Goal: Task Accomplishment & Management: Complete application form

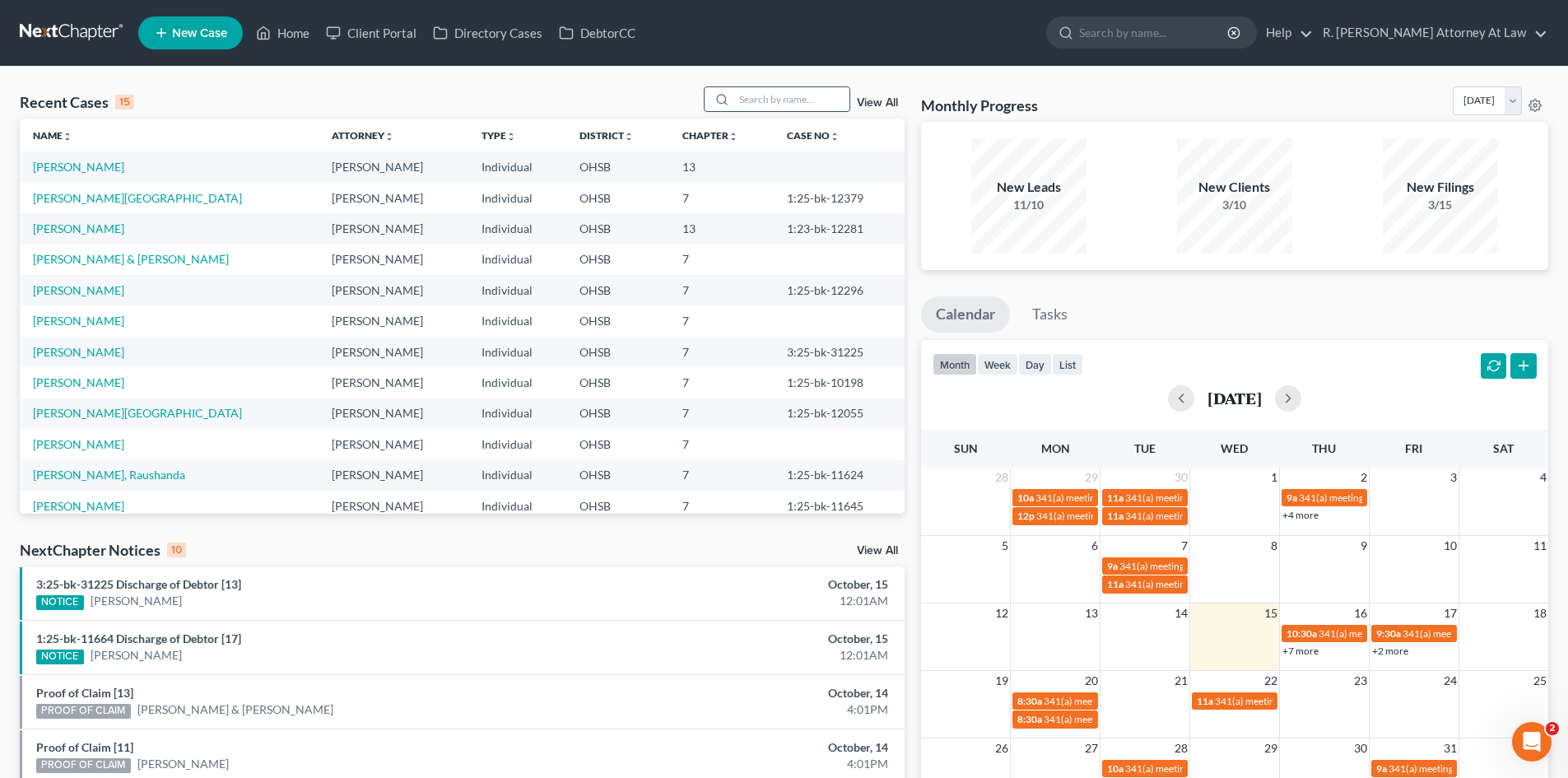
click at [797, 98] on input "search" at bounding box center [791, 99] width 115 height 24
type input "[PERSON_NAME]"
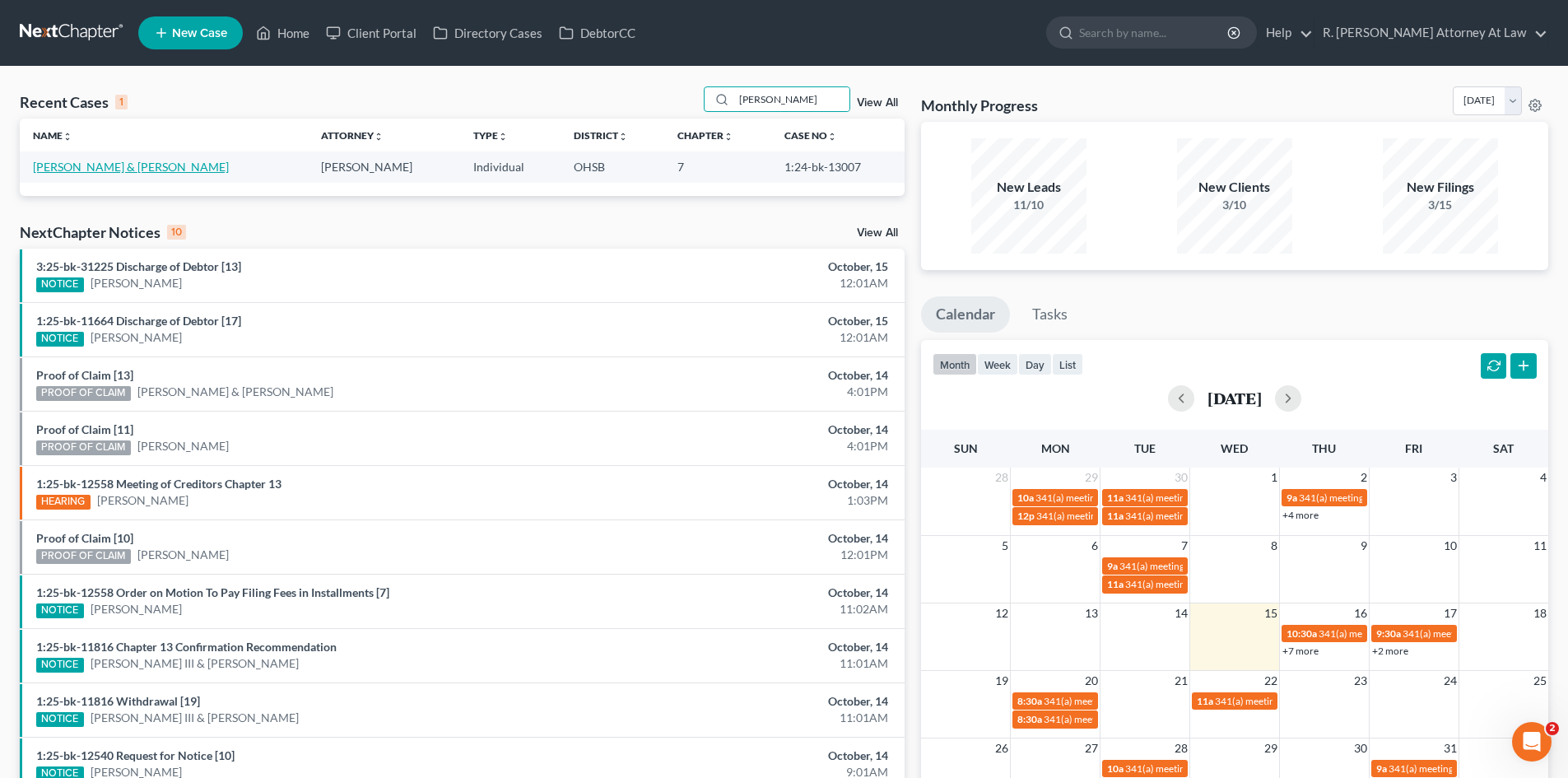
click at [90, 171] on link "[PERSON_NAME] & [PERSON_NAME]" at bounding box center [131, 167] width 196 height 14
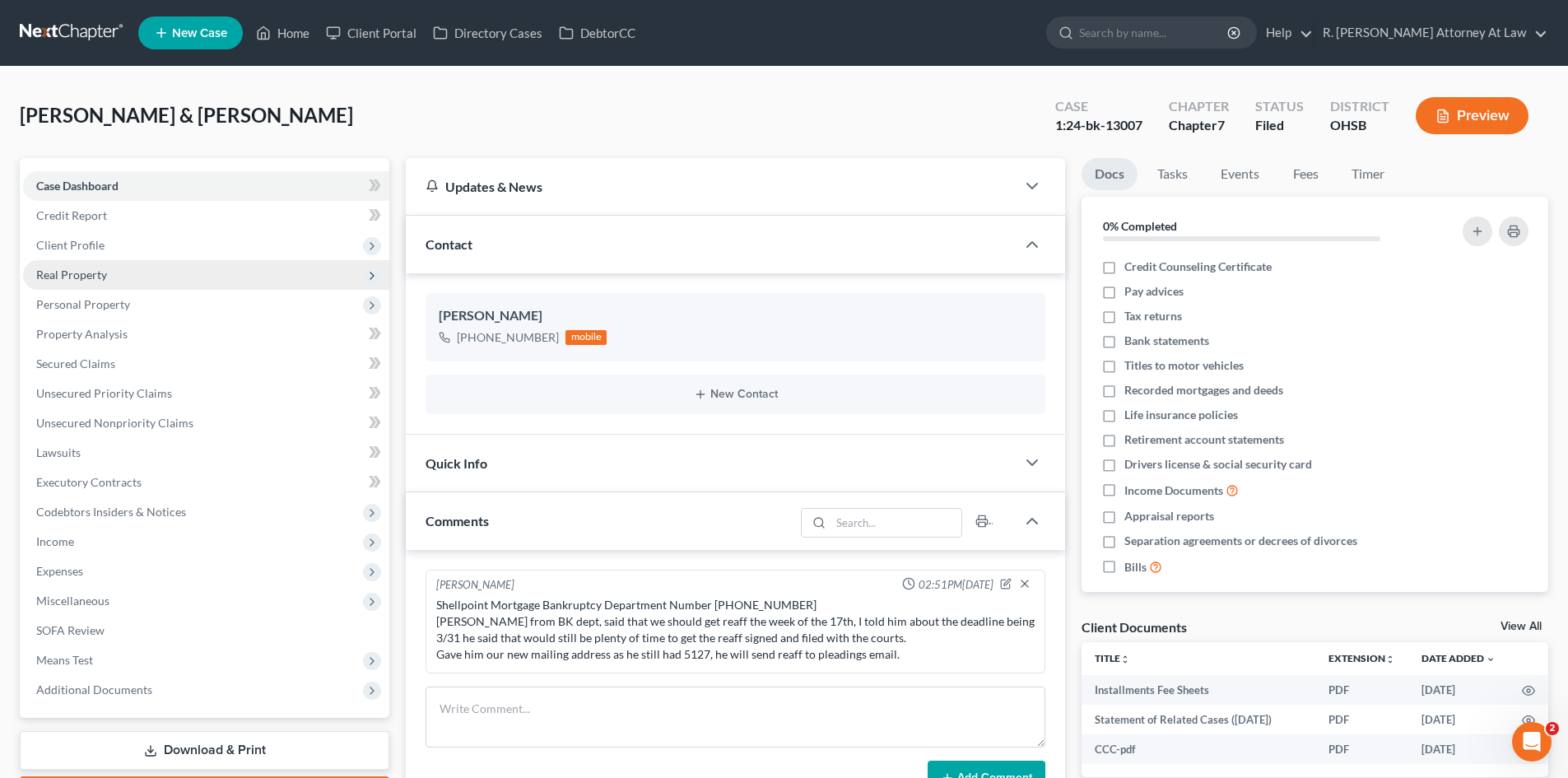
click at [77, 277] on span "Real Property" at bounding box center [72, 275] width 71 height 14
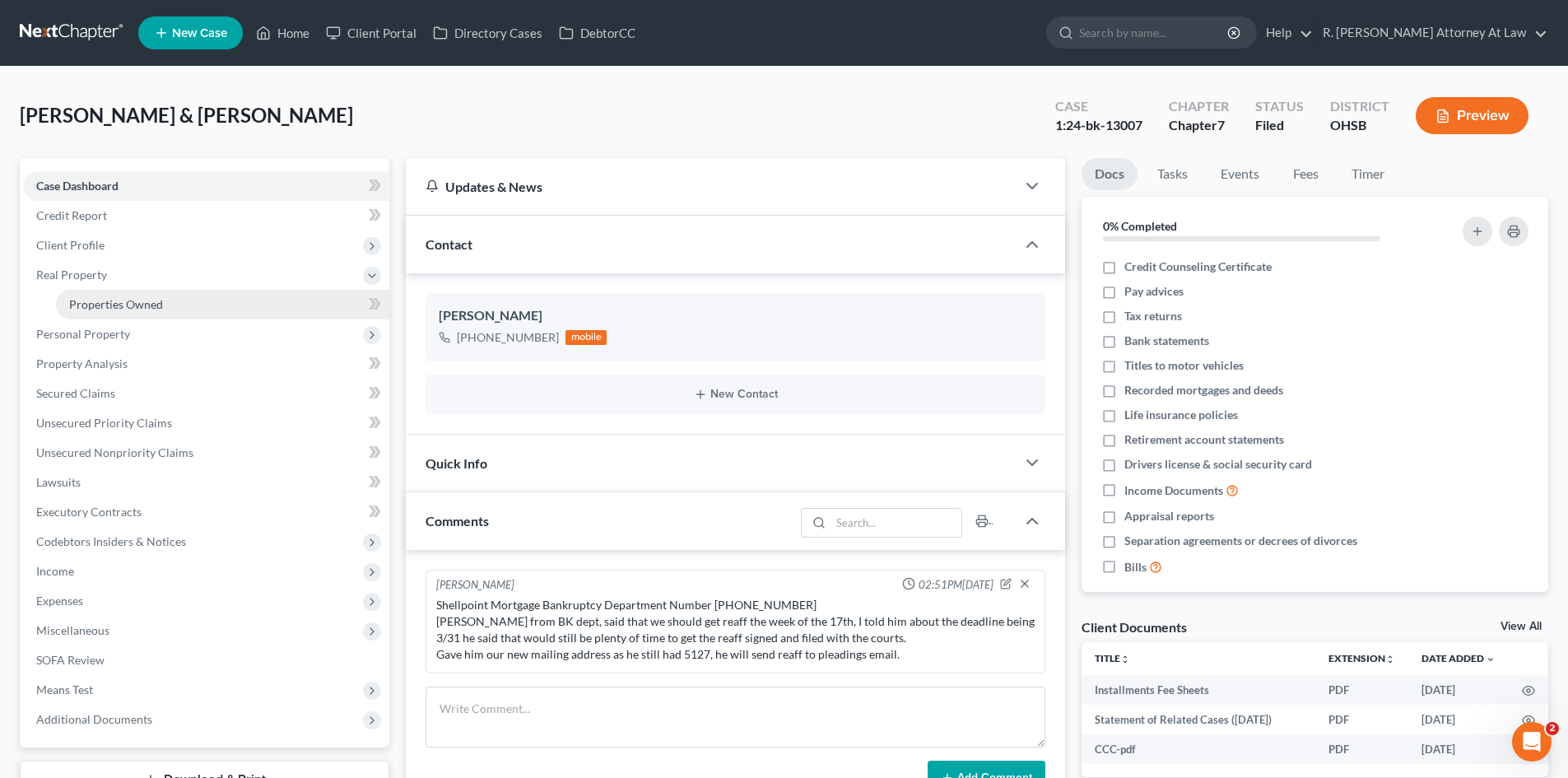
click at [96, 300] on span "Properties Owned" at bounding box center [115, 304] width 94 height 14
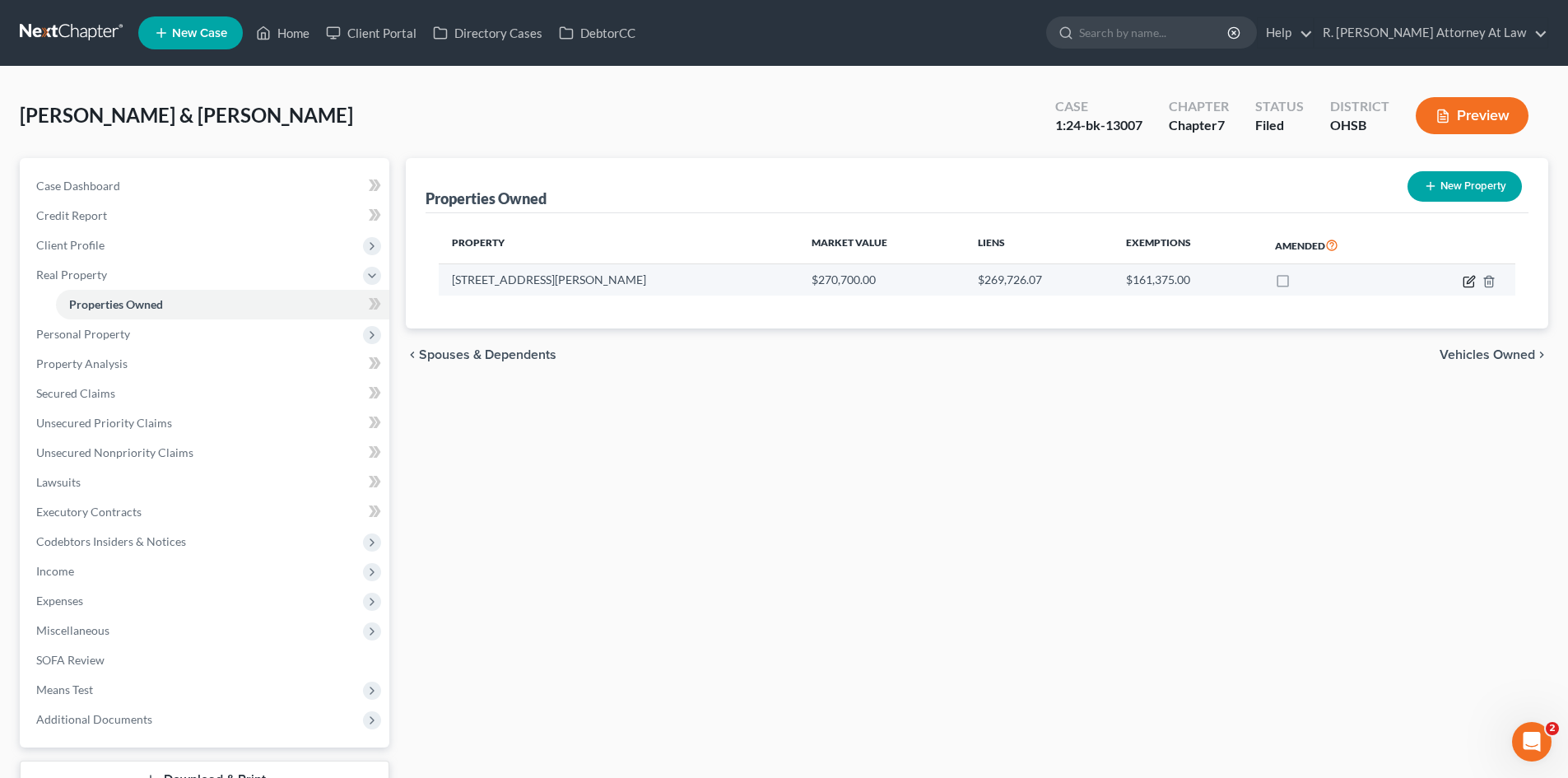
click at [1463, 281] on icon "button" at bounding box center [1468, 281] width 10 height 10
select select "36"
select select "2"
select select "0"
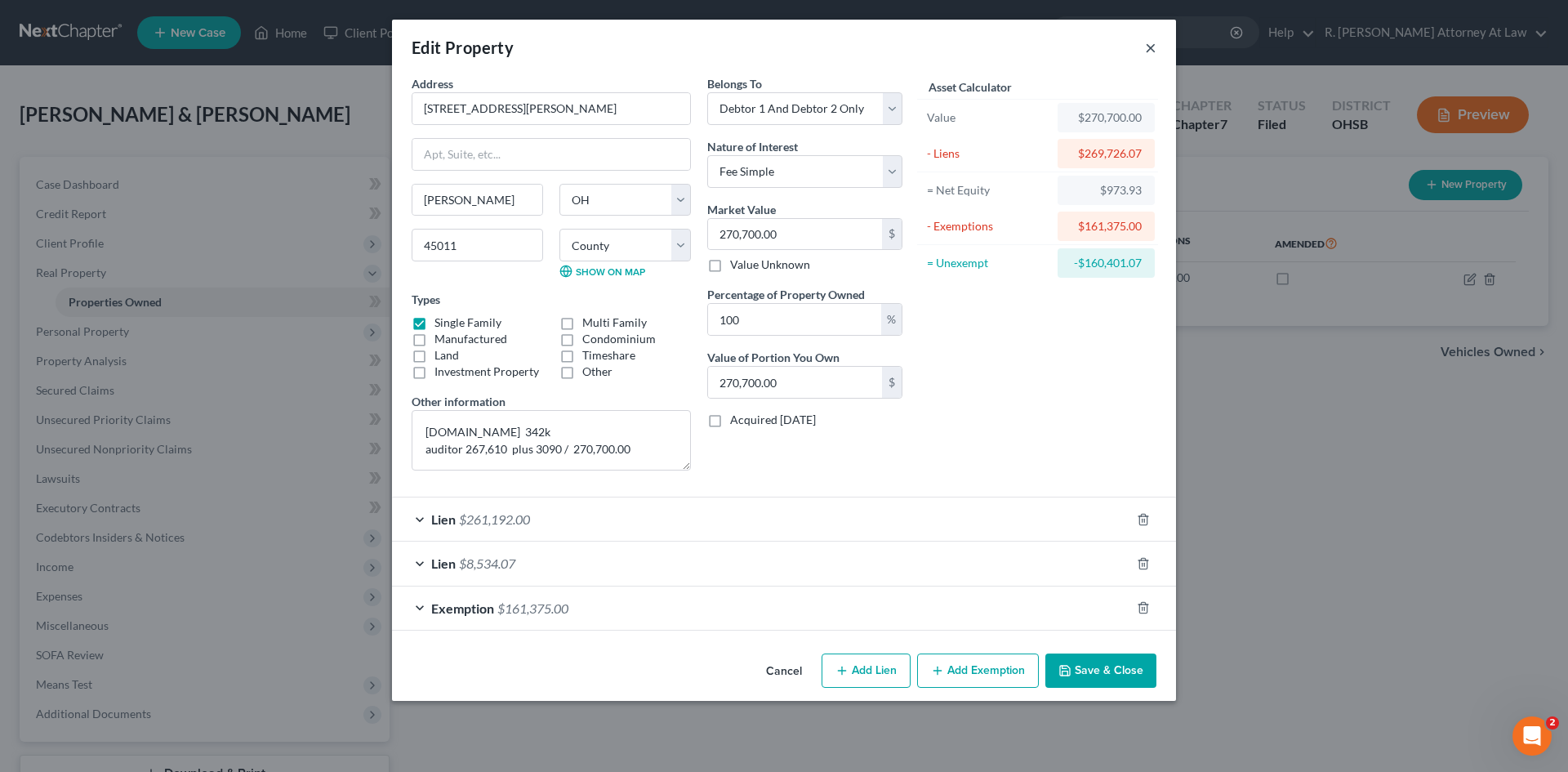
click at [1149, 48] on button "×" at bounding box center [1150, 47] width 12 height 20
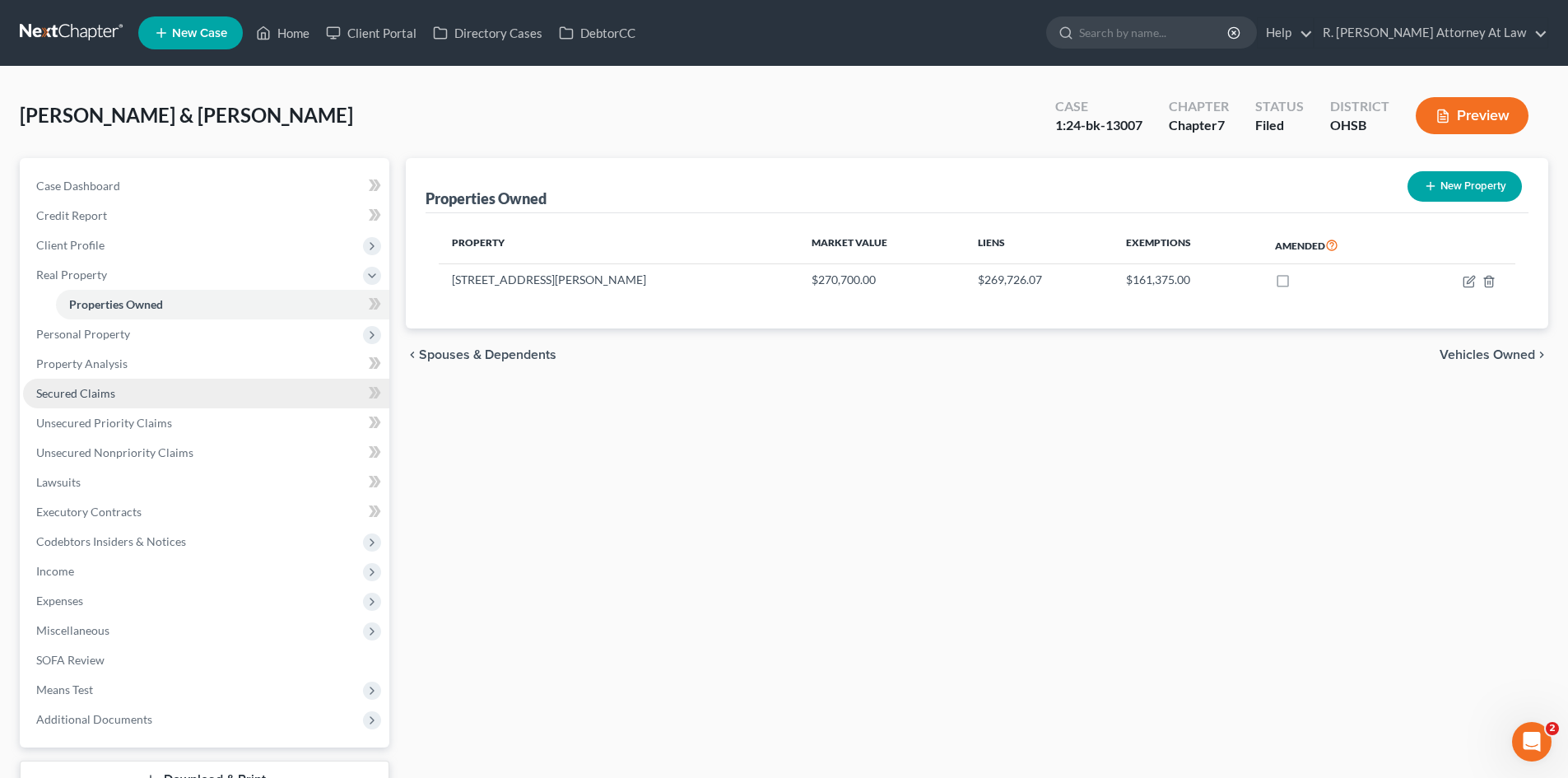
click at [74, 390] on span "Secured Claims" at bounding box center [76, 393] width 79 height 14
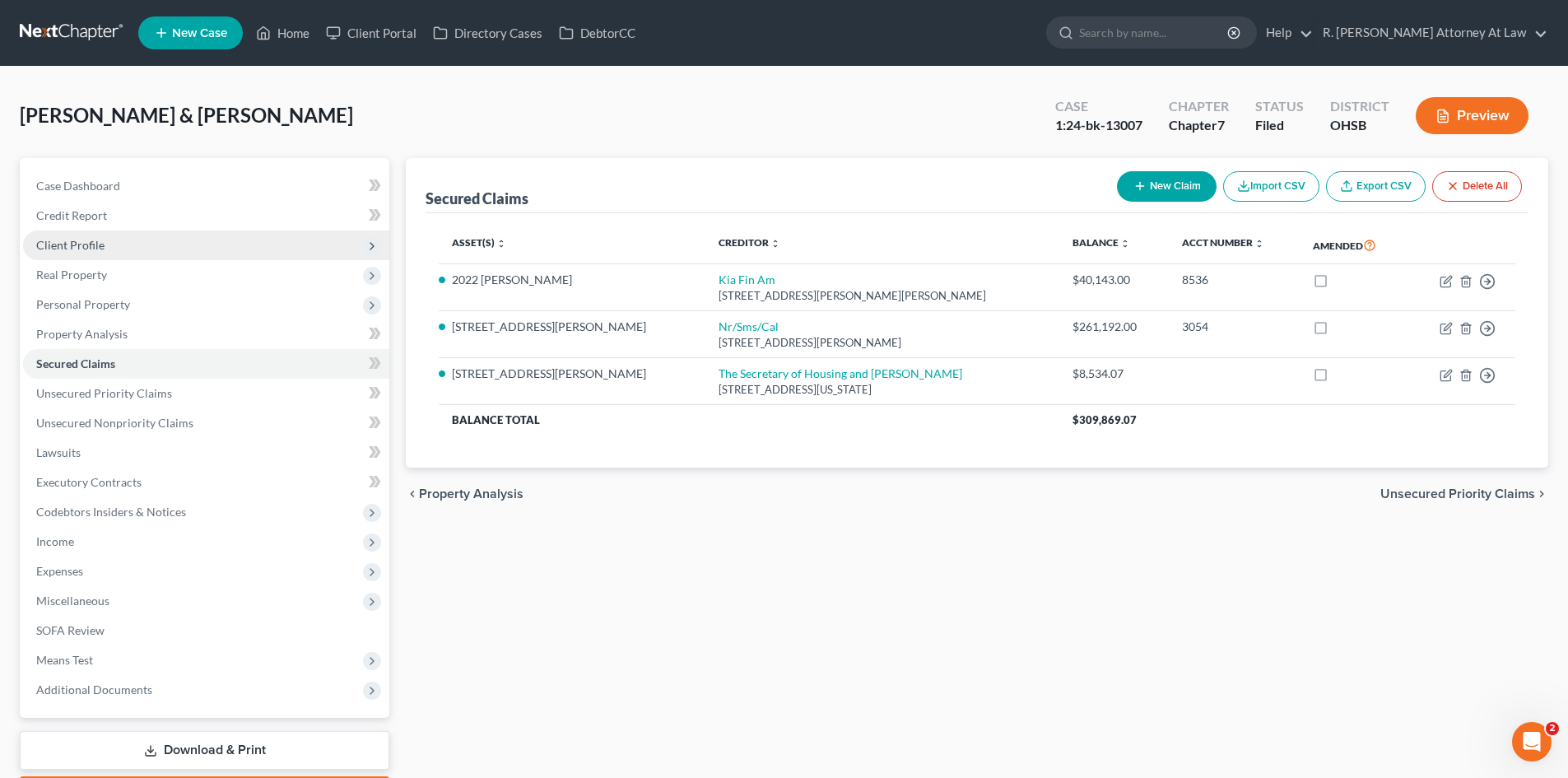
click at [99, 241] on span "Client Profile" at bounding box center [71, 245] width 68 height 14
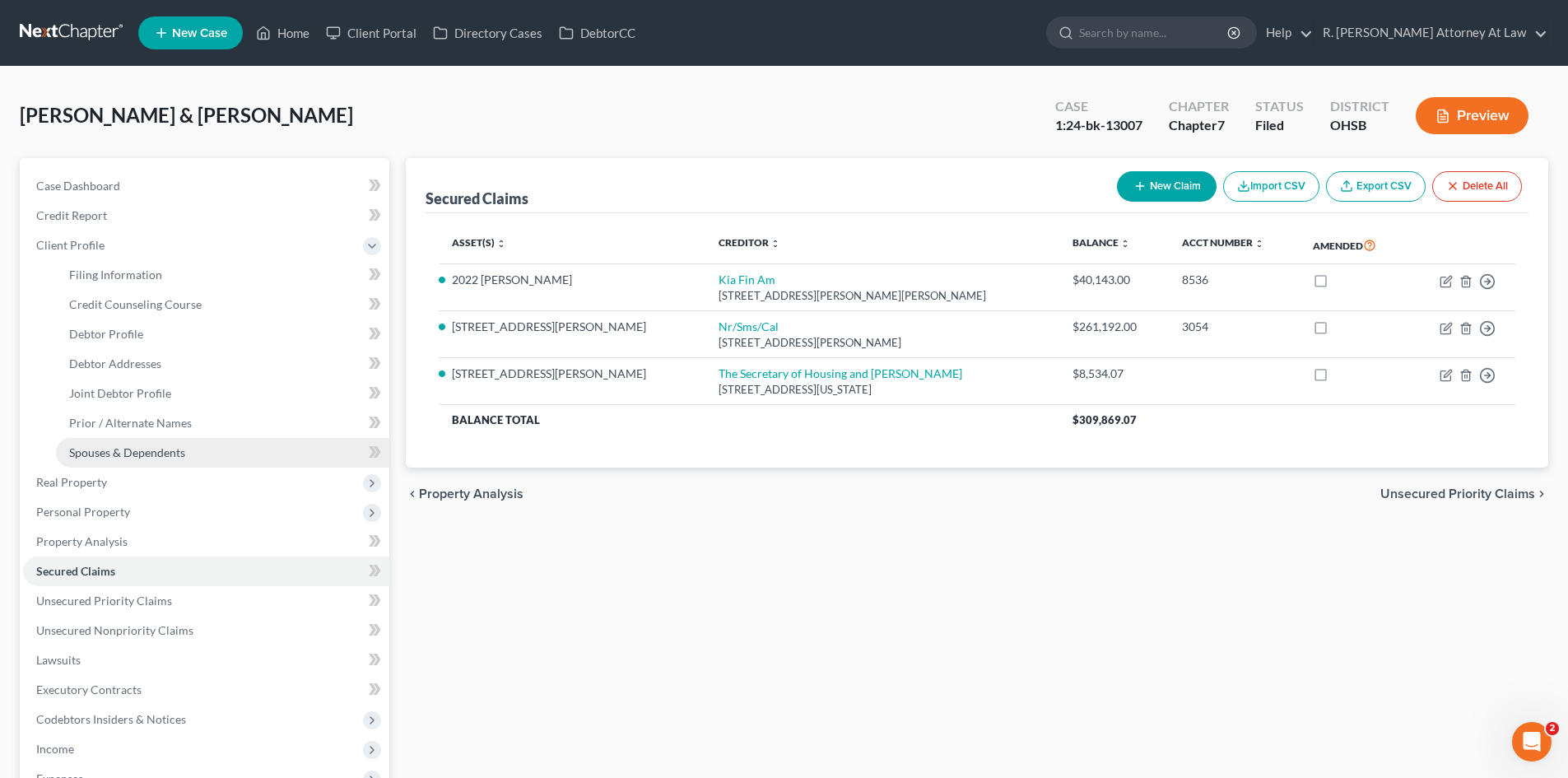
click at [125, 456] on span "Spouses & Dependents" at bounding box center [127, 452] width 116 height 14
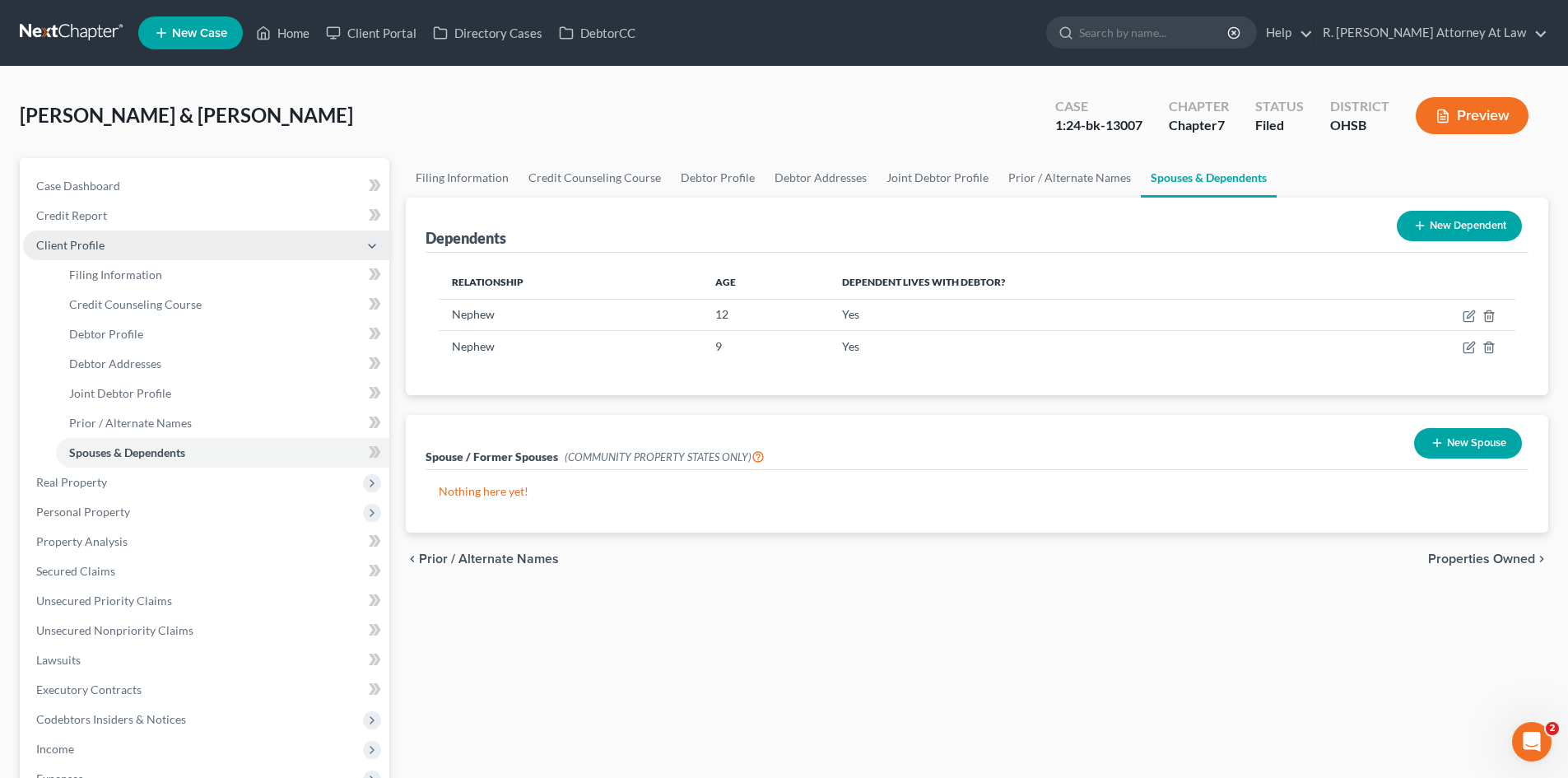
click at [83, 242] on span "Client Profile" at bounding box center [71, 245] width 68 height 14
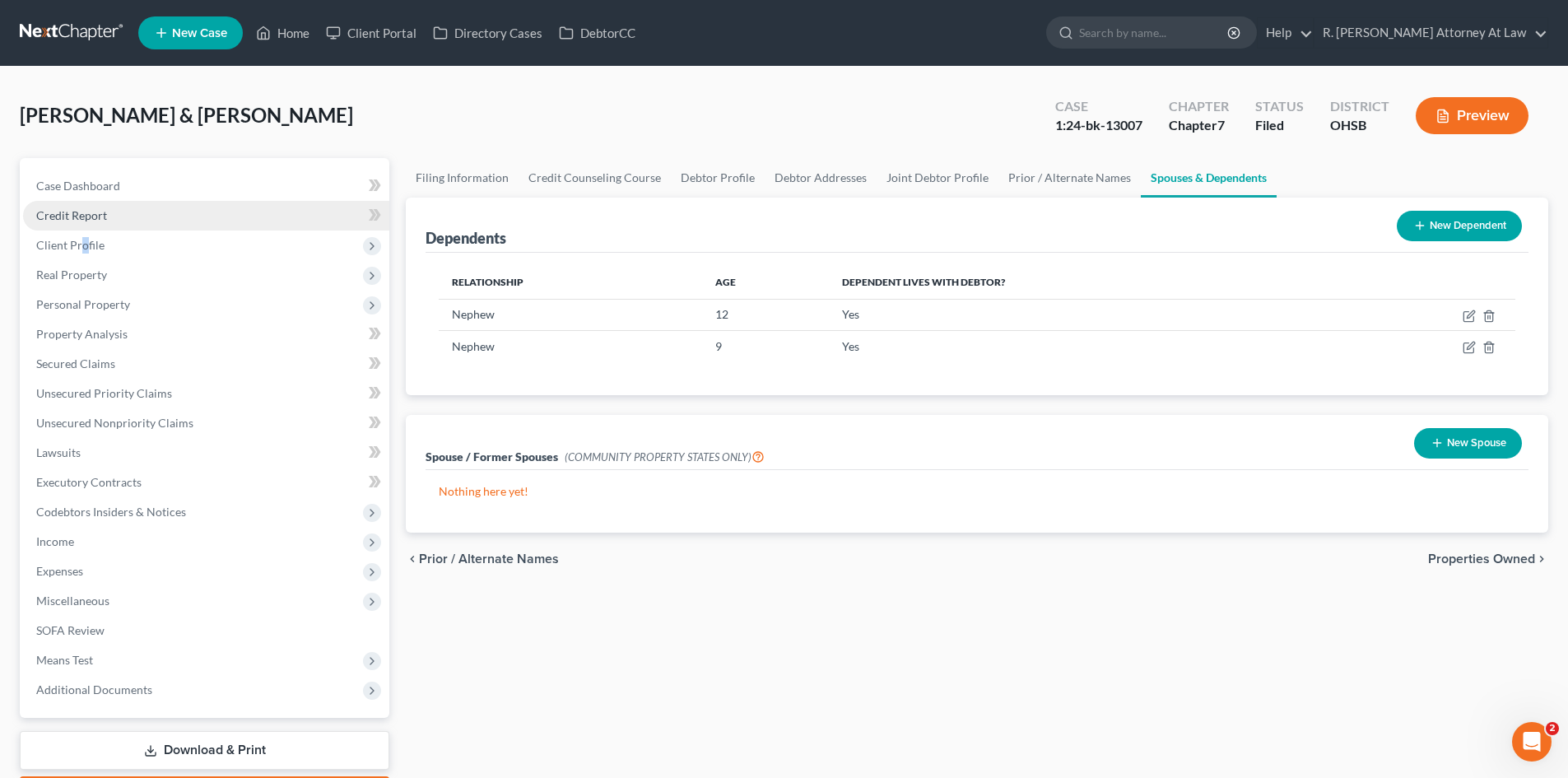
click at [80, 217] on span "Credit Report" at bounding box center [72, 216] width 71 height 14
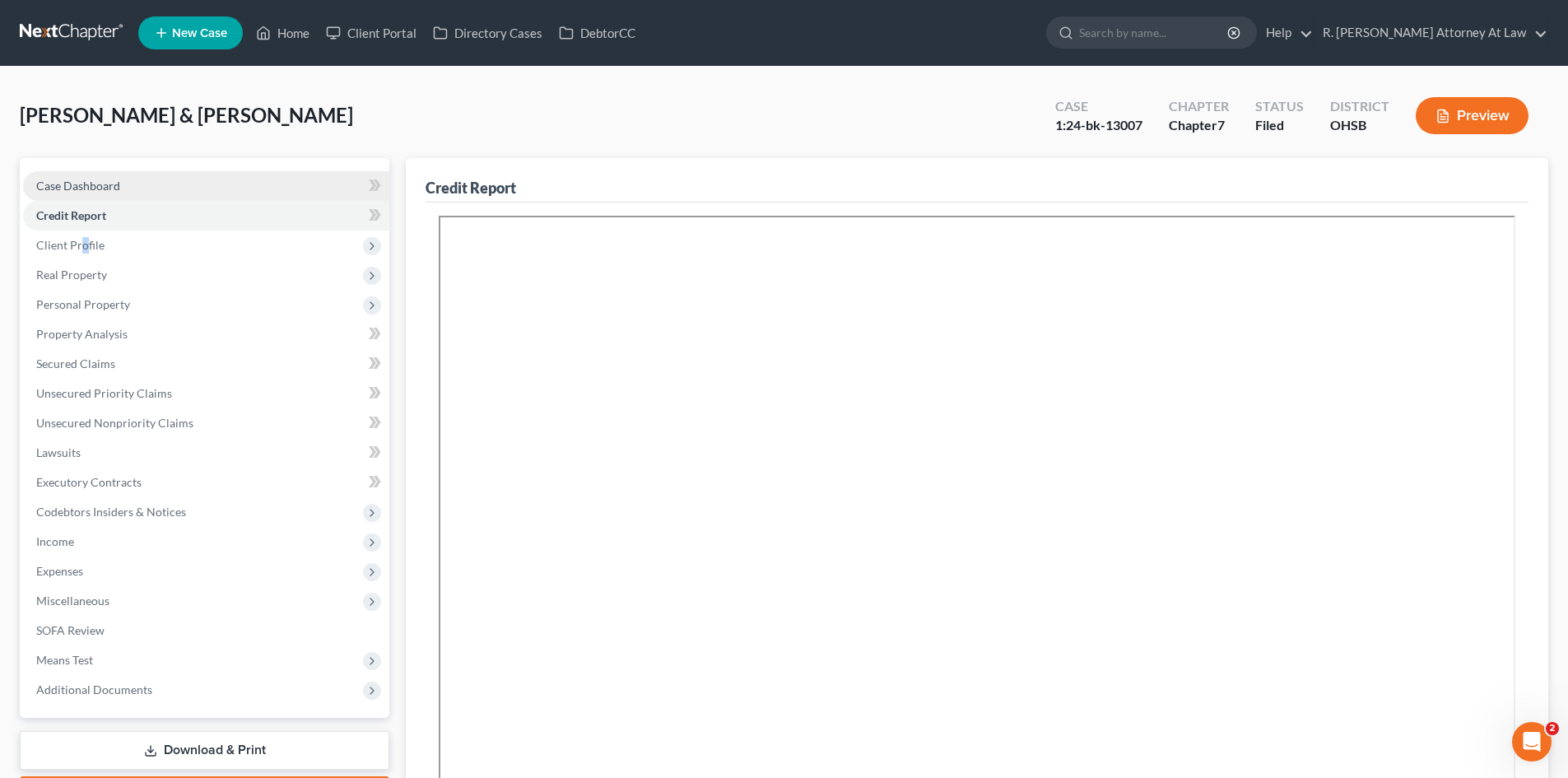
click at [80, 179] on span "Case Dashboard" at bounding box center [79, 186] width 84 height 14
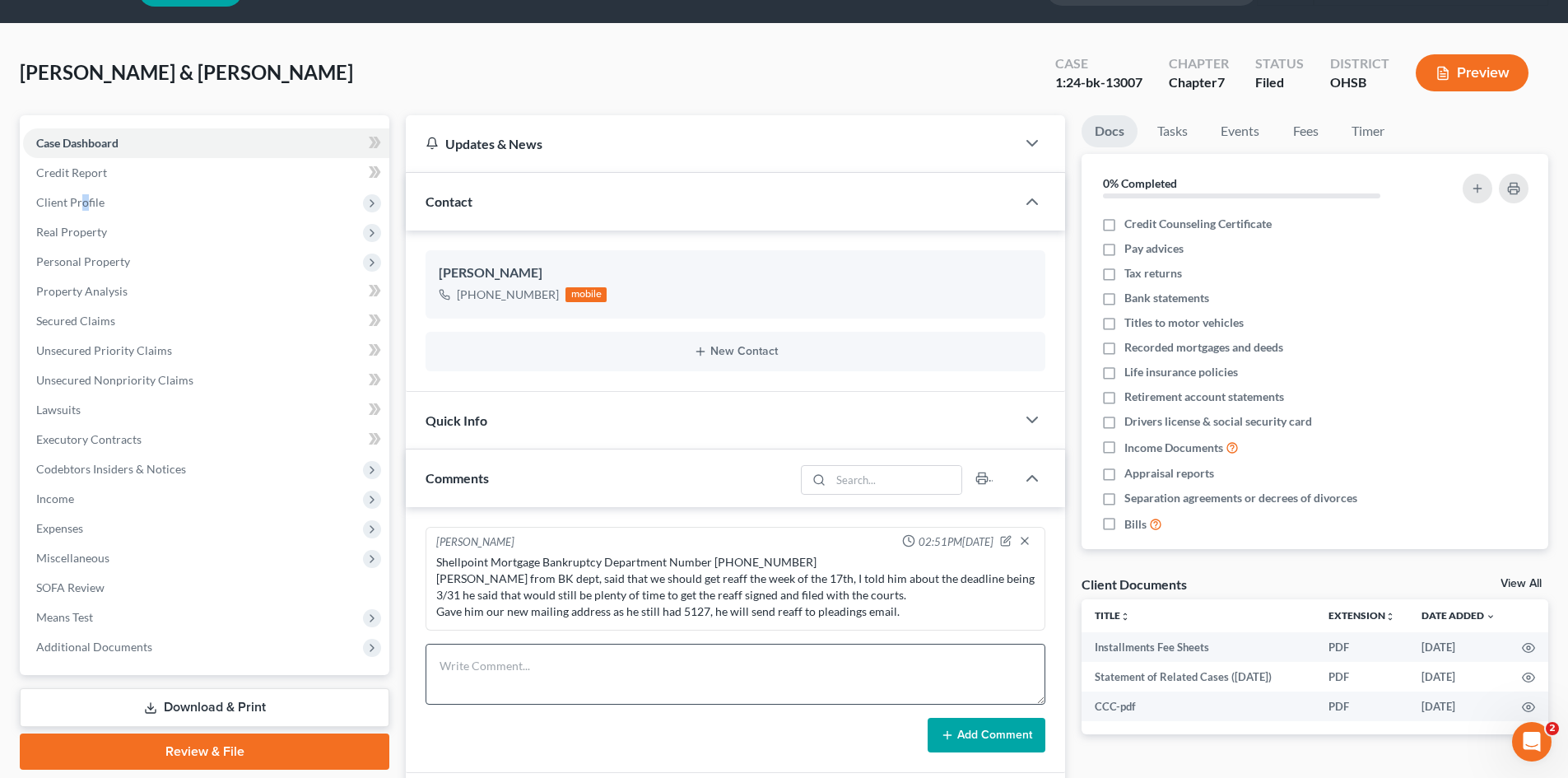
scroll to position [82, 0]
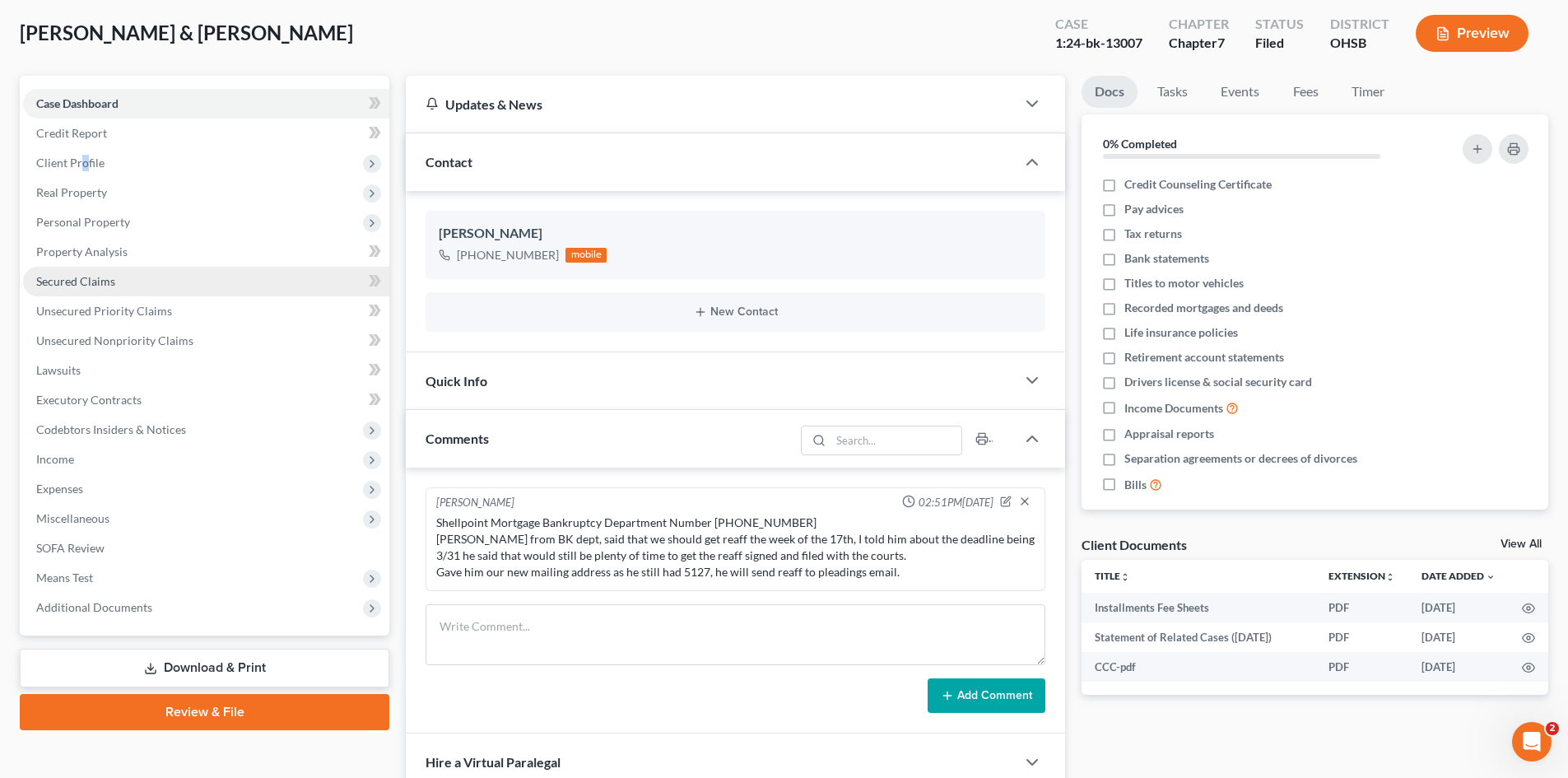
click at [64, 284] on span "Secured Claims" at bounding box center [76, 282] width 79 height 14
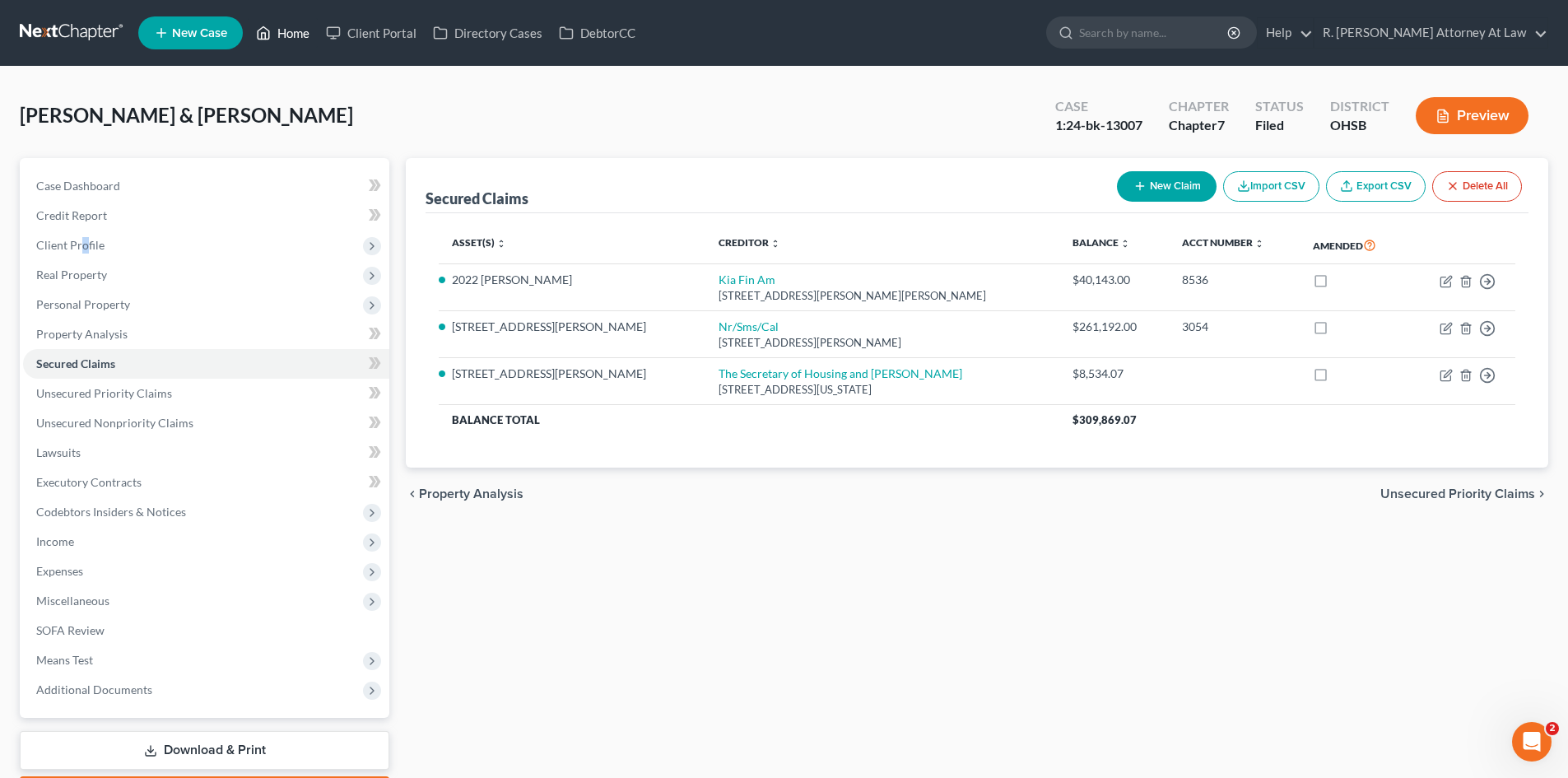
click at [283, 32] on link "Home" at bounding box center [282, 32] width 70 height 30
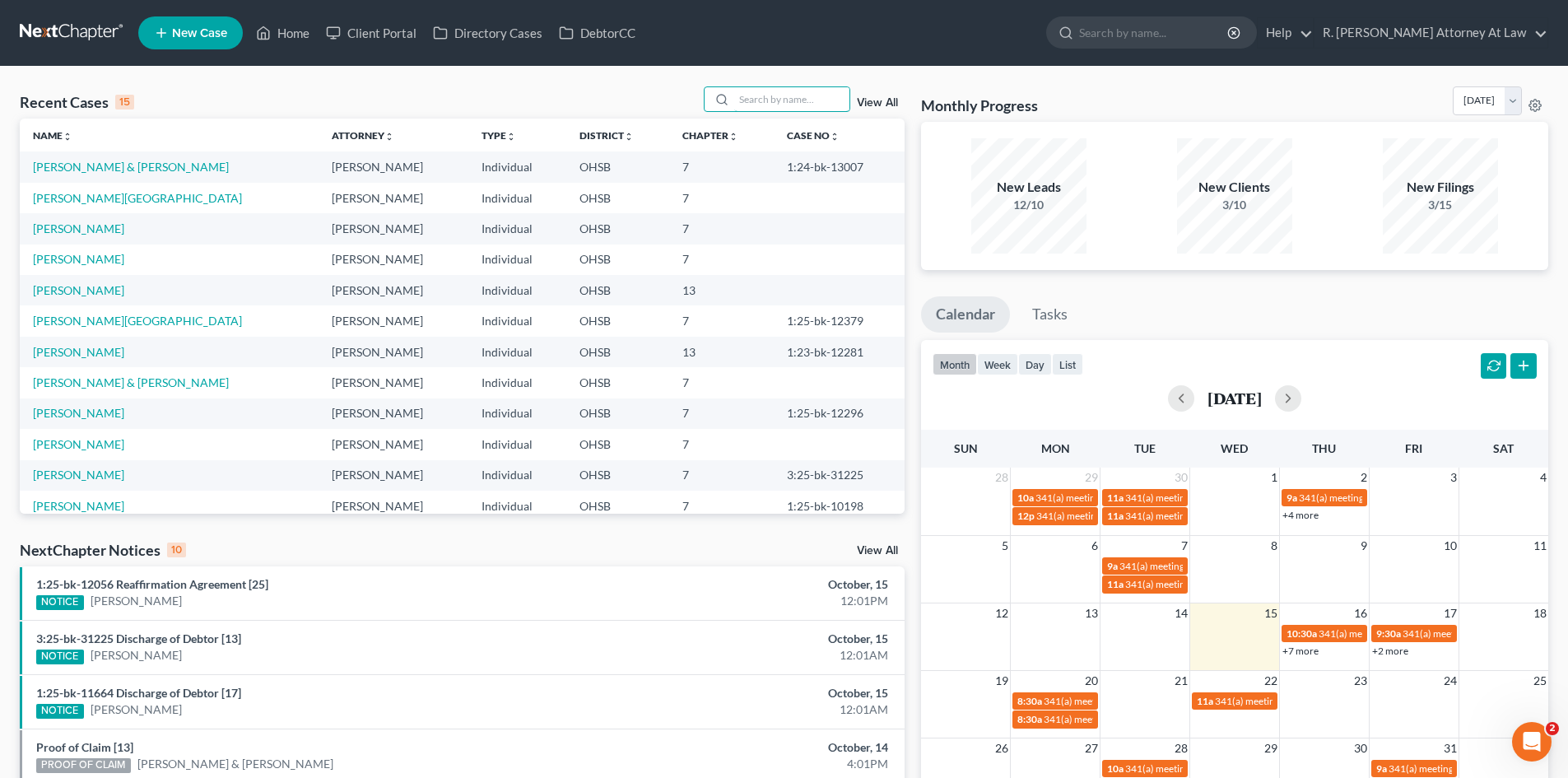
drag, startPoint x: 754, startPoint y: 102, endPoint x: 611, endPoint y: 126, distance: 145.0
click at [752, 103] on input "search" at bounding box center [791, 99] width 115 height 24
click at [173, 384] on link "[PERSON_NAME] & [PERSON_NAME]" at bounding box center [131, 383] width 196 height 14
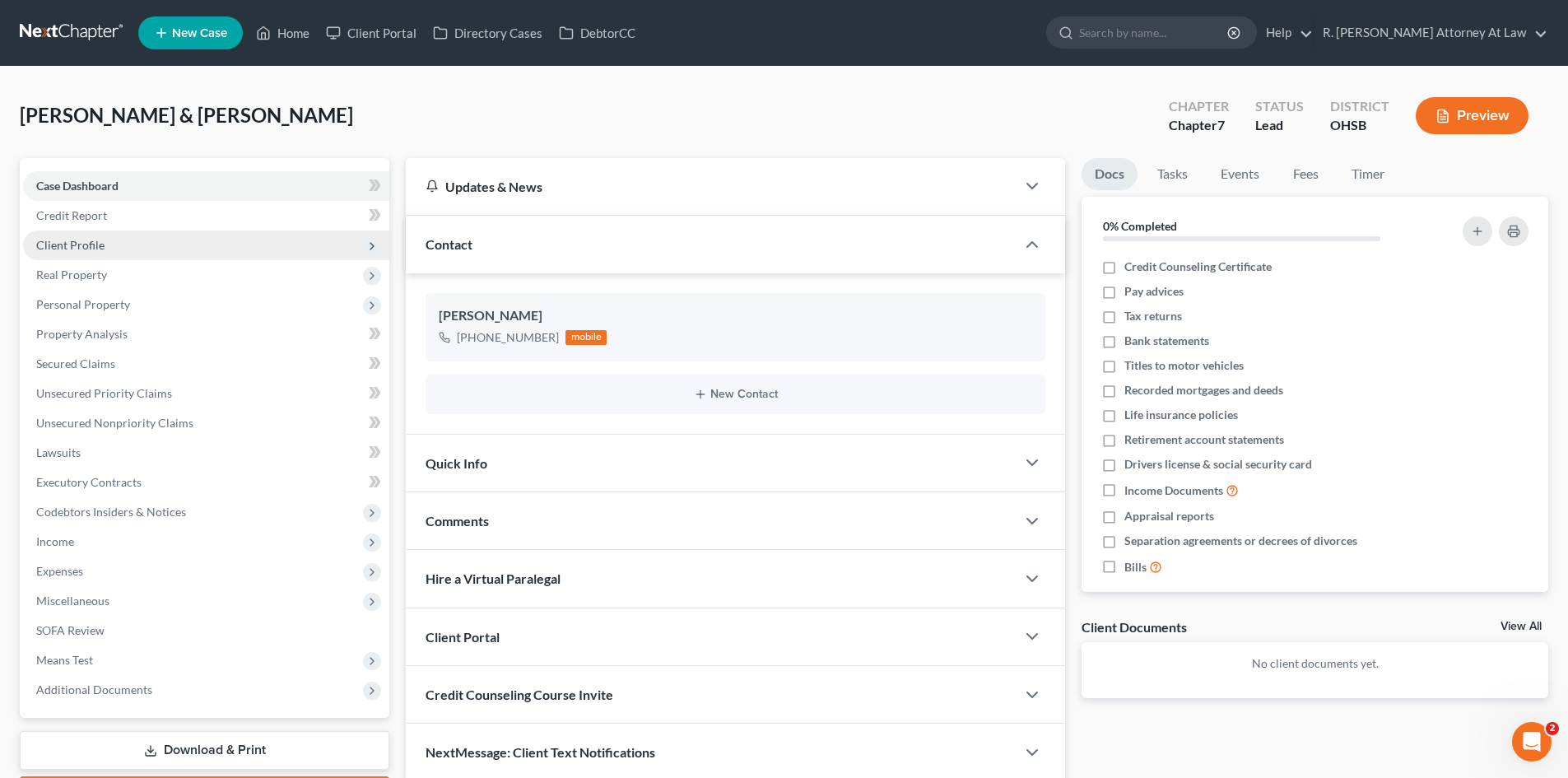
click at [72, 241] on span "Client Profile" at bounding box center [71, 245] width 68 height 14
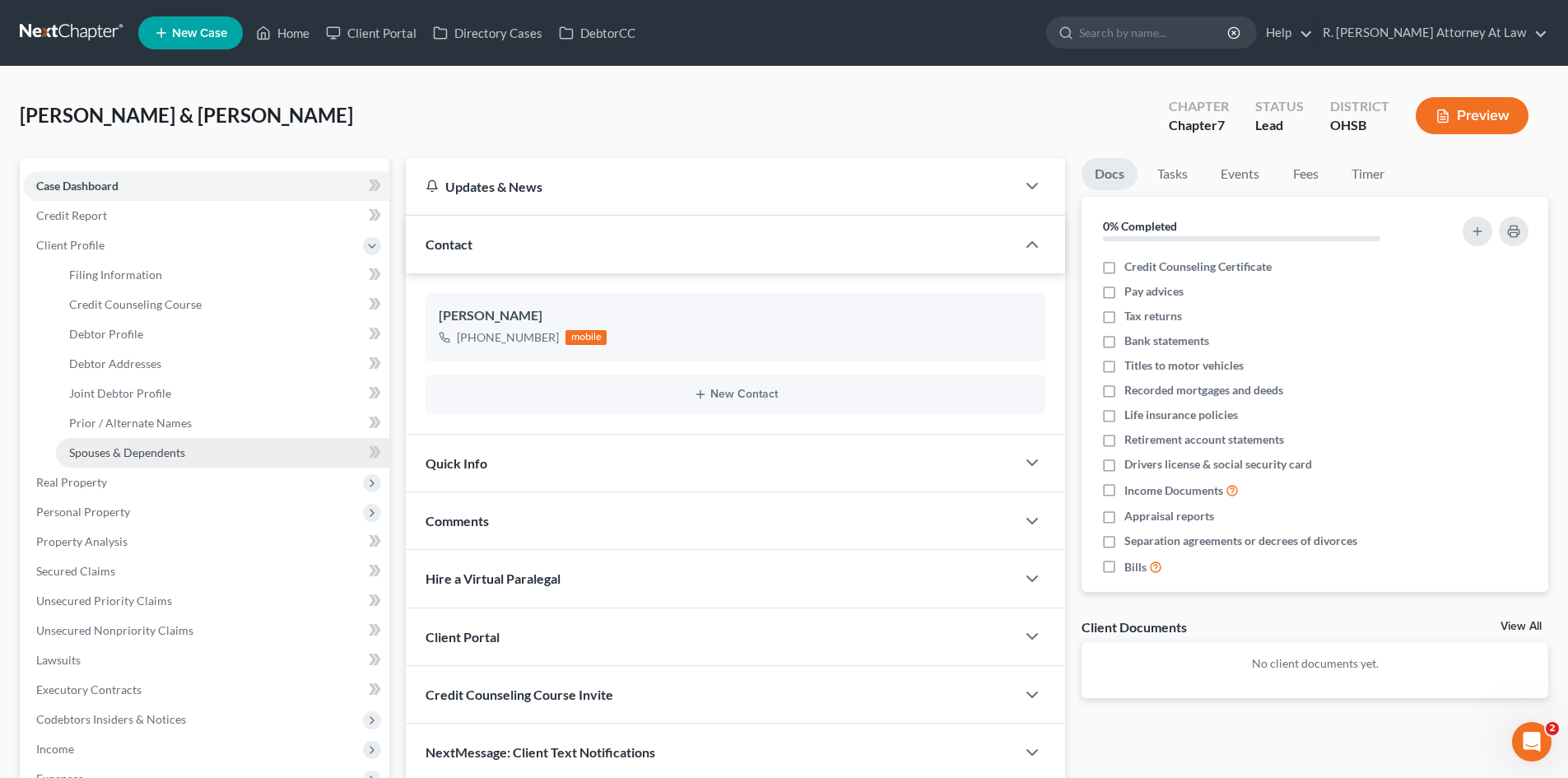
click at [145, 455] on span "Spouses & Dependents" at bounding box center [127, 452] width 116 height 14
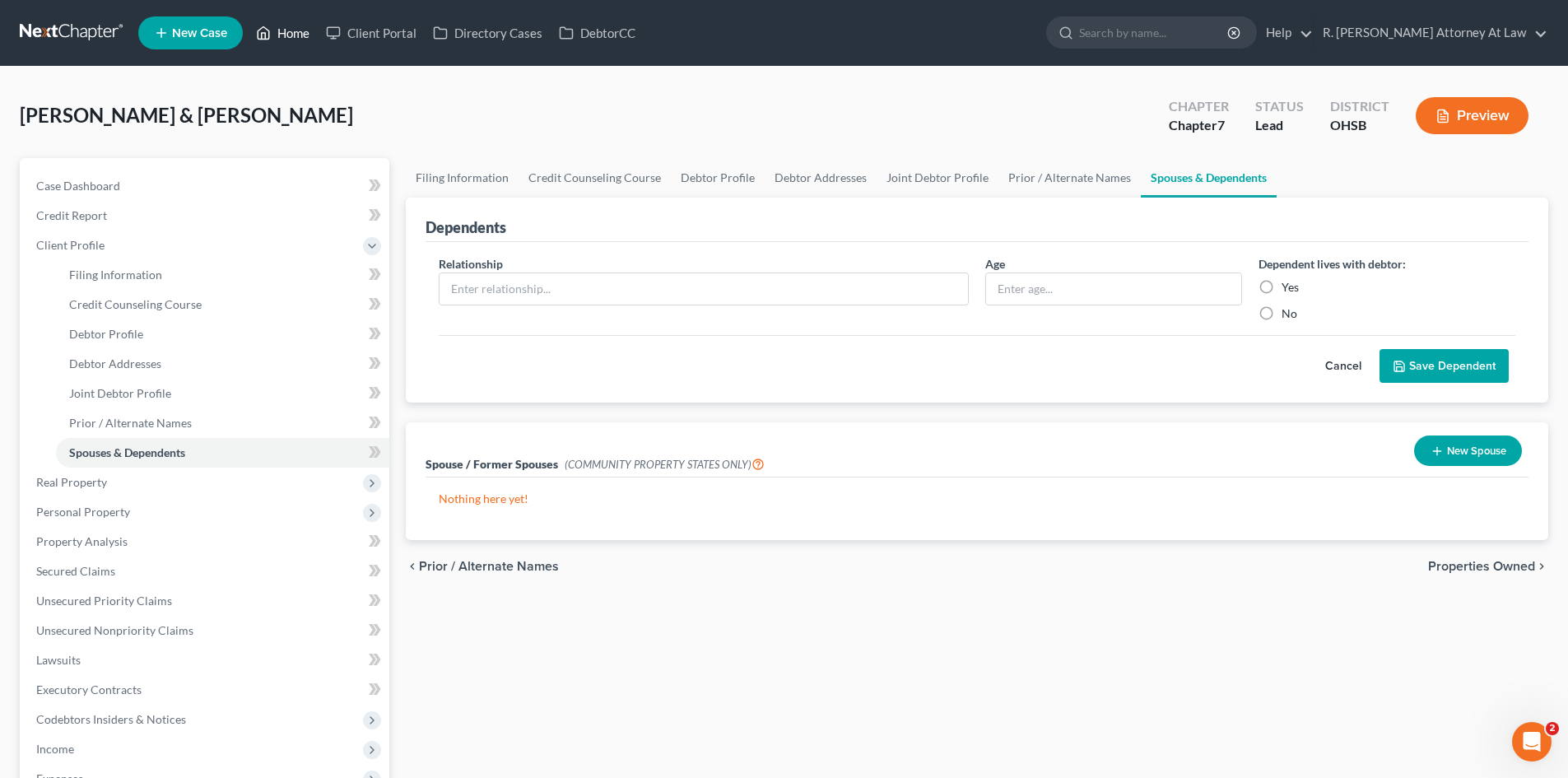
drag, startPoint x: 287, startPoint y: 43, endPoint x: 317, endPoint y: 38, distance: 30.4
click at [287, 42] on link "Home" at bounding box center [282, 32] width 70 height 30
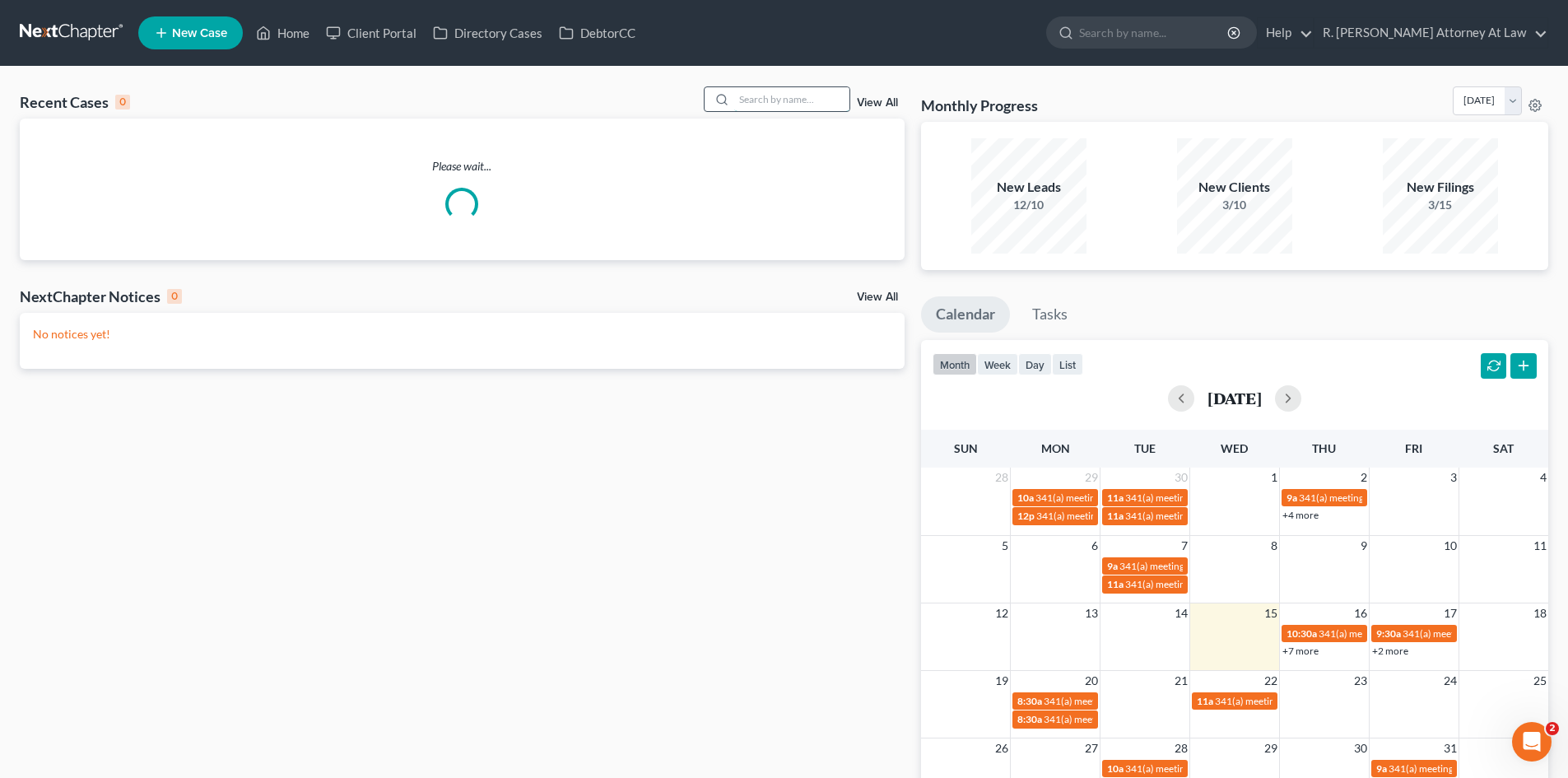
click at [763, 105] on input "search" at bounding box center [791, 99] width 115 height 24
type input "[PERSON_NAME]"
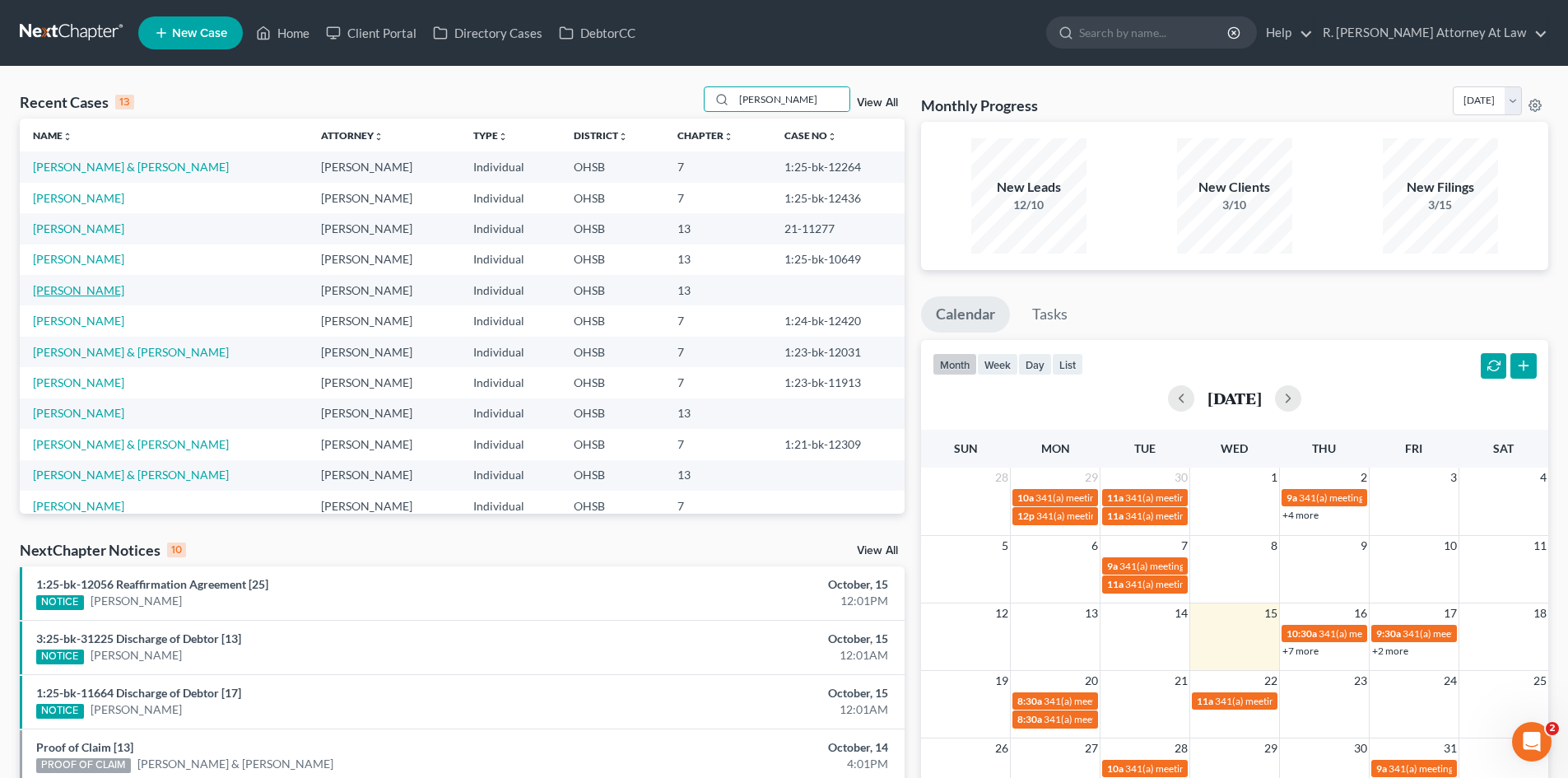
click at [89, 291] on link "[PERSON_NAME]" at bounding box center [79, 291] width 91 height 14
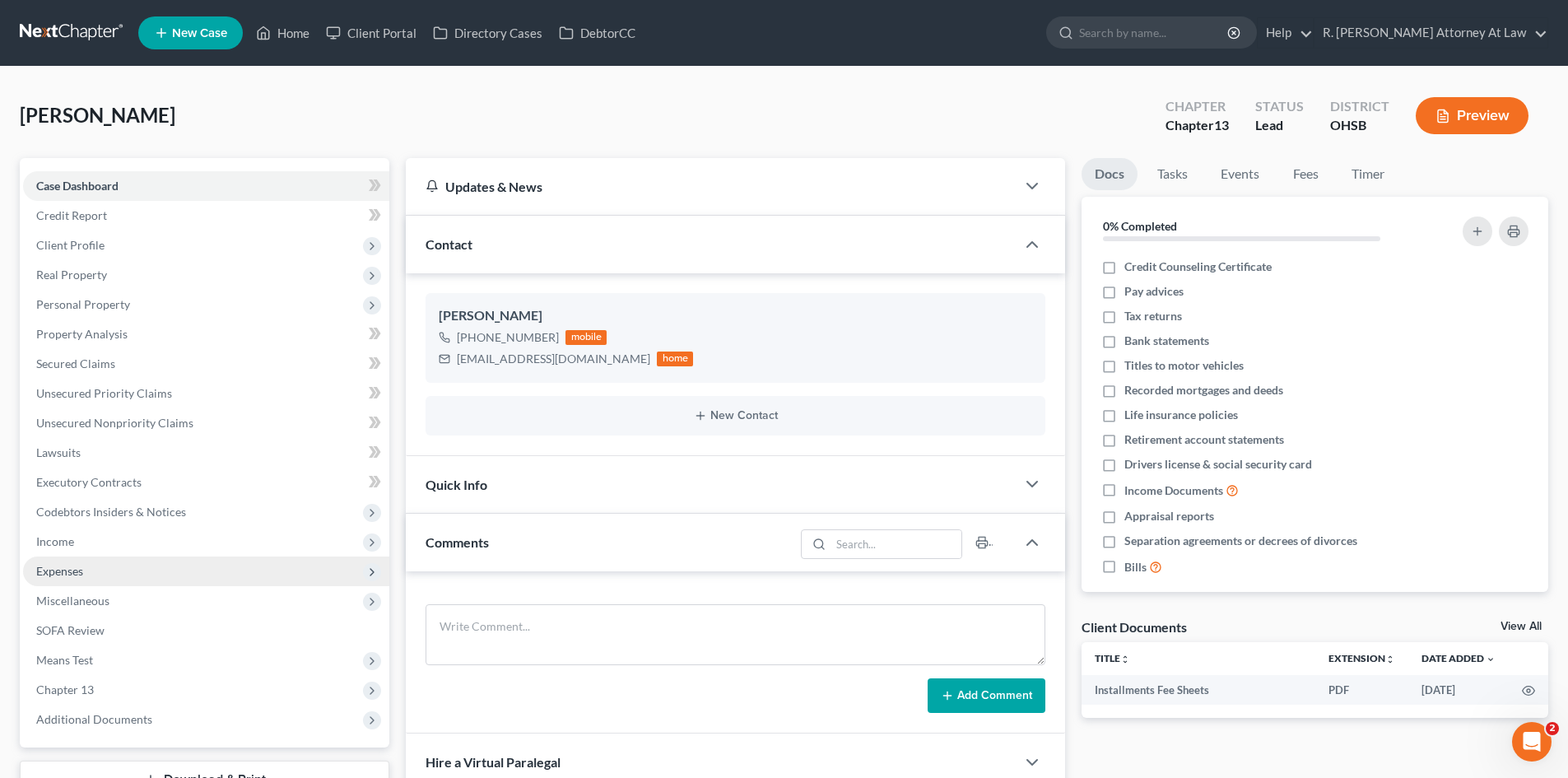
click at [74, 576] on span "Expenses" at bounding box center [60, 571] width 46 height 14
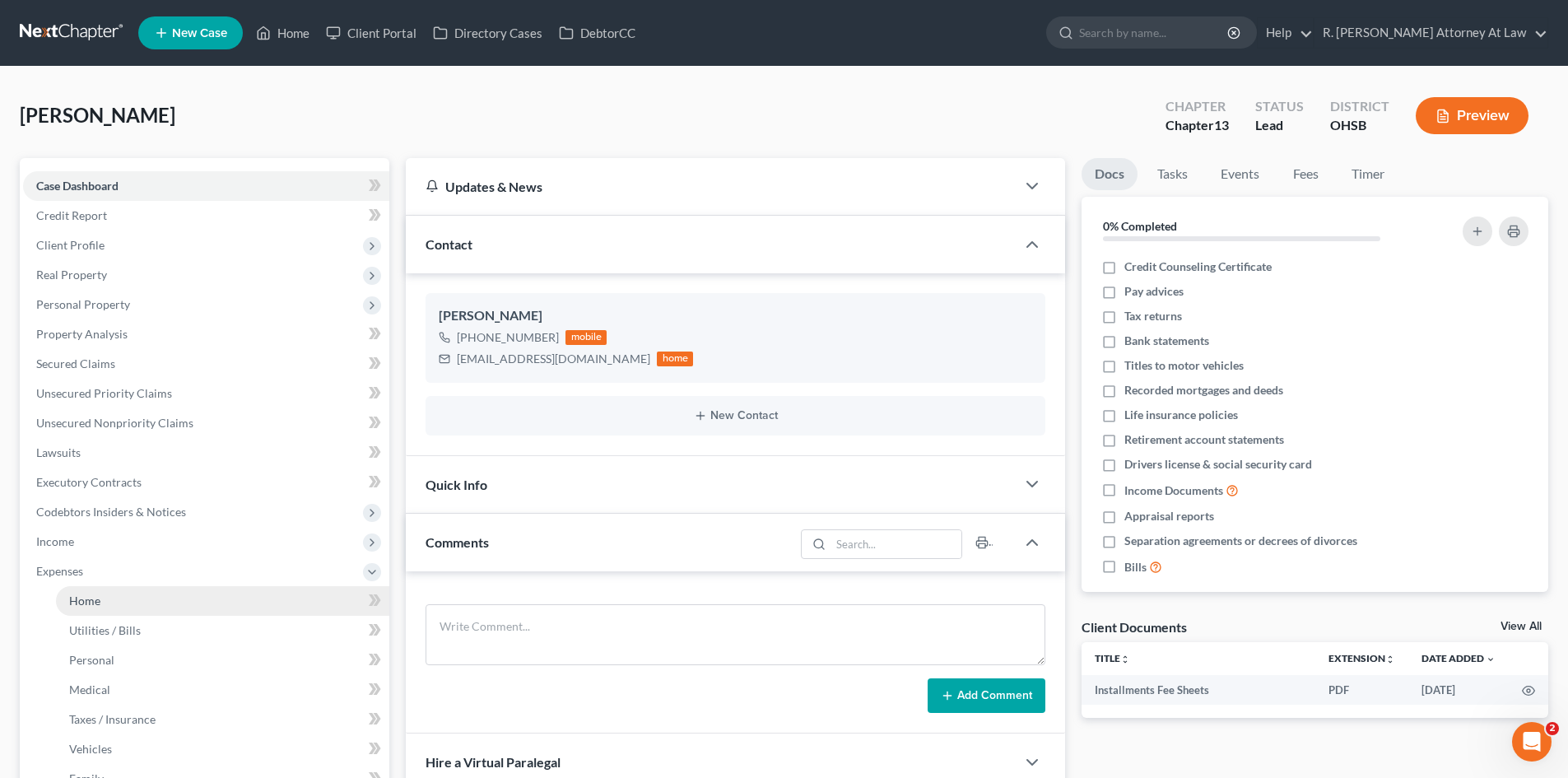
click at [103, 599] on link "Home" at bounding box center [223, 601] width 333 height 30
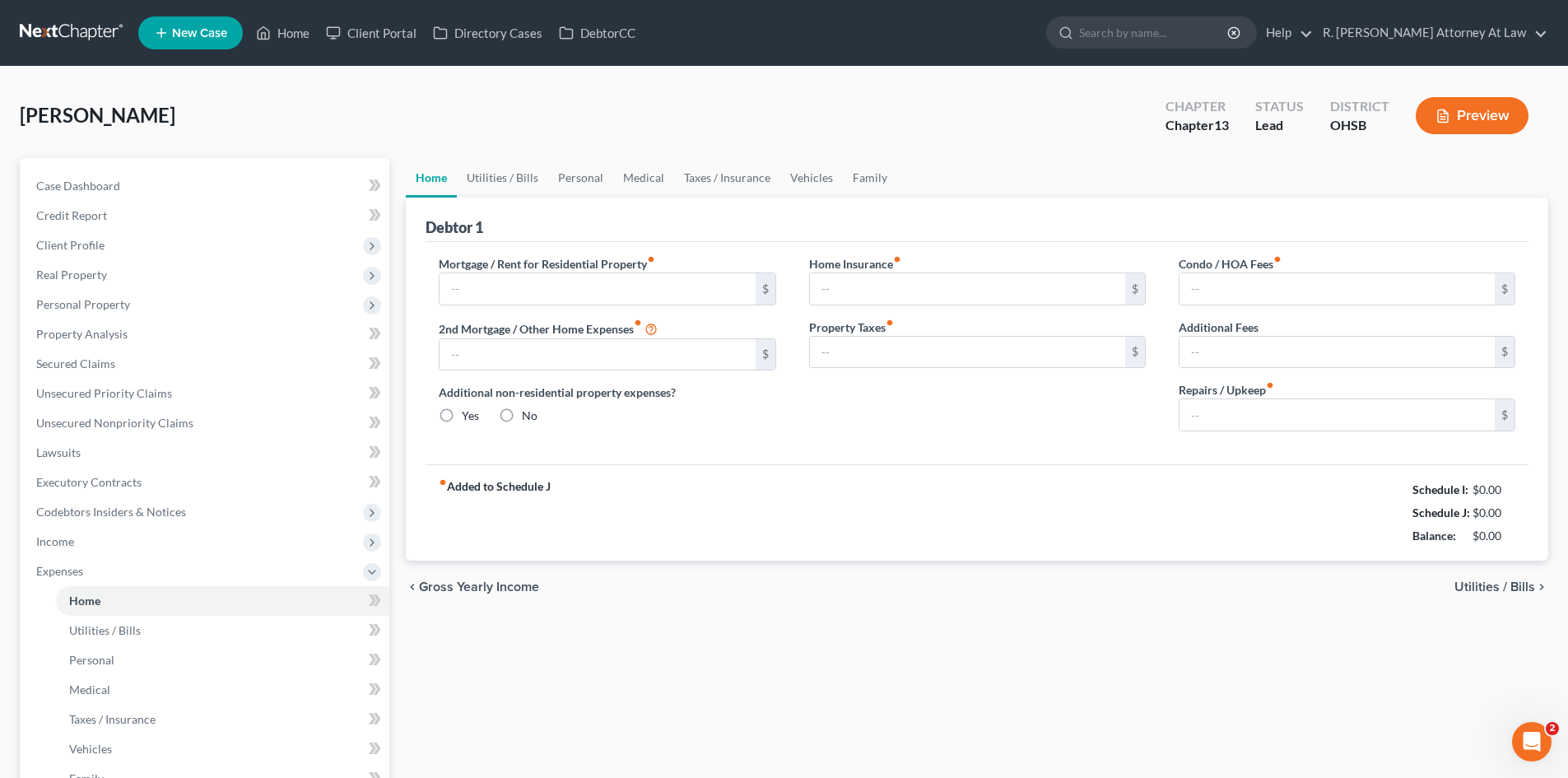
type input "0.00"
radio input "true"
type input "0.00"
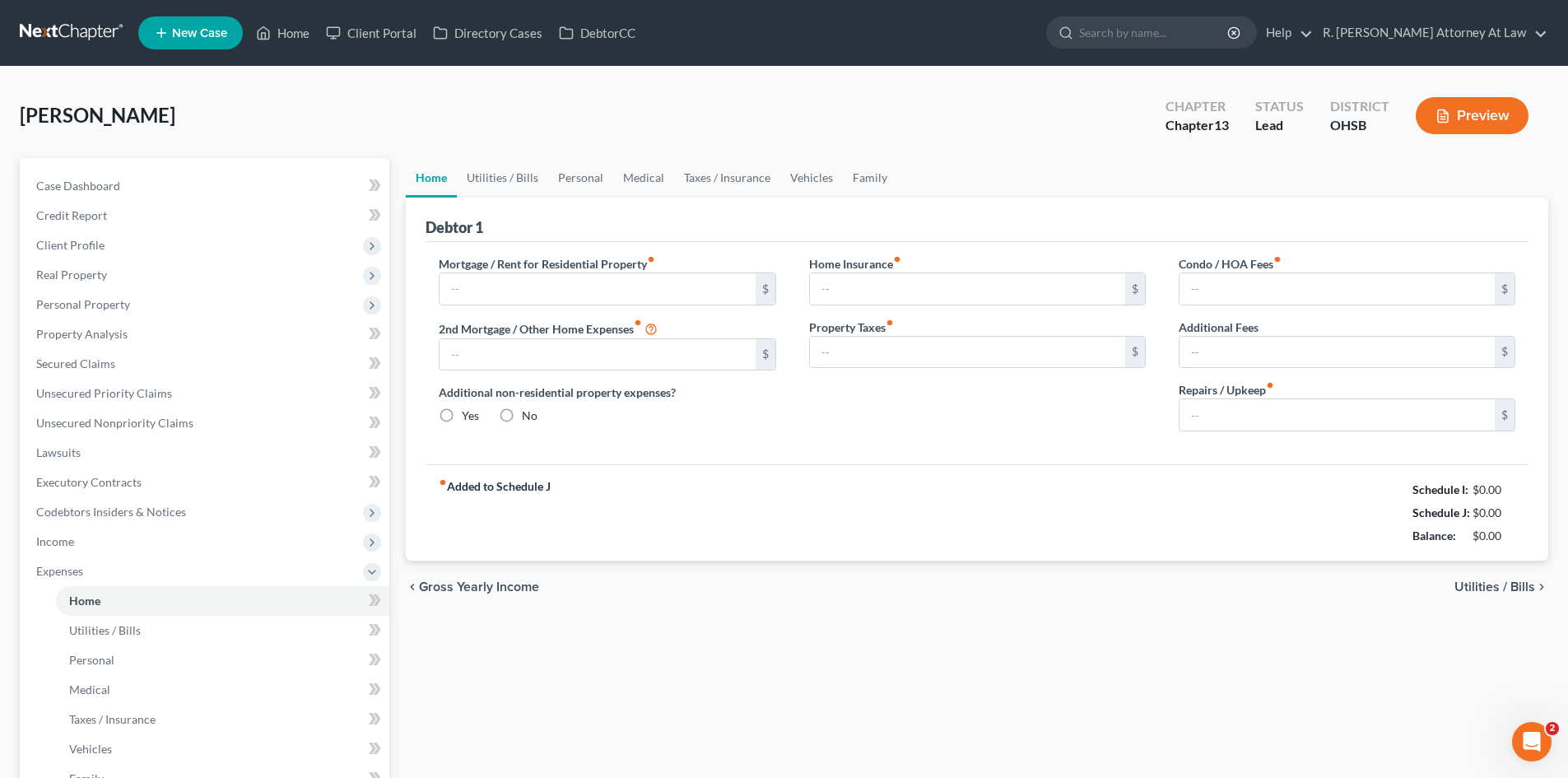
type input "0.00"
type input "50.00"
click at [67, 546] on span "Income" at bounding box center [55, 542] width 38 height 14
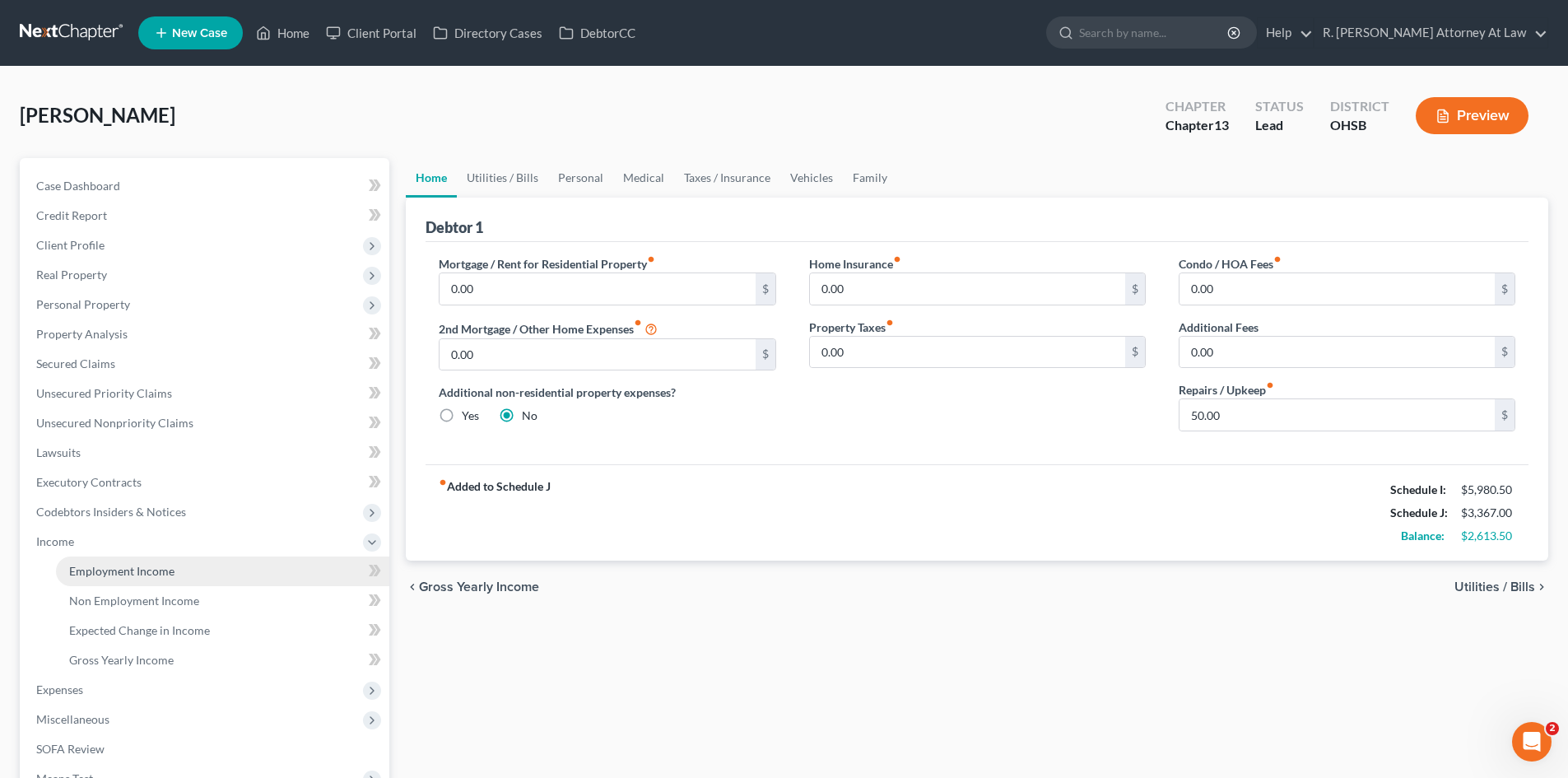
click at [105, 561] on link "Employment Income" at bounding box center [223, 571] width 333 height 30
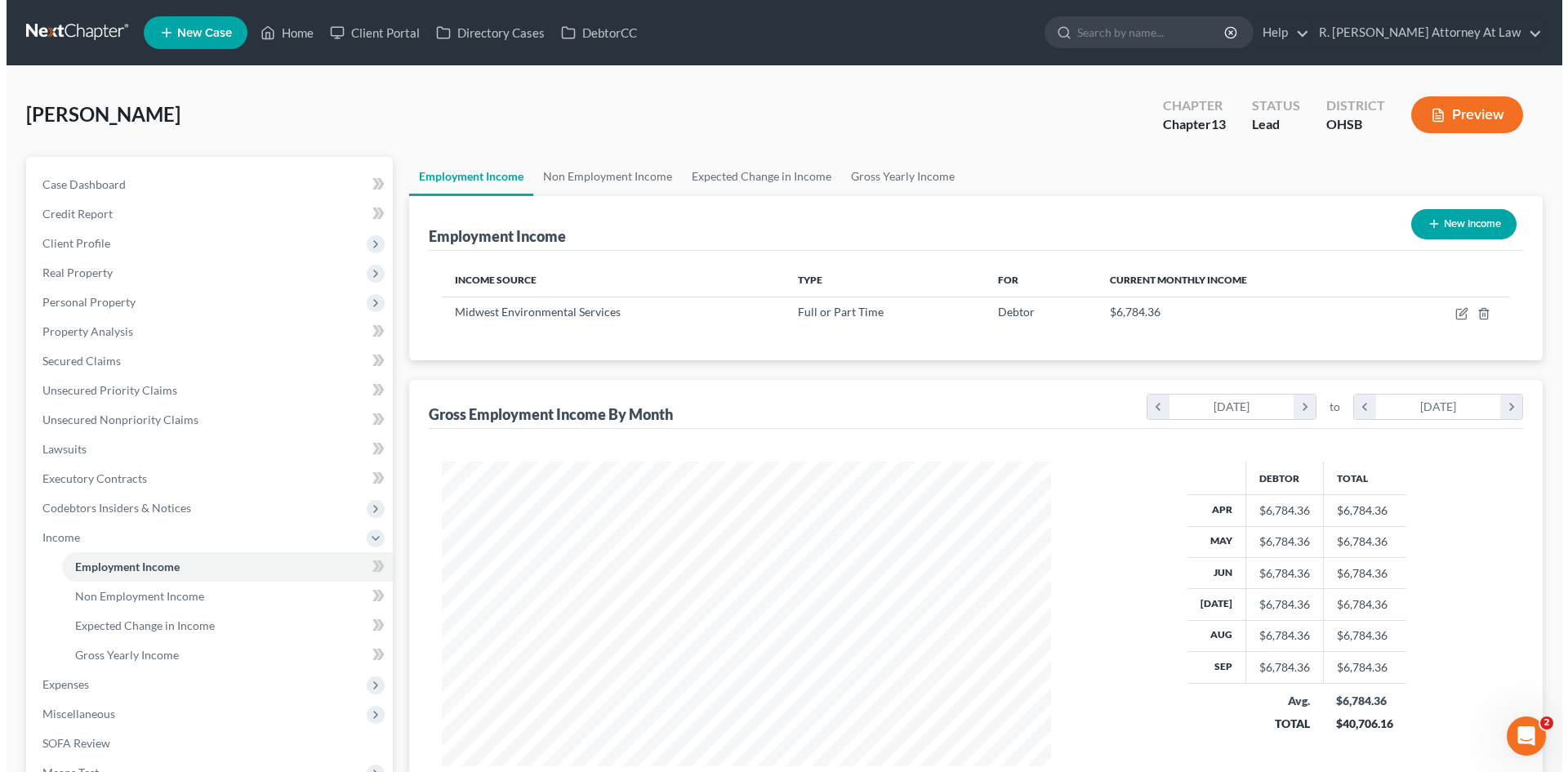
scroll to position [304, 642]
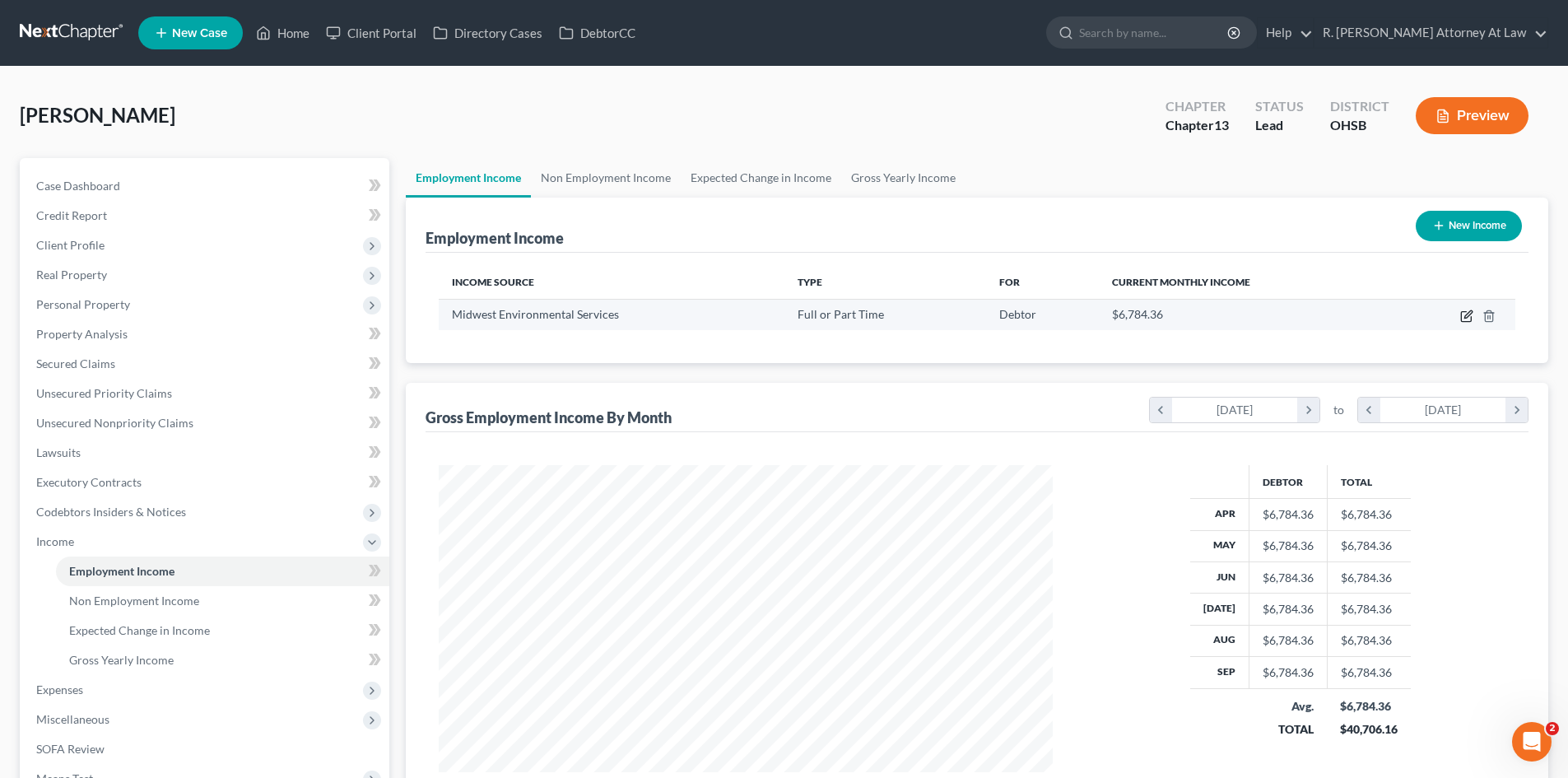
click at [1463, 317] on icon "button" at bounding box center [1467, 316] width 13 height 13
select select "0"
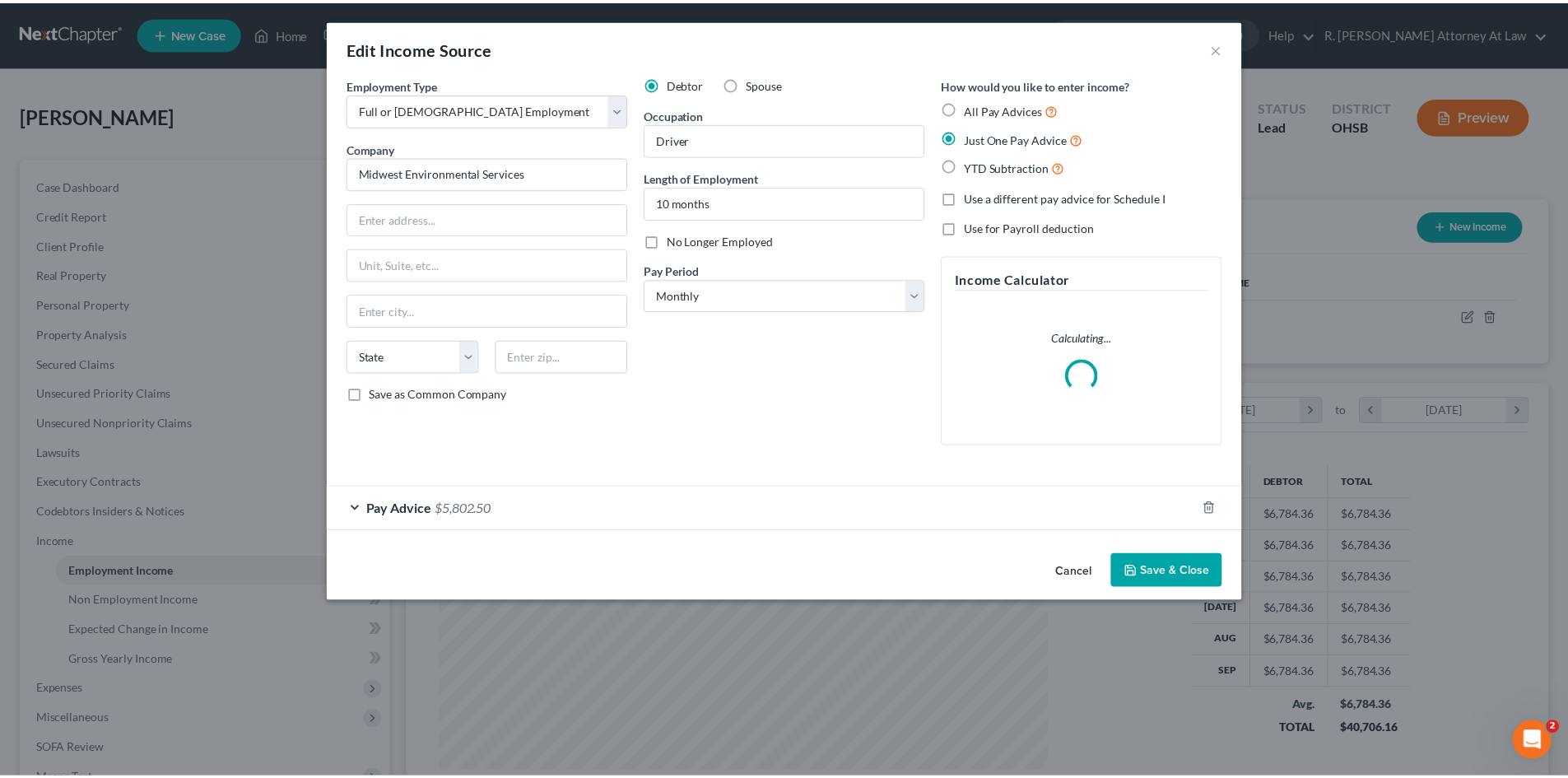
scroll to position [309, 653]
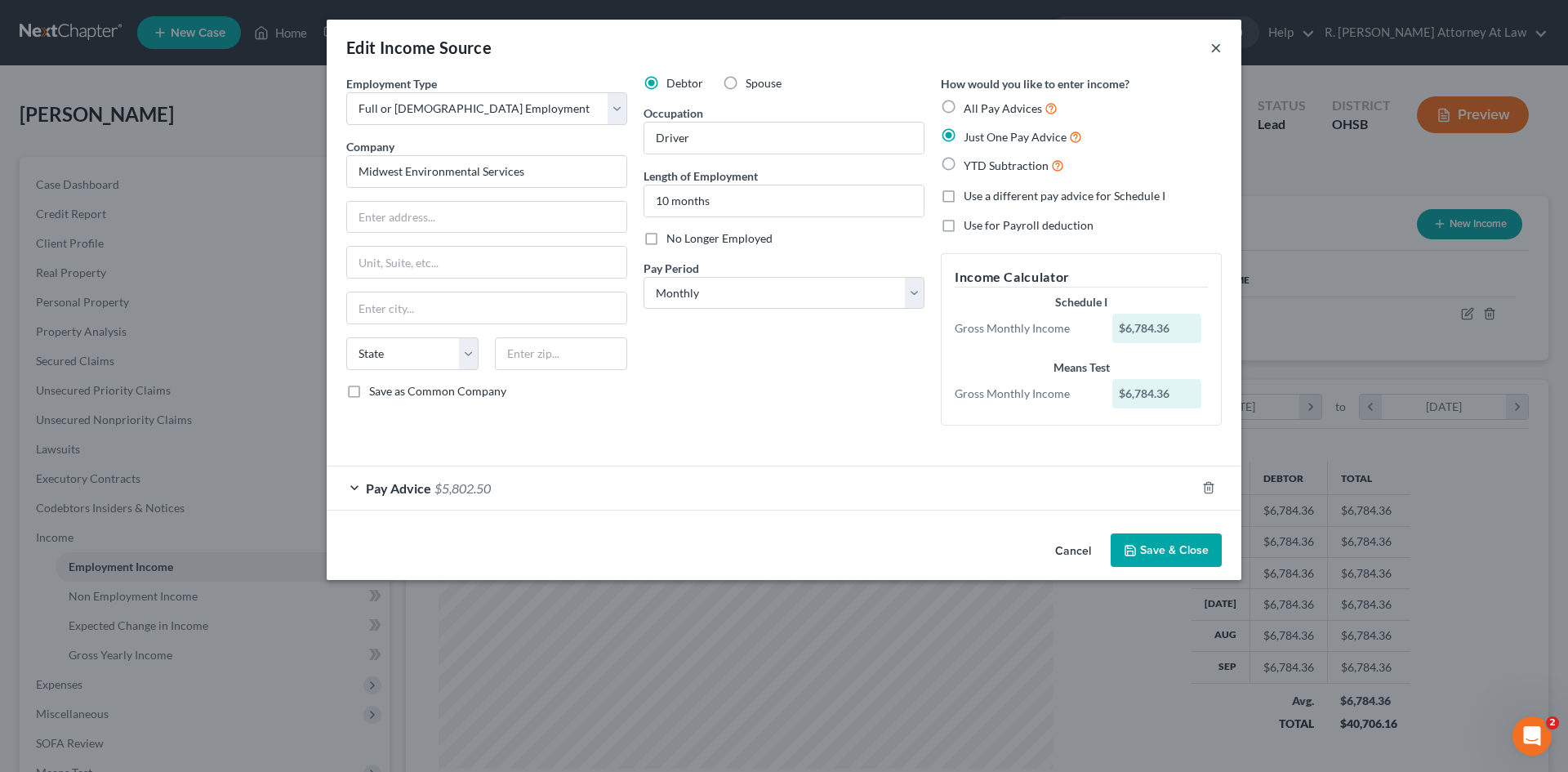
click at [1212, 51] on button "×" at bounding box center [1216, 47] width 12 height 20
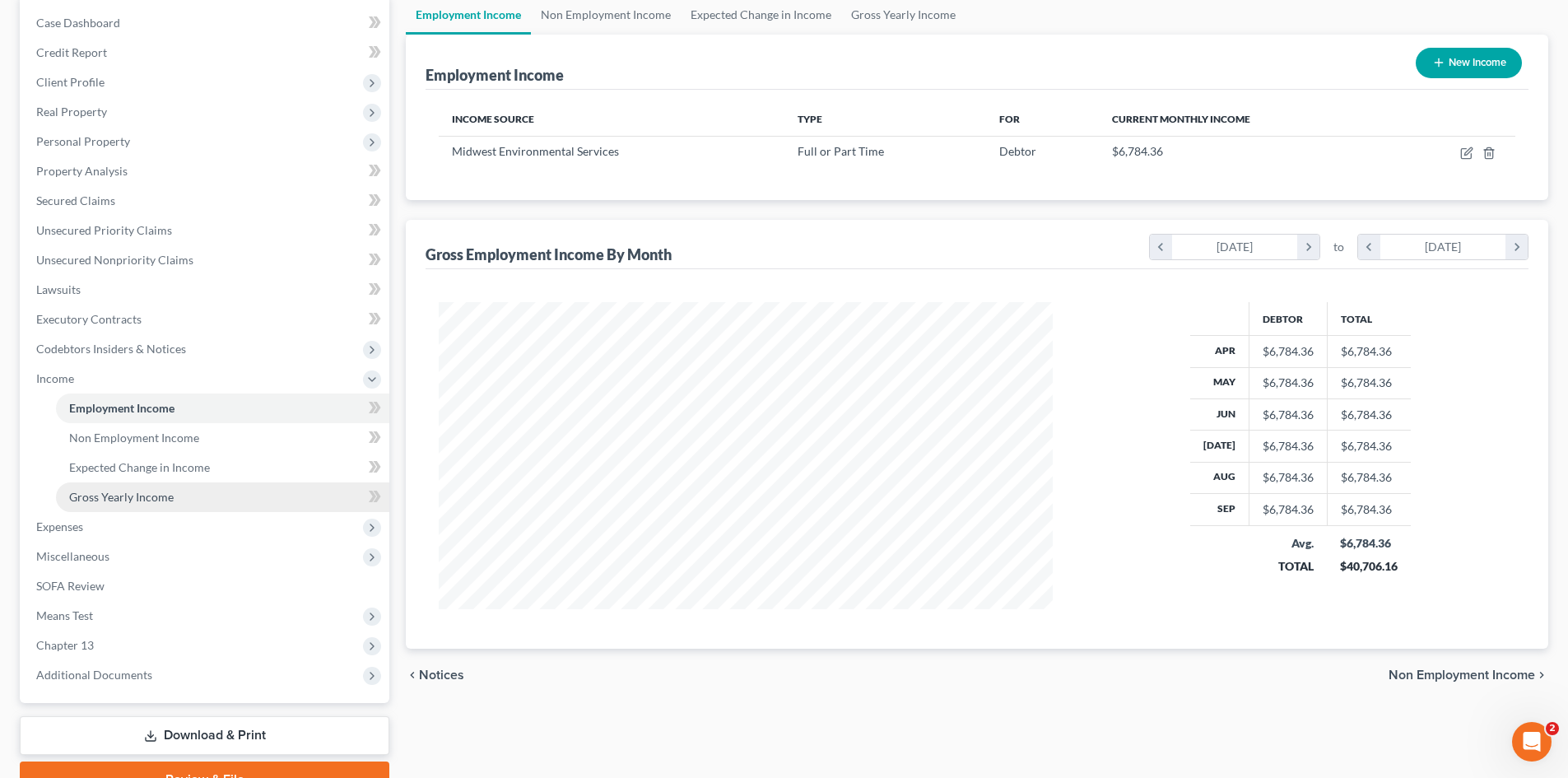
scroll to position [165, 0]
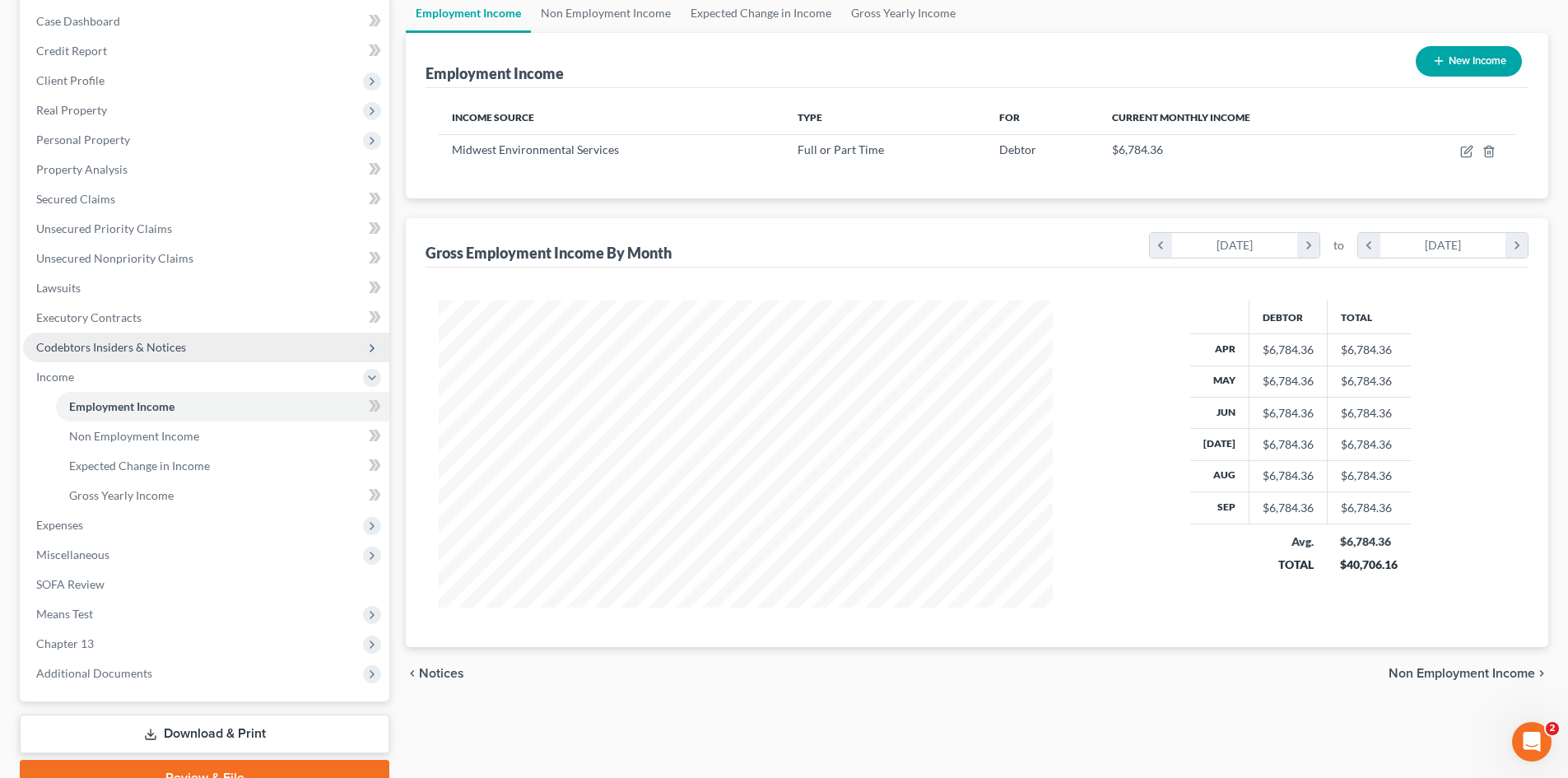
click at [91, 342] on span "Codebtors Insiders & Notices" at bounding box center [112, 347] width 150 height 14
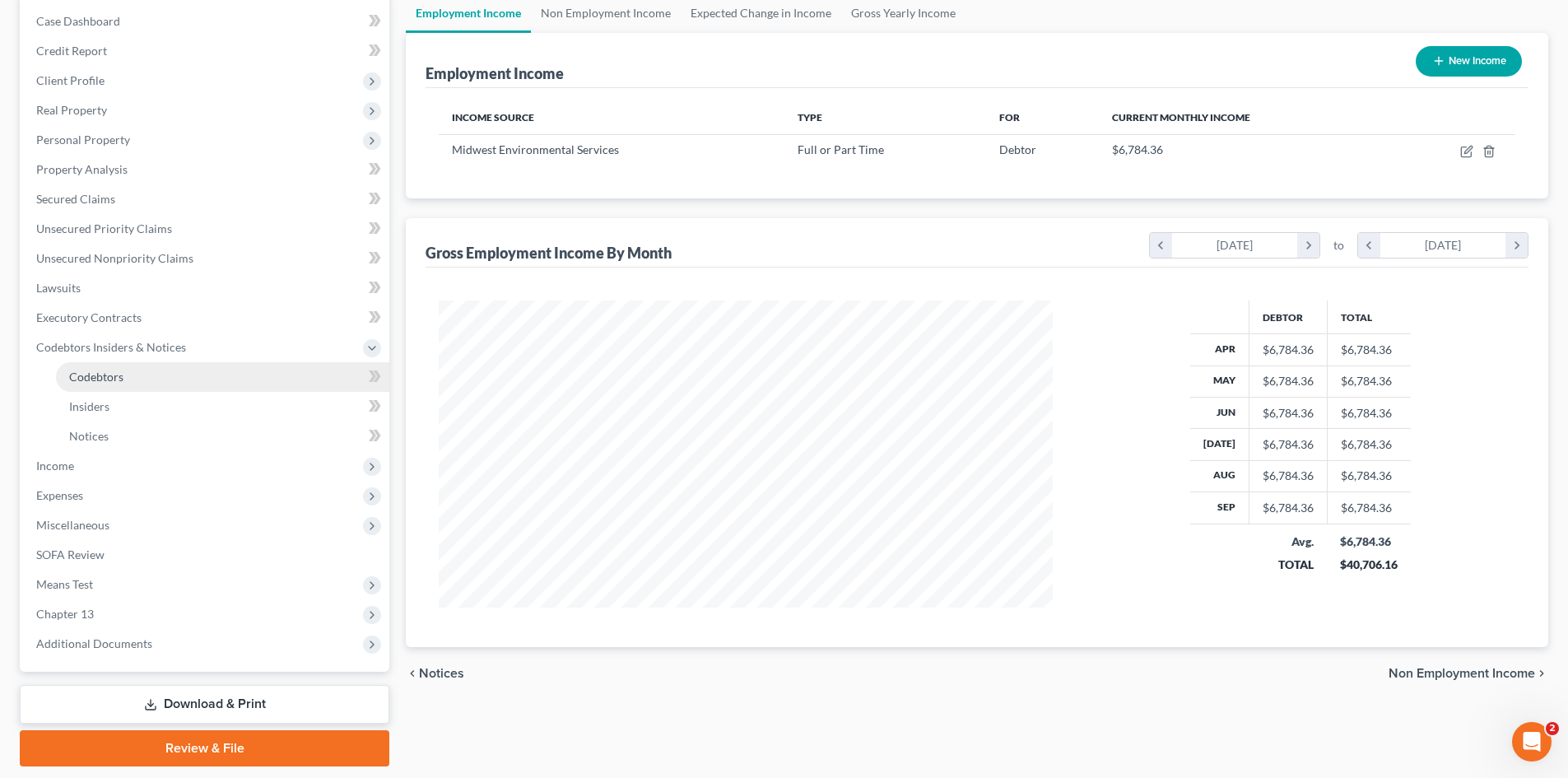
click at [114, 376] on span "Codebtors" at bounding box center [96, 376] width 55 height 14
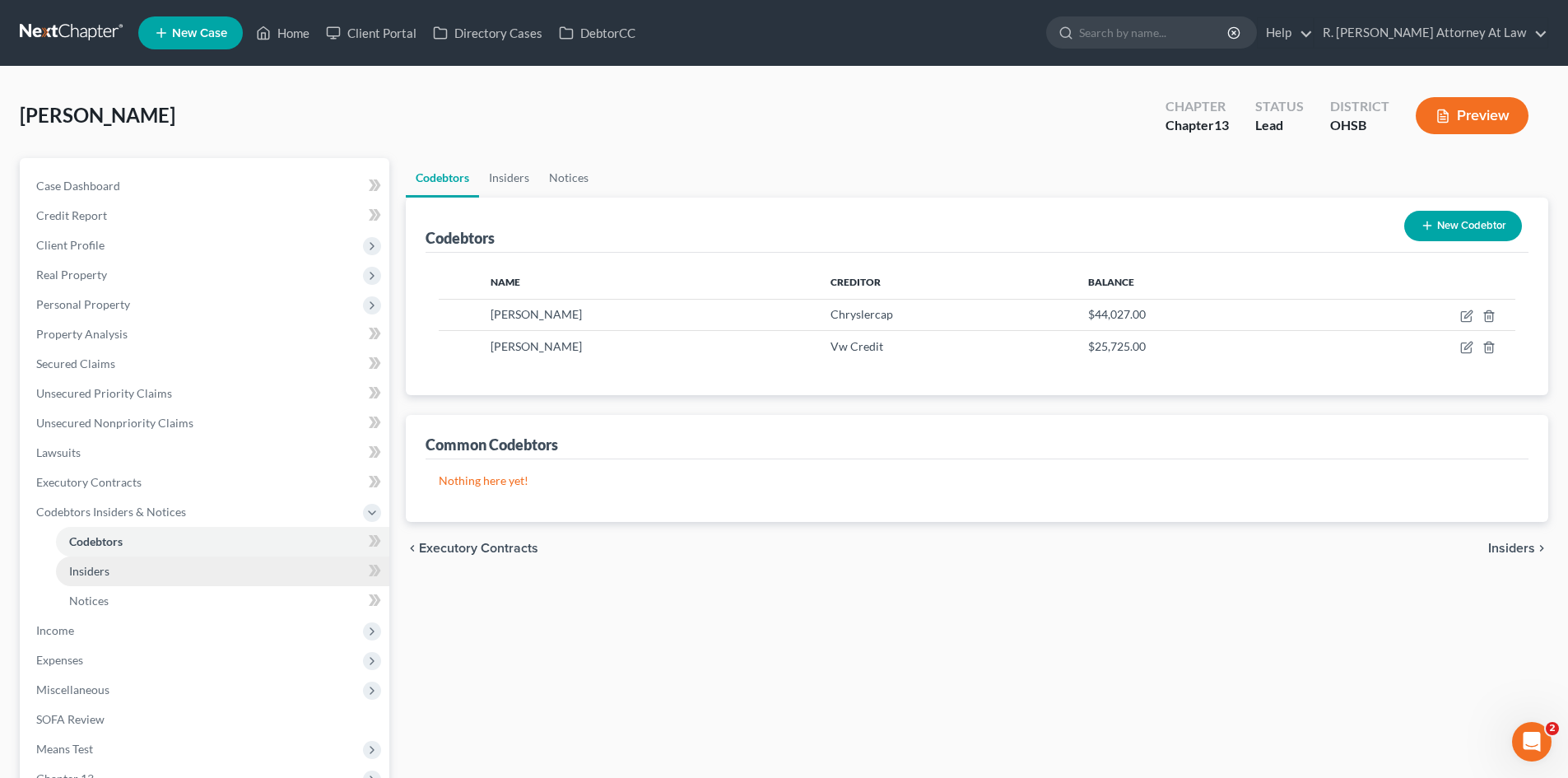
click at [88, 579] on link "Insiders" at bounding box center [223, 571] width 333 height 30
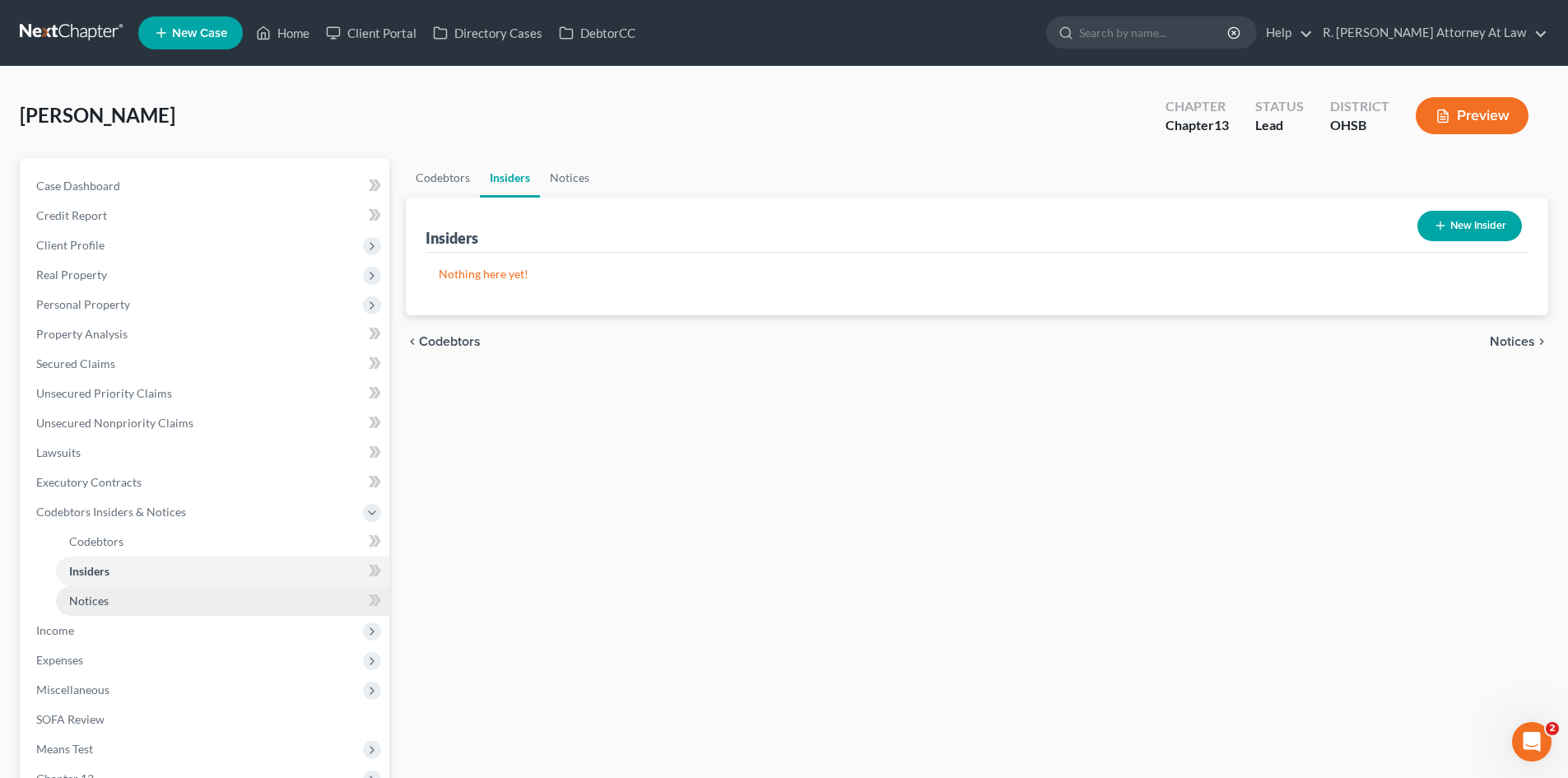
click at [93, 596] on span "Notices" at bounding box center [89, 601] width 39 height 14
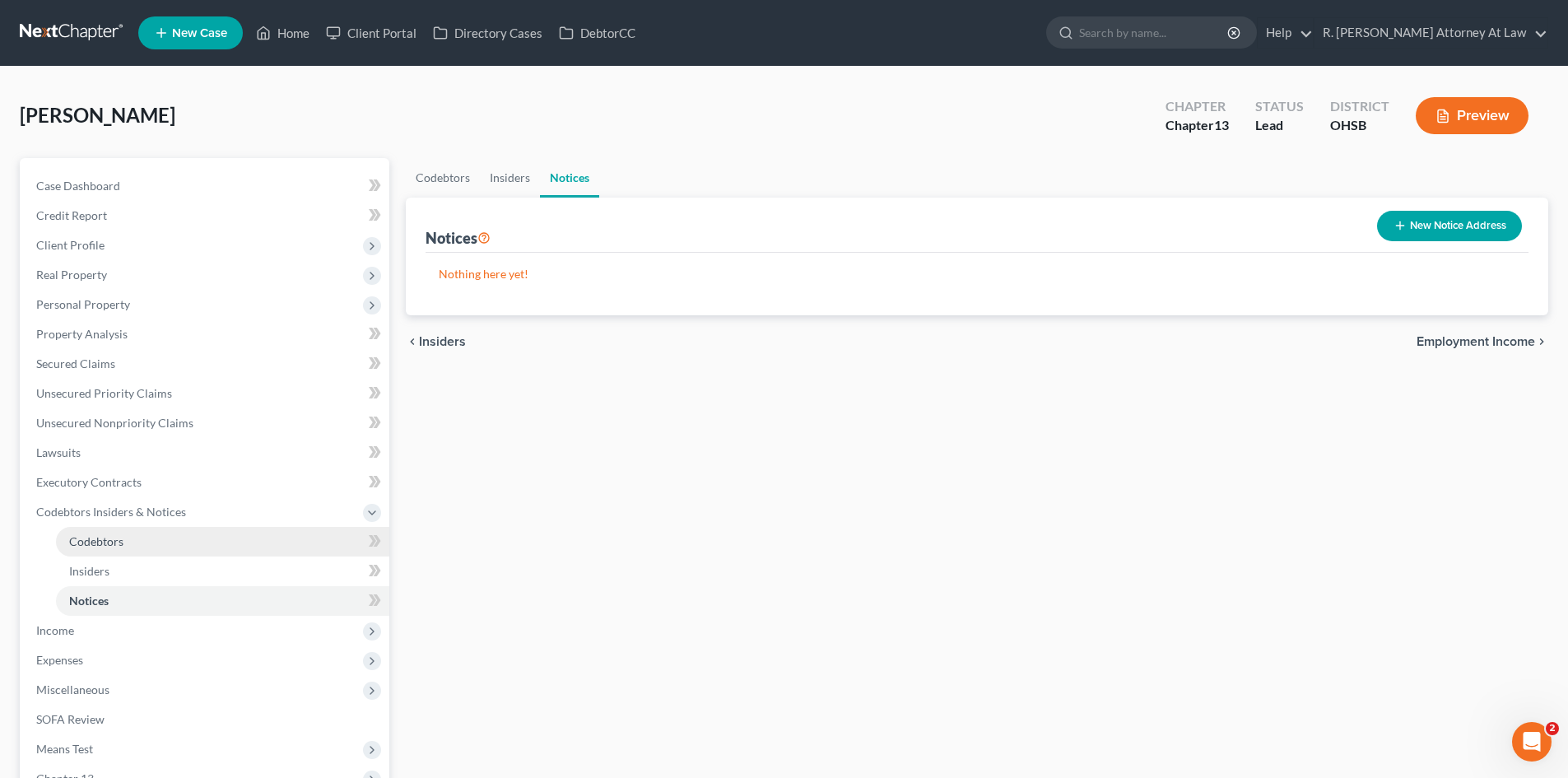
click at [108, 543] on span "Codebtors" at bounding box center [96, 542] width 55 height 14
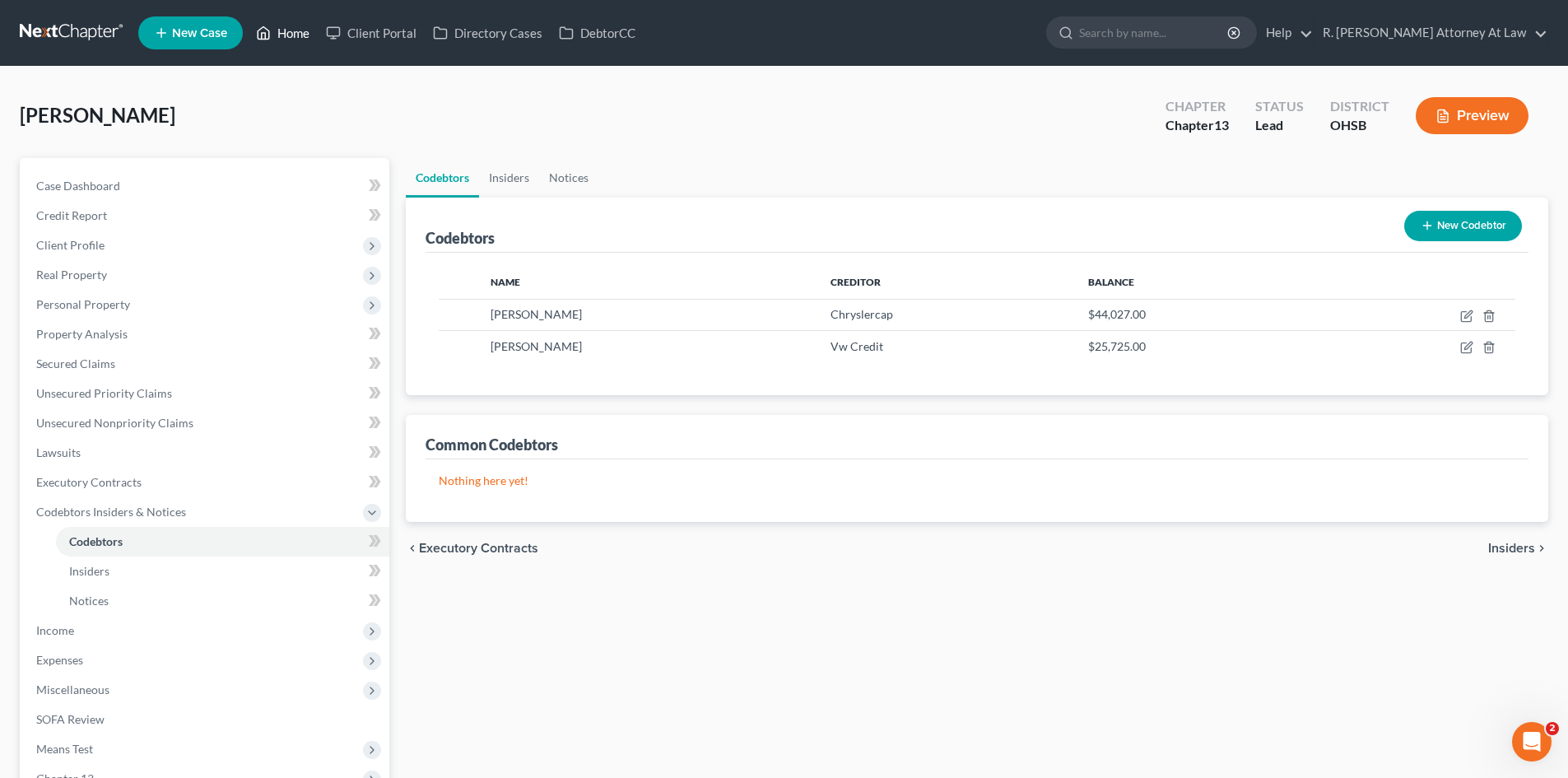
click at [295, 31] on link "Home" at bounding box center [282, 32] width 70 height 30
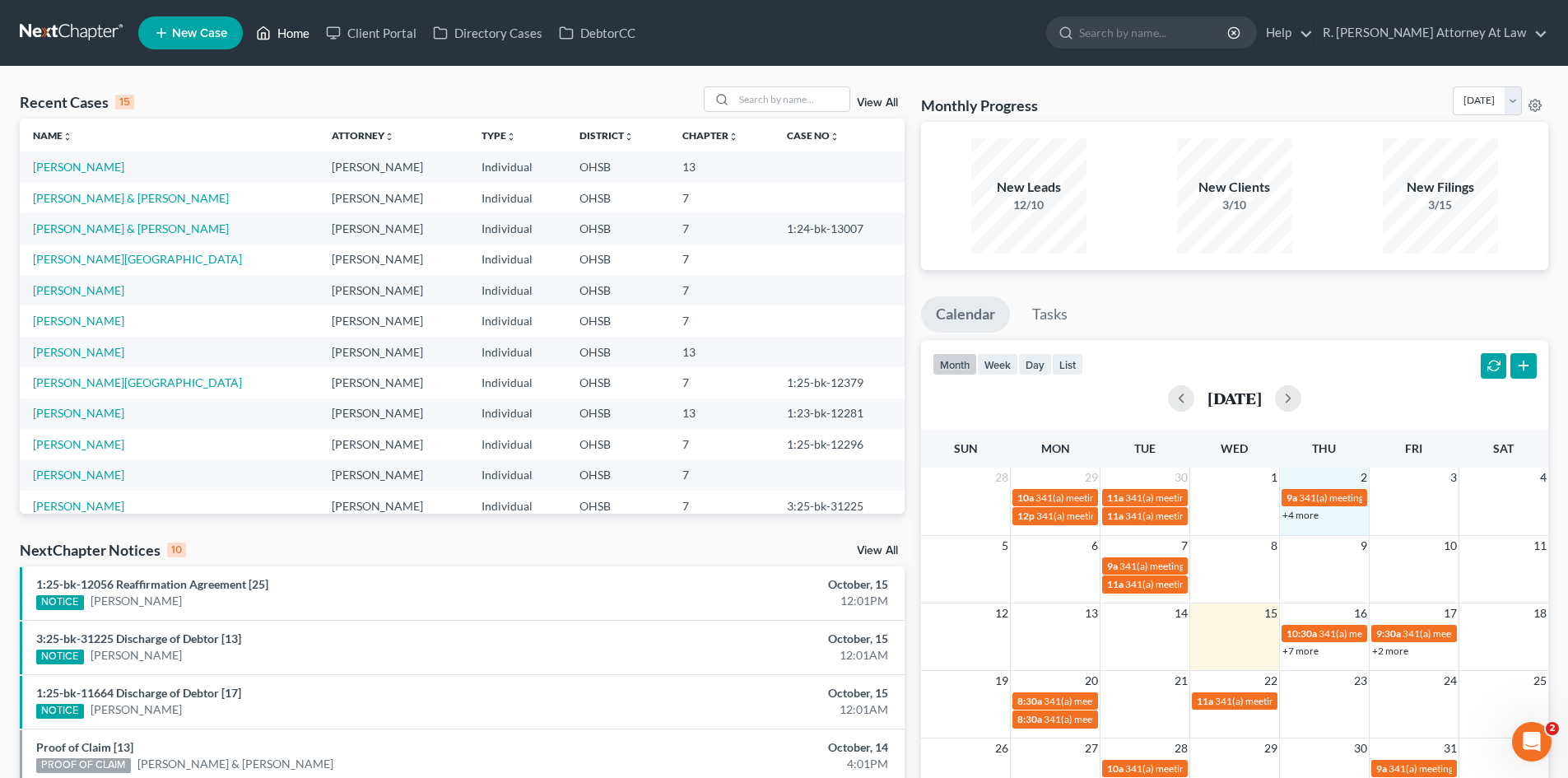
click at [1306, 525] on td "+4 more" at bounding box center [1324, 515] width 89 height 18
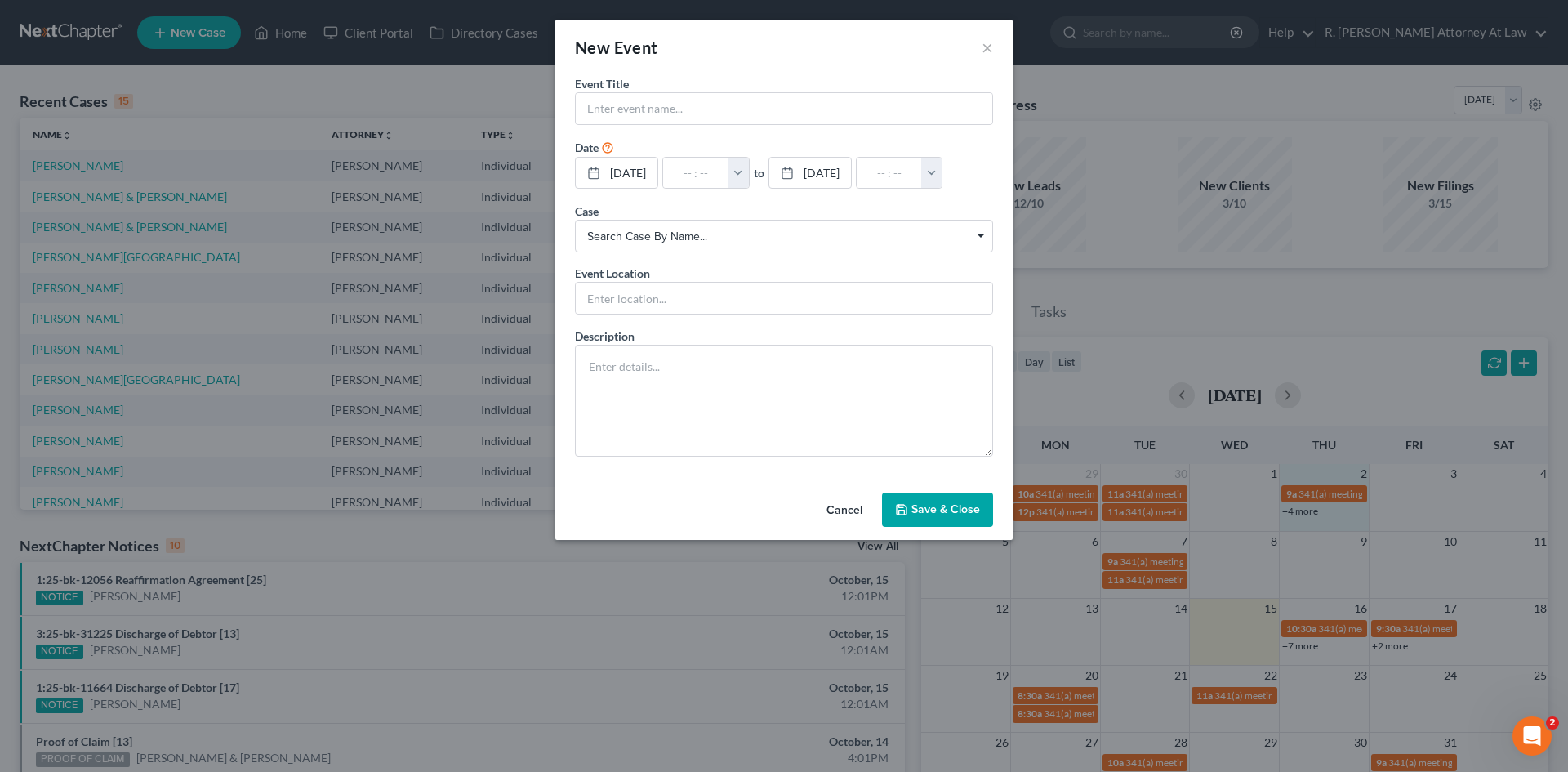
click at [1296, 511] on div "New Event × Event Title * Date [DATE] close Date [DATE] Time 12:00 AM chevron_l…" at bounding box center [784, 386] width 1568 height 772
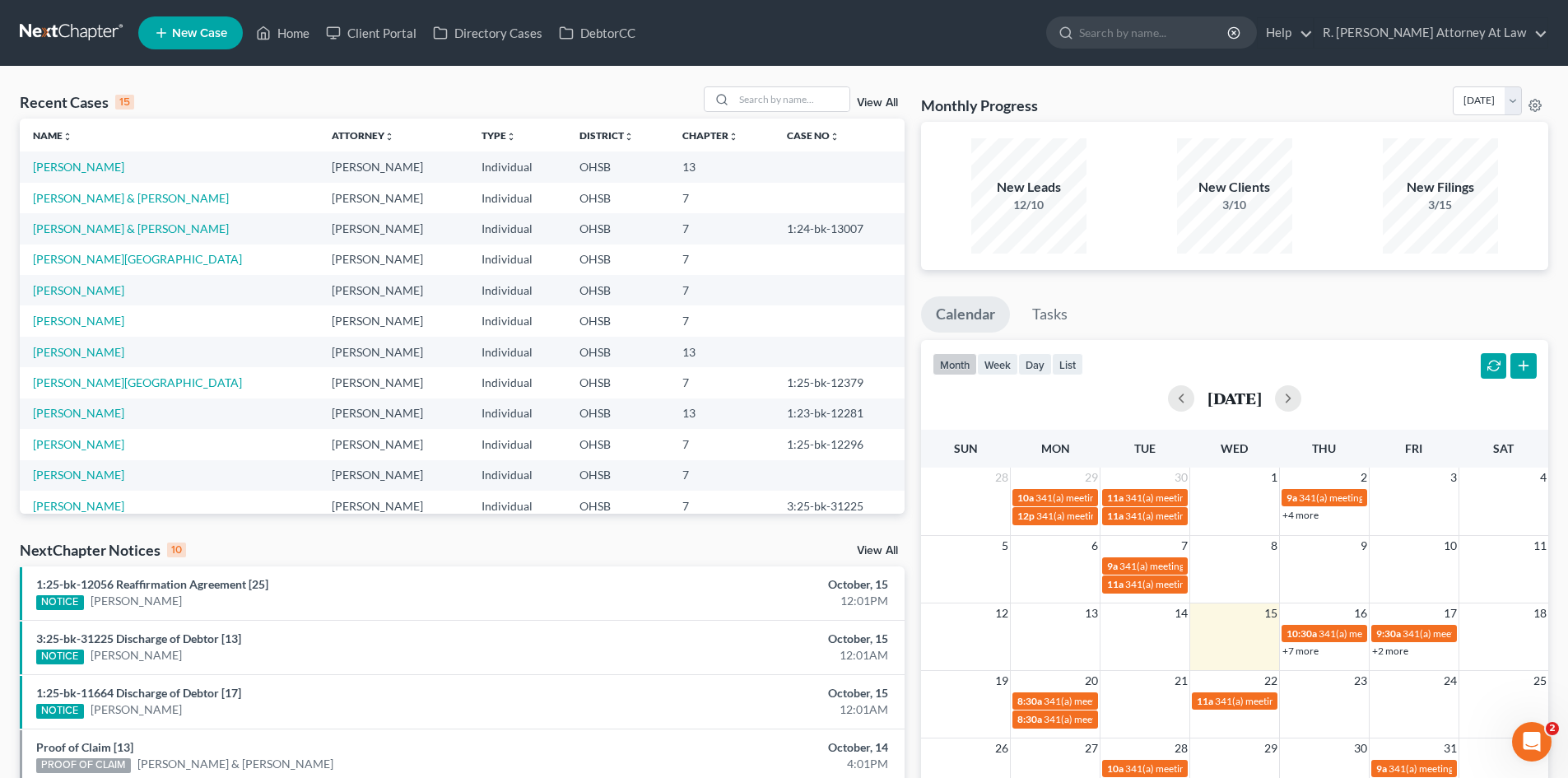
click at [1305, 510] on link "+4 more" at bounding box center [1301, 515] width 37 height 13
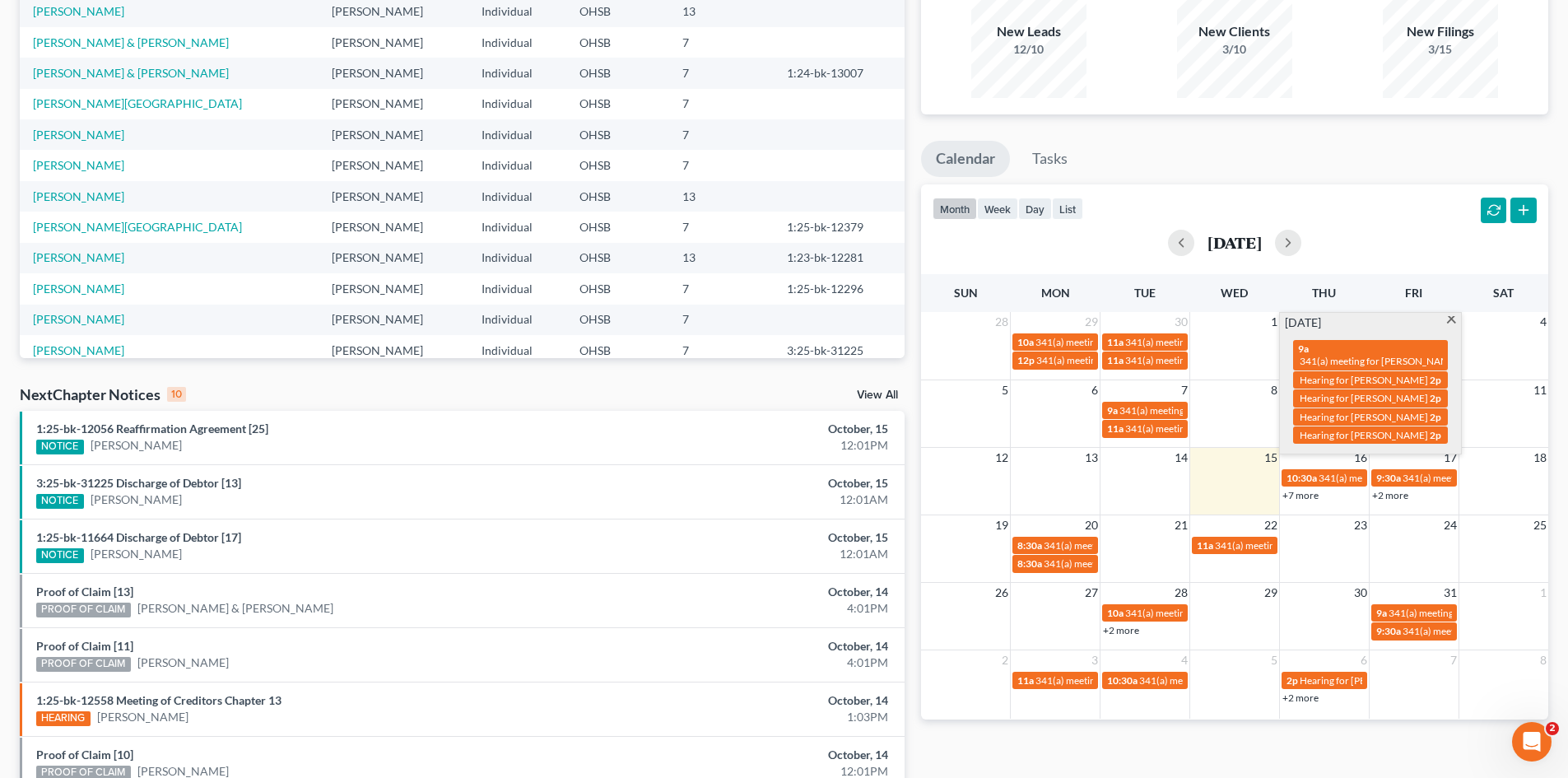
scroll to position [165, 0]
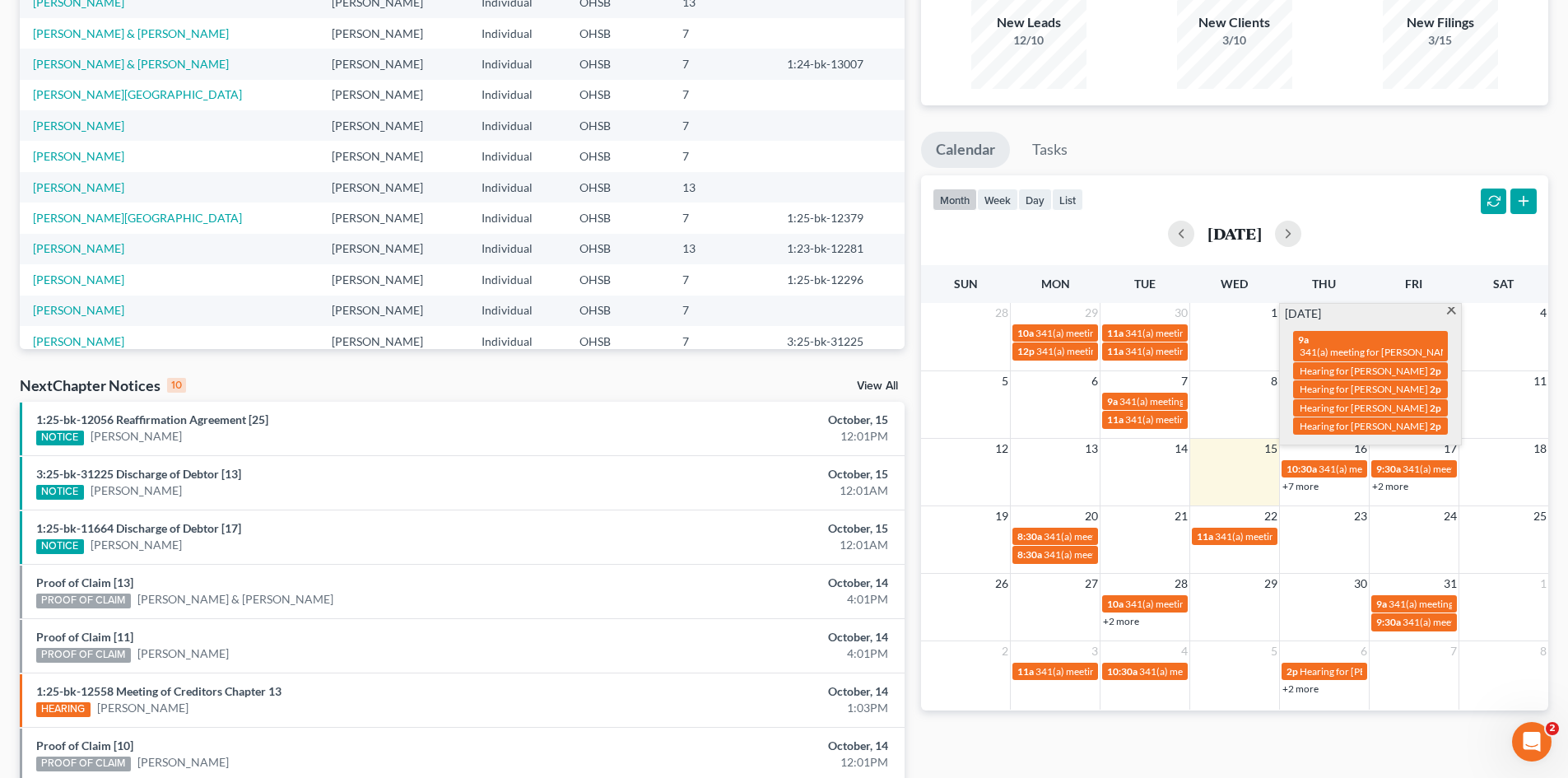
drag, startPoint x: 1451, startPoint y: 309, endPoint x: 1008, endPoint y: 291, distance: 443.4
click at [1451, 309] on span at bounding box center [1452, 312] width 13 height 11
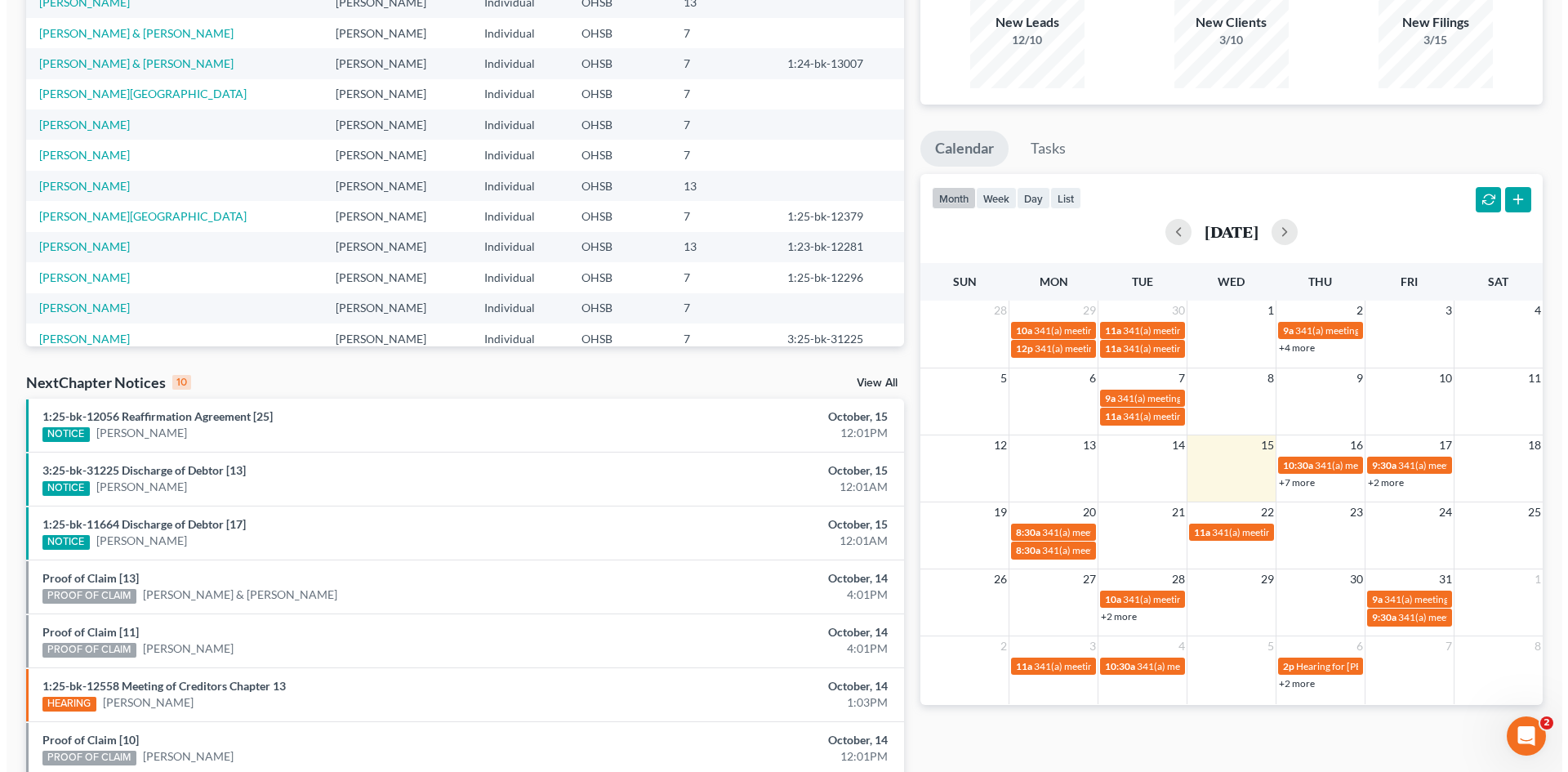
scroll to position [0, 0]
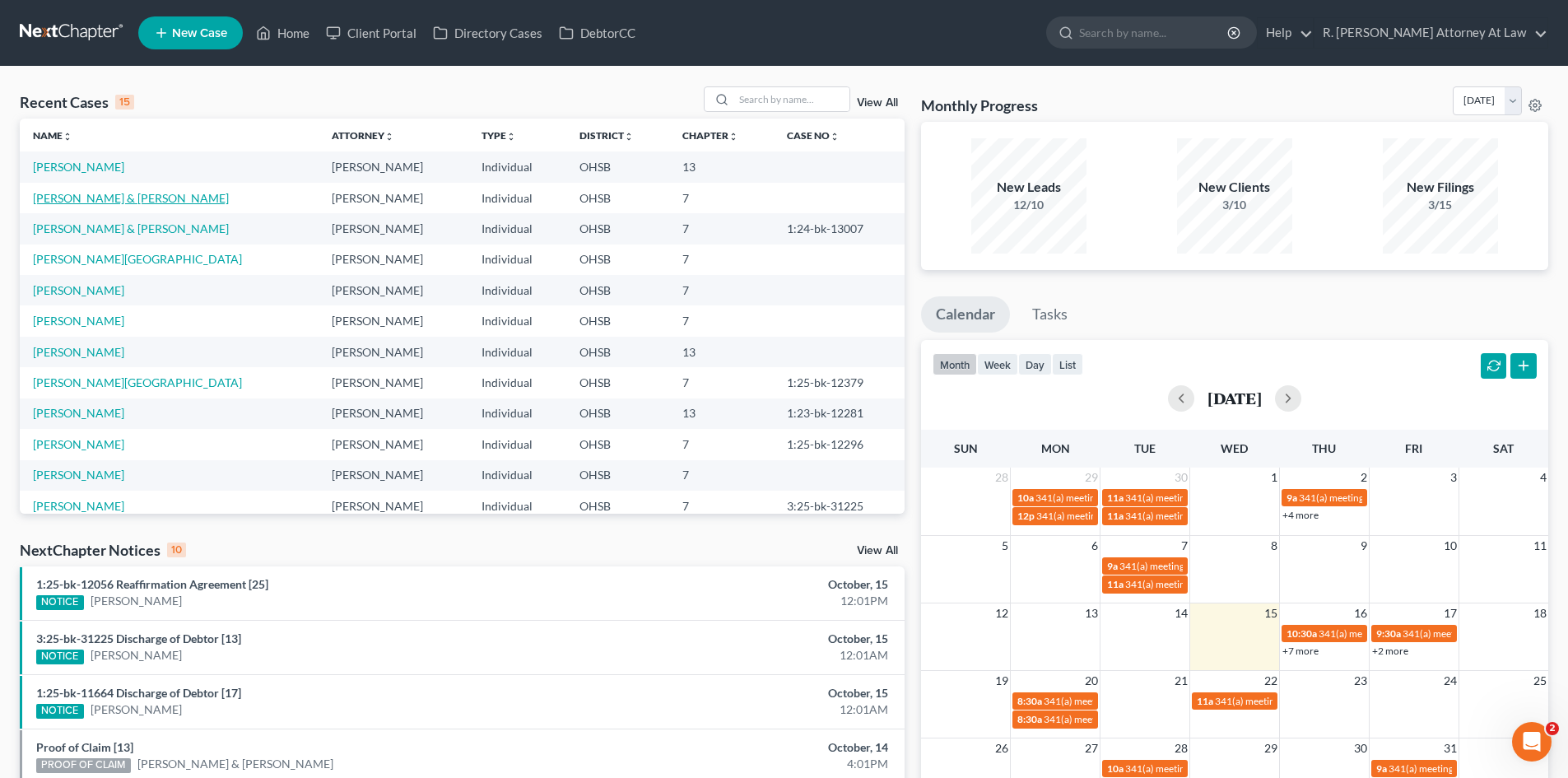
click at [89, 195] on link "[PERSON_NAME] & [PERSON_NAME]" at bounding box center [131, 199] width 196 height 14
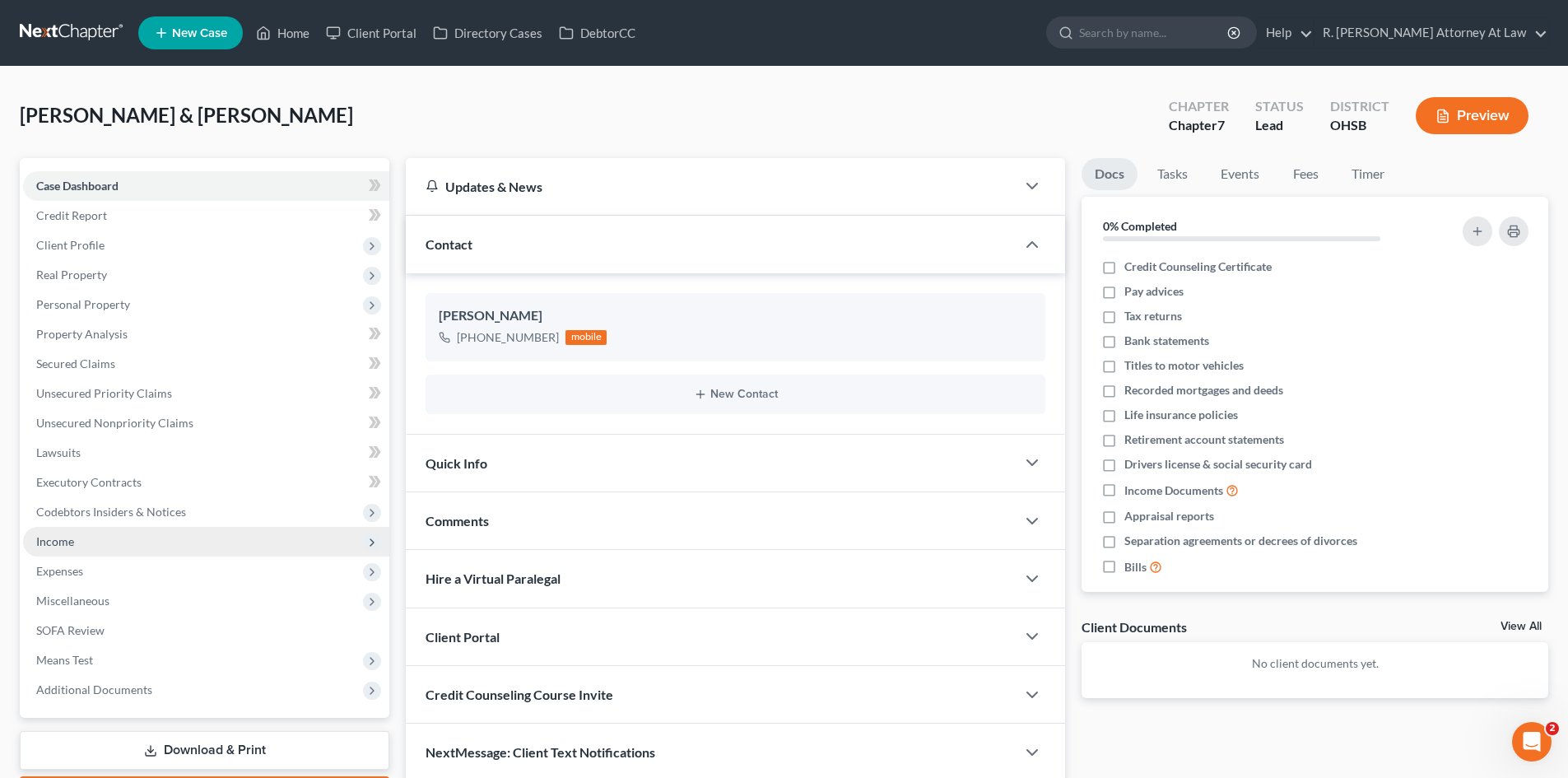
click at [70, 542] on span "Income" at bounding box center [55, 542] width 38 height 14
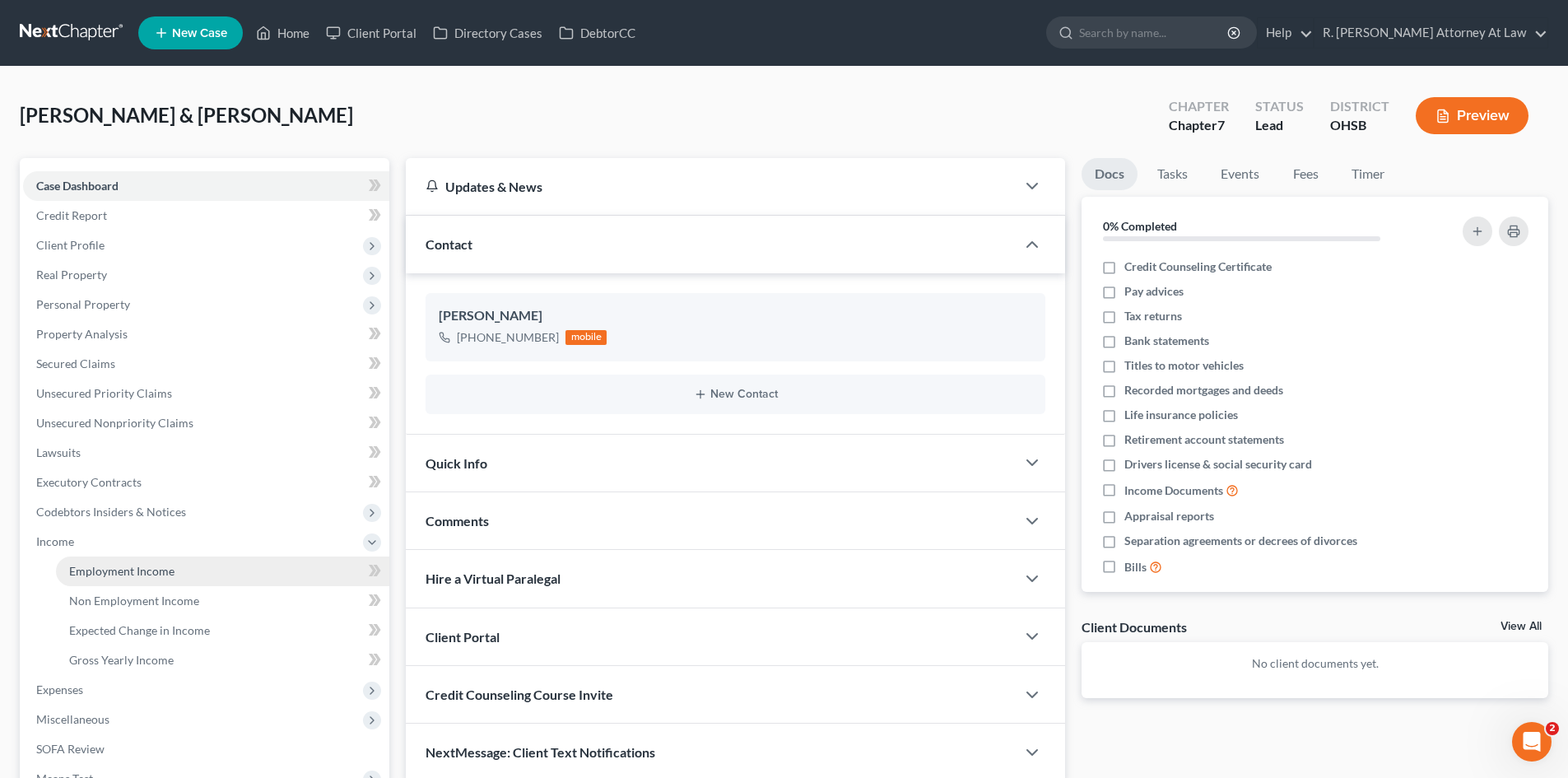
click at [110, 564] on span "Employment Income" at bounding box center [122, 571] width 105 height 14
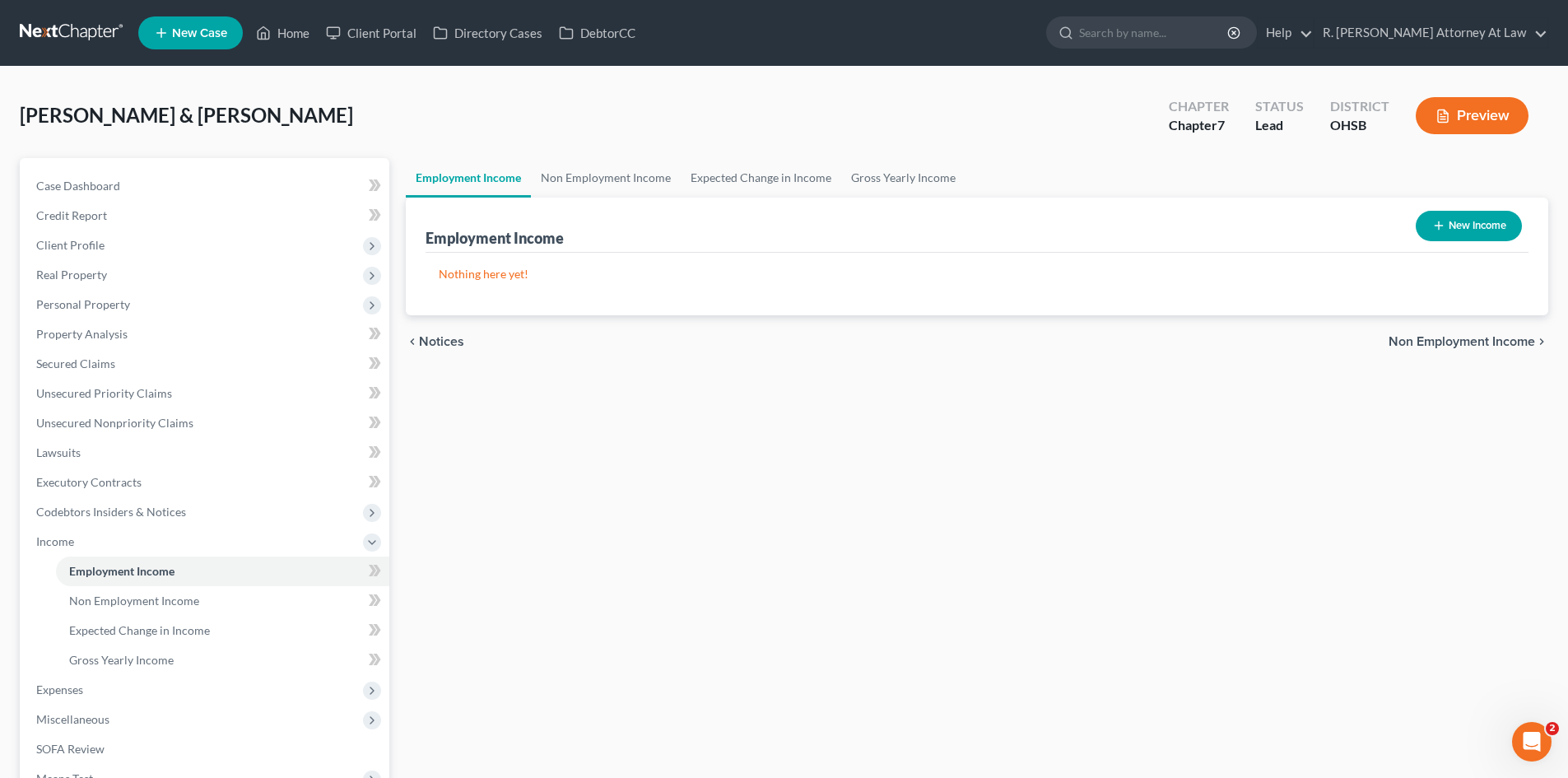
click at [1472, 224] on button "New Income" at bounding box center [1469, 226] width 106 height 30
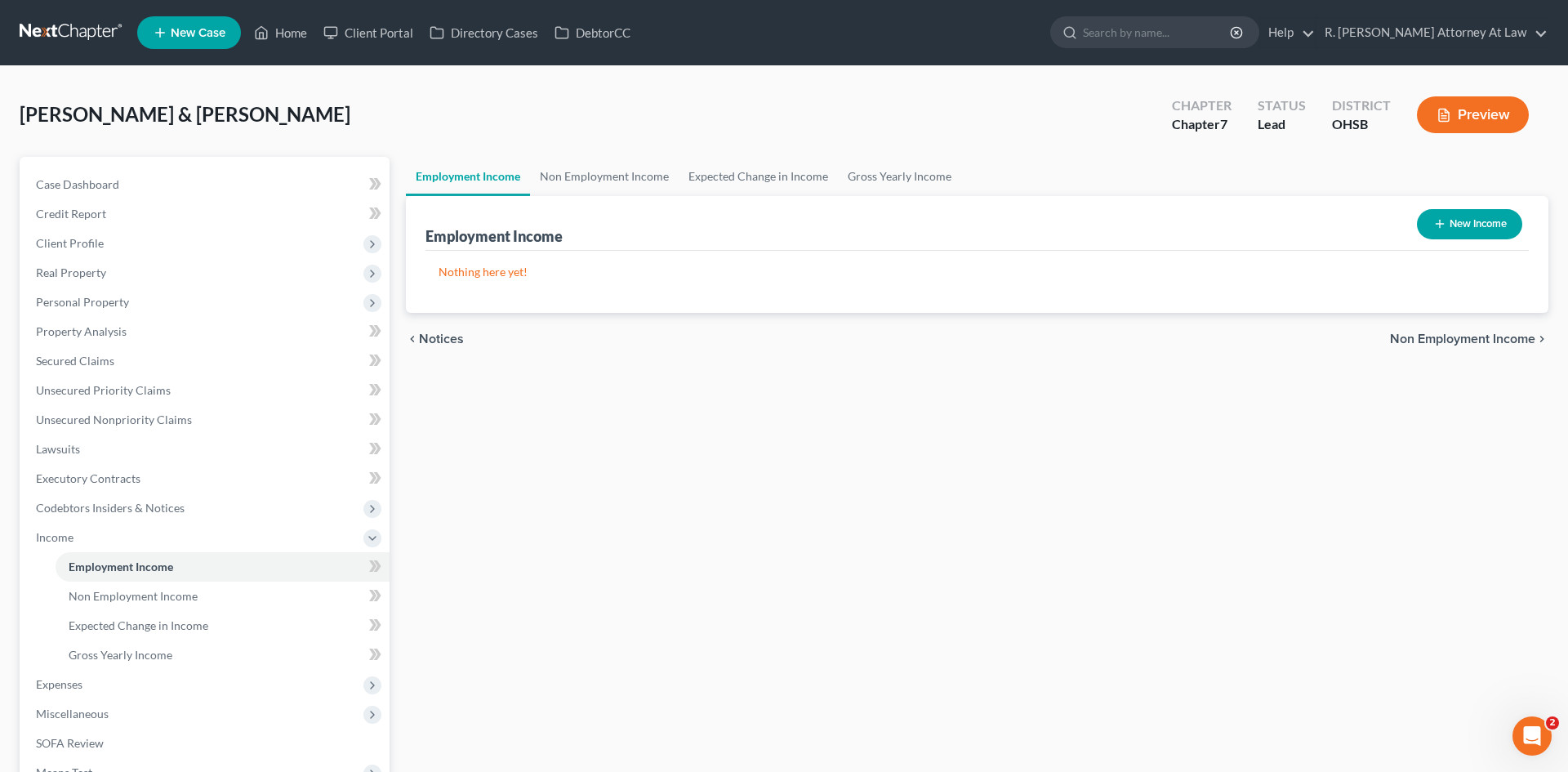
select select "0"
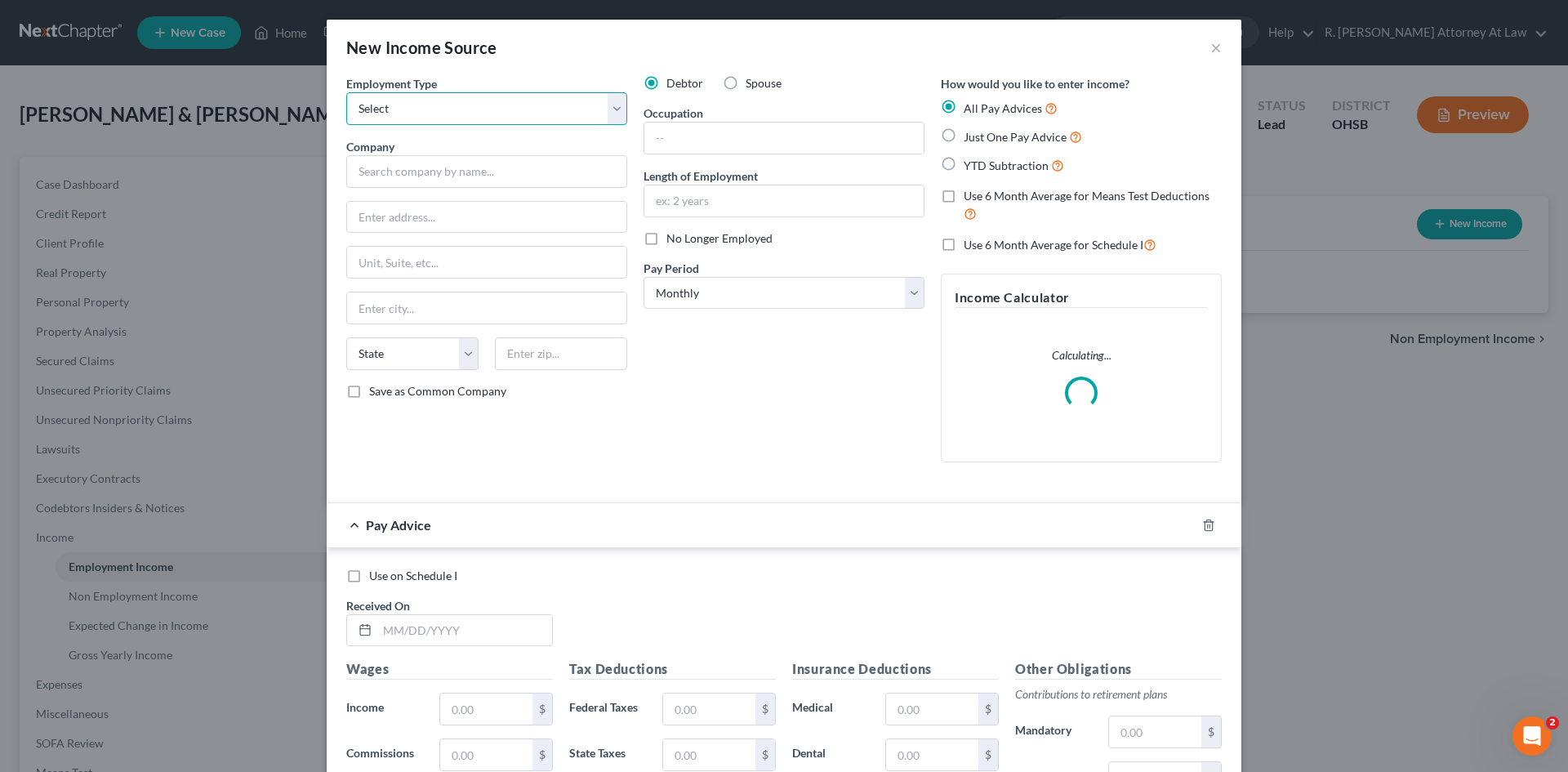
drag, startPoint x: 483, startPoint y: 104, endPoint x: 479, endPoint y: 122, distance: 18.4
click at [482, 108] on select "Select Full or [DEMOGRAPHIC_DATA] Employment Self Employment" at bounding box center [486, 108] width 281 height 33
select select "0"
click at [346, 92] on select "Select Full or [DEMOGRAPHIC_DATA] Employment Self Employment" at bounding box center [486, 108] width 281 height 33
click at [964, 137] on label "Just One Pay Advice" at bounding box center [1023, 137] width 119 height 19
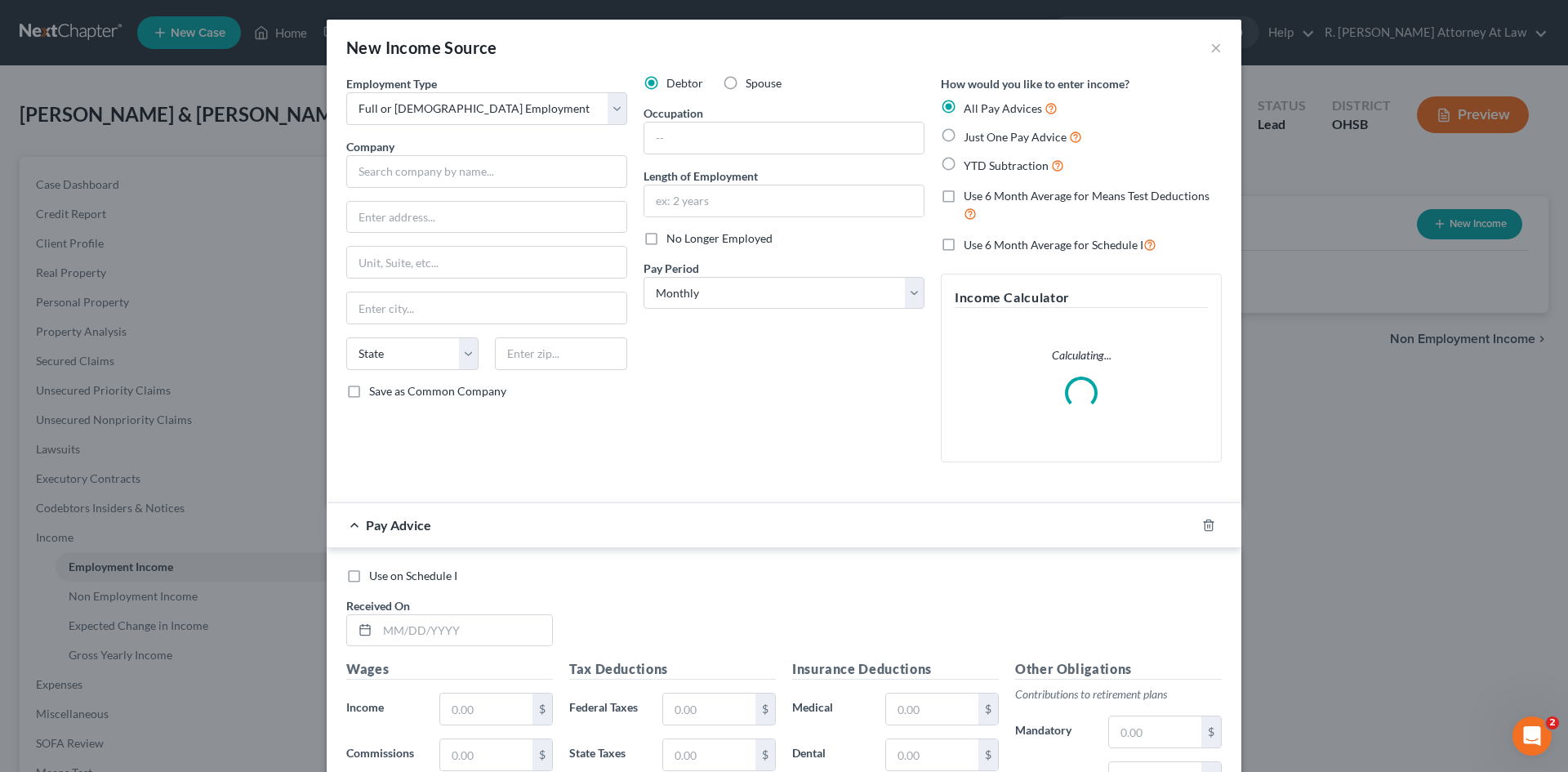
click at [970, 137] on input "Just One Pay Advice" at bounding box center [976, 133] width 11 height 11
radio input "true"
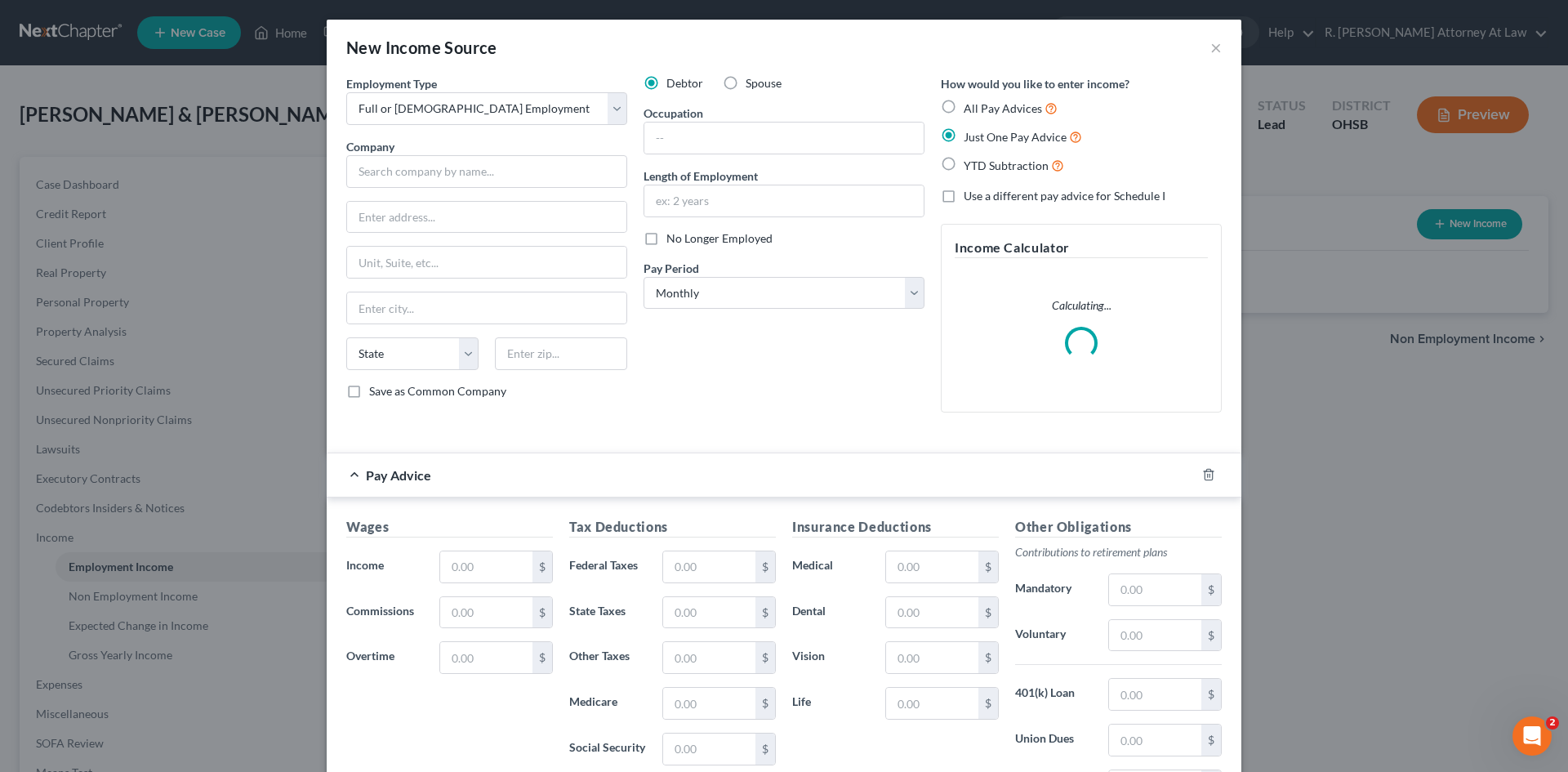
click at [536, 189] on div "Employment Type * Select Full or [DEMOGRAPHIC_DATA] Employment Self Employment …" at bounding box center [486, 250] width 297 height 351
drag, startPoint x: 538, startPoint y: 184, endPoint x: 547, endPoint y: 184, distance: 9.0
click at [540, 184] on input "text" at bounding box center [486, 171] width 281 height 33
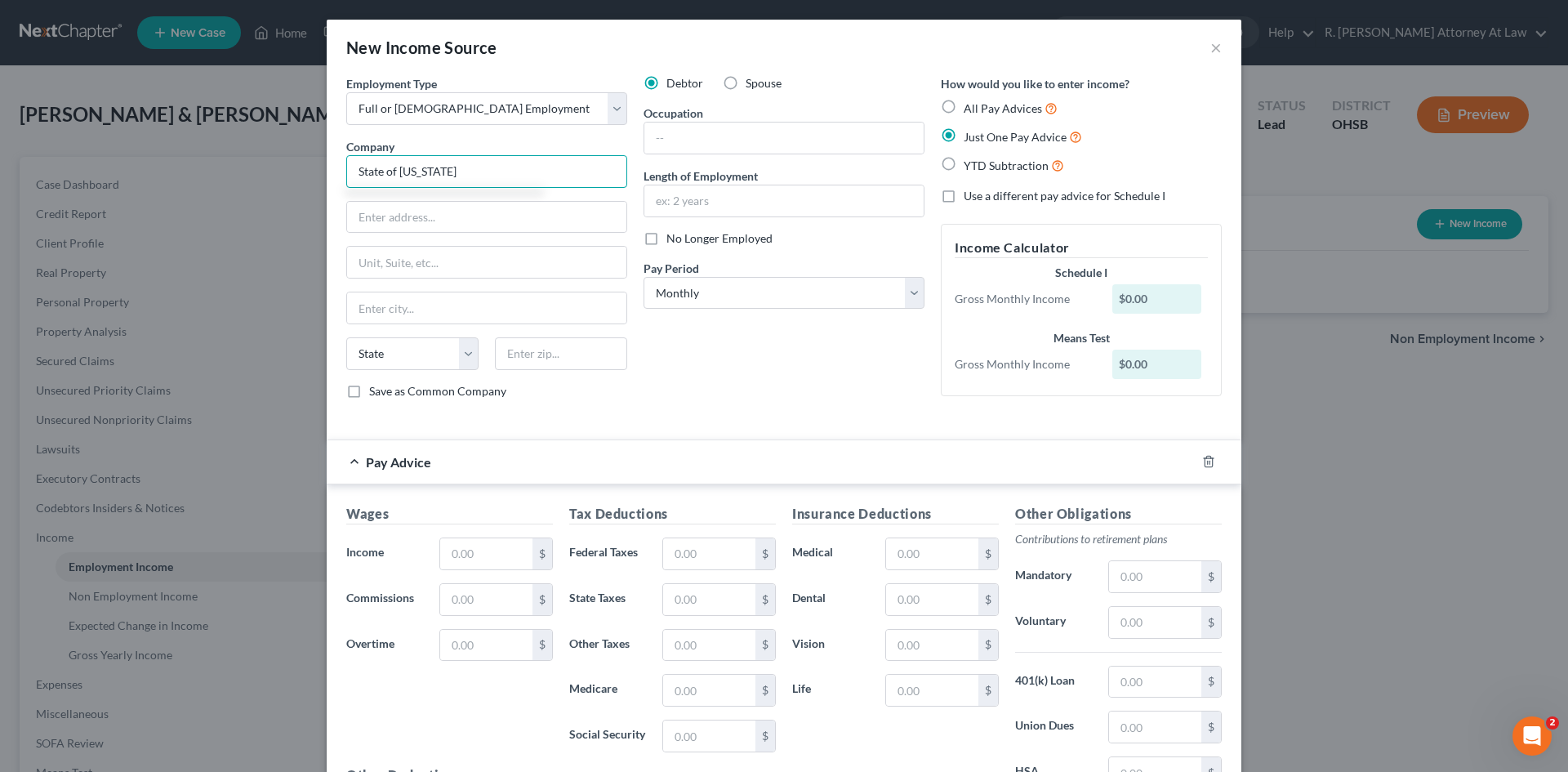
type input "State of [US_STATE]"
click at [742, 133] on input "text" at bounding box center [784, 138] width 279 height 31
type input "Correctional Officer"
click at [696, 201] on input "text" at bounding box center [784, 201] width 279 height 31
type input "20 Years"
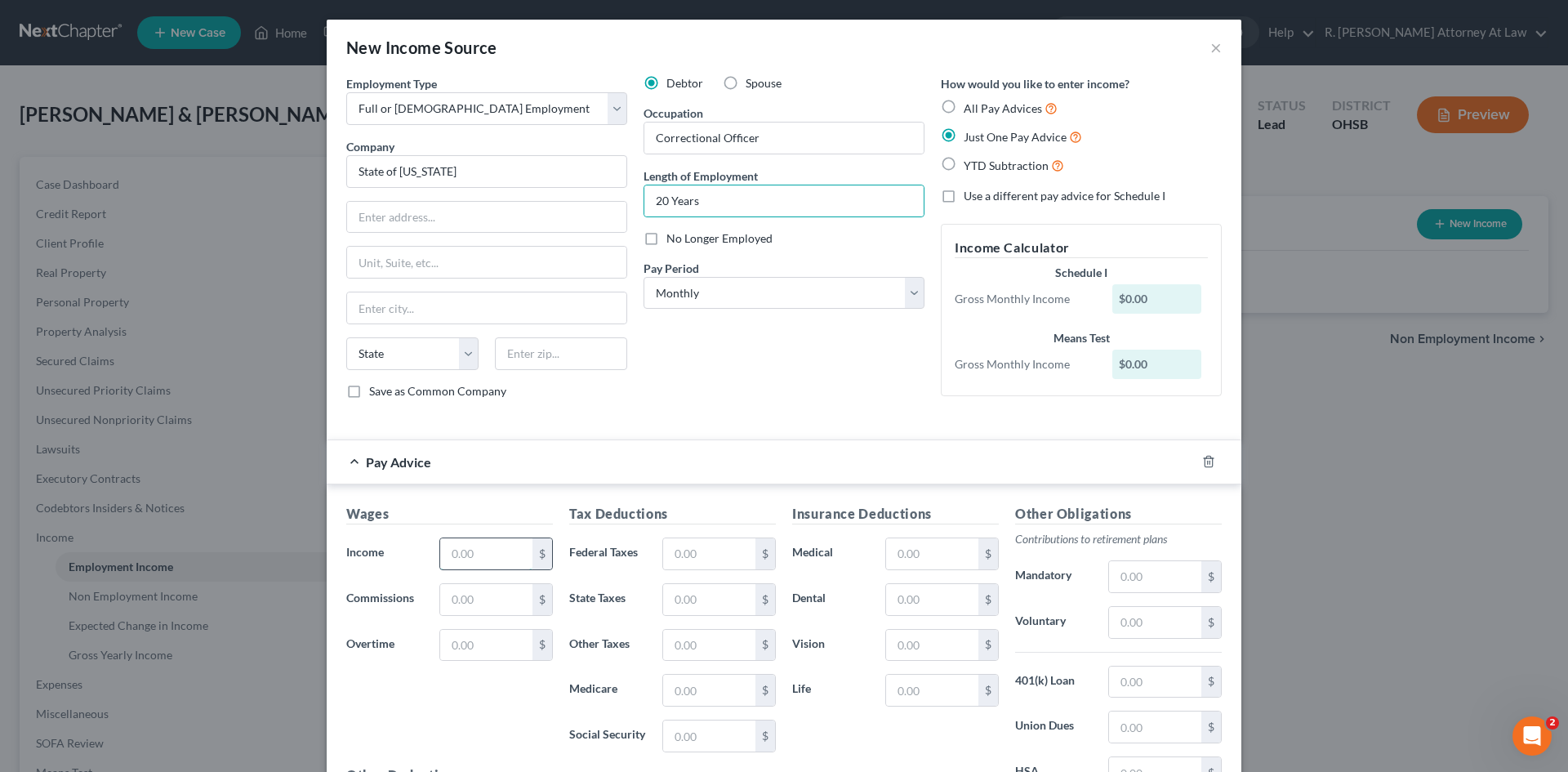
click at [493, 552] on input "text" at bounding box center [486, 554] width 92 height 31
type input "6,260.64"
drag, startPoint x: 733, startPoint y: 564, endPoint x: 723, endPoint y: 562, distance: 10.2
click at [725, 563] on input "text" at bounding box center [710, 554] width 92 height 31
type input "942.85"
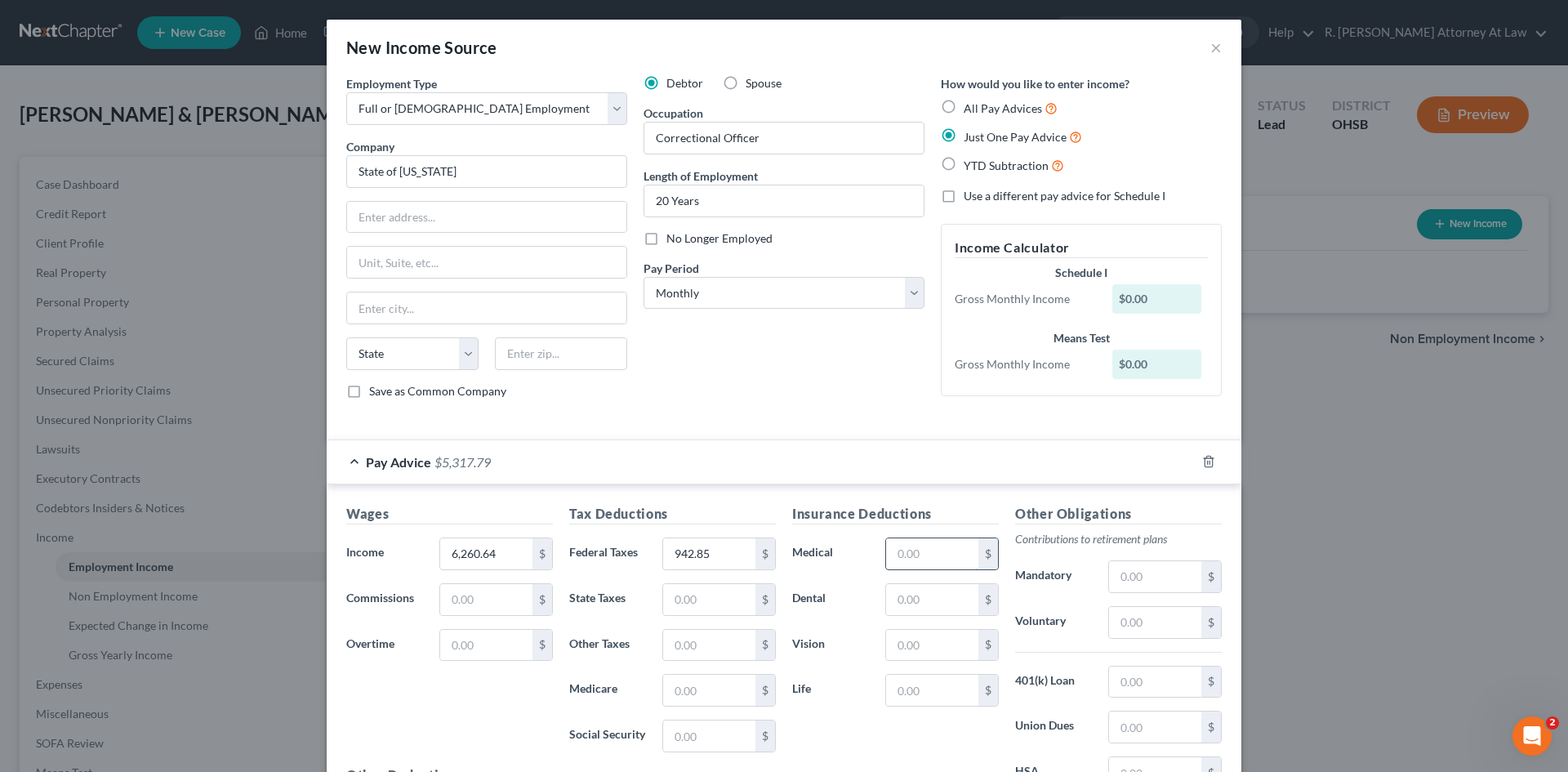
click at [912, 545] on input "text" at bounding box center [932, 554] width 92 height 31
type input "446.42"
click at [1124, 569] on input "text" at bounding box center [1156, 577] width 92 height 31
click at [1149, 609] on input "text" at bounding box center [1156, 622] width 92 height 31
type input "624.40"
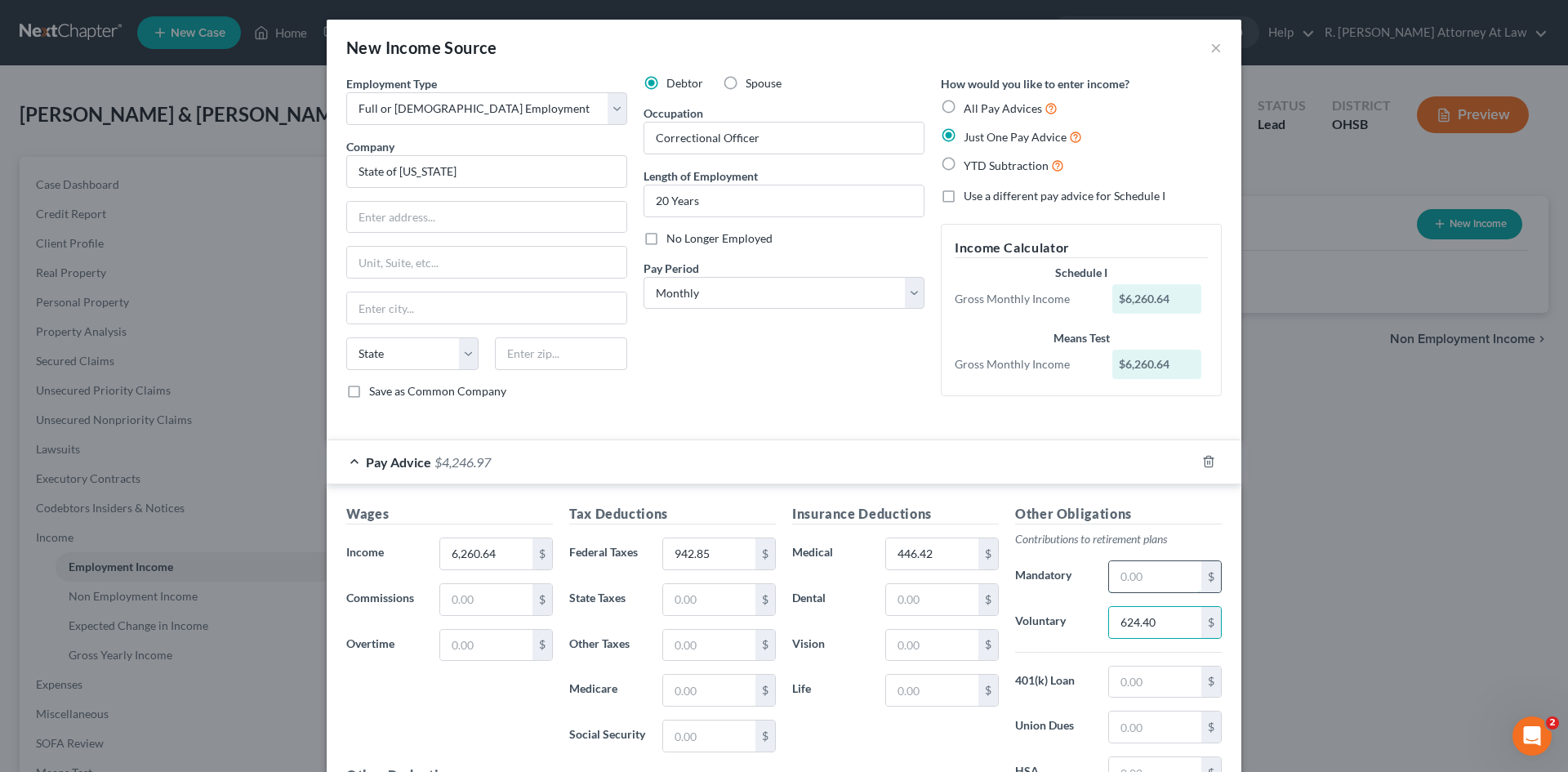
click at [1146, 572] on input "text" at bounding box center [1156, 577] width 92 height 31
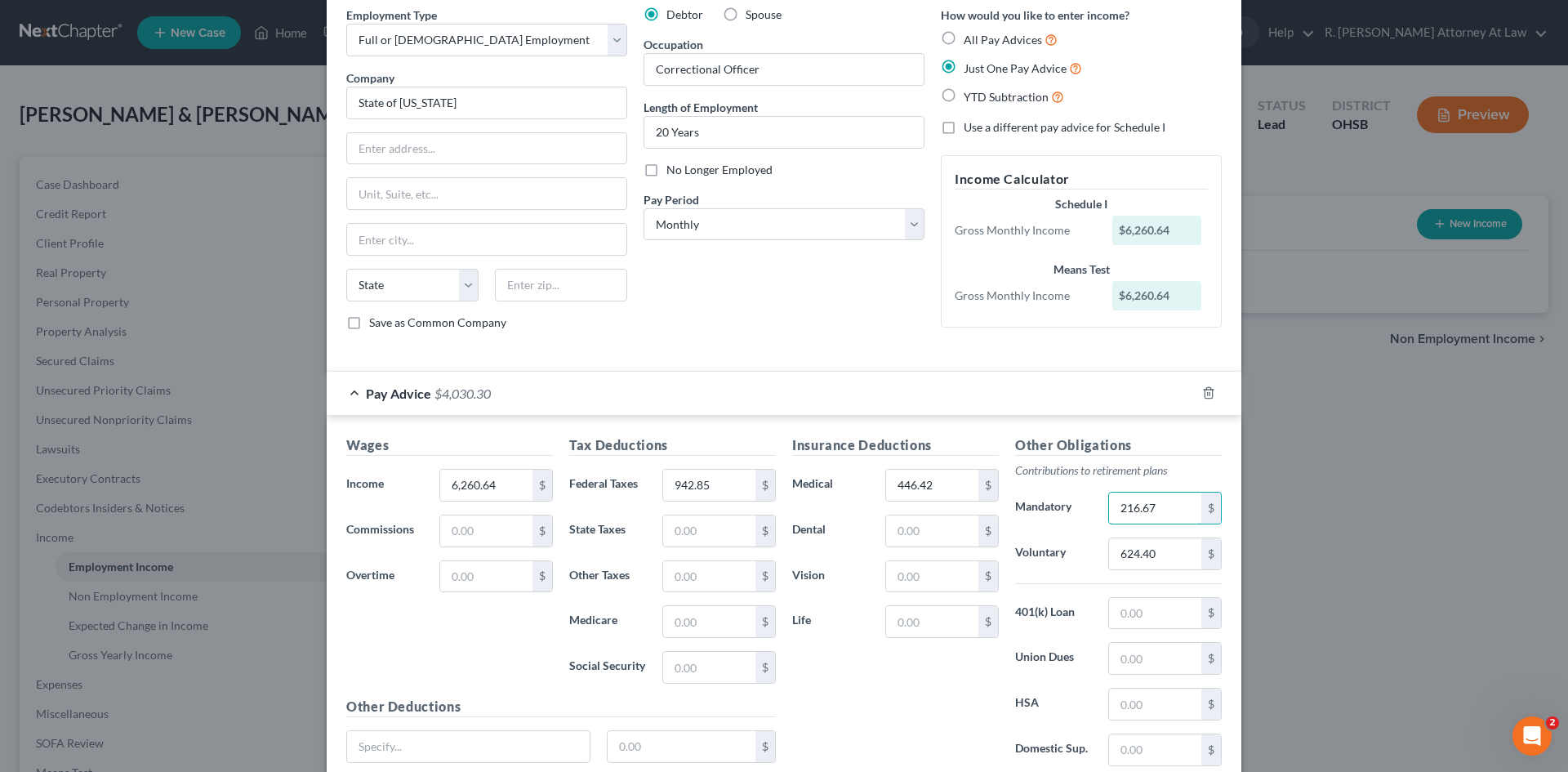
scroll to position [163, 0]
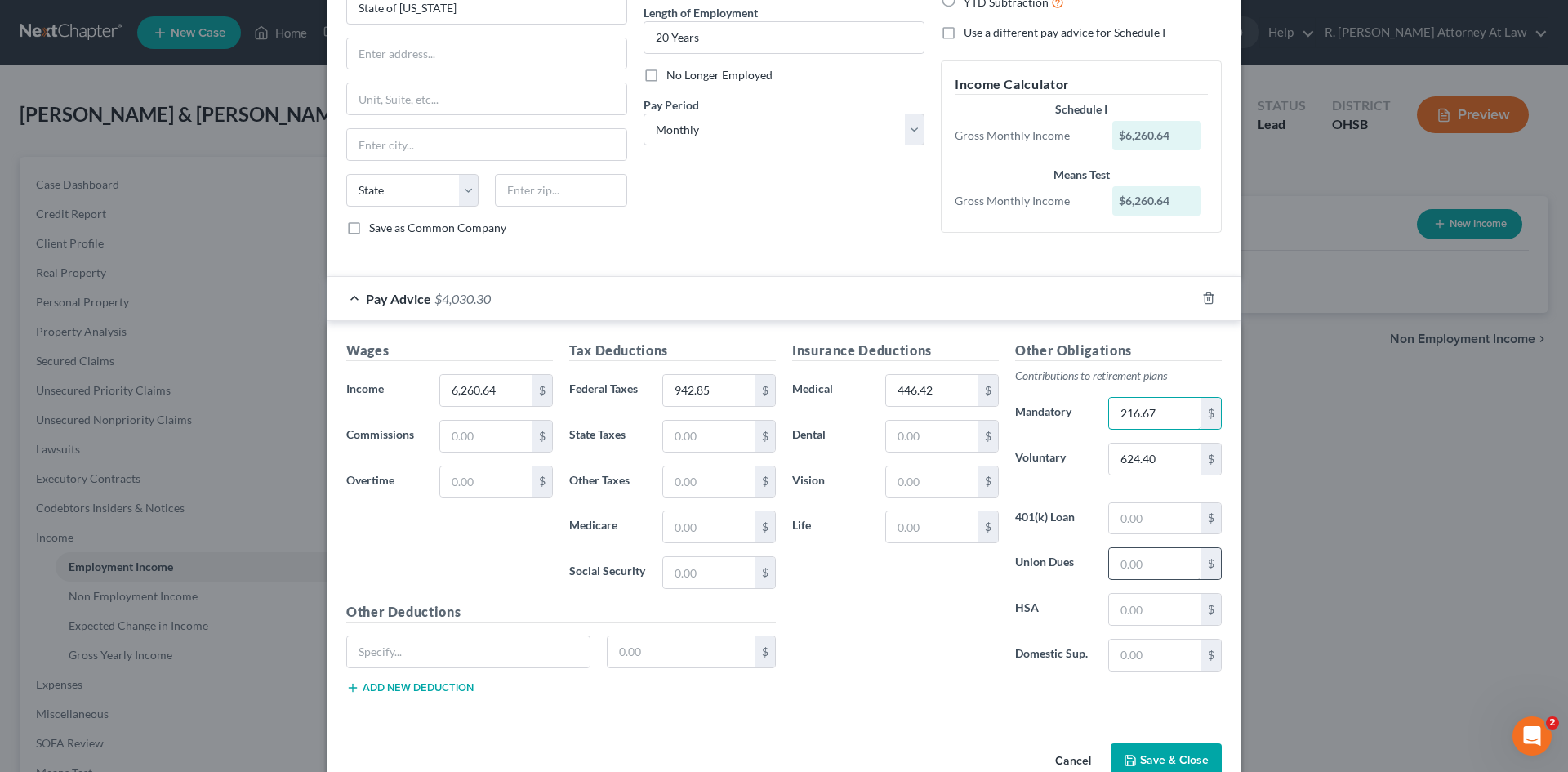
type input "216.67"
click at [1117, 570] on input "text" at bounding box center [1156, 563] width 92 height 31
type input "71.98"
click at [1159, 753] on button "Save & Close" at bounding box center [1165, 760] width 111 height 35
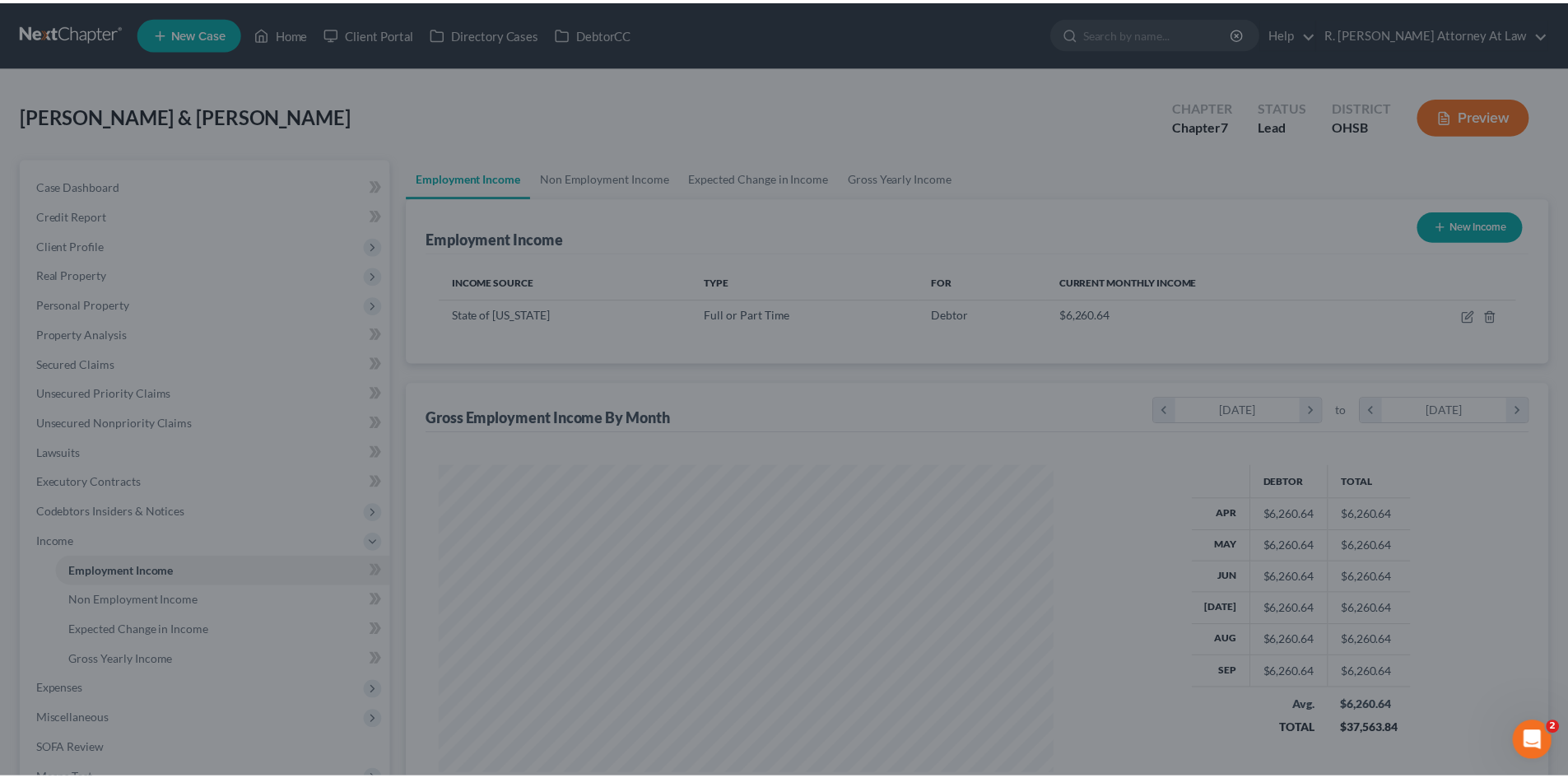
scroll to position [307, 647]
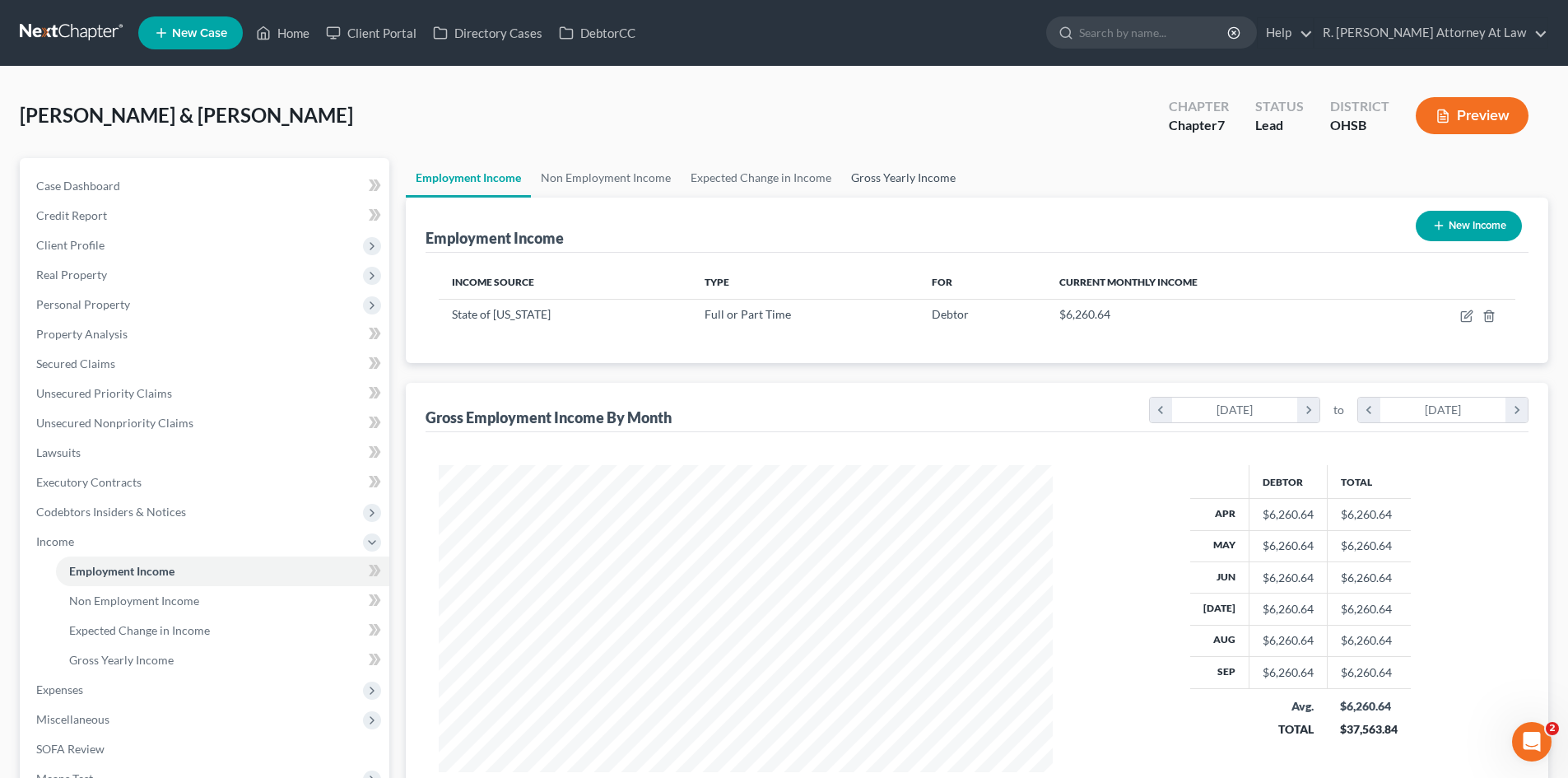
click at [898, 181] on link "Gross Yearly Income" at bounding box center [903, 178] width 124 height 39
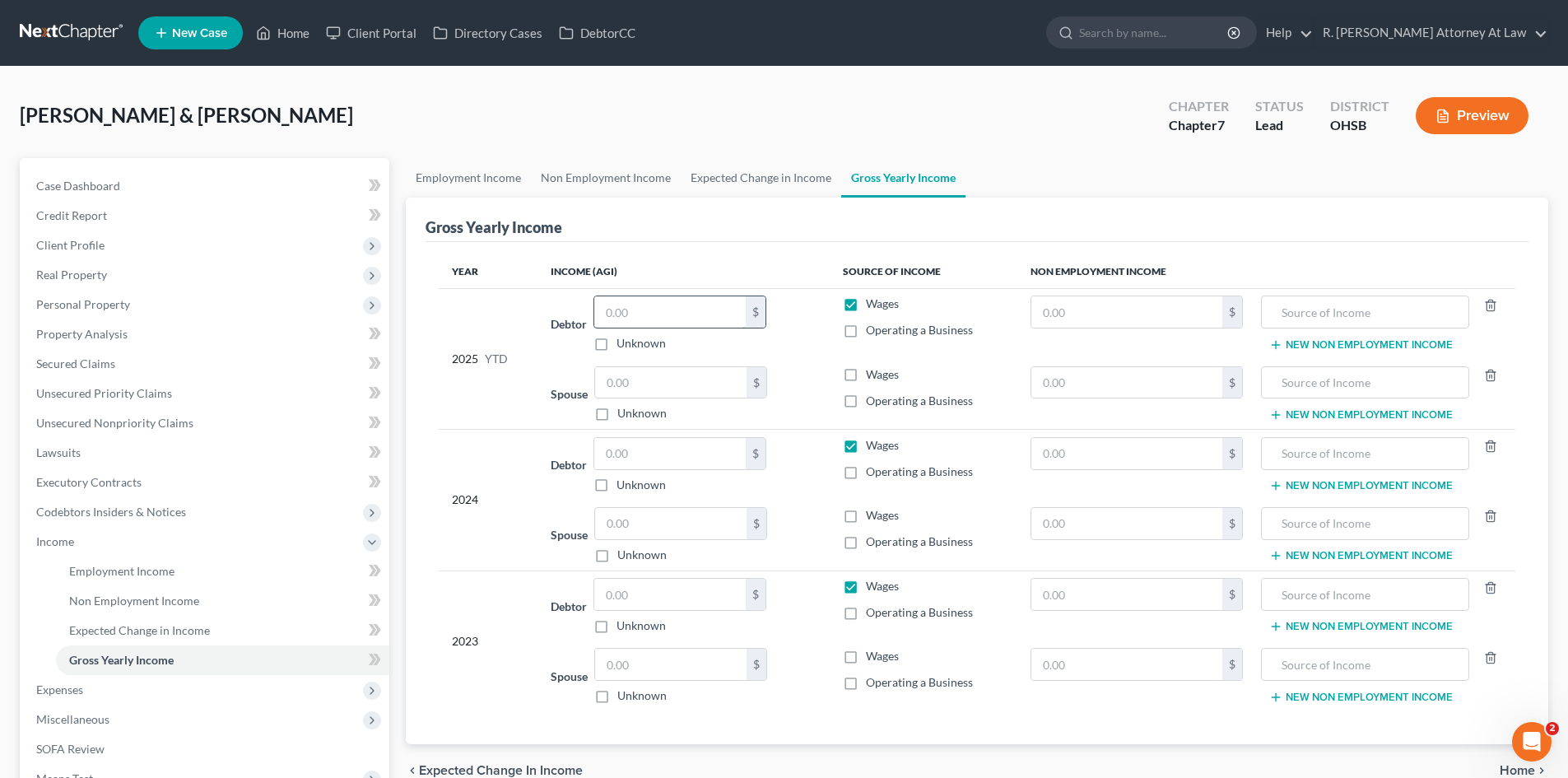
click at [676, 317] on input "text" at bounding box center [670, 312] width 151 height 31
type input "61,946.43"
click at [487, 183] on link "Employment Income" at bounding box center [468, 178] width 125 height 39
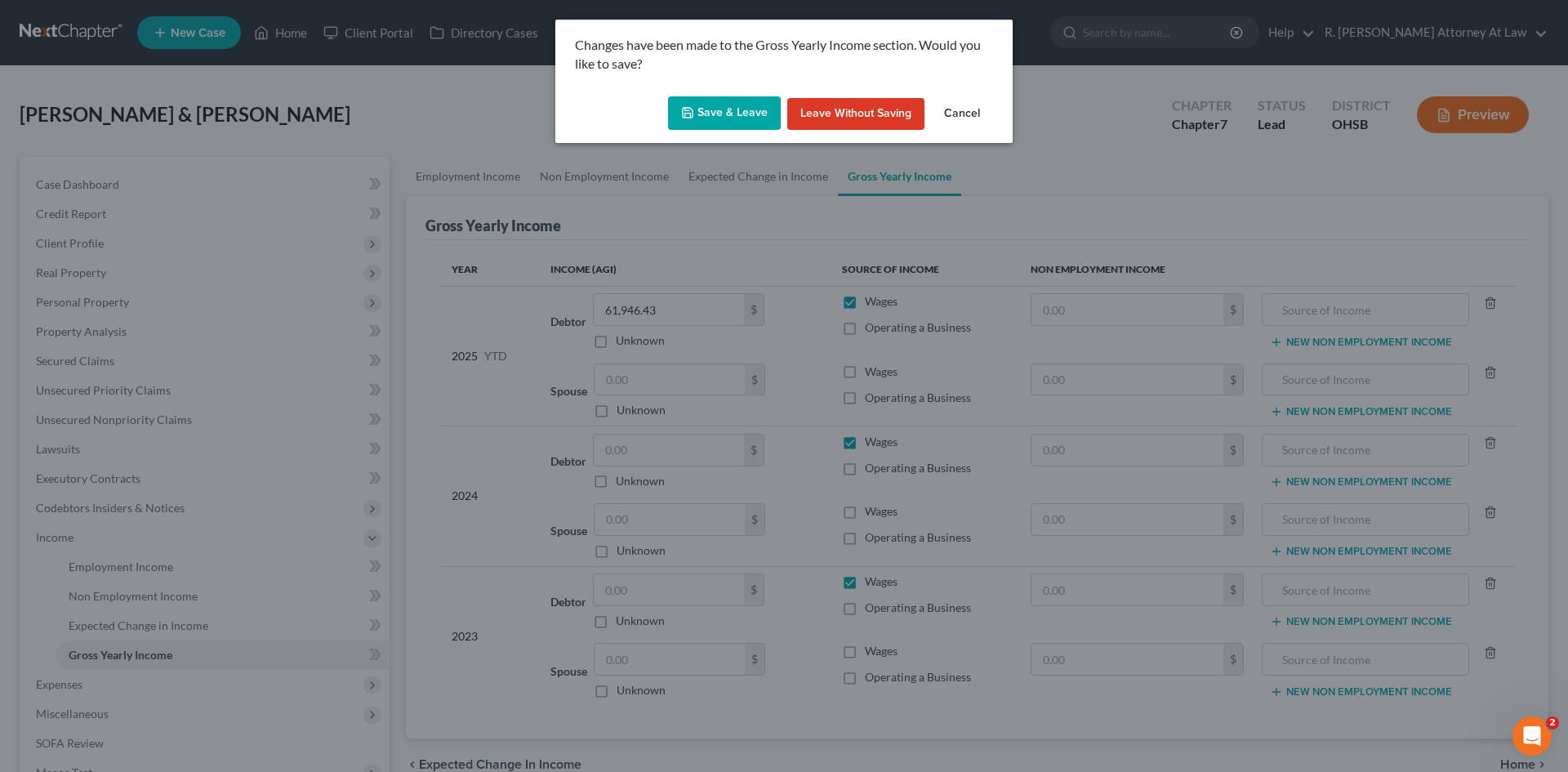
click at [753, 115] on button "Save & Leave" at bounding box center [724, 114] width 113 height 35
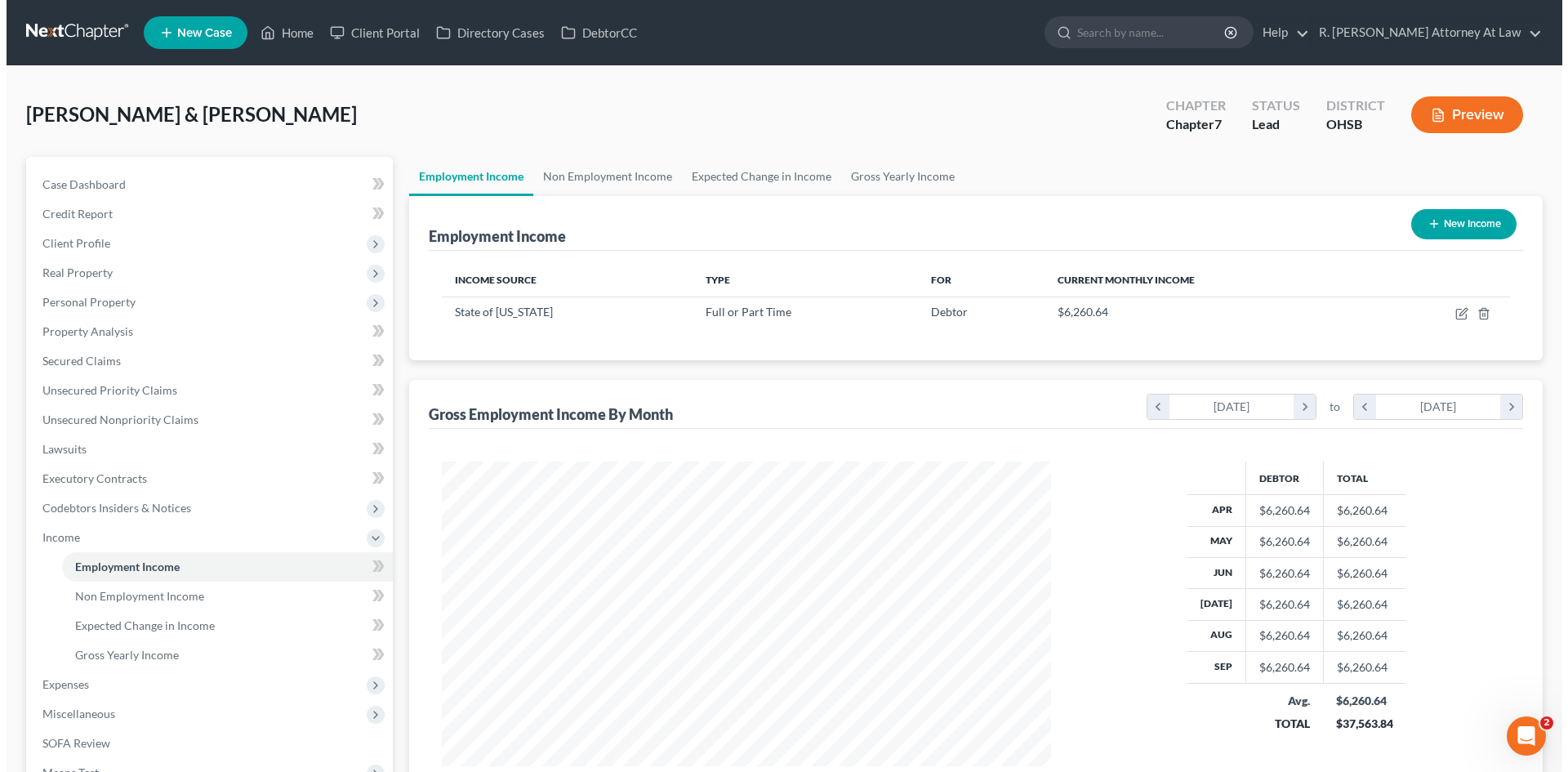
scroll to position [304, 642]
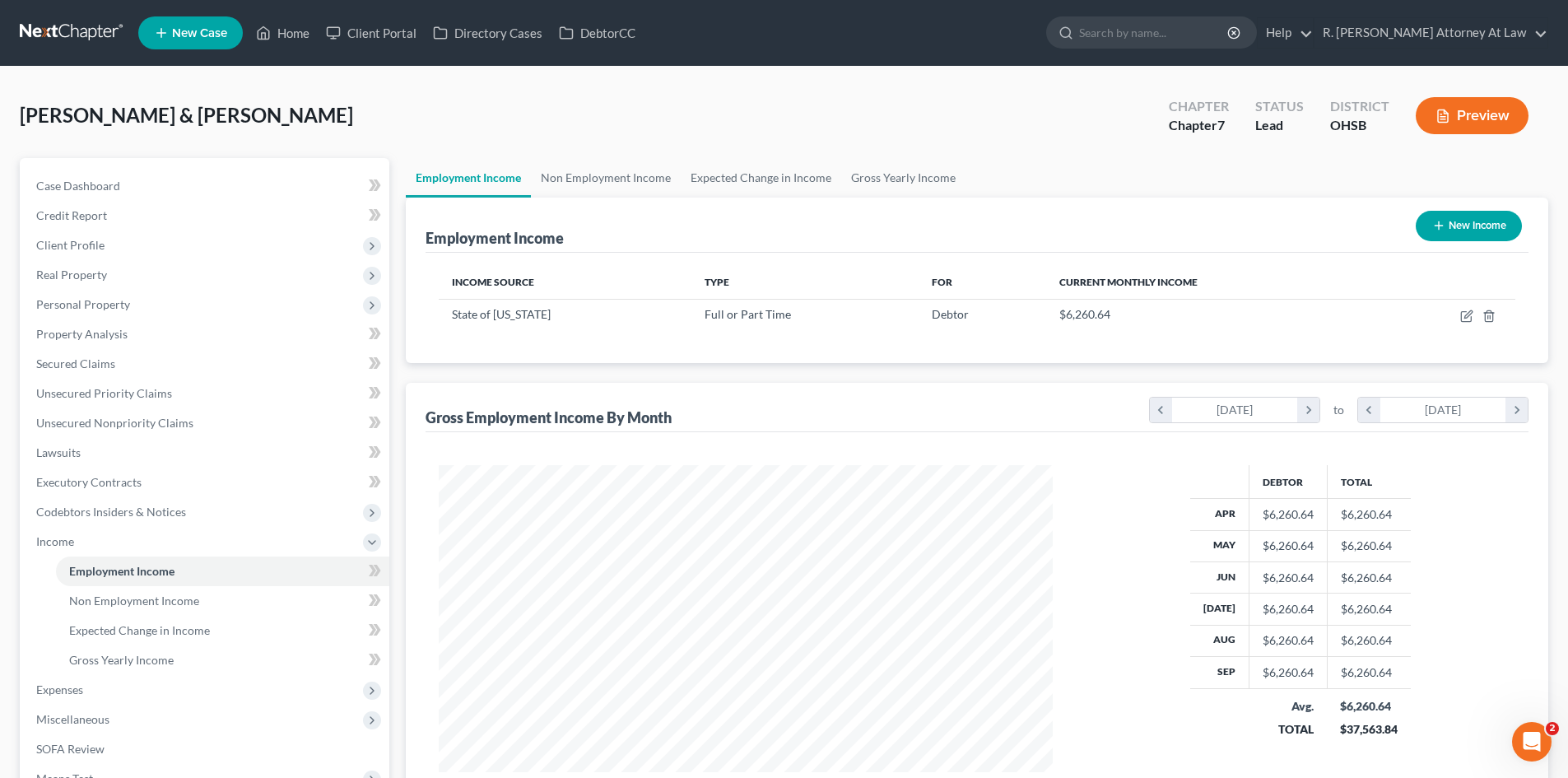
click at [1432, 224] on icon "button" at bounding box center [1438, 225] width 13 height 13
select select "0"
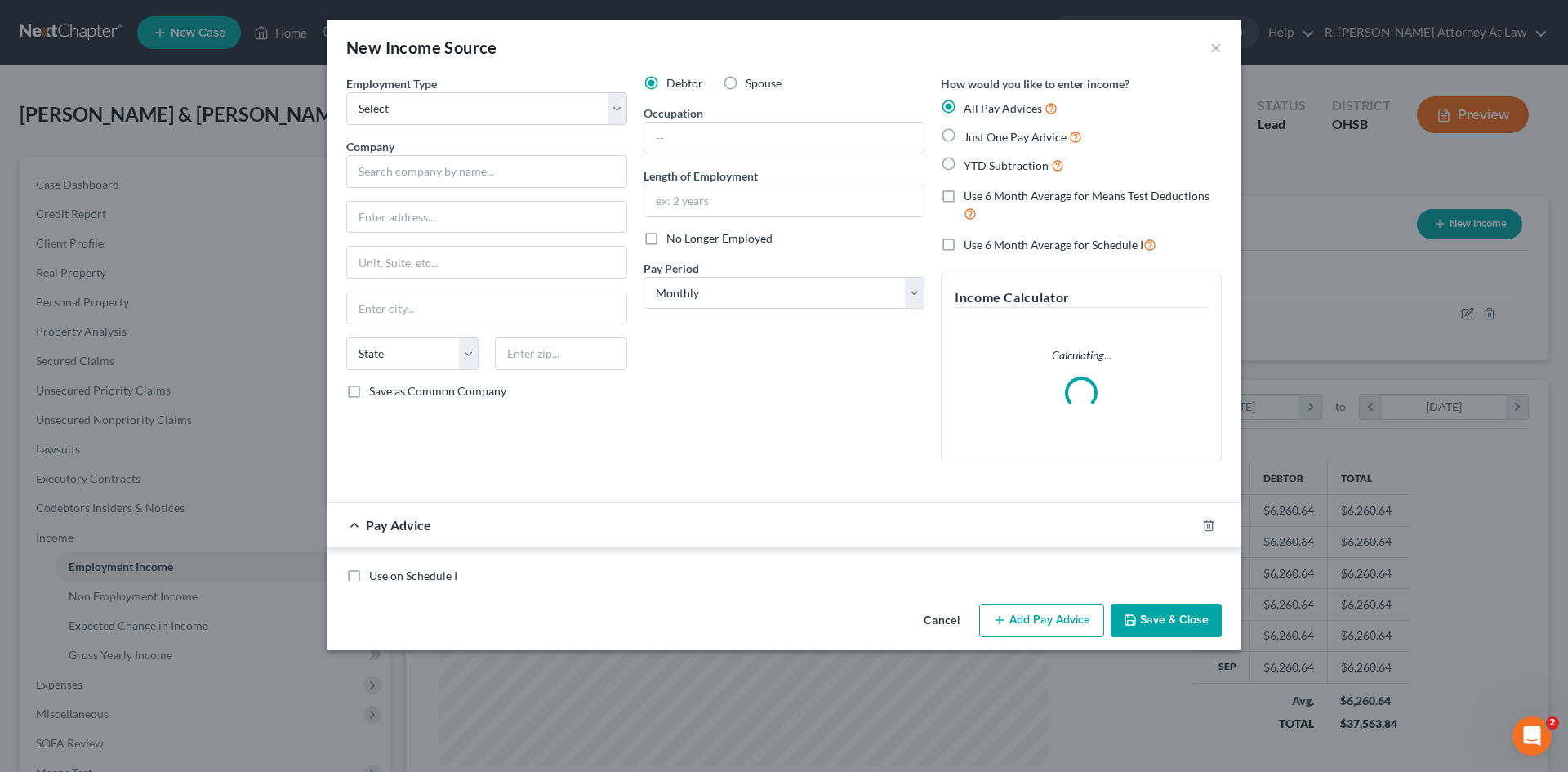
scroll to position [307, 647]
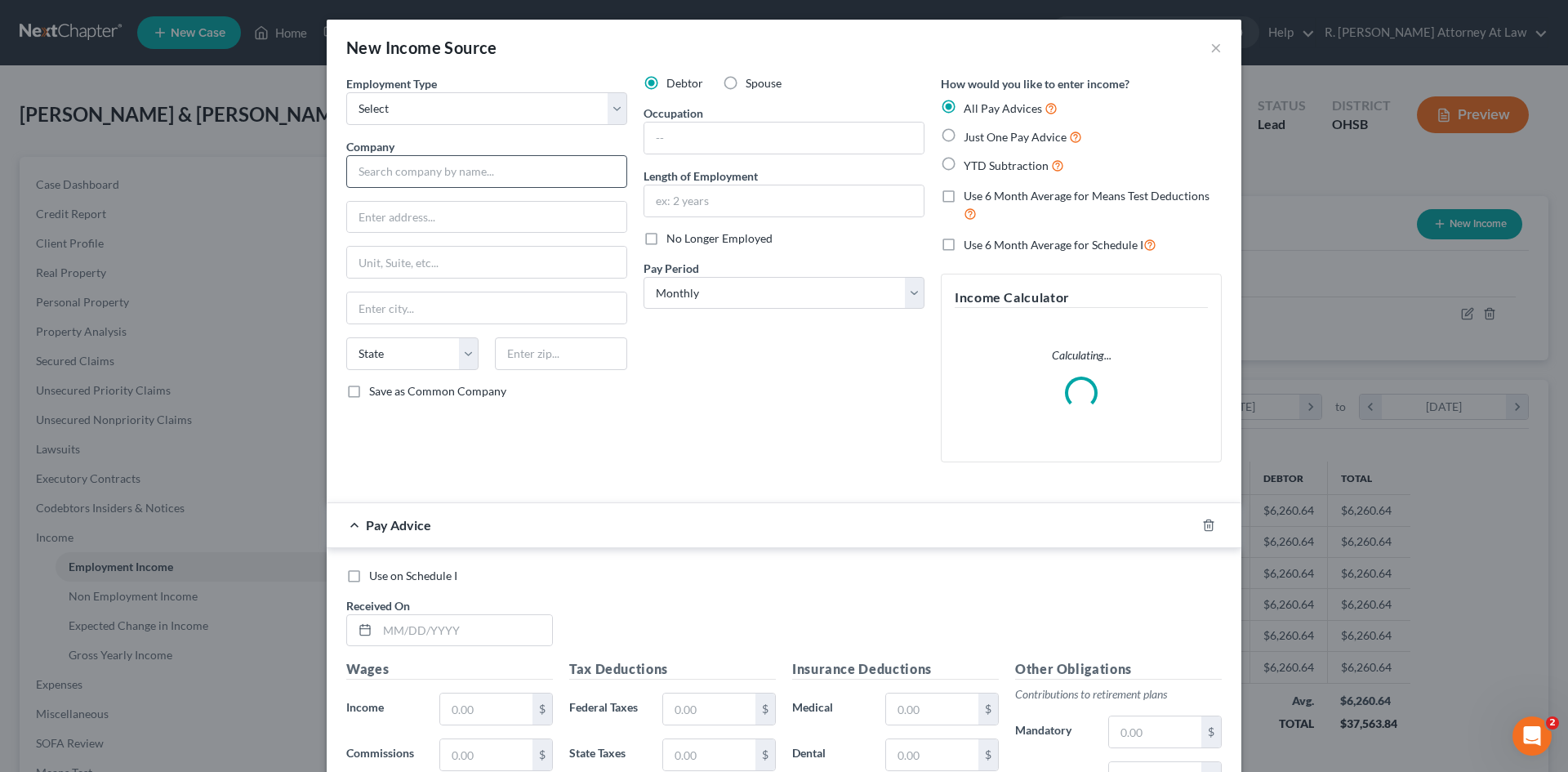
drag, startPoint x: 532, startPoint y: 129, endPoint x: 508, endPoint y: 156, distance: 36.1
click at [531, 130] on div "Employment Type * Select Full or [DEMOGRAPHIC_DATA] Employment Self Employment …" at bounding box center [486, 275] width 297 height 400
drag, startPoint x: 490, startPoint y: 114, endPoint x: 485, endPoint y: 124, distance: 11.2
click at [488, 119] on select "Select Full or [DEMOGRAPHIC_DATA] Employment Self Employment" at bounding box center [486, 108] width 281 height 33
click at [346, 92] on select "Select Full or [DEMOGRAPHIC_DATA] Employment Self Employment" at bounding box center [486, 108] width 281 height 33
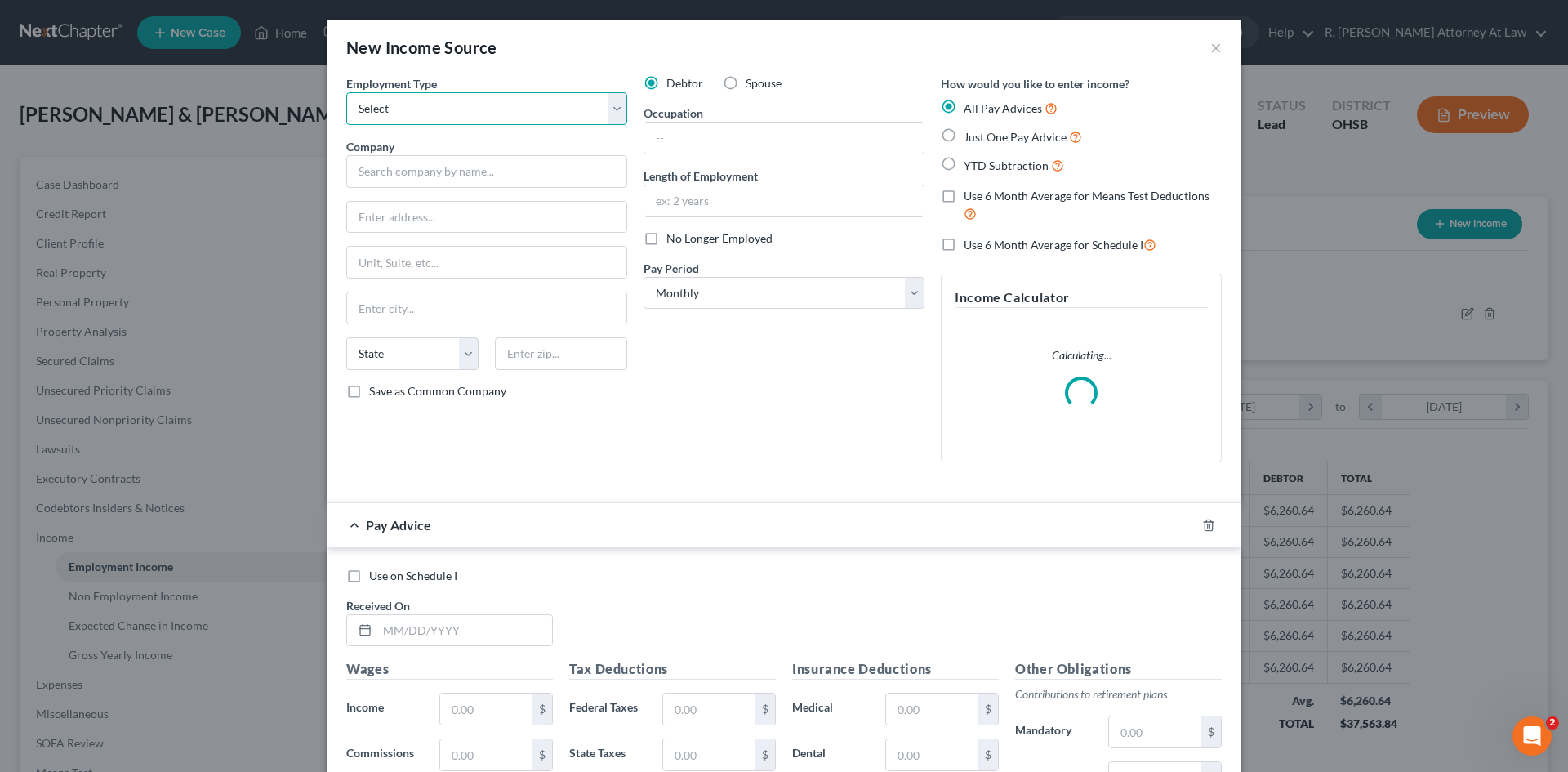
click at [479, 126] on div "Employment Type * Select Full or [DEMOGRAPHIC_DATA] Employment Self Employment …" at bounding box center [486, 275] width 297 height 400
select select "0"
click at [346, 92] on select "Select Full or [DEMOGRAPHIC_DATA] Employment Self Employment" at bounding box center [486, 108] width 281 height 33
drag, startPoint x: 717, startPoint y: 87, endPoint x: 787, endPoint y: 105, distance: 72.3
click at [746, 87] on label "Spouse" at bounding box center [764, 83] width 36 height 16
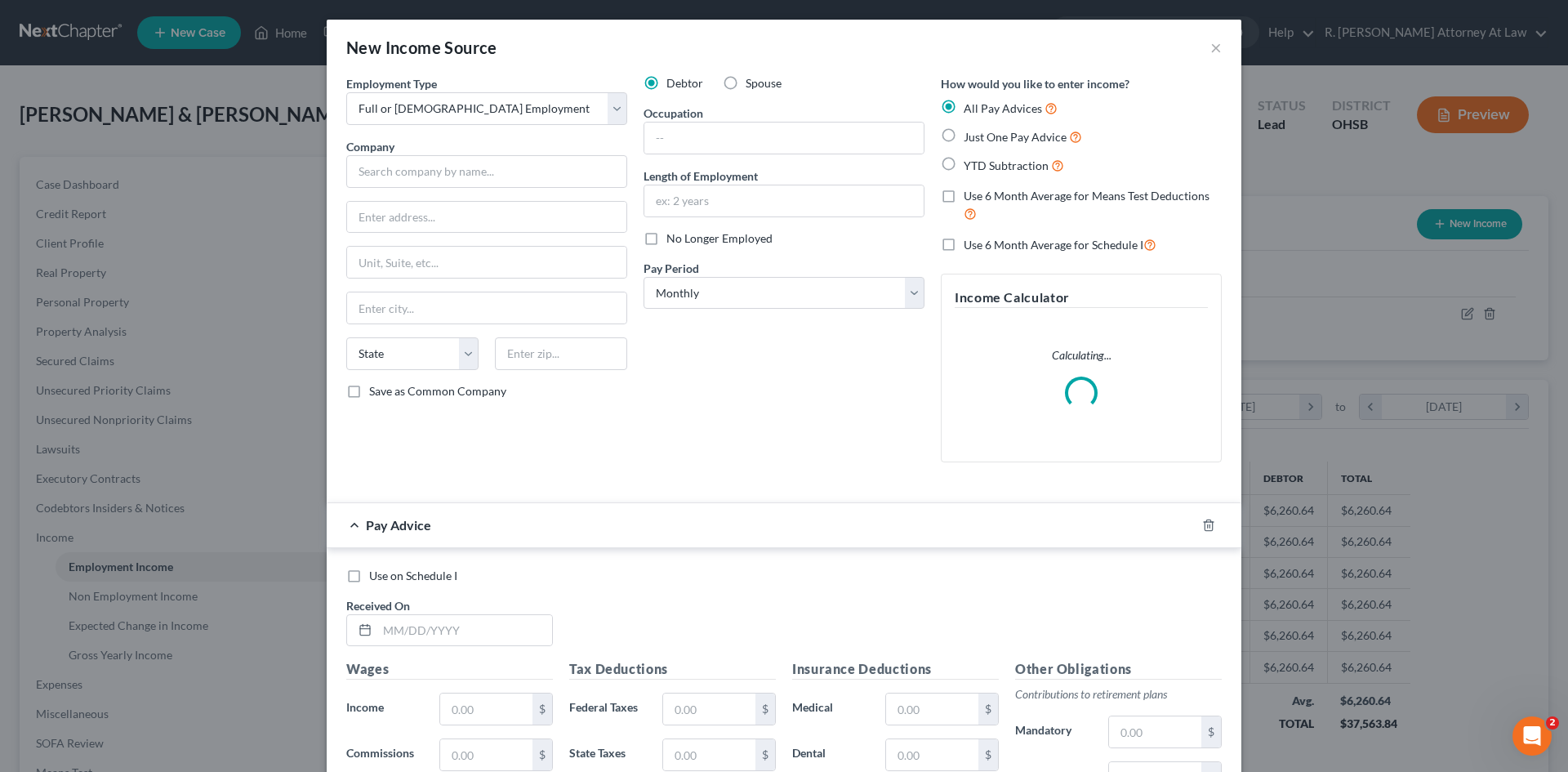
click at [752, 86] on input "Spouse" at bounding box center [757, 81] width 11 height 11
radio input "true"
click at [964, 137] on label "Just One Pay Advice" at bounding box center [1023, 137] width 119 height 19
click at [970, 137] on input "Just One Pay Advice" at bounding box center [976, 133] width 11 height 11
radio input "true"
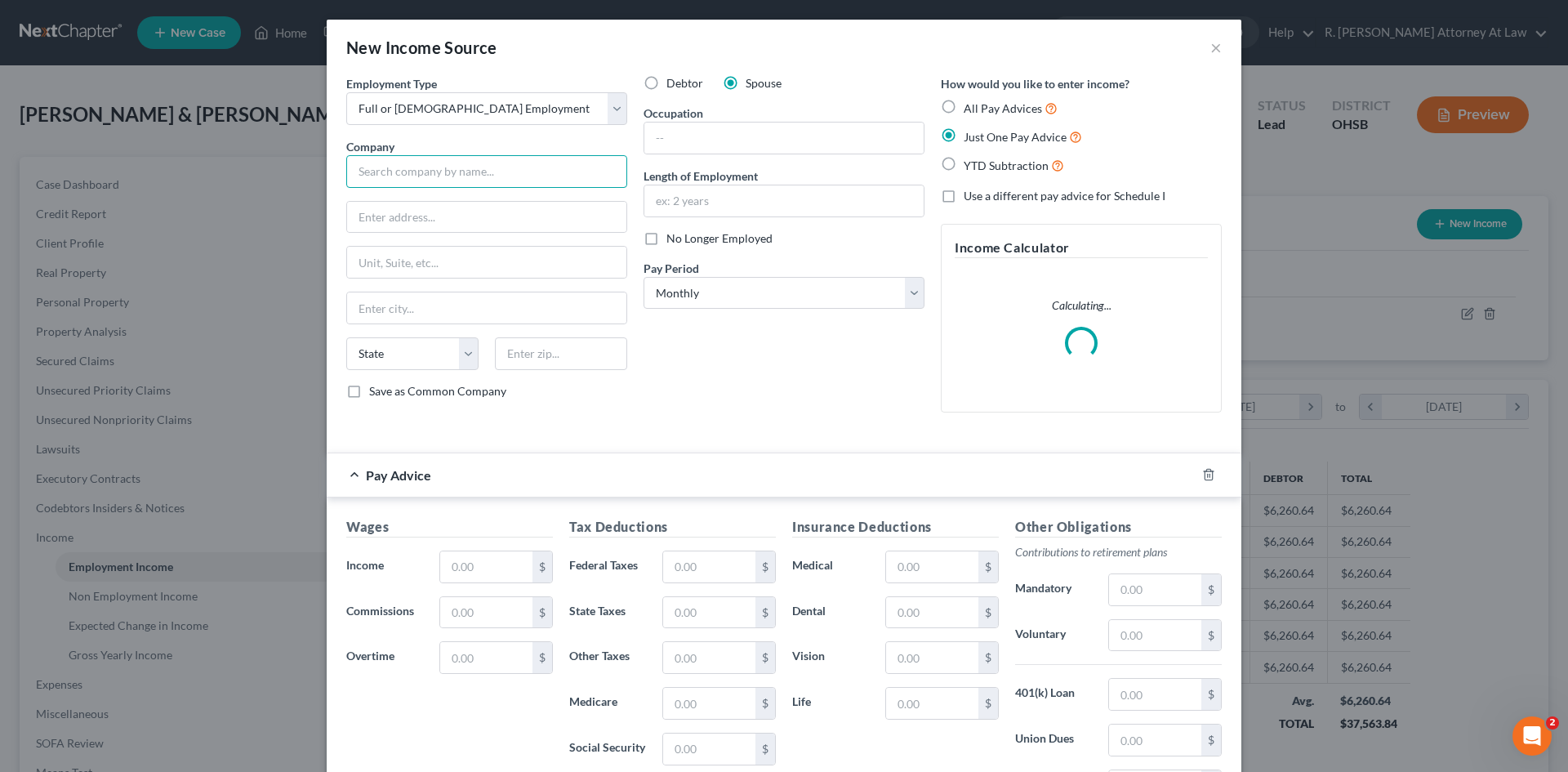
click at [423, 155] on input "text" at bounding box center [486, 171] width 281 height 33
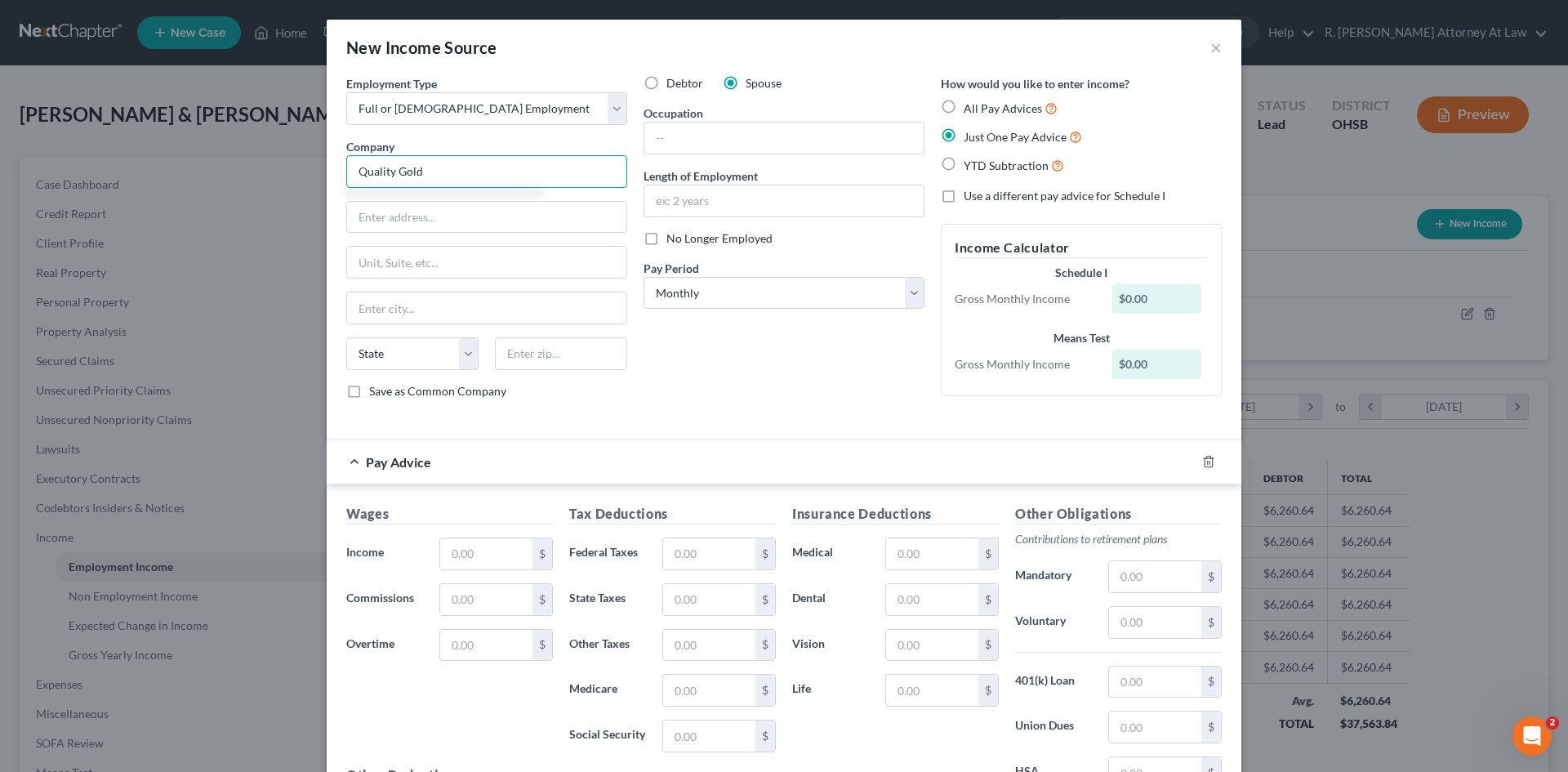
click at [451, 178] on input "Quality Gold" at bounding box center [486, 171] width 281 height 33
type input "Quality Gold Inc."
drag, startPoint x: 499, startPoint y: 574, endPoint x: 509, endPoint y: 569, distance: 11.2
click at [500, 573] on div "Wages Income * $ Commissions $ Overtime $" at bounding box center [449, 634] width 223 height 262
click at [520, 553] on input "text" at bounding box center [486, 554] width 92 height 31
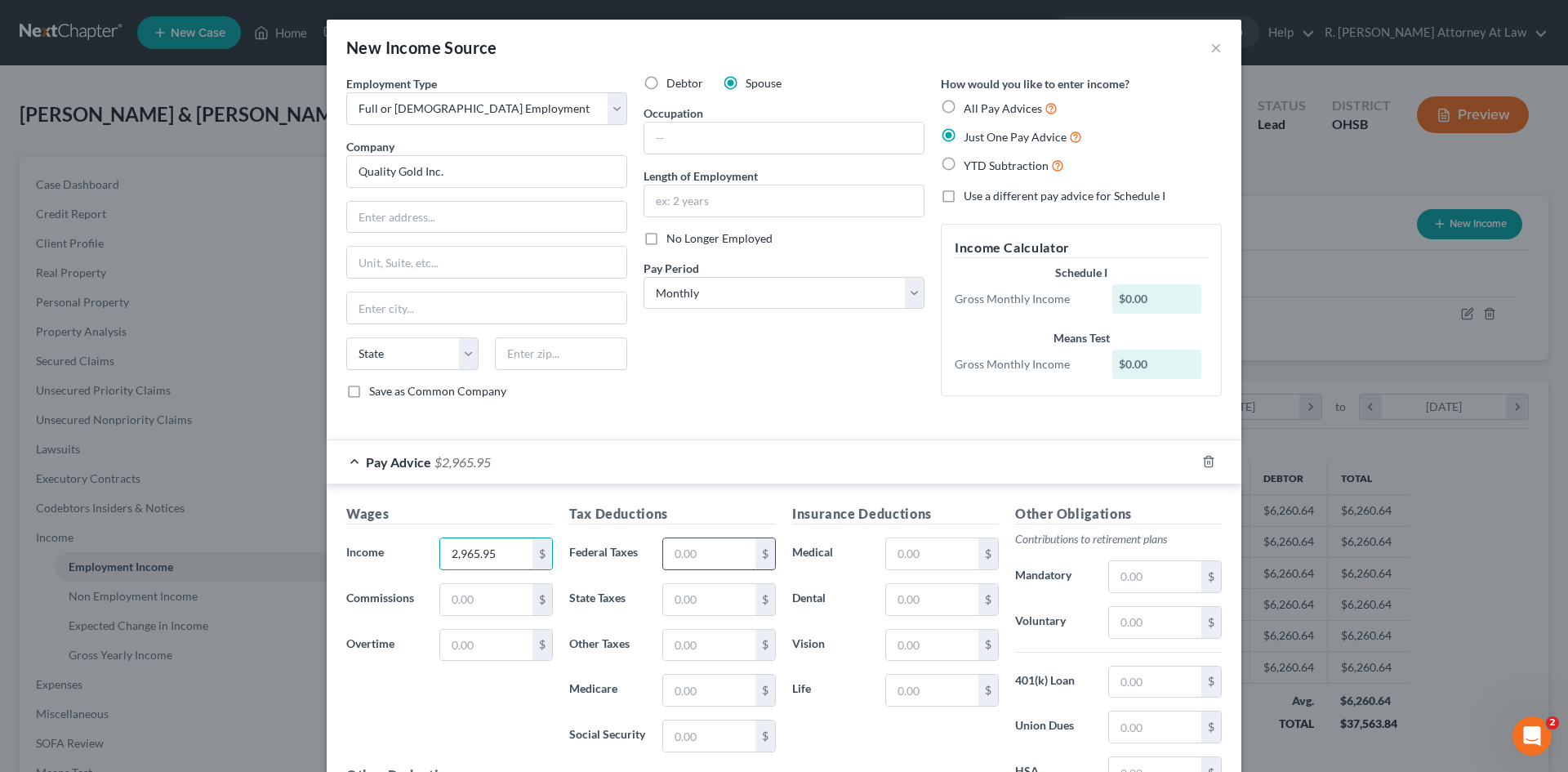
type input "2,965.95"
click at [698, 545] on input "text" at bounding box center [710, 554] width 92 height 31
type input "630.96"
click at [913, 573] on div "Insurance Deductions Medical $ Dental $ Vision $ Life $" at bounding box center [895, 676] width 223 height 344
click at [921, 563] on input "text" at bounding box center [932, 554] width 92 height 31
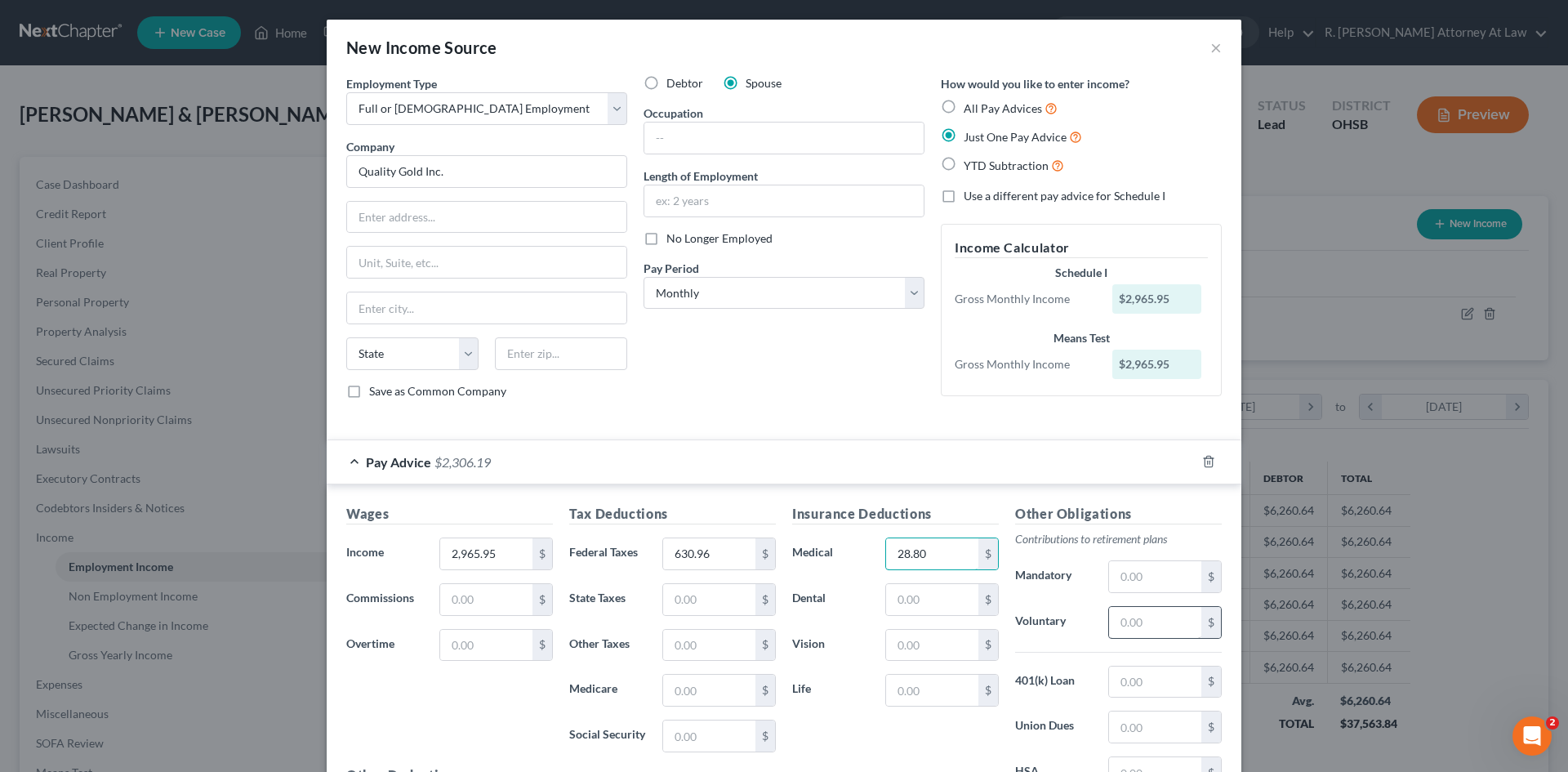
type input "28.80"
click at [1149, 635] on input "text" at bounding box center [1156, 622] width 92 height 31
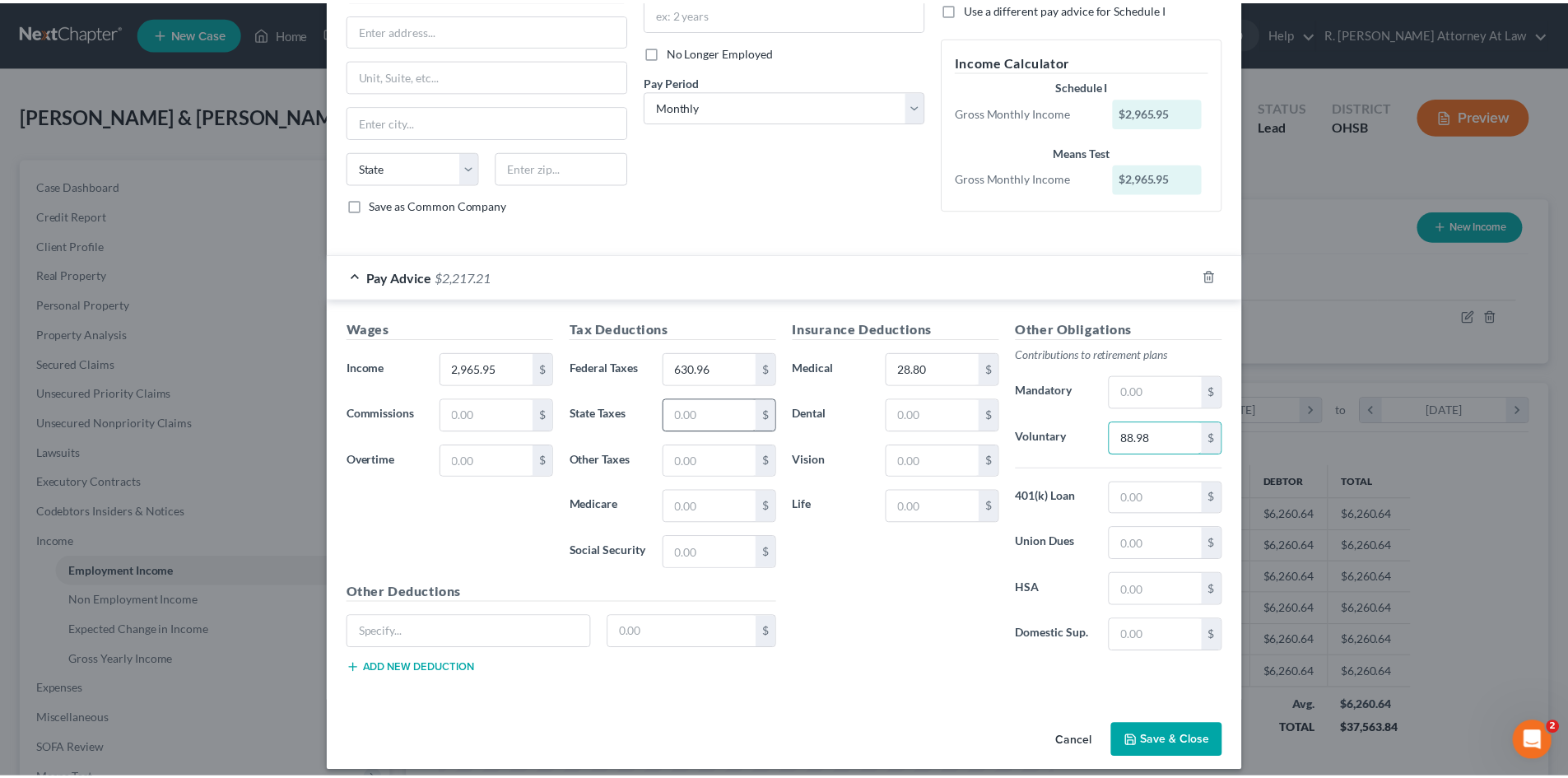
scroll to position [203, 0]
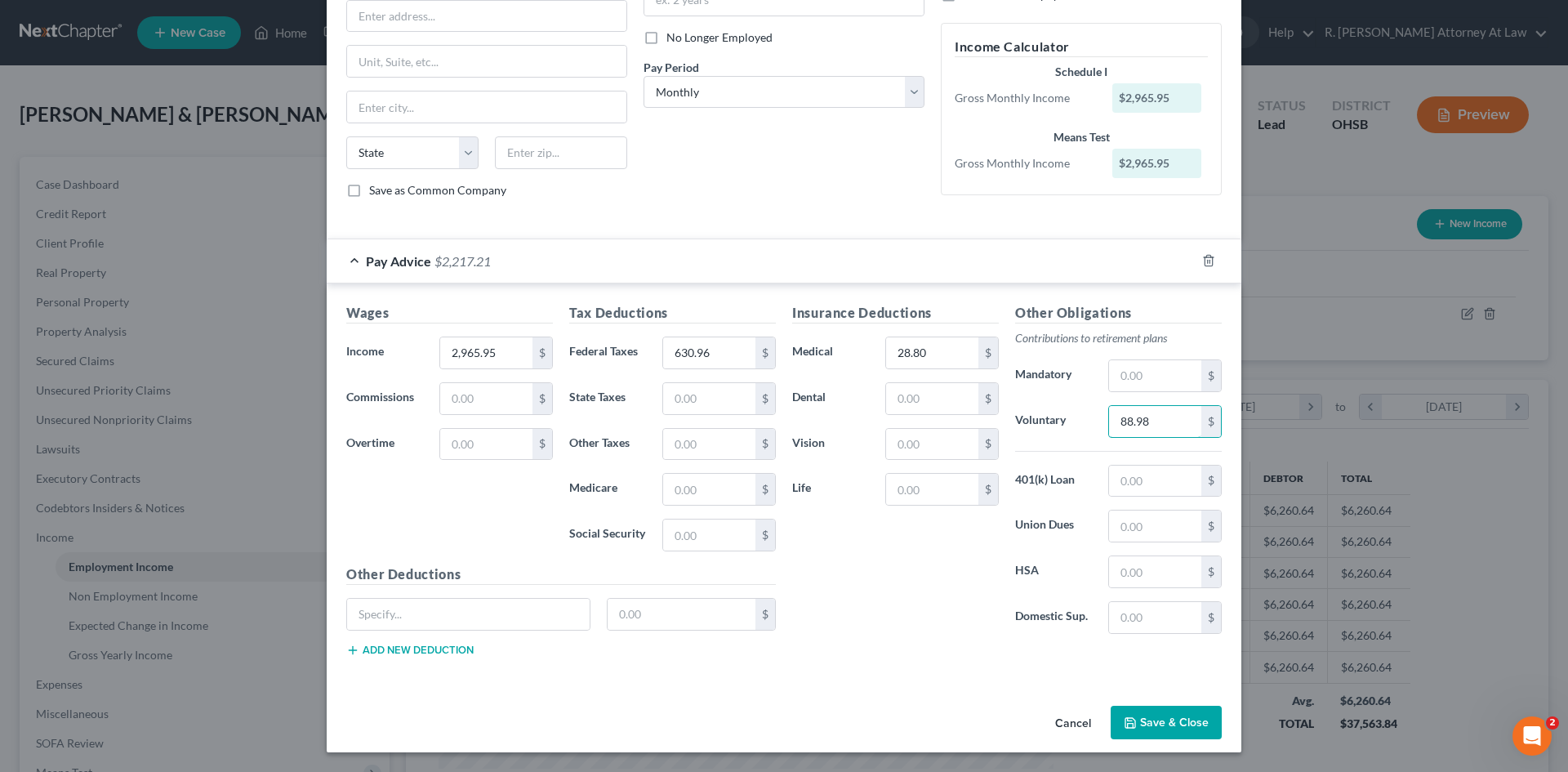
type input "88.98"
click at [1136, 710] on button "Save & Close" at bounding box center [1165, 723] width 111 height 35
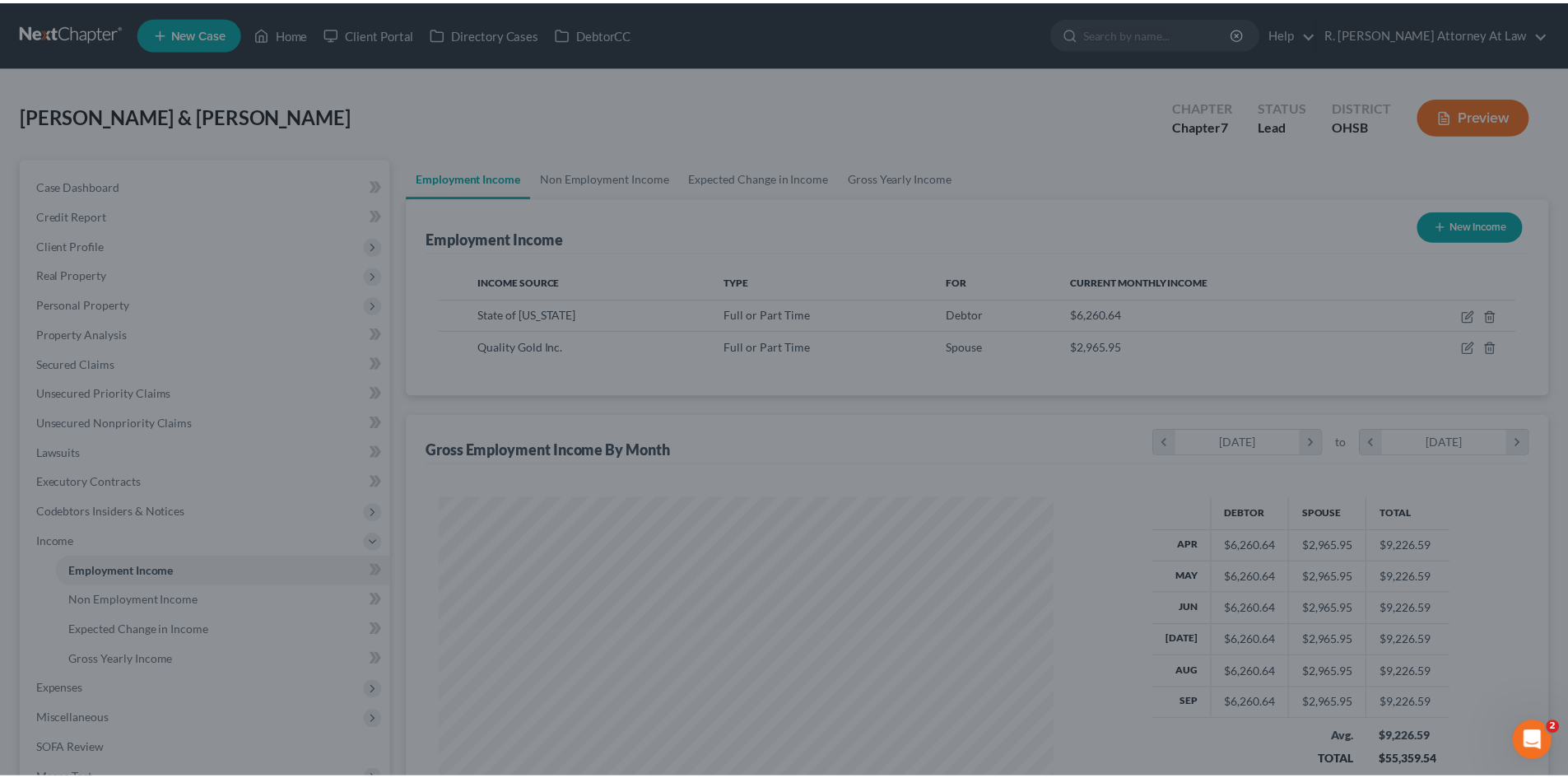
scroll to position [823171, 822559]
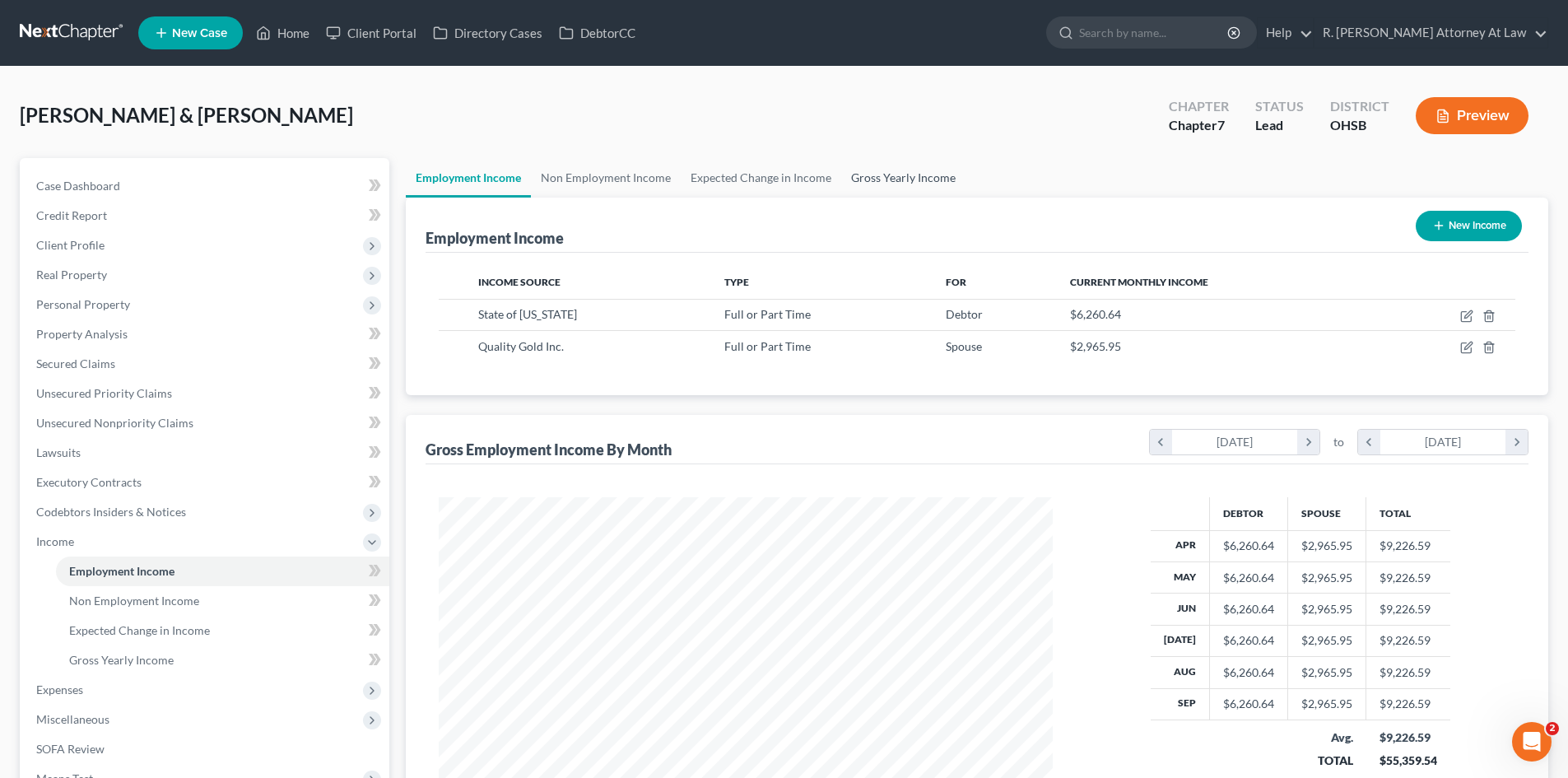
click at [888, 165] on link "Gross Yearly Income" at bounding box center [903, 178] width 124 height 39
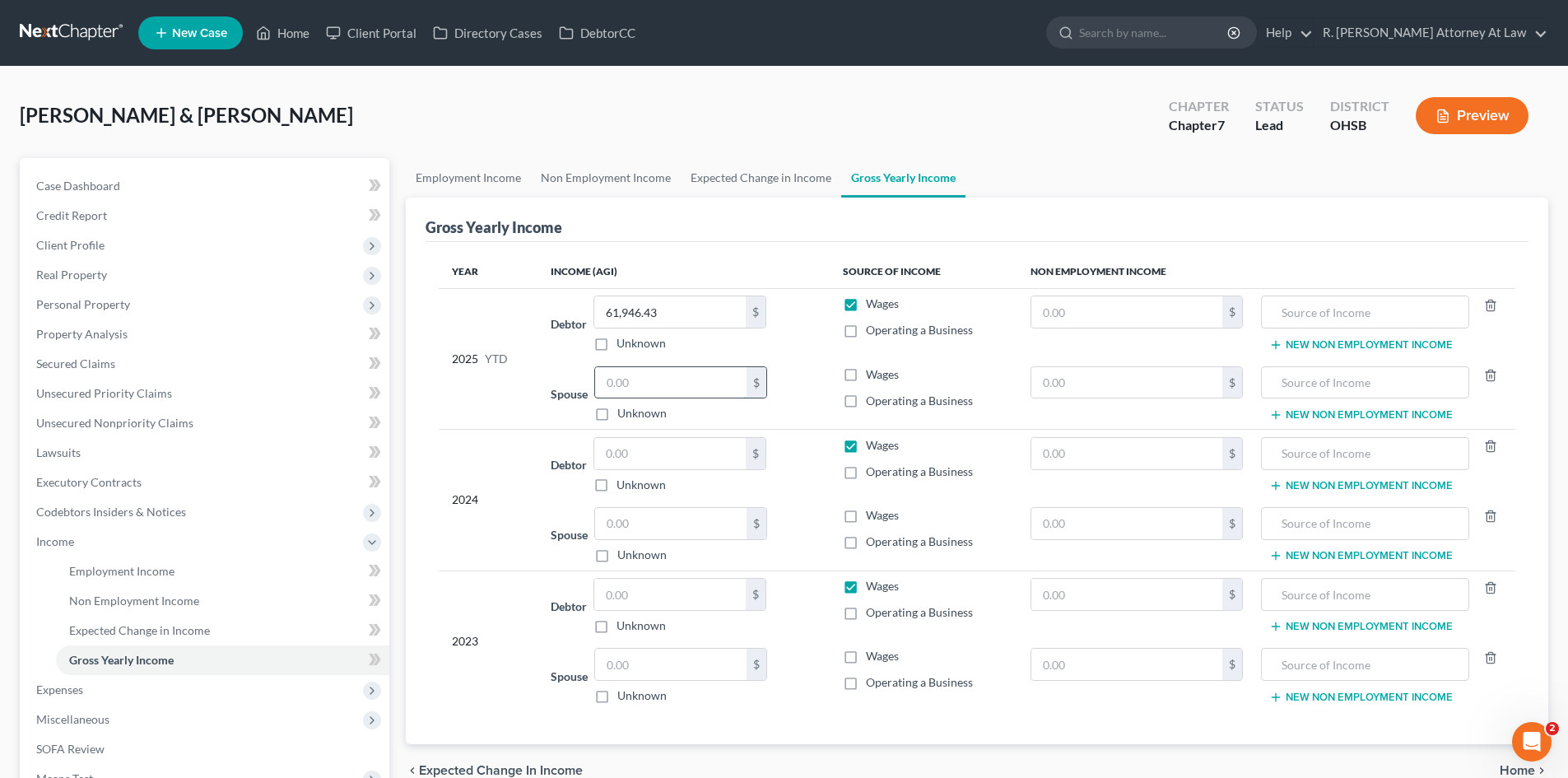
drag, startPoint x: 678, startPoint y: 407, endPoint x: 682, endPoint y: 379, distance: 28.3
click at [677, 393] on div "$ Unknown" at bounding box center [680, 394] width 173 height 56
click at [684, 378] on input "text" at bounding box center [670, 383] width 151 height 31
type input "29,213.27"
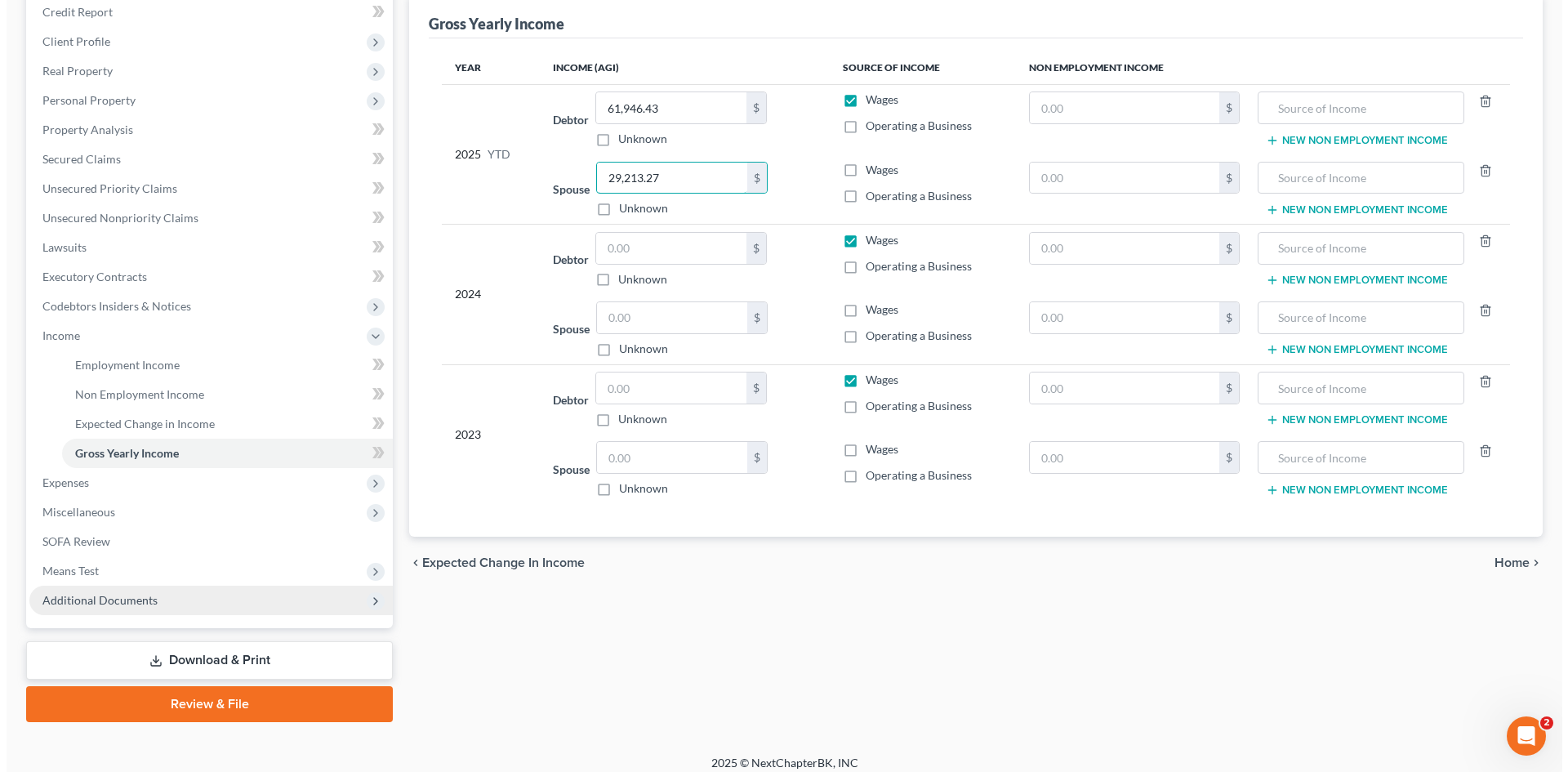
scroll to position [214, 0]
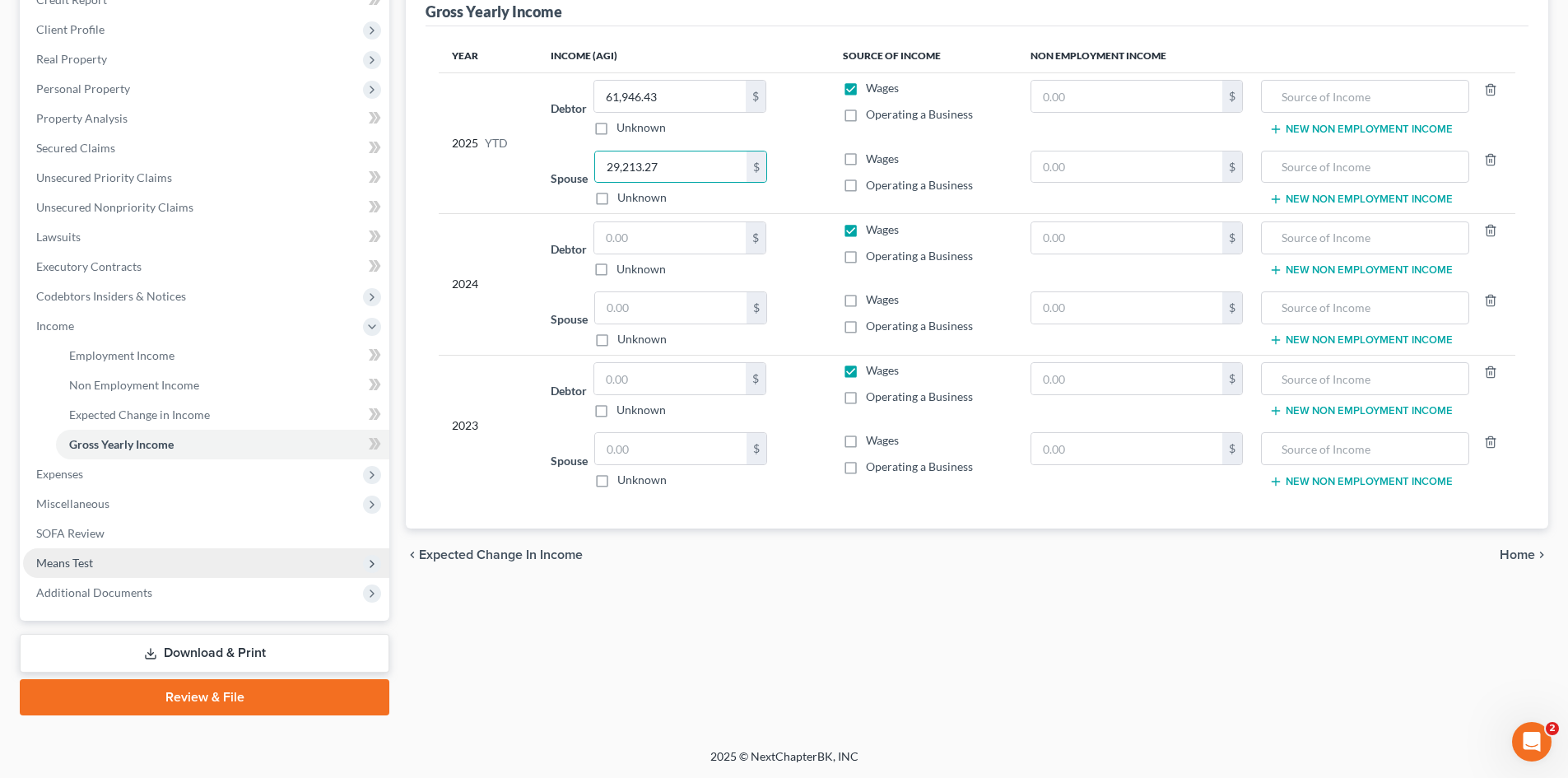
click at [71, 567] on span "Means Test" at bounding box center [65, 563] width 57 height 14
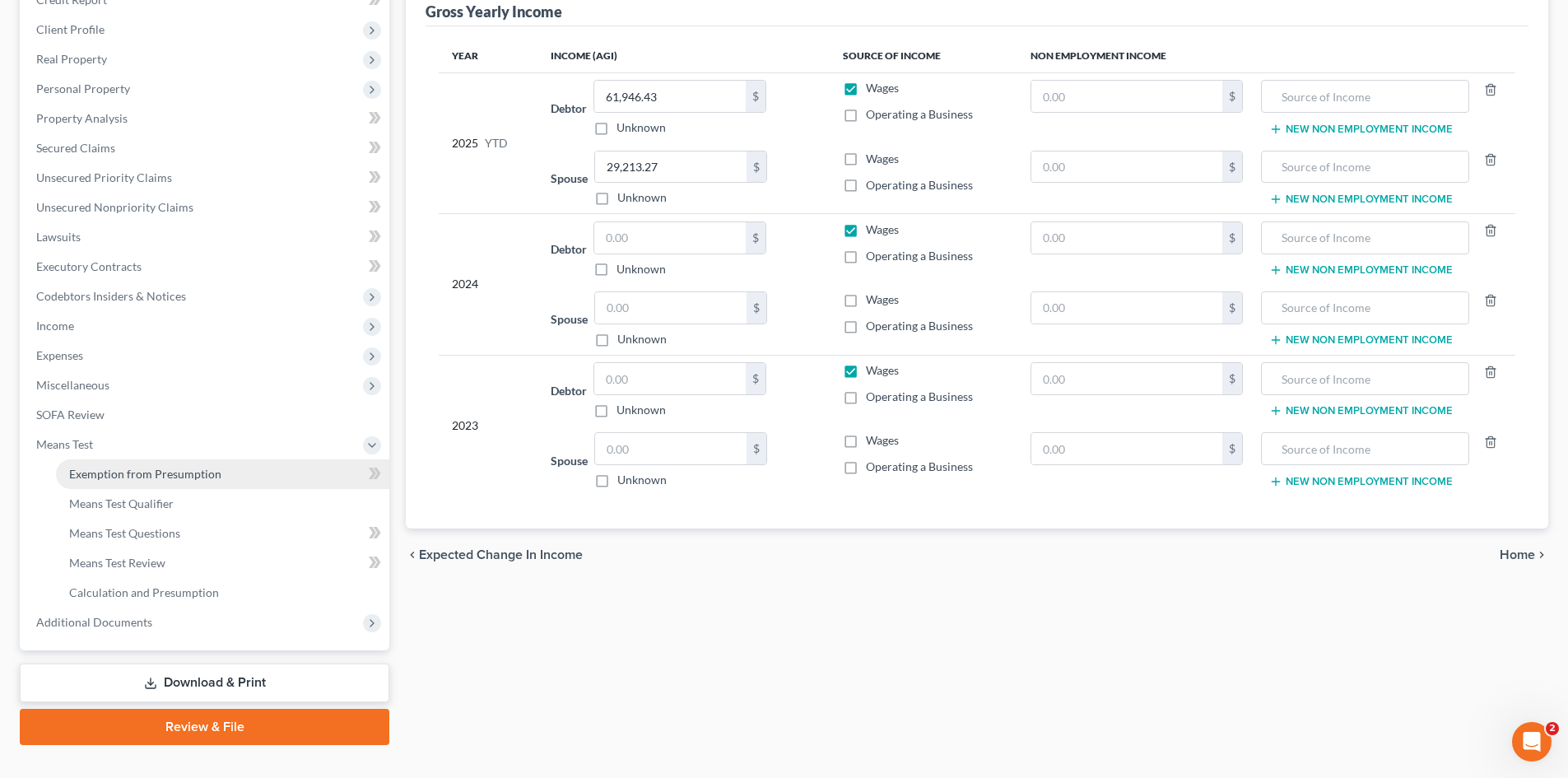
click at [173, 477] on span "Exemption from Presumption" at bounding box center [145, 474] width 152 height 14
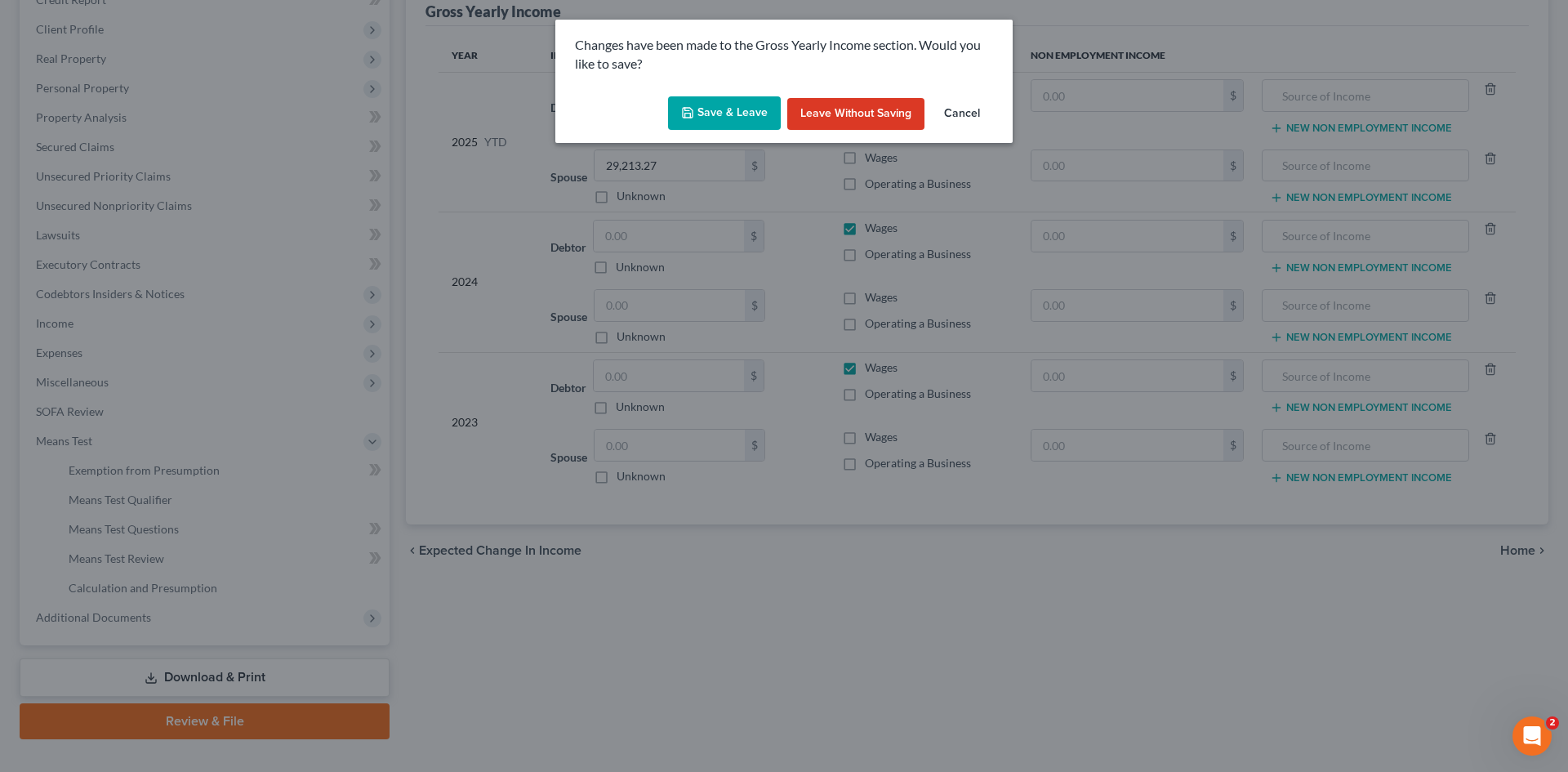
click at [696, 131] on div "Save & Leave Leave without Saving Cancel" at bounding box center [784, 116] width 458 height 54
click at [703, 119] on button "Save & Leave" at bounding box center [724, 114] width 113 height 35
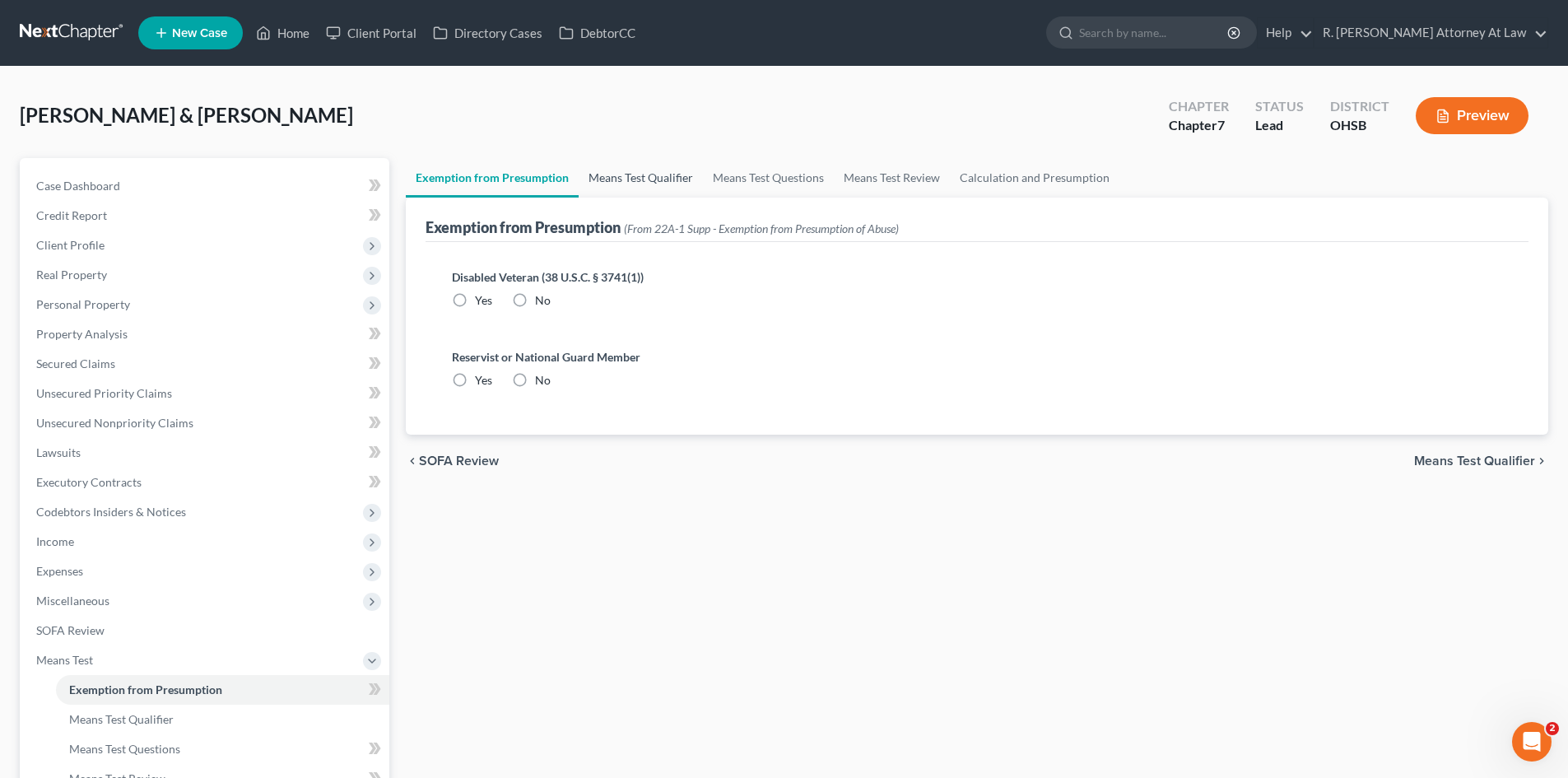
click at [638, 177] on link "Means Test Qualifier" at bounding box center [640, 178] width 124 height 39
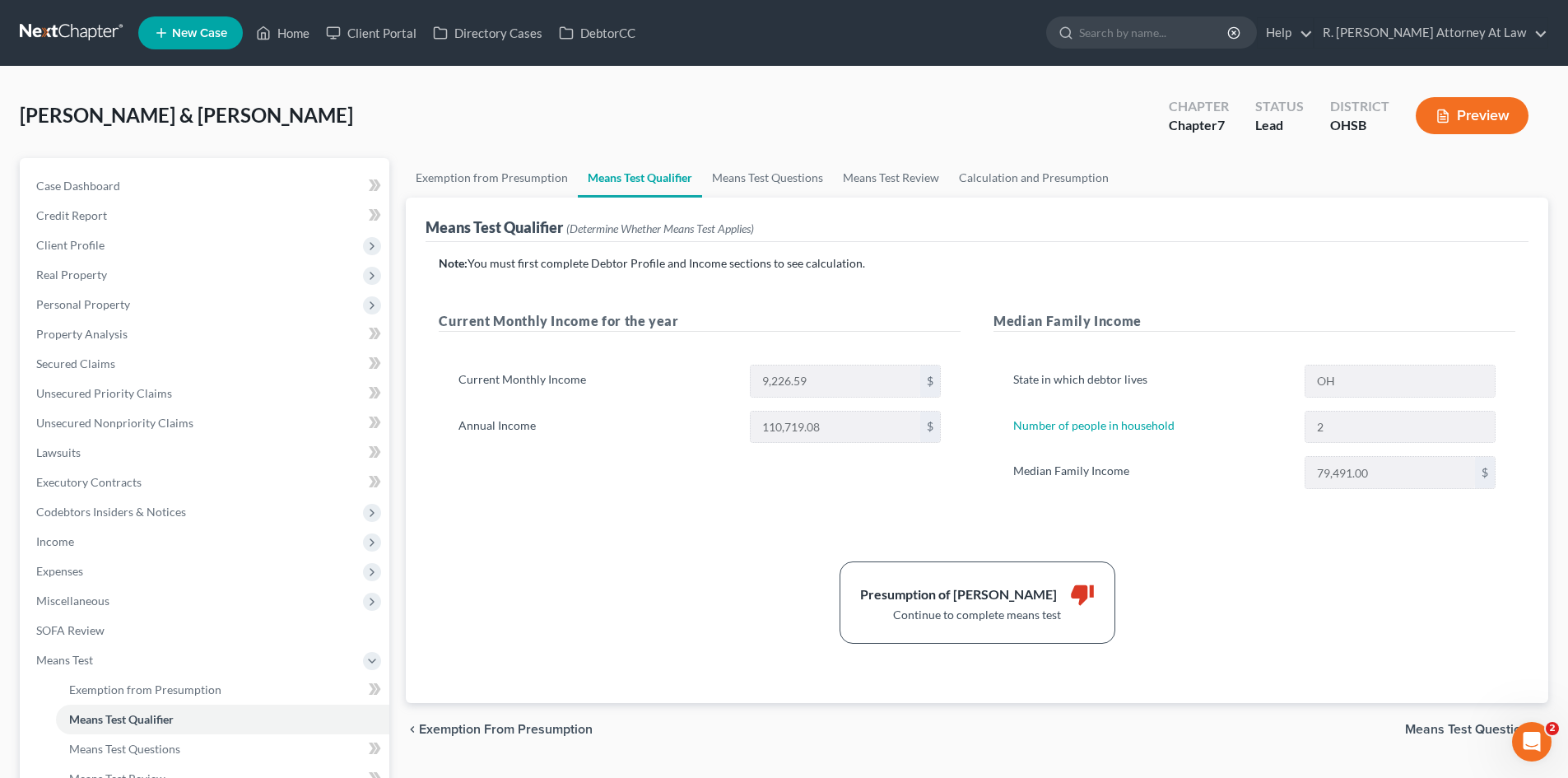
click at [673, 121] on div "[PERSON_NAME] & [PERSON_NAME] Upgraded Chapter Chapter 7 Status Lead District O…" at bounding box center [784, 123] width 1529 height 72
click at [68, 303] on span "Personal Property" at bounding box center [83, 304] width 94 height 14
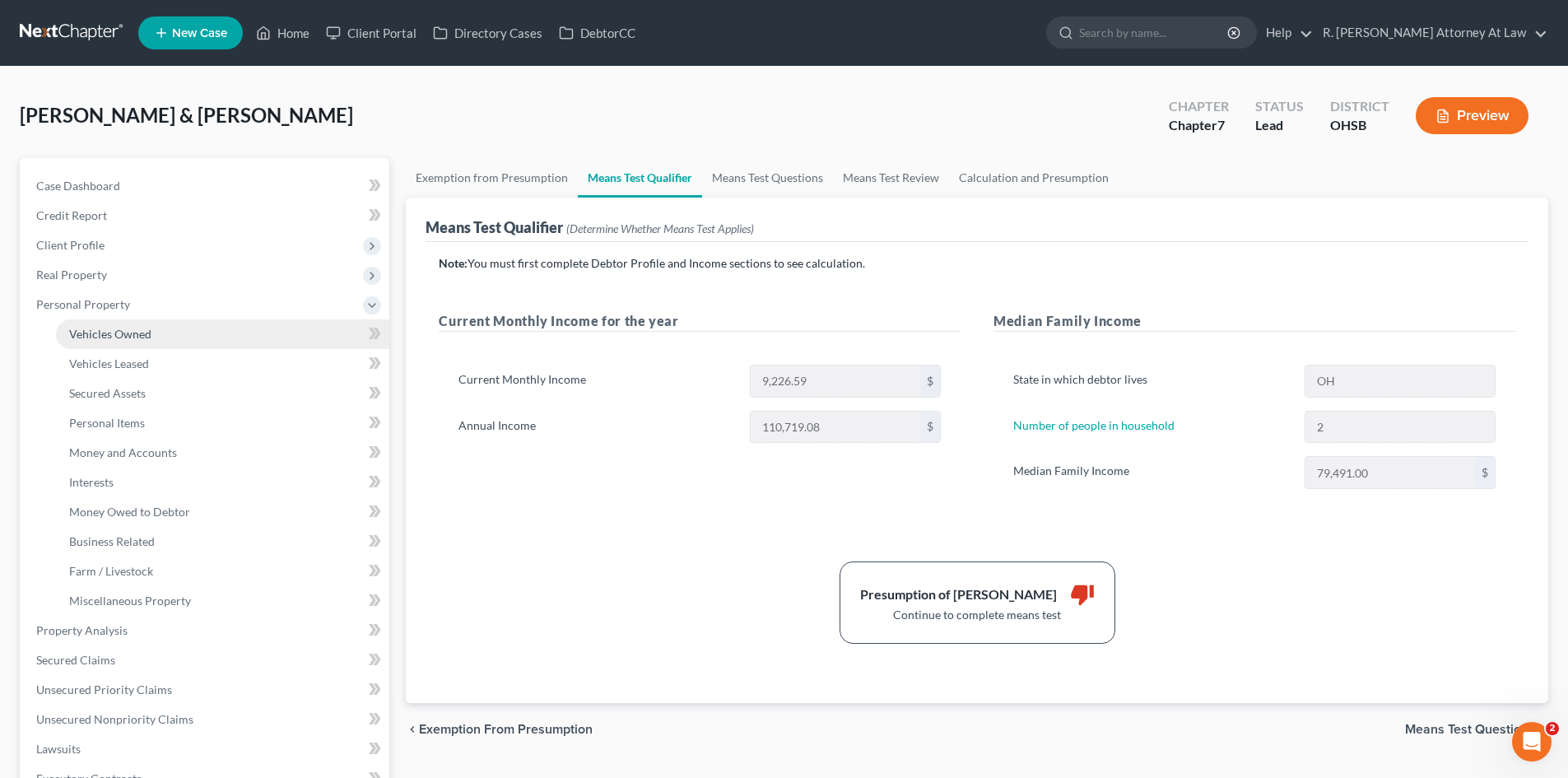
click at [96, 324] on link "Vehicles Owned" at bounding box center [223, 334] width 333 height 30
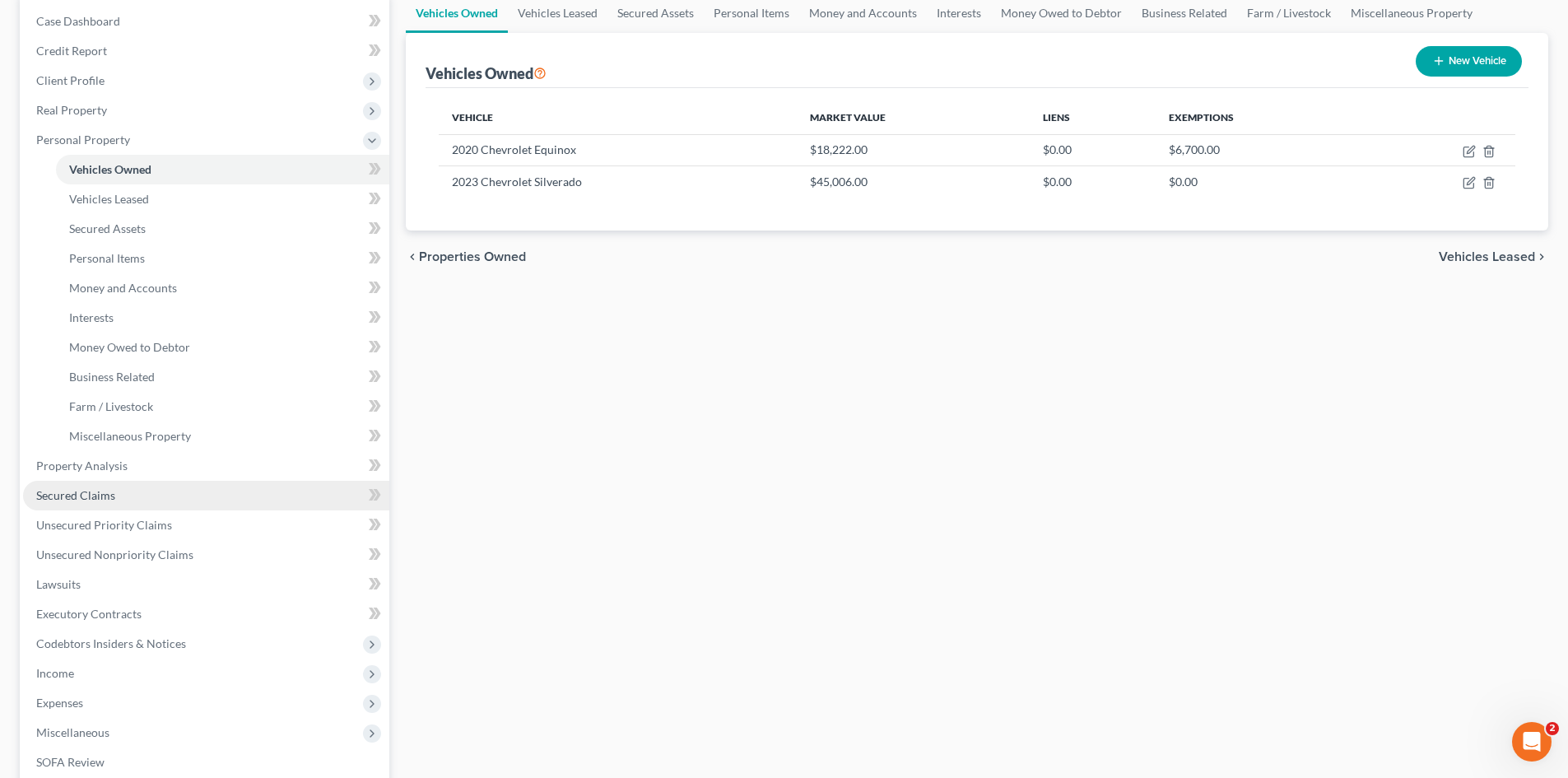
click at [96, 500] on span "Secured Claims" at bounding box center [76, 495] width 79 height 14
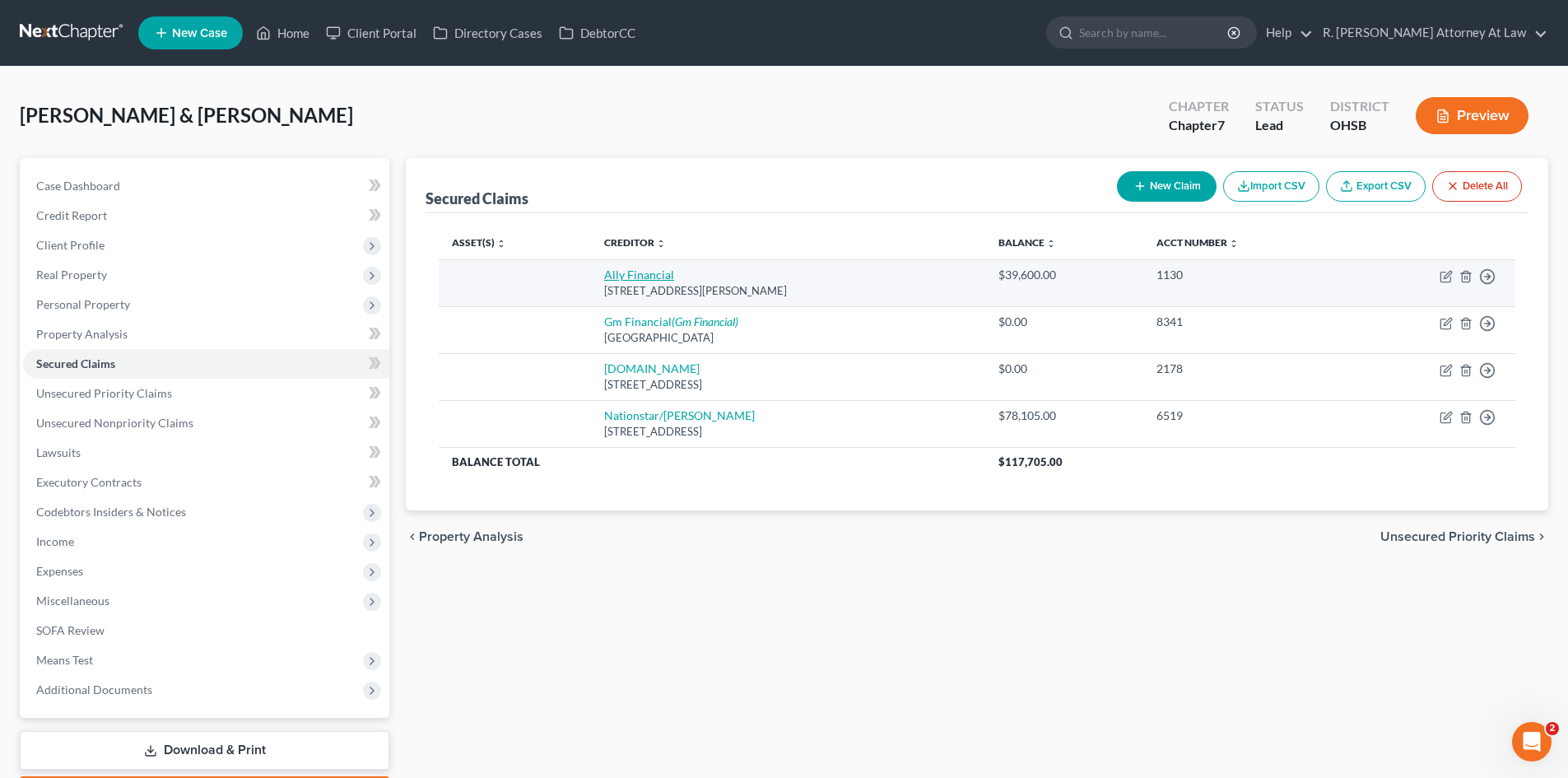
click at [633, 275] on link "Ally Financial" at bounding box center [639, 275] width 70 height 14
select select "23"
select select "0"
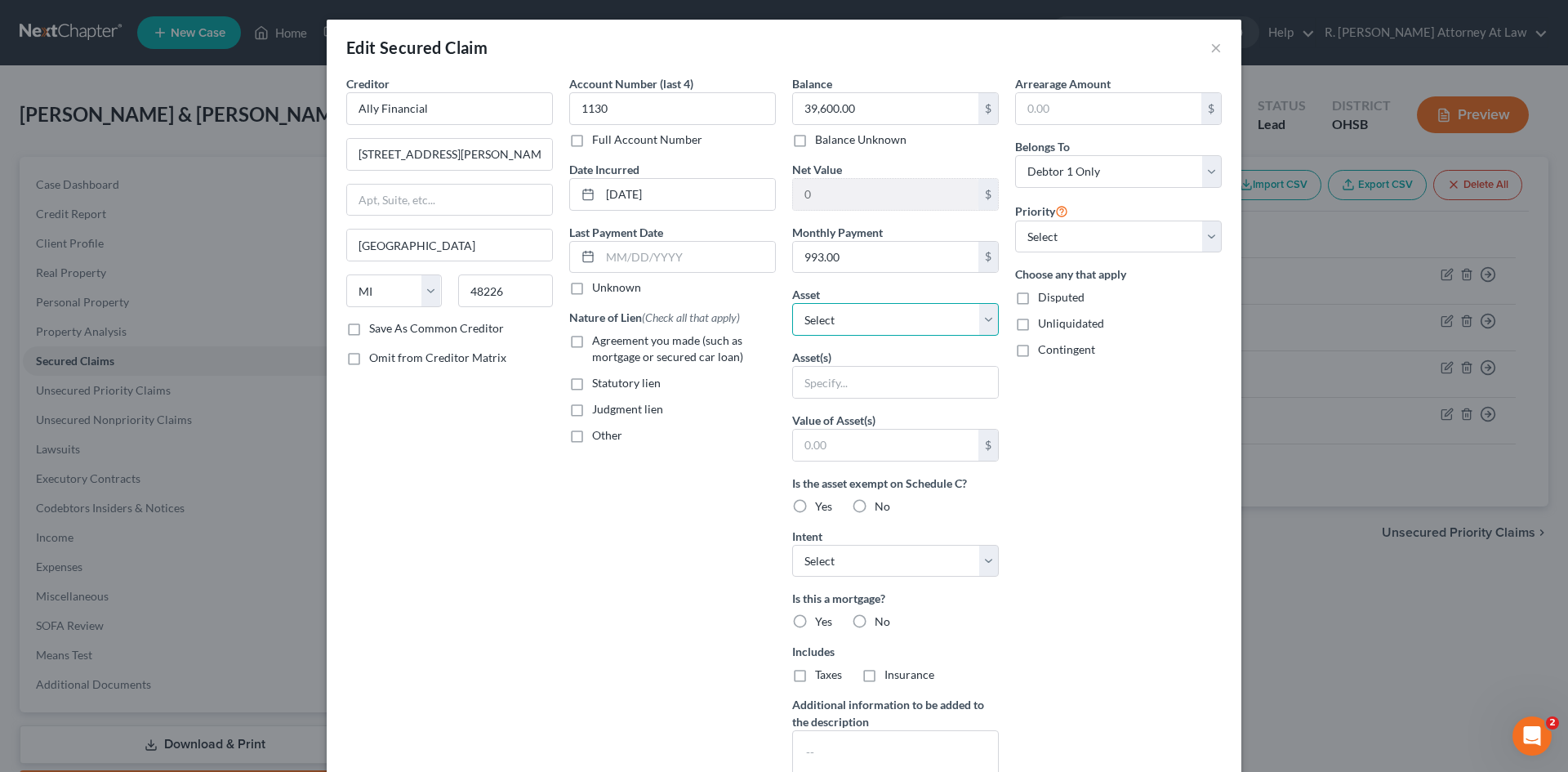
click at [883, 315] on select "Select Other Multiple Assets 2020 Chevrolet Equinox - $18222.0 [STREET_ADDRESS]…" at bounding box center [895, 319] width 207 height 33
select select "9"
click at [792, 303] on select "Select Other Multiple Assets 2020 Chevrolet Equinox - $18222.0 [STREET_ADDRESS]…" at bounding box center [895, 319] width 207 height 33
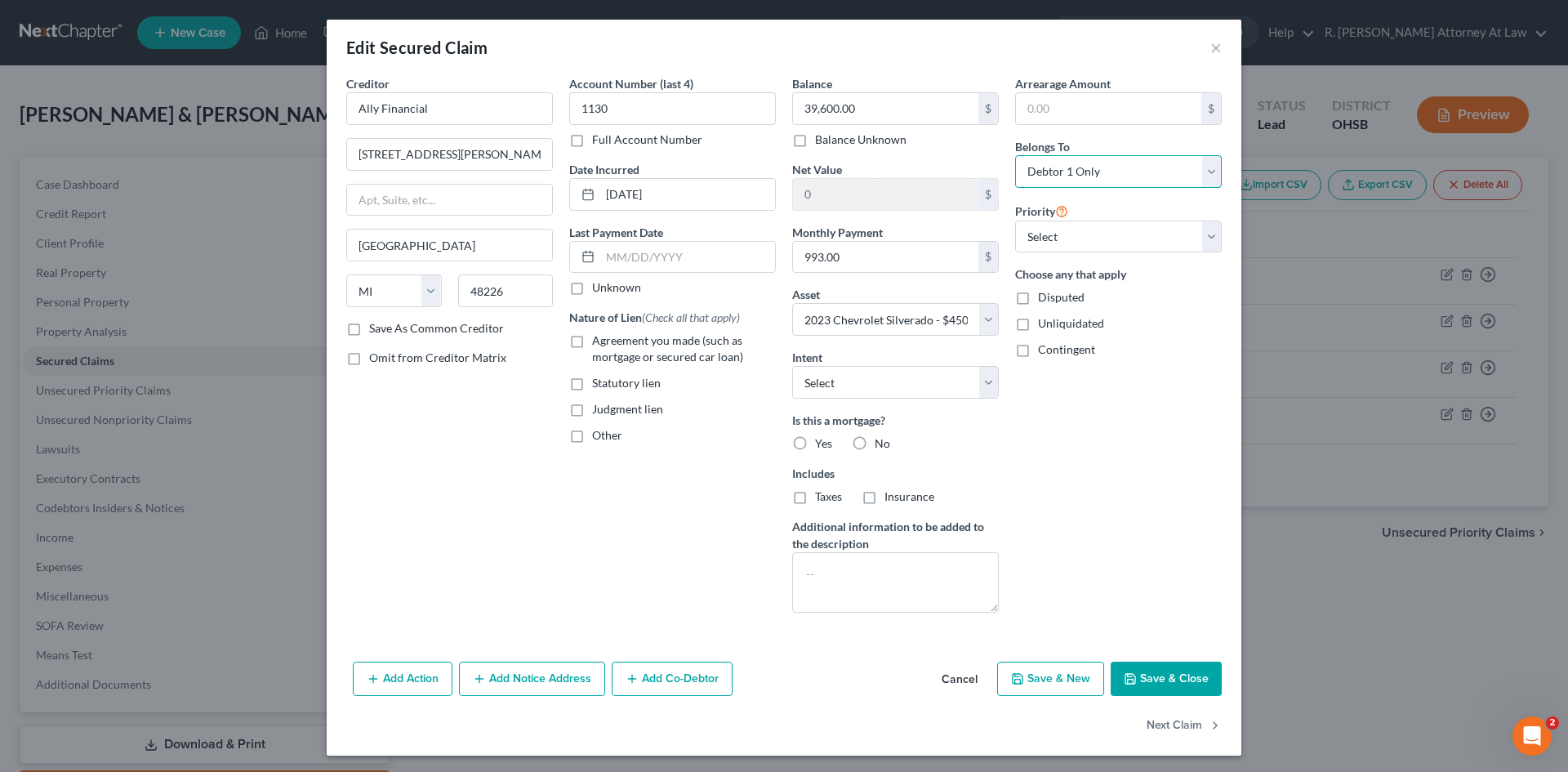
click at [1118, 180] on select "Select Debtor 1 Only Debtor 2 Only Debtor 1 And Debtor 2 Only At Least One Of T…" at bounding box center [1118, 171] width 207 height 33
click at [874, 445] on label "No" at bounding box center [882, 444] width 15 height 16
click at [882, 445] on input "No" at bounding box center [887, 441] width 11 height 11
radio input "true"
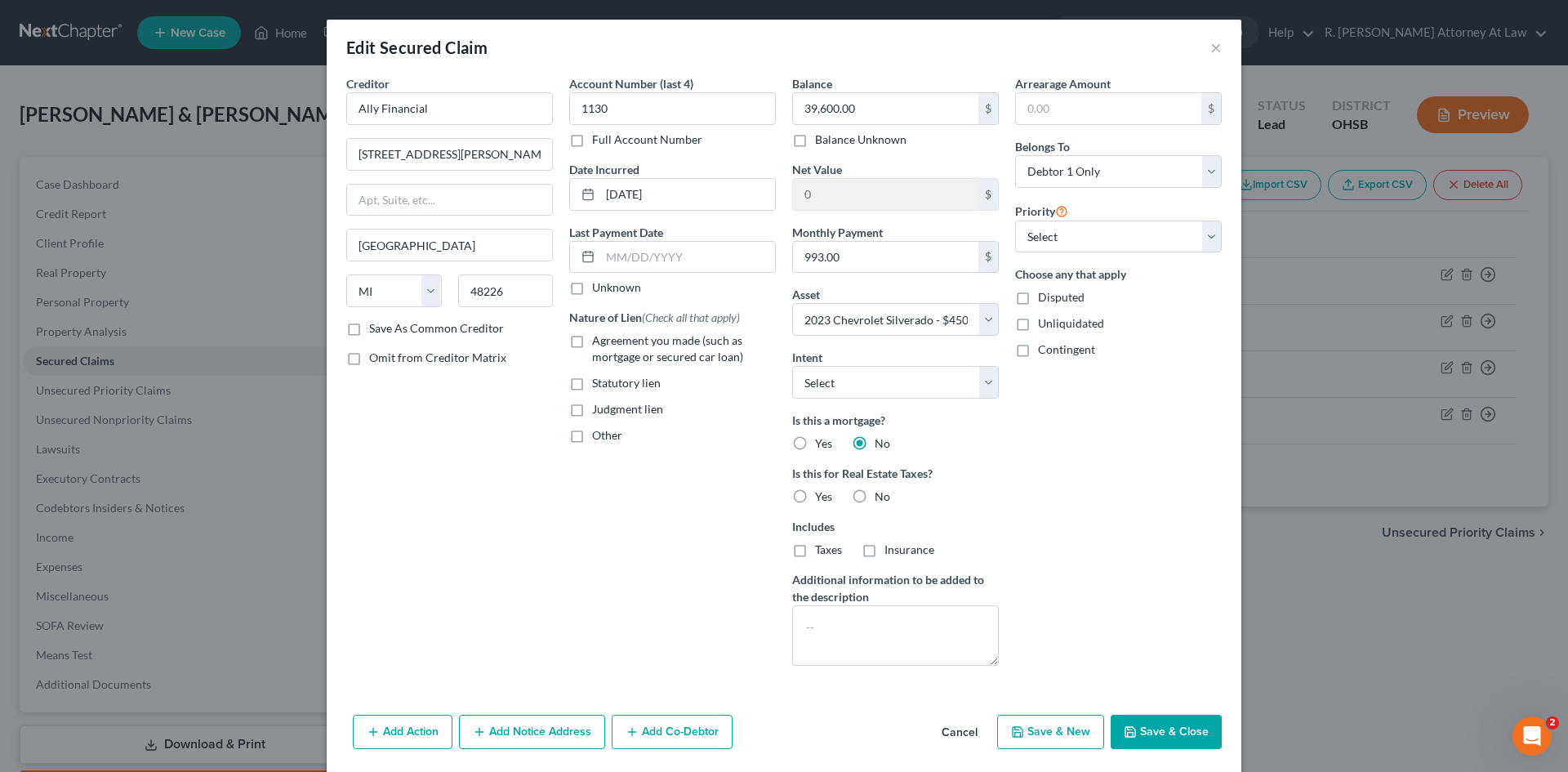
click at [874, 496] on label "No" at bounding box center [882, 497] width 15 height 16
click at [882, 496] on input "No" at bounding box center [887, 494] width 11 height 11
radio input "true"
click at [1139, 724] on button "Save & Close" at bounding box center [1165, 732] width 111 height 35
select select
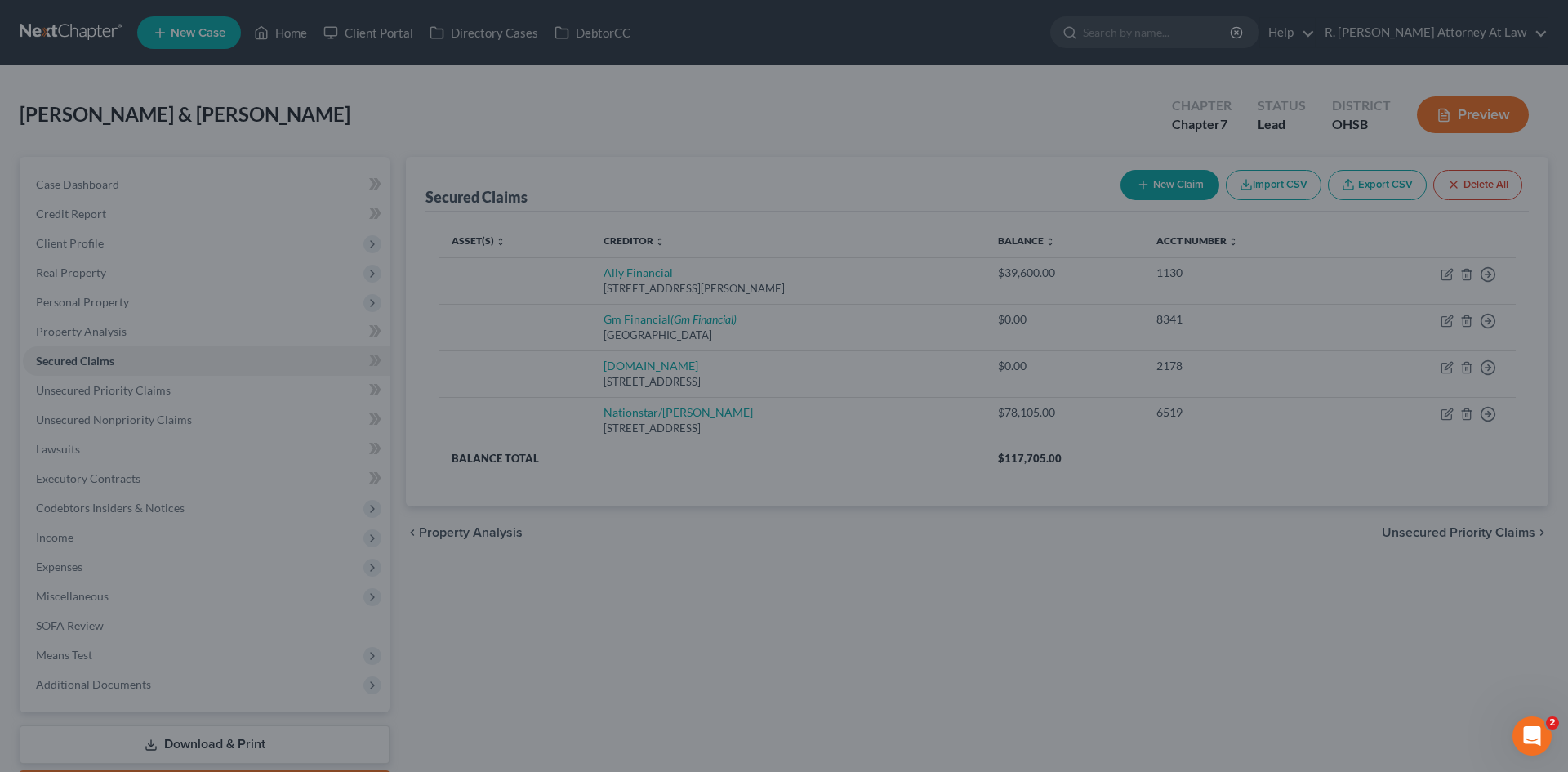
type input "5,406.00"
select select "9"
type input "0"
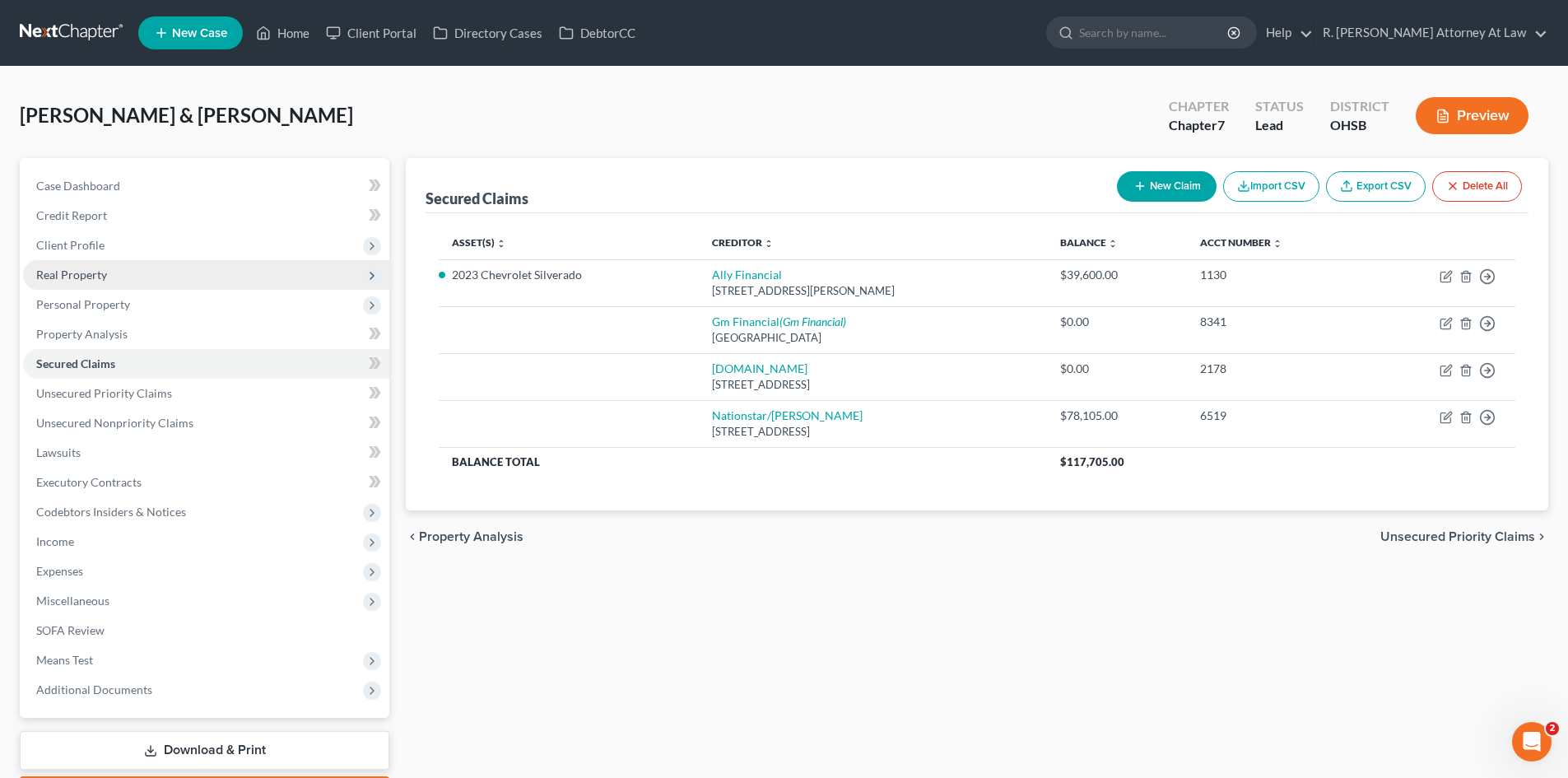
click at [98, 276] on span "Real Property" at bounding box center [72, 275] width 71 height 14
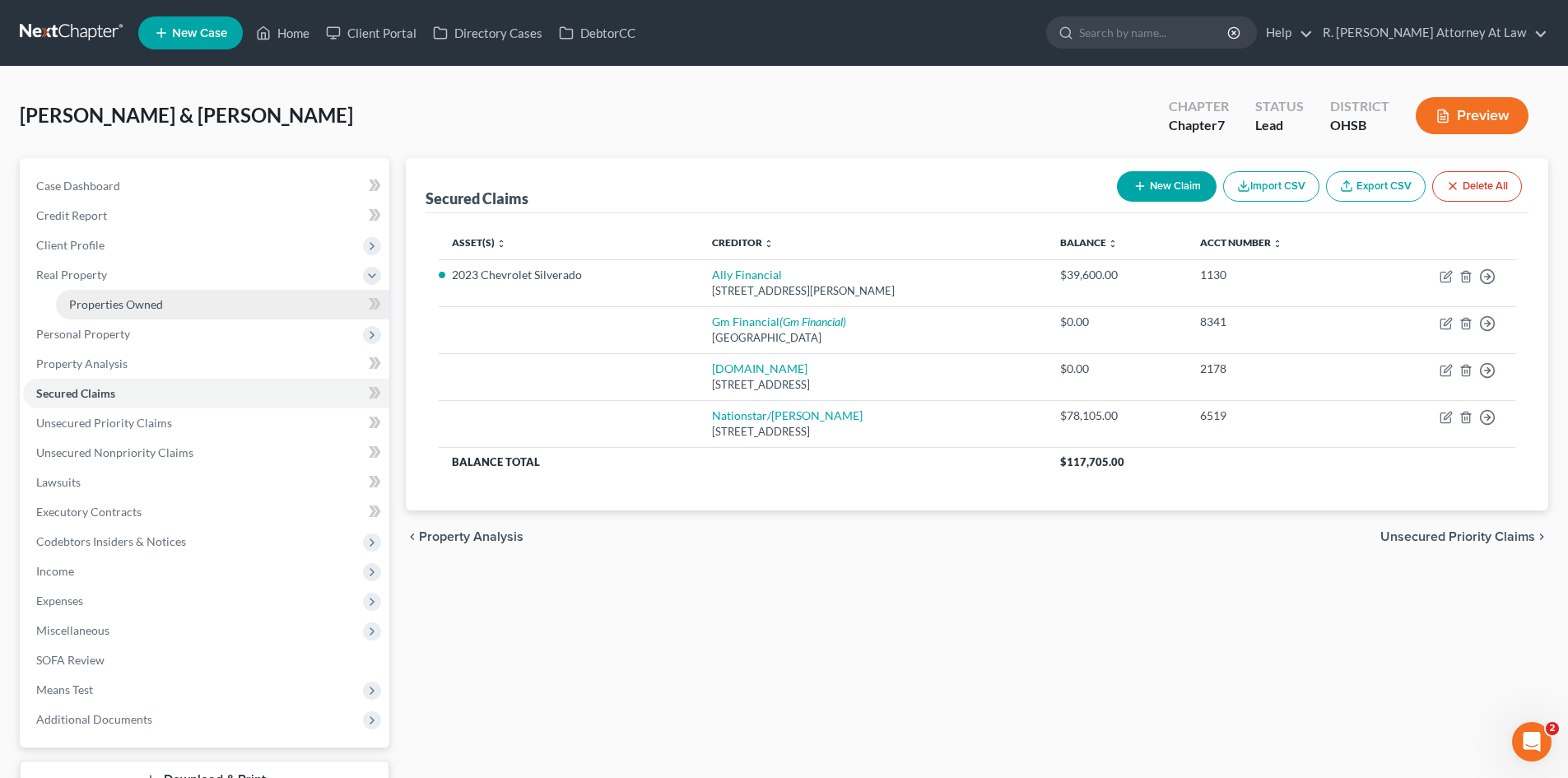
click at [142, 300] on span "Properties Owned" at bounding box center [115, 304] width 94 height 14
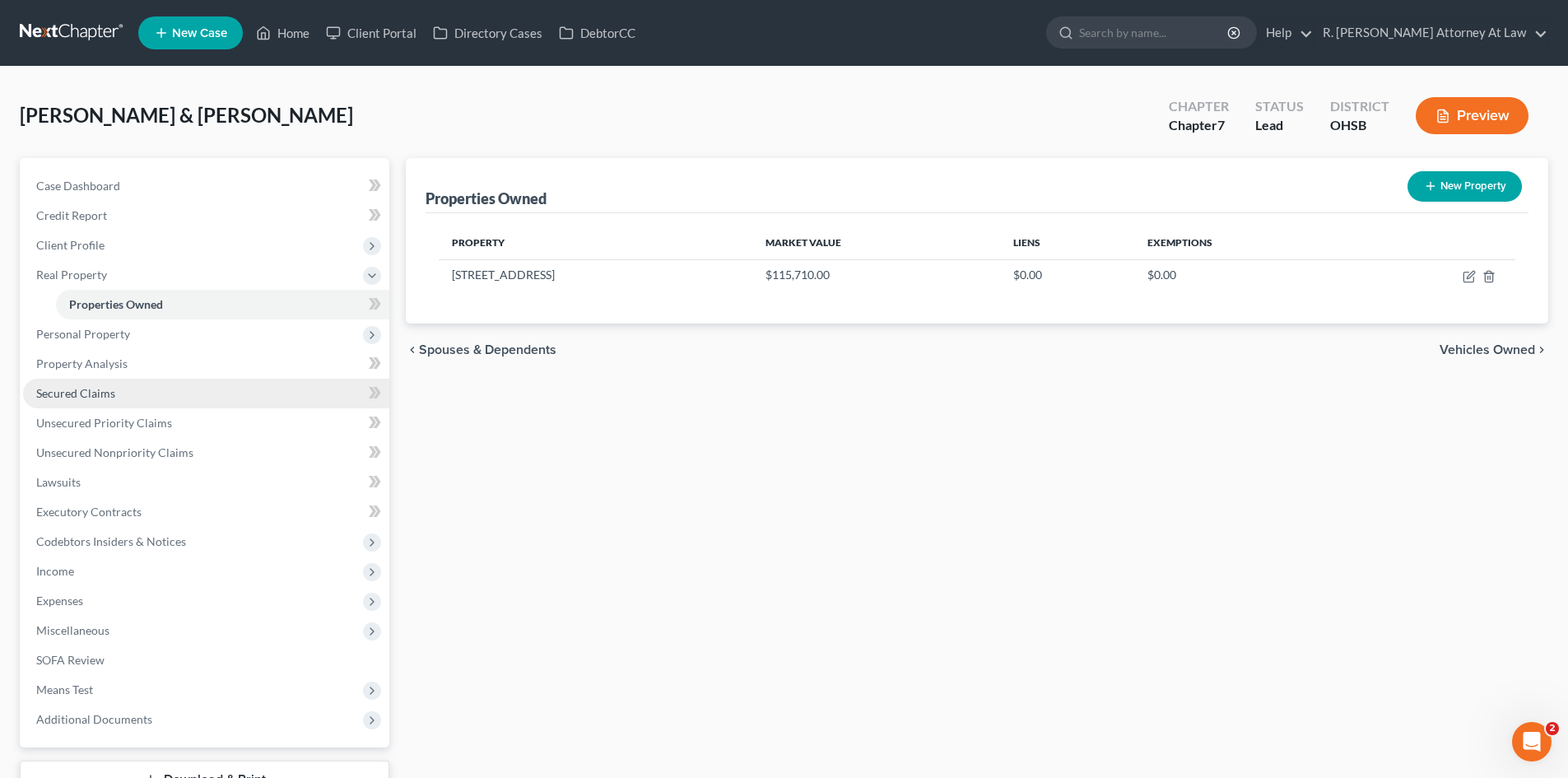
click at [51, 395] on span "Secured Claims" at bounding box center [76, 393] width 79 height 14
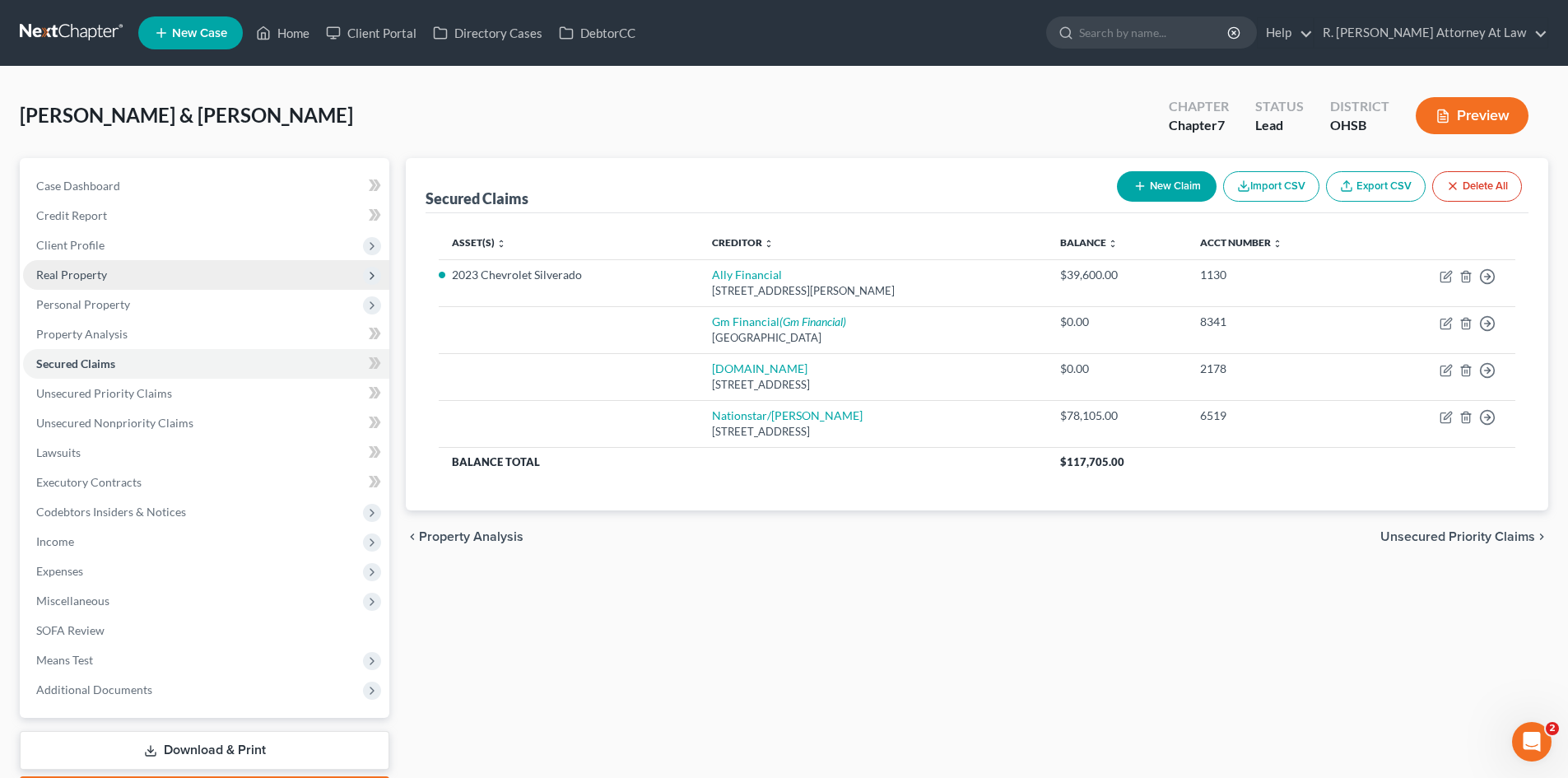
click at [52, 275] on span "Real Property" at bounding box center [72, 275] width 71 height 14
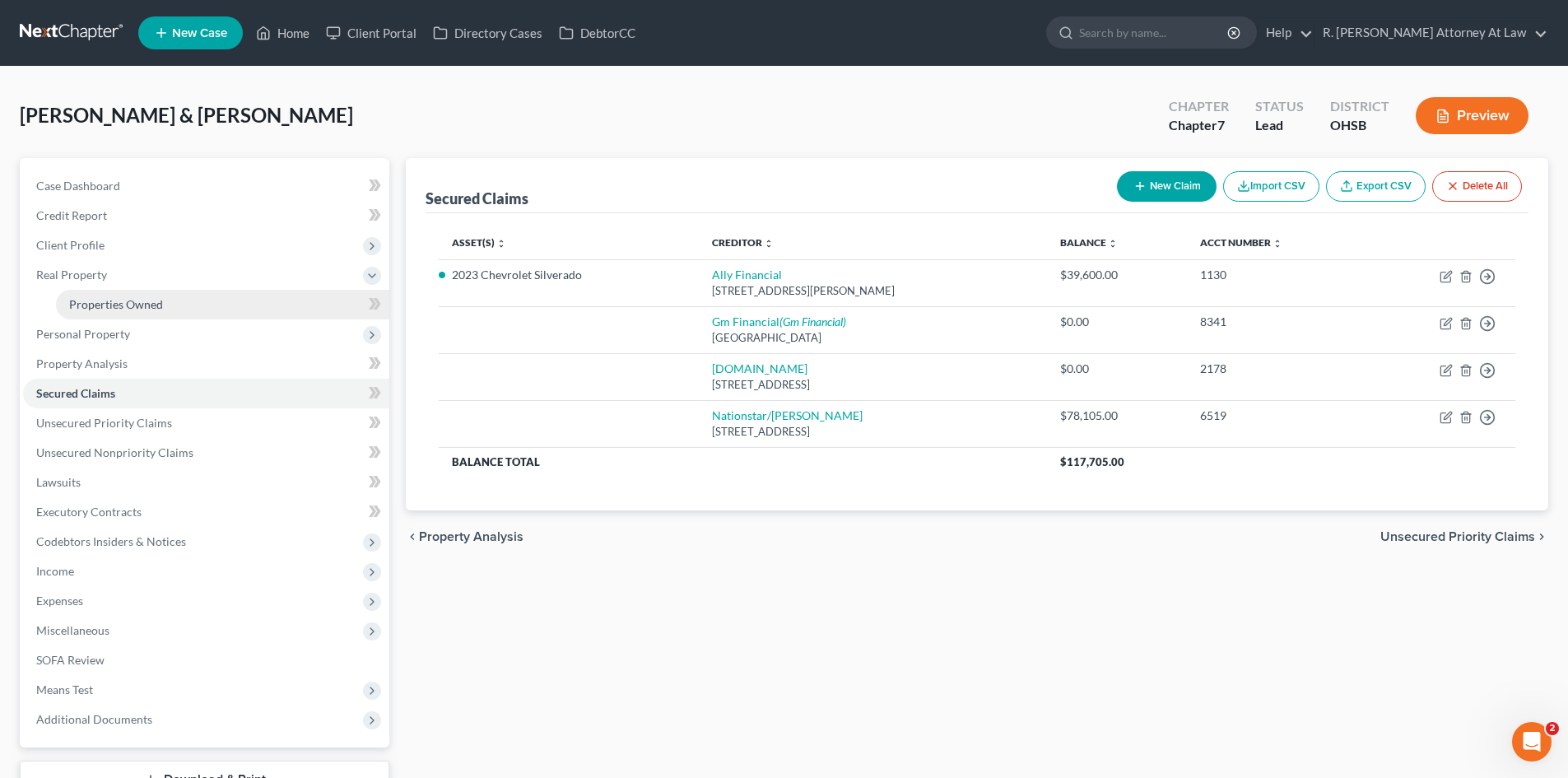
click at [99, 307] on span "Properties Owned" at bounding box center [115, 304] width 94 height 14
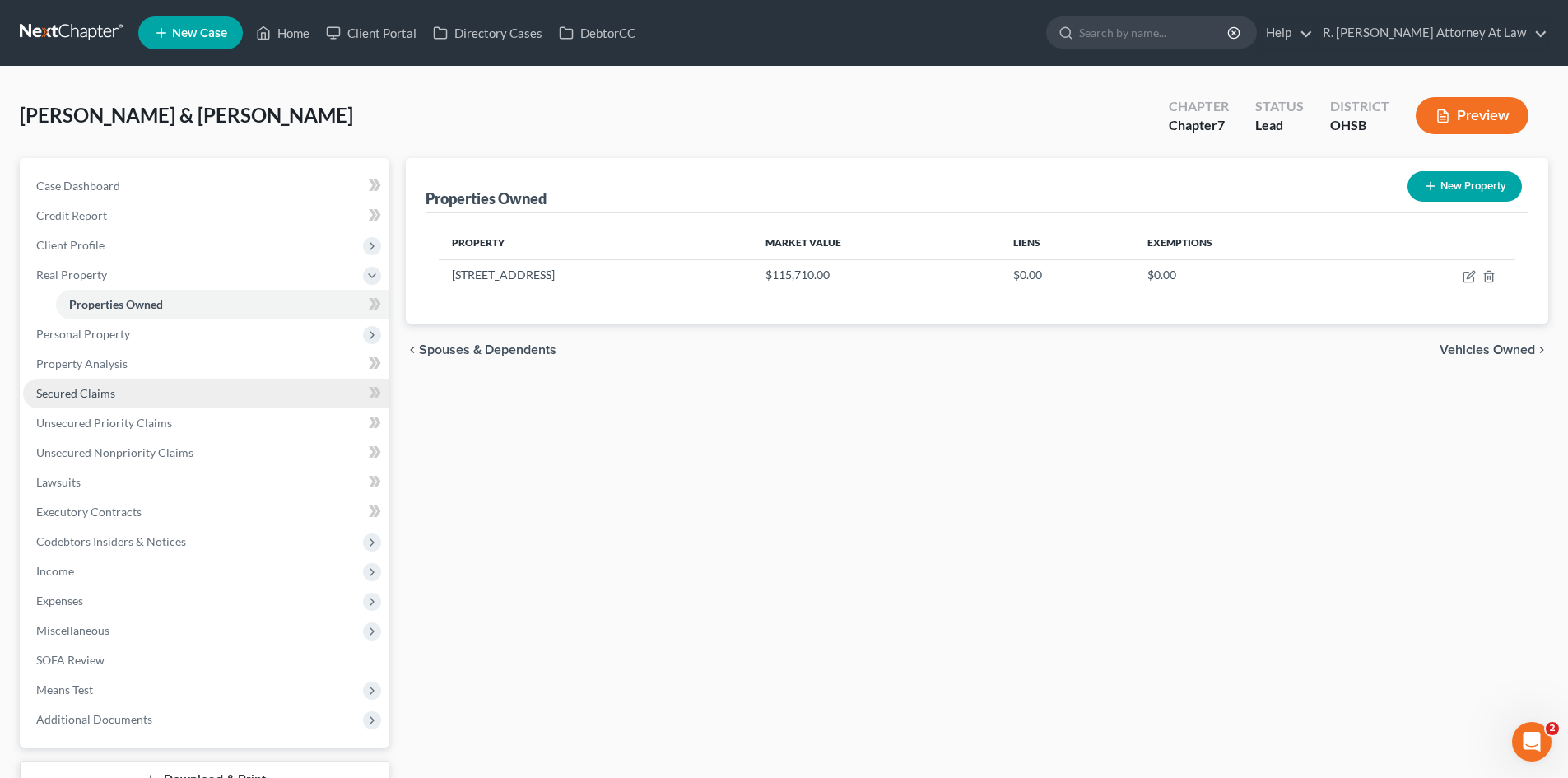
click at [67, 402] on link "Secured Claims" at bounding box center [207, 393] width 367 height 30
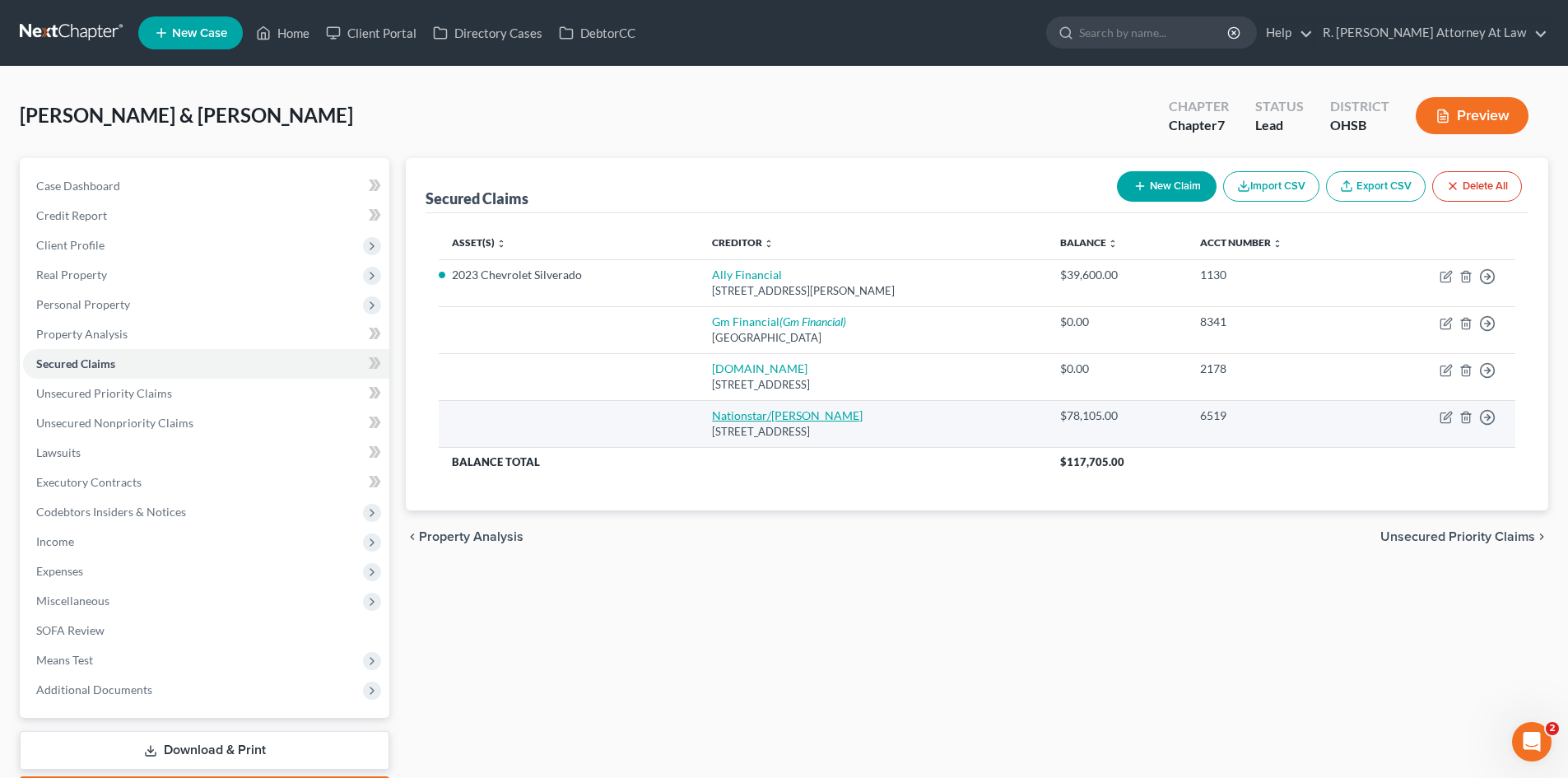
click at [786, 411] on link "Nationstar/[PERSON_NAME]" at bounding box center [788, 416] width 151 height 14
select select "45"
select select "2"
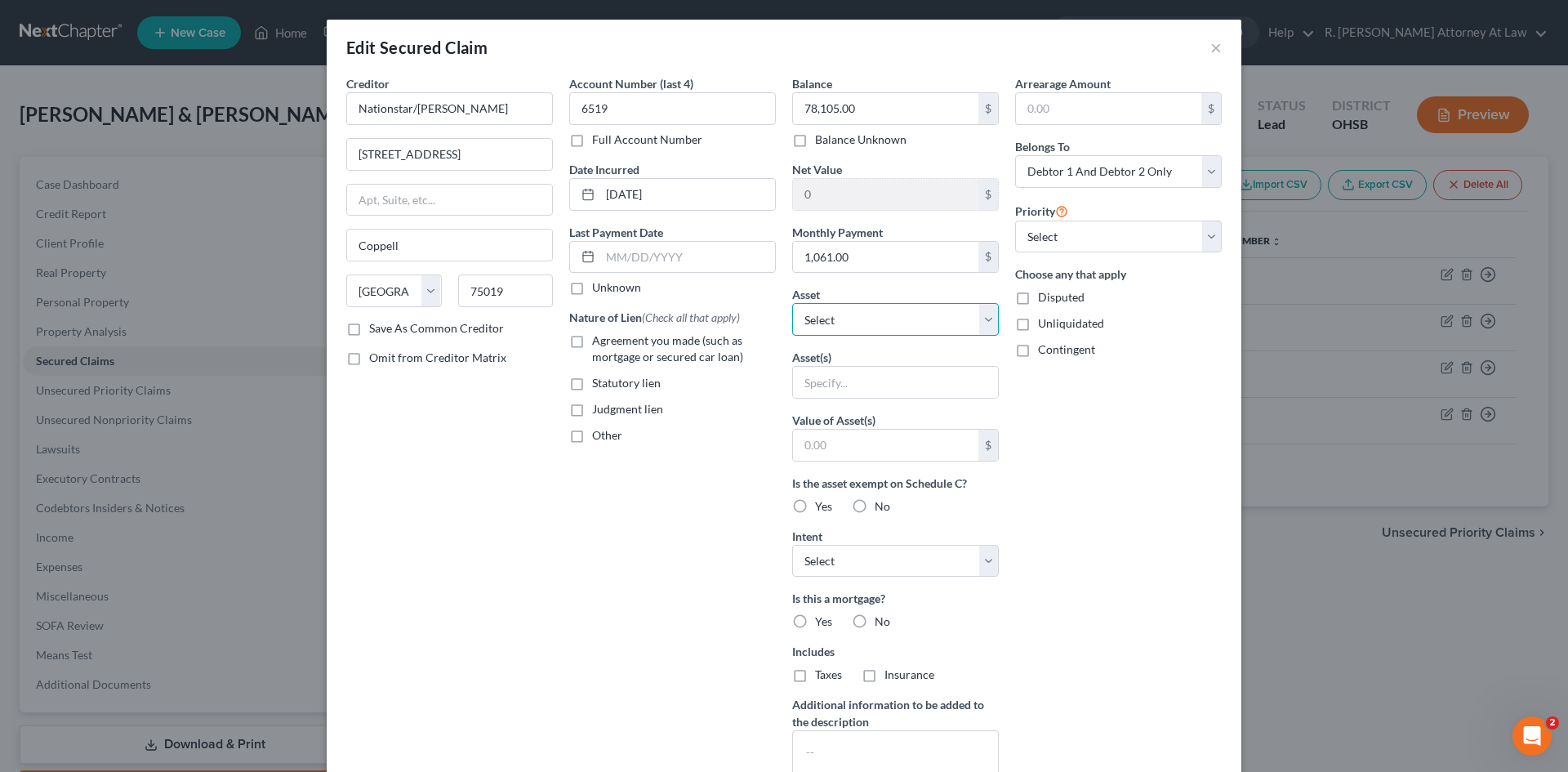
click at [836, 310] on select "Select Other Multiple Assets 2020 Chevrolet Equinox - $18222.0 [STREET_ADDRESS]…" at bounding box center [895, 319] width 207 height 33
select select "3"
click at [792, 303] on select "Select Other Multiple Assets 2020 Chevrolet Equinox - $18222.0 [STREET_ADDRESS]…" at bounding box center [895, 319] width 207 height 33
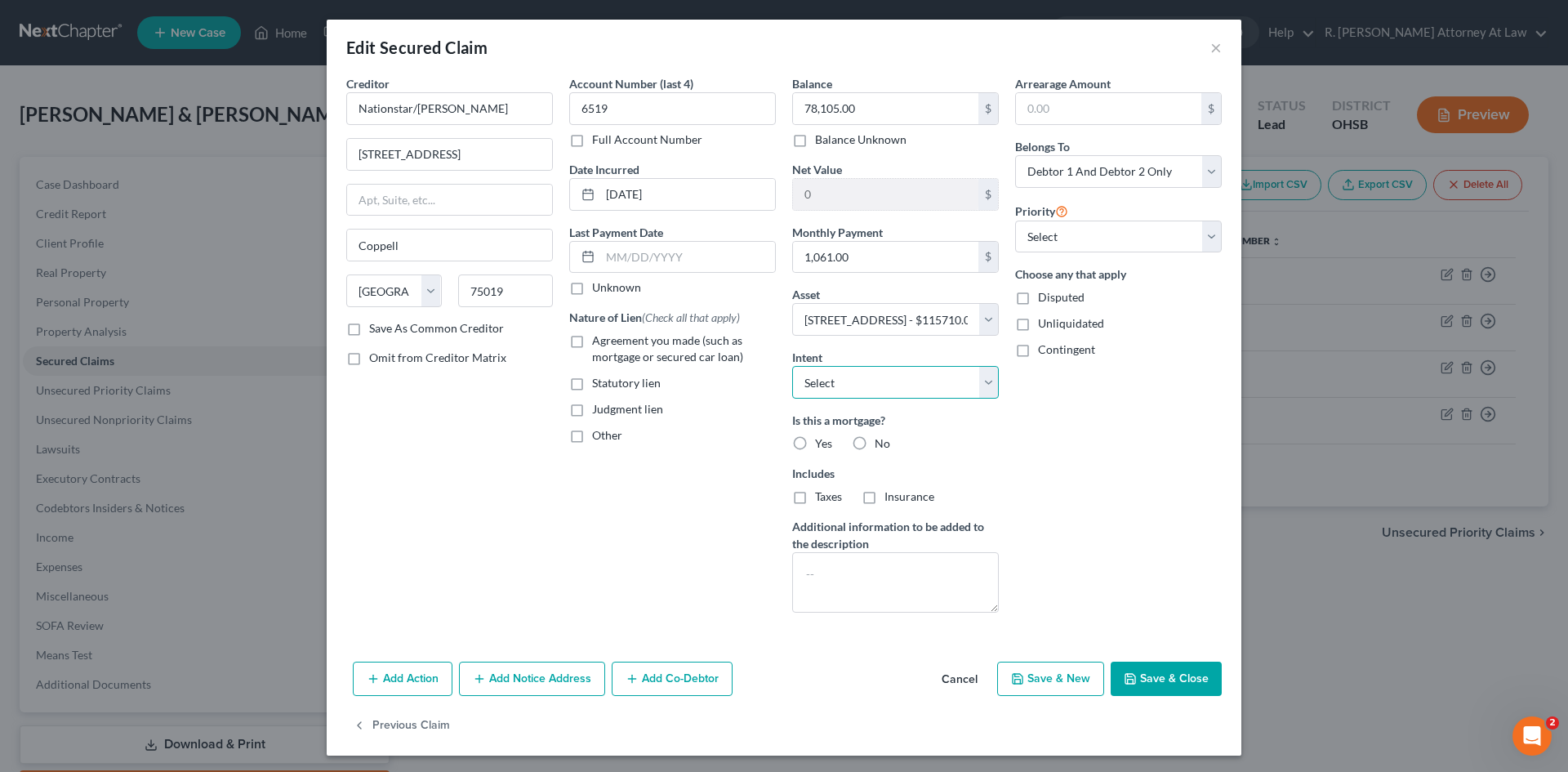
click at [843, 381] on select "Select Surrender Redeem Reaffirm Avoid Other" at bounding box center [895, 382] width 207 height 33
click at [749, 444] on div "Other" at bounding box center [672, 436] width 207 height 16
click at [815, 440] on label "Yes" at bounding box center [823, 444] width 17 height 16
click at [821, 440] on input "Yes" at bounding box center [827, 441] width 11 height 11
radio input "true"
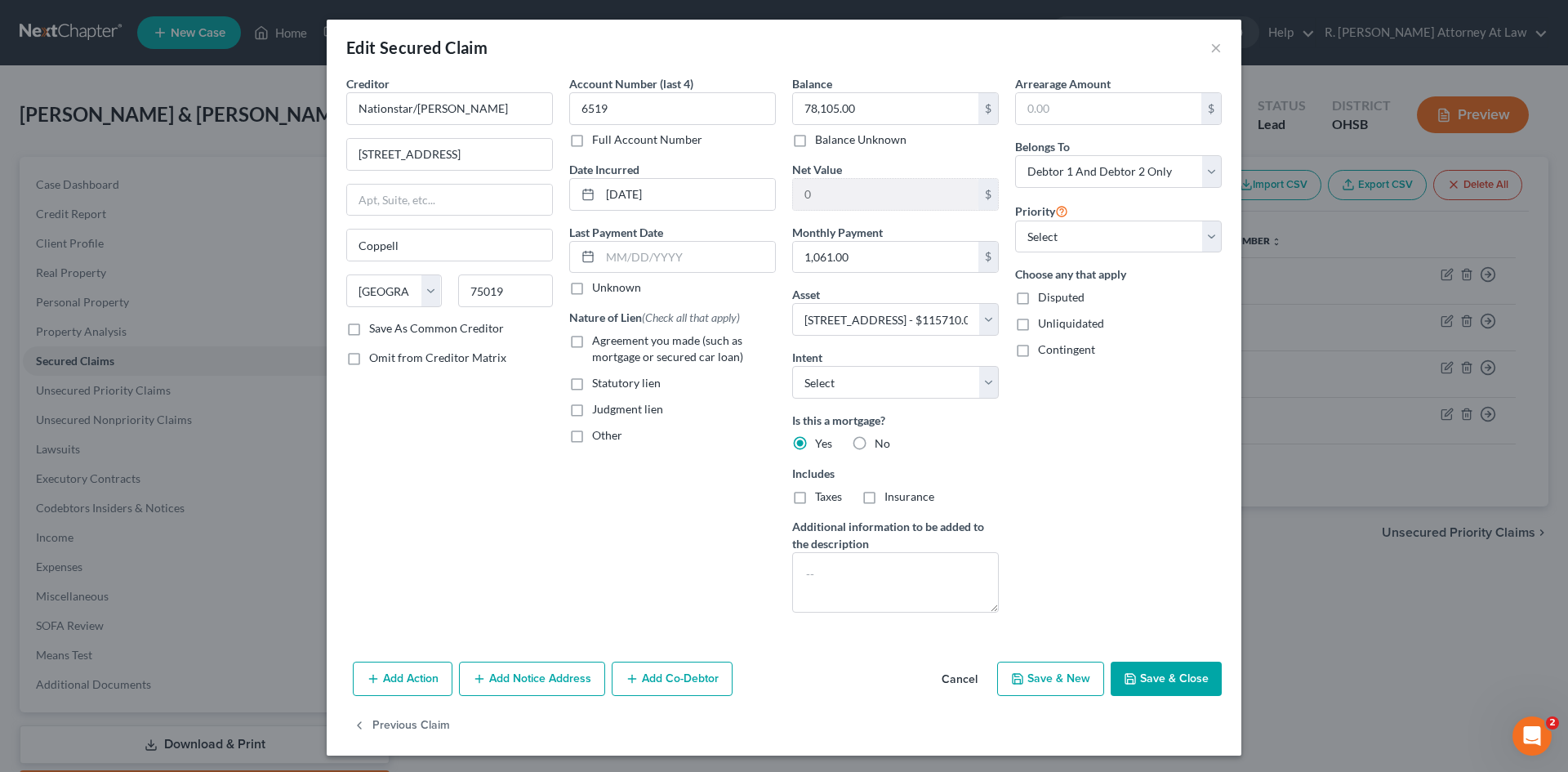
click at [1172, 672] on button "Save & Close" at bounding box center [1165, 679] width 111 height 35
select select
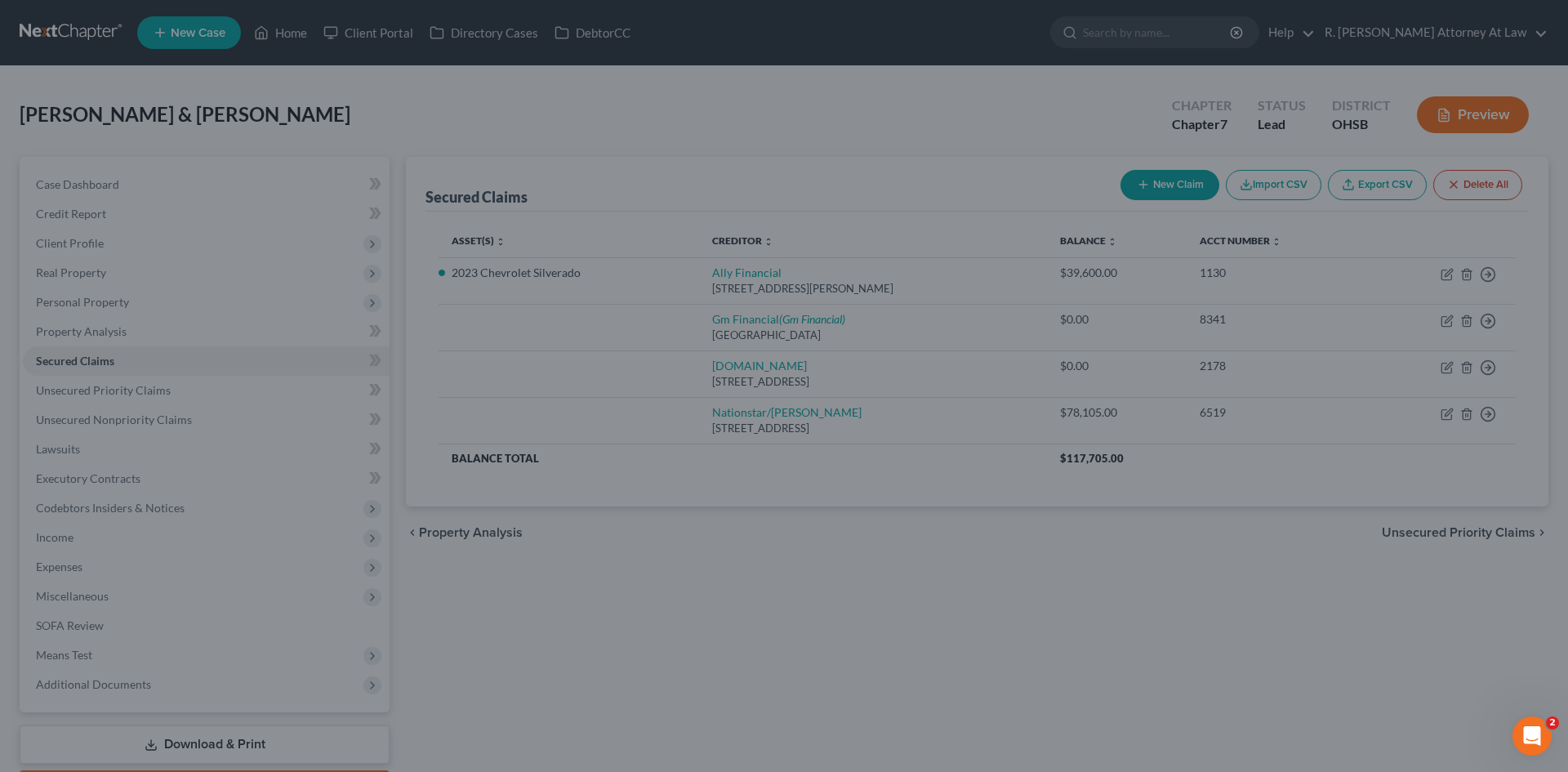
type input "37,605.00"
select select "3"
type input "0"
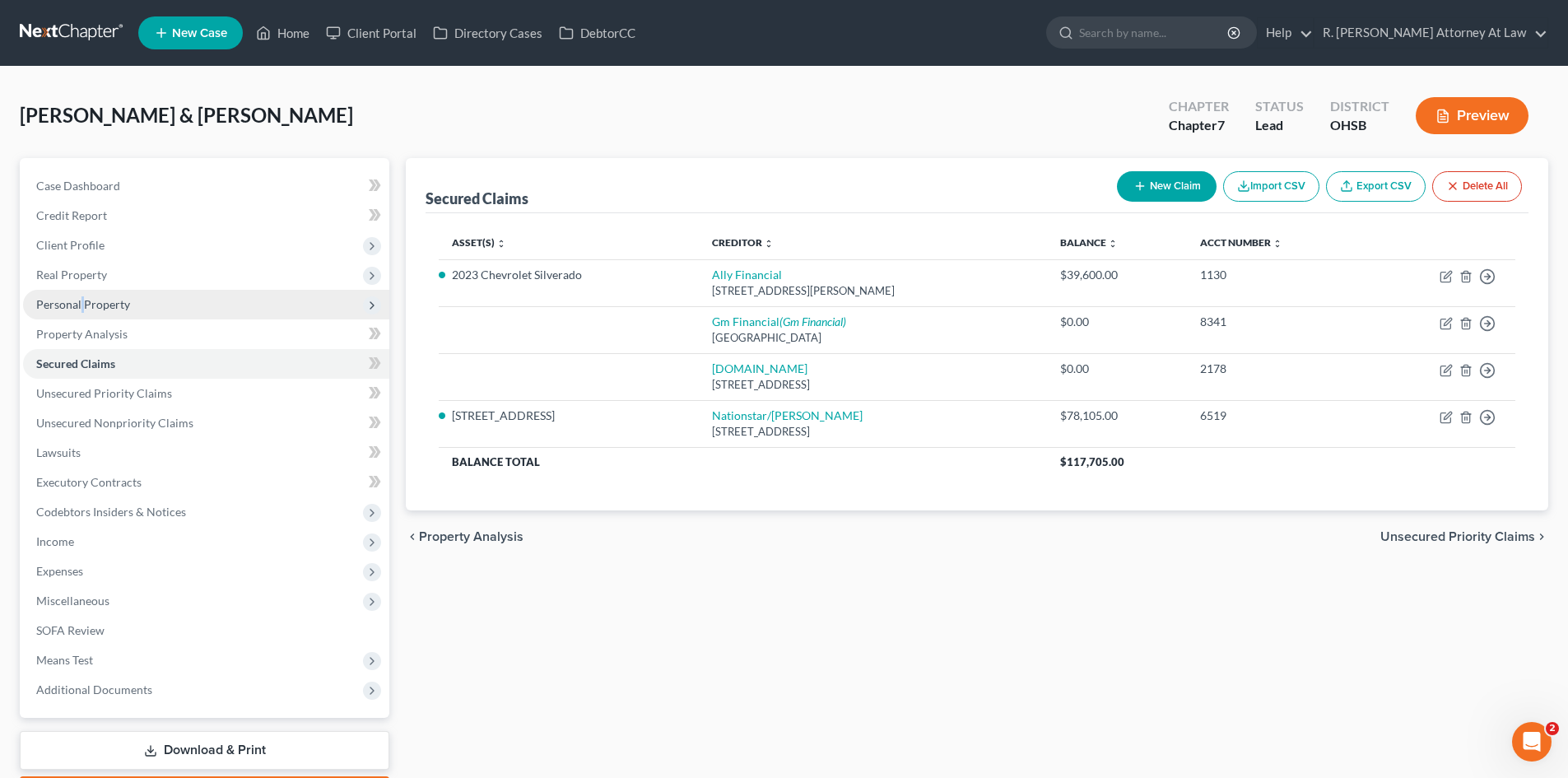
click at [80, 314] on span "Personal Property" at bounding box center [207, 304] width 367 height 30
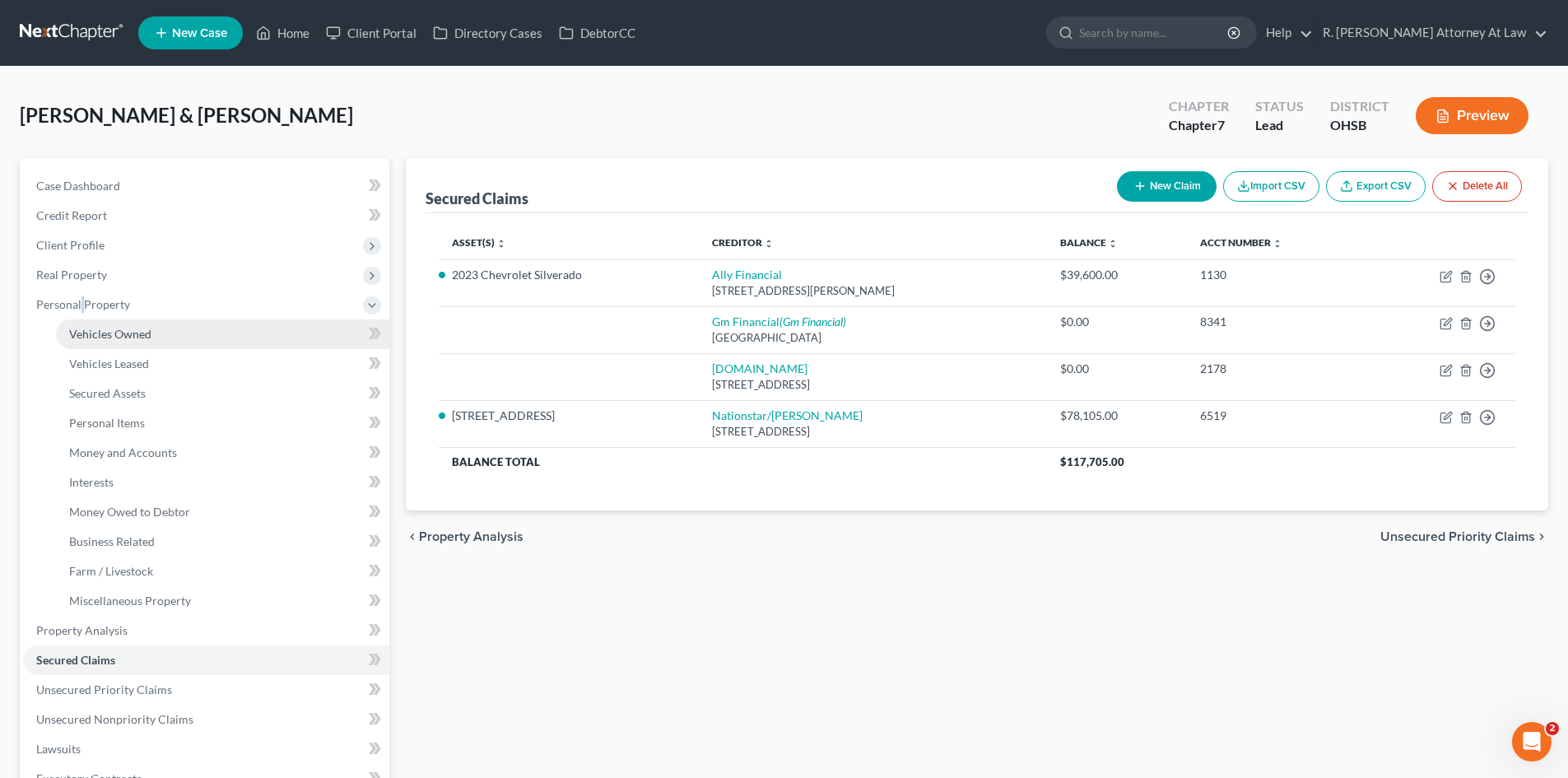
click at [116, 331] on span "Vehicles Owned" at bounding box center [110, 334] width 82 height 14
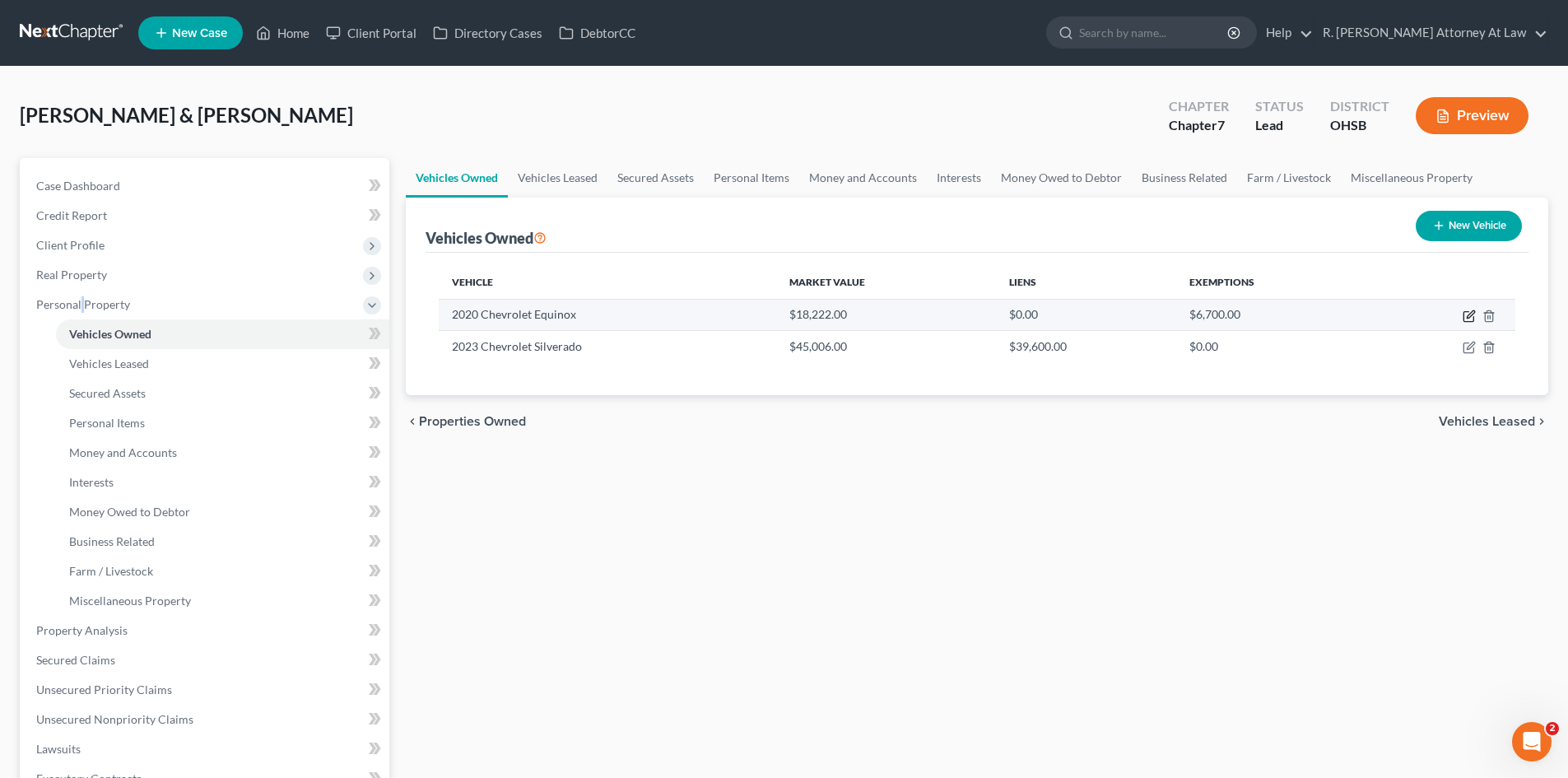
click at [1468, 317] on icon "button" at bounding box center [1469, 316] width 13 height 13
select select "0"
select select "6"
select select "1"
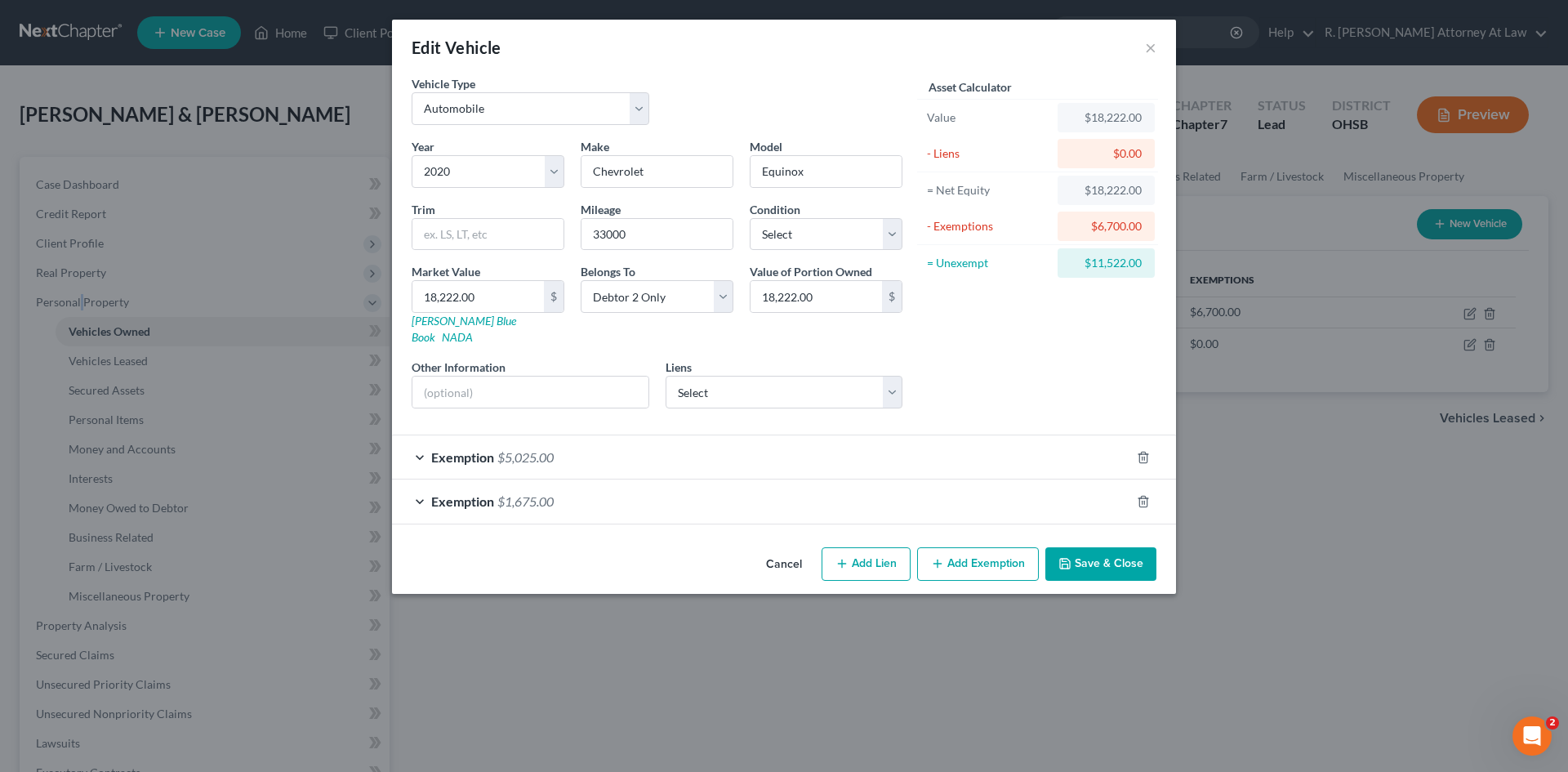
click at [1078, 552] on button "Save & Close" at bounding box center [1101, 564] width 111 height 35
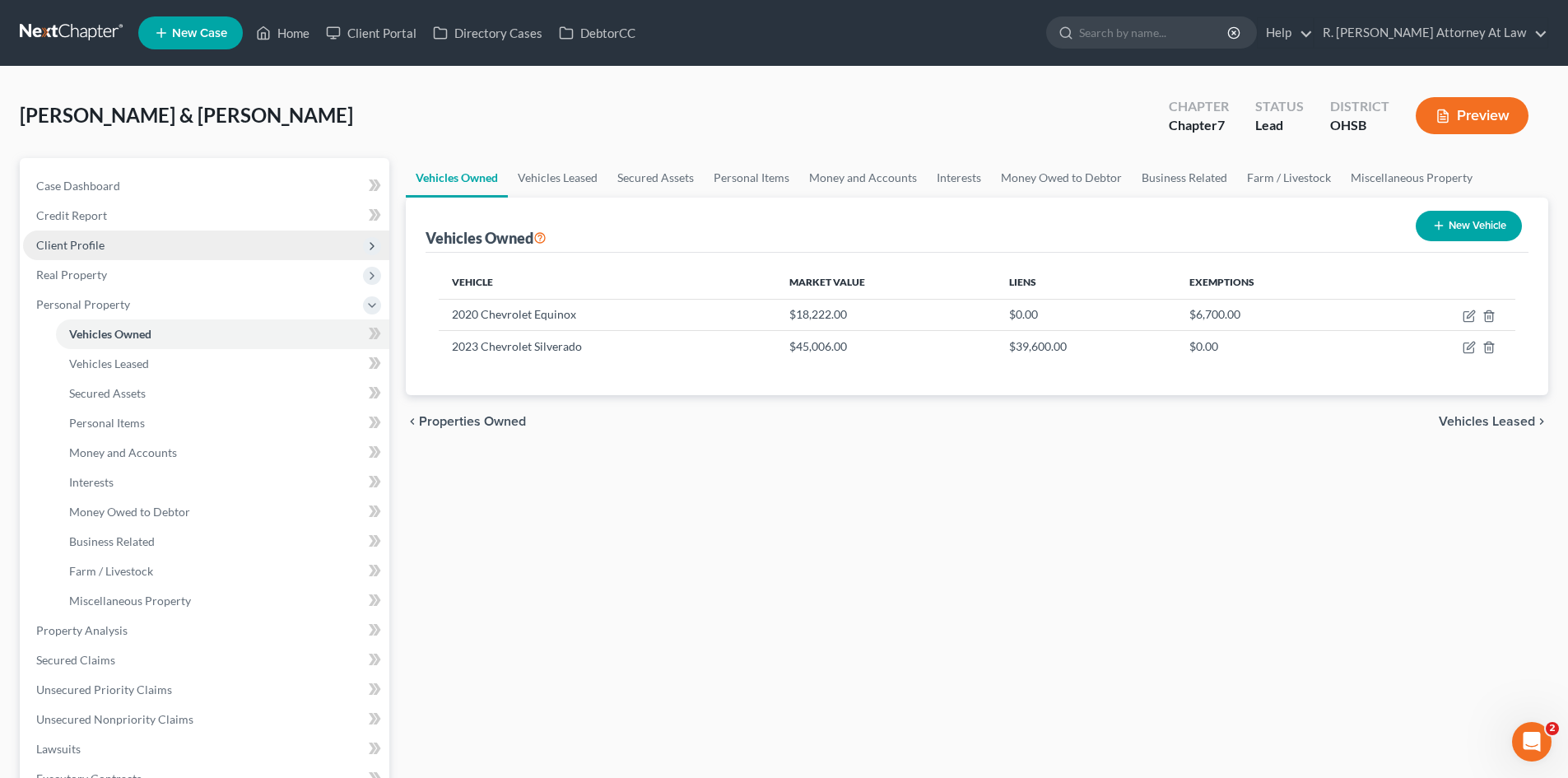
click at [72, 245] on span "Client Profile" at bounding box center [71, 245] width 68 height 14
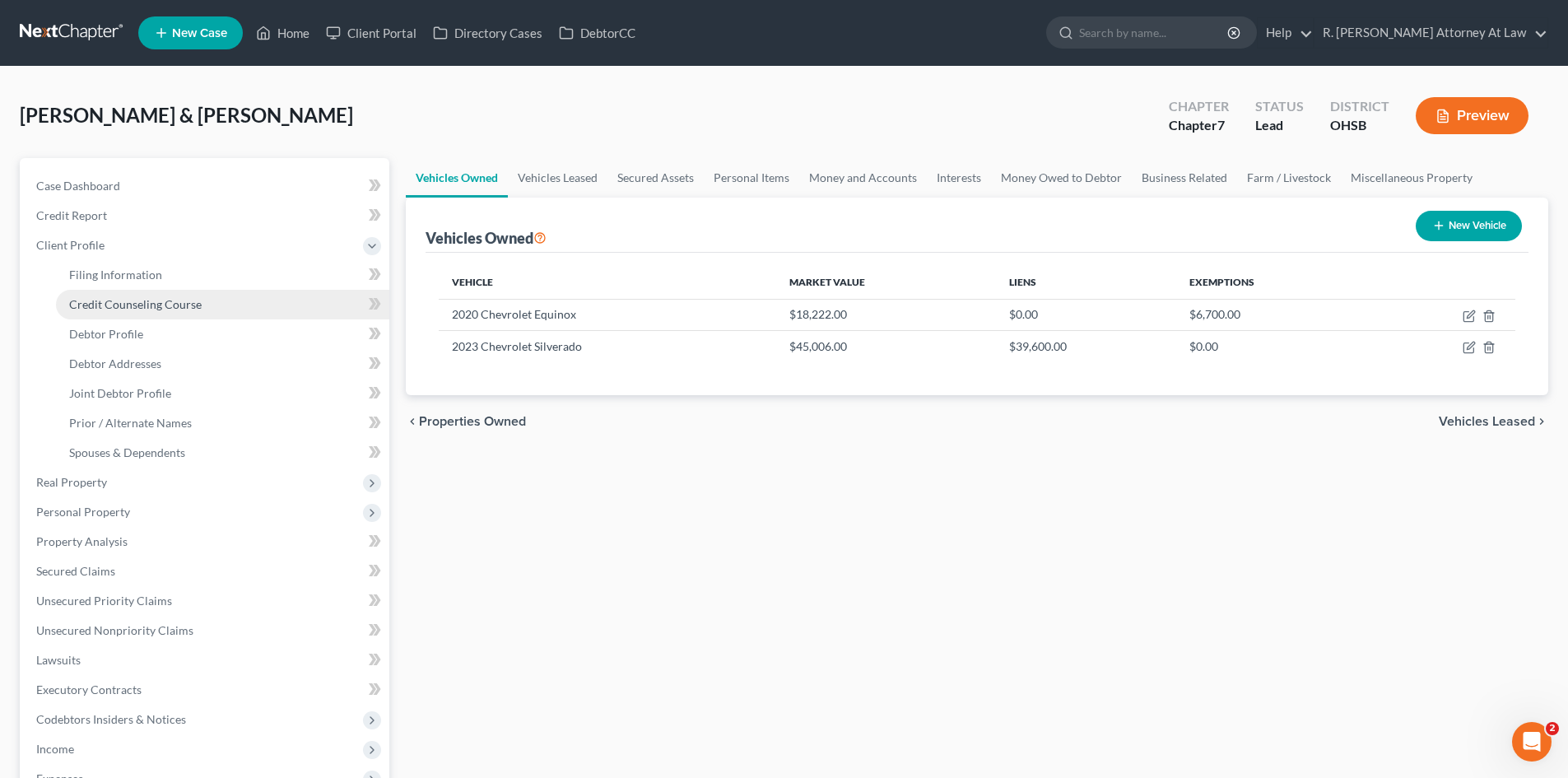
click at [116, 304] on span "Credit Counseling Course" at bounding box center [135, 304] width 132 height 14
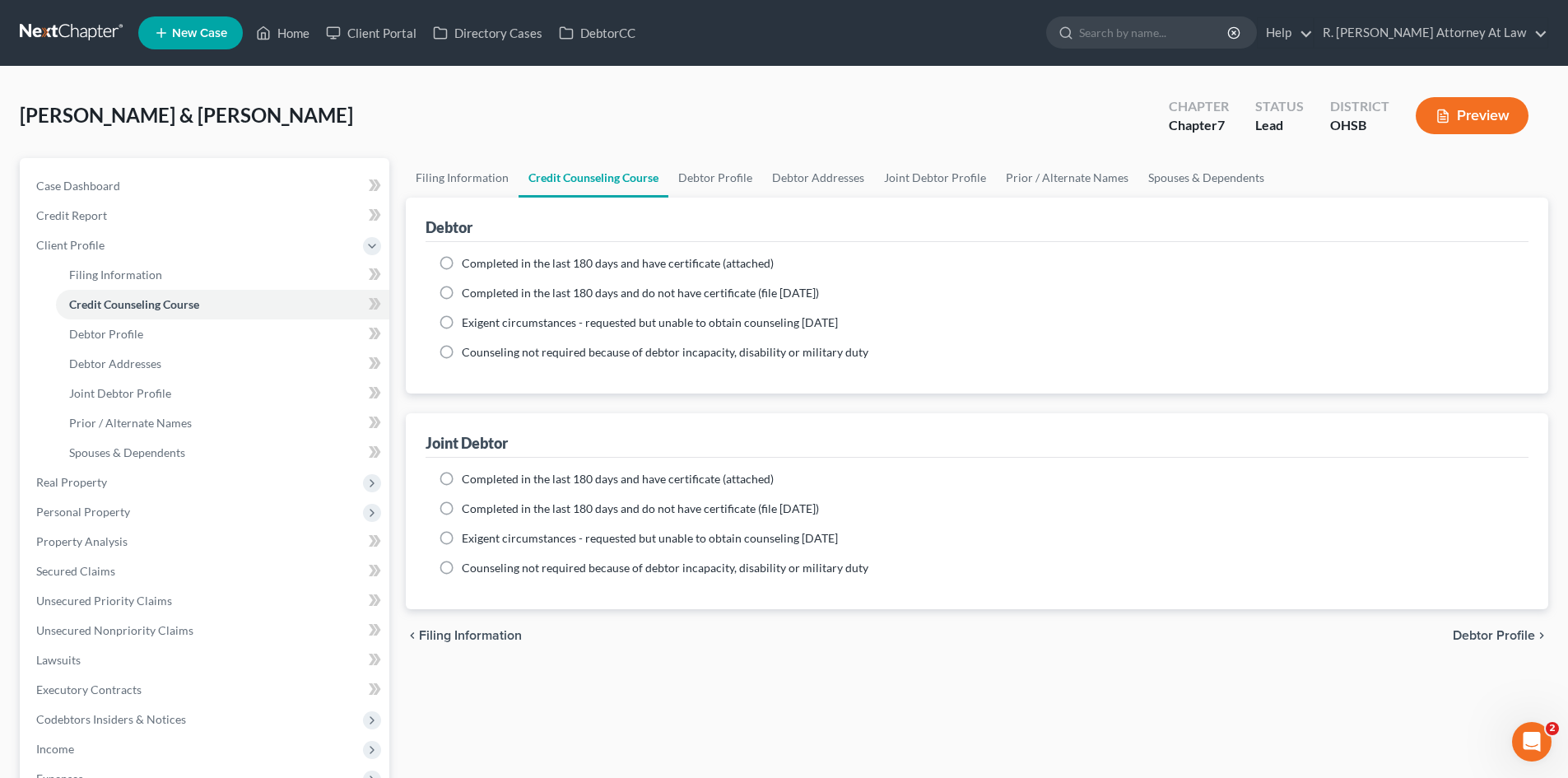
drag, startPoint x: 445, startPoint y: 264, endPoint x: 477, endPoint y: 379, distance: 119.4
click at [462, 269] on label "Completed in the last 180 days and have certificate (attached)" at bounding box center [618, 263] width 312 height 16
click at [468, 266] on input "Completed in the last 180 days and have certificate (attached)" at bounding box center [474, 260] width 11 height 11
radio input "true"
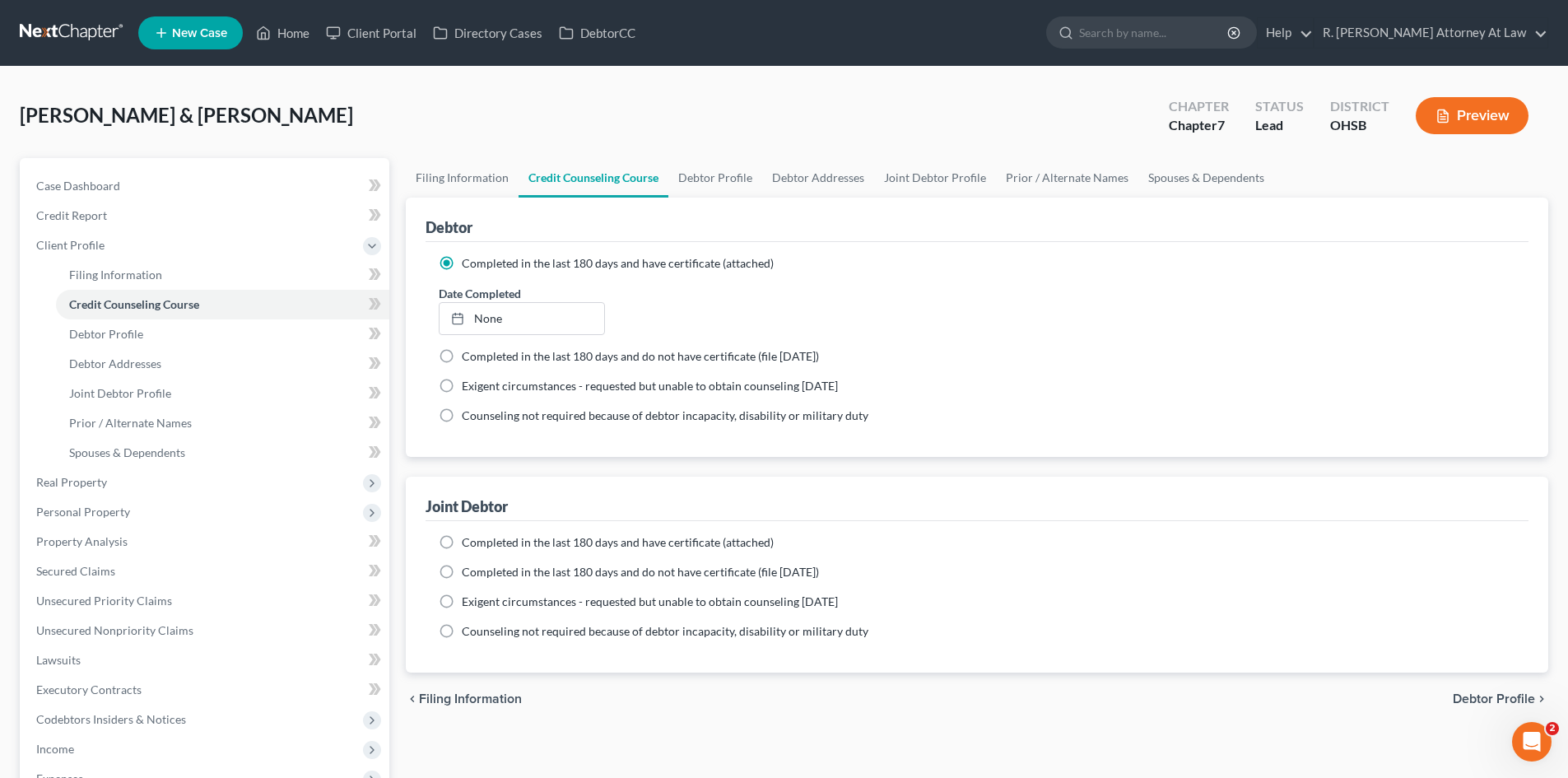
click at [462, 538] on label "Completed in the last 180 days and have certificate (attached)" at bounding box center [618, 543] width 312 height 16
click at [468, 538] on input "Completed in the last 180 days and have certificate (attached)" at bounding box center [474, 540] width 11 height 11
radio input "true"
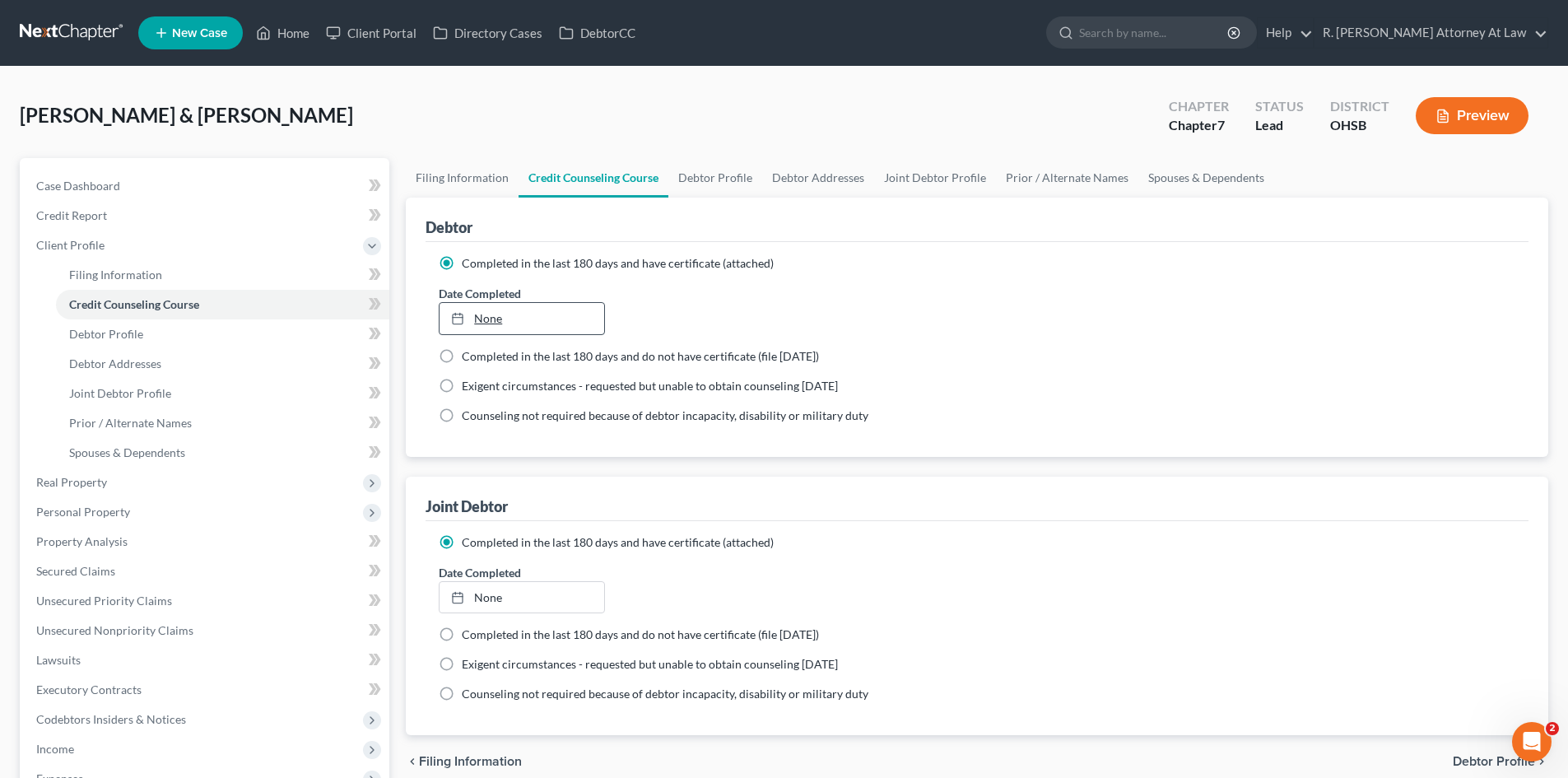
type input "[DATE]"
click at [499, 317] on link "None" at bounding box center [521, 318] width 164 height 31
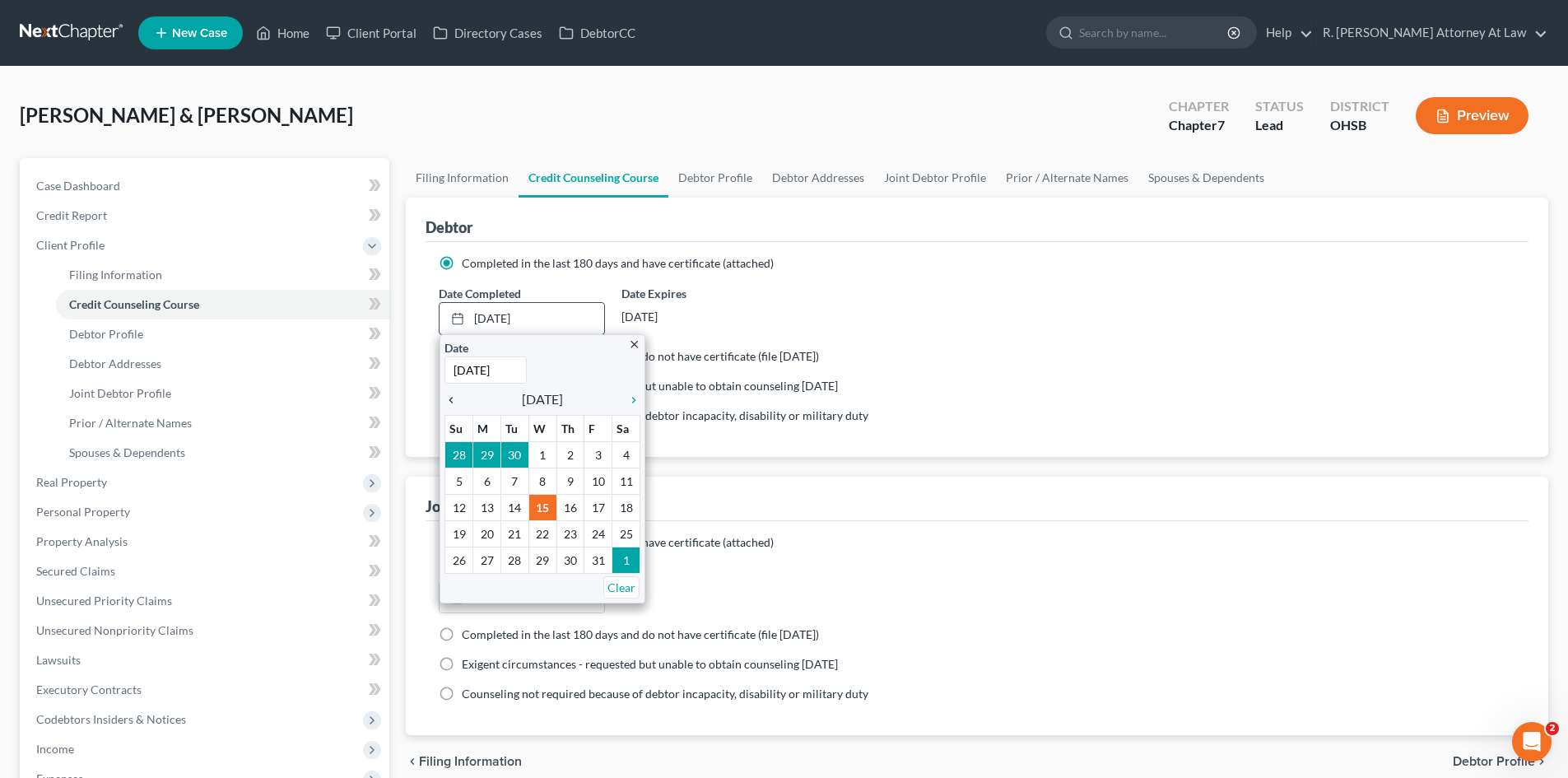
click at [454, 402] on icon "chevron_left" at bounding box center [455, 400] width 21 height 13
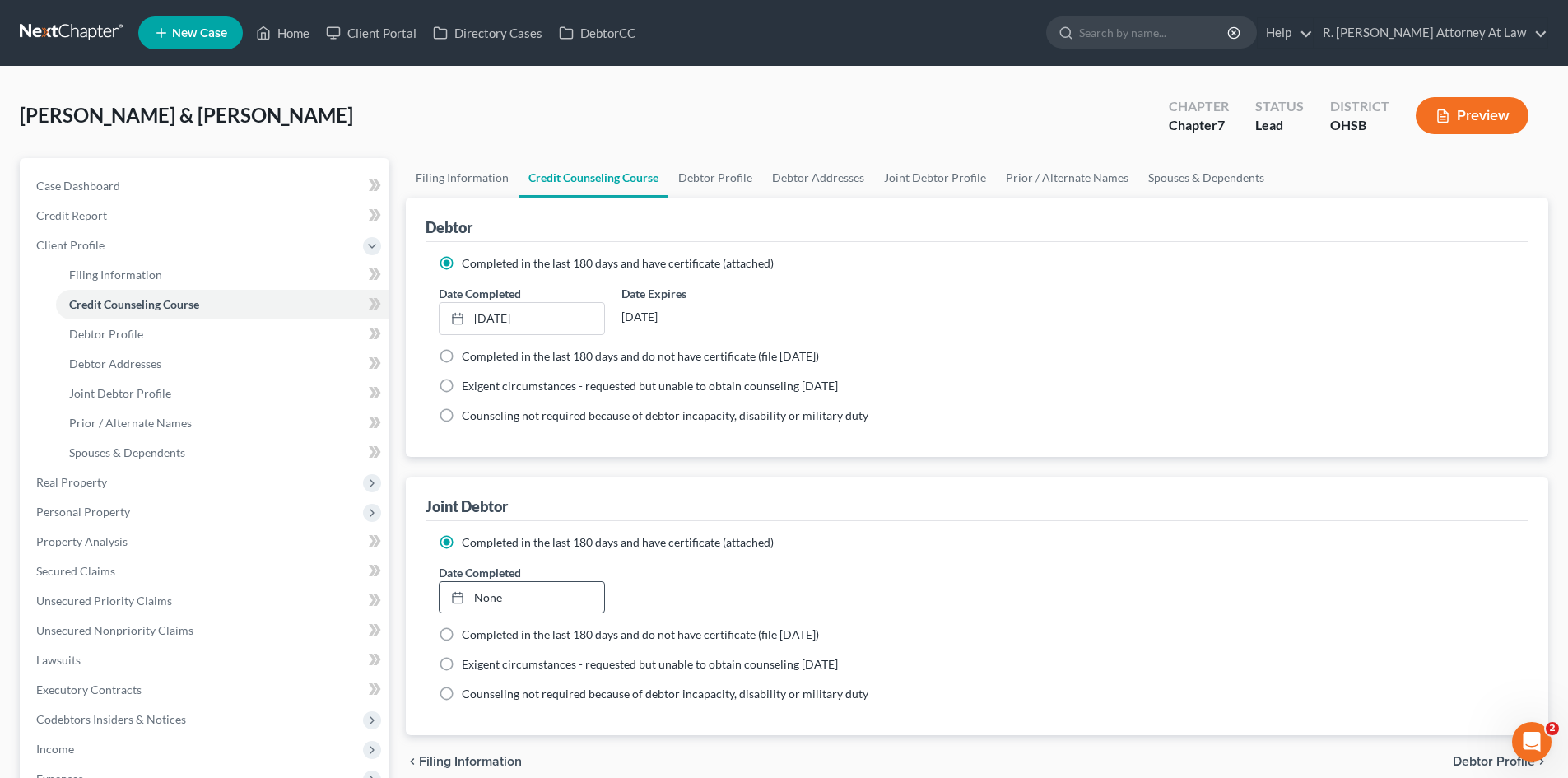
type input "[DATE]"
click at [489, 594] on link "None" at bounding box center [521, 597] width 164 height 31
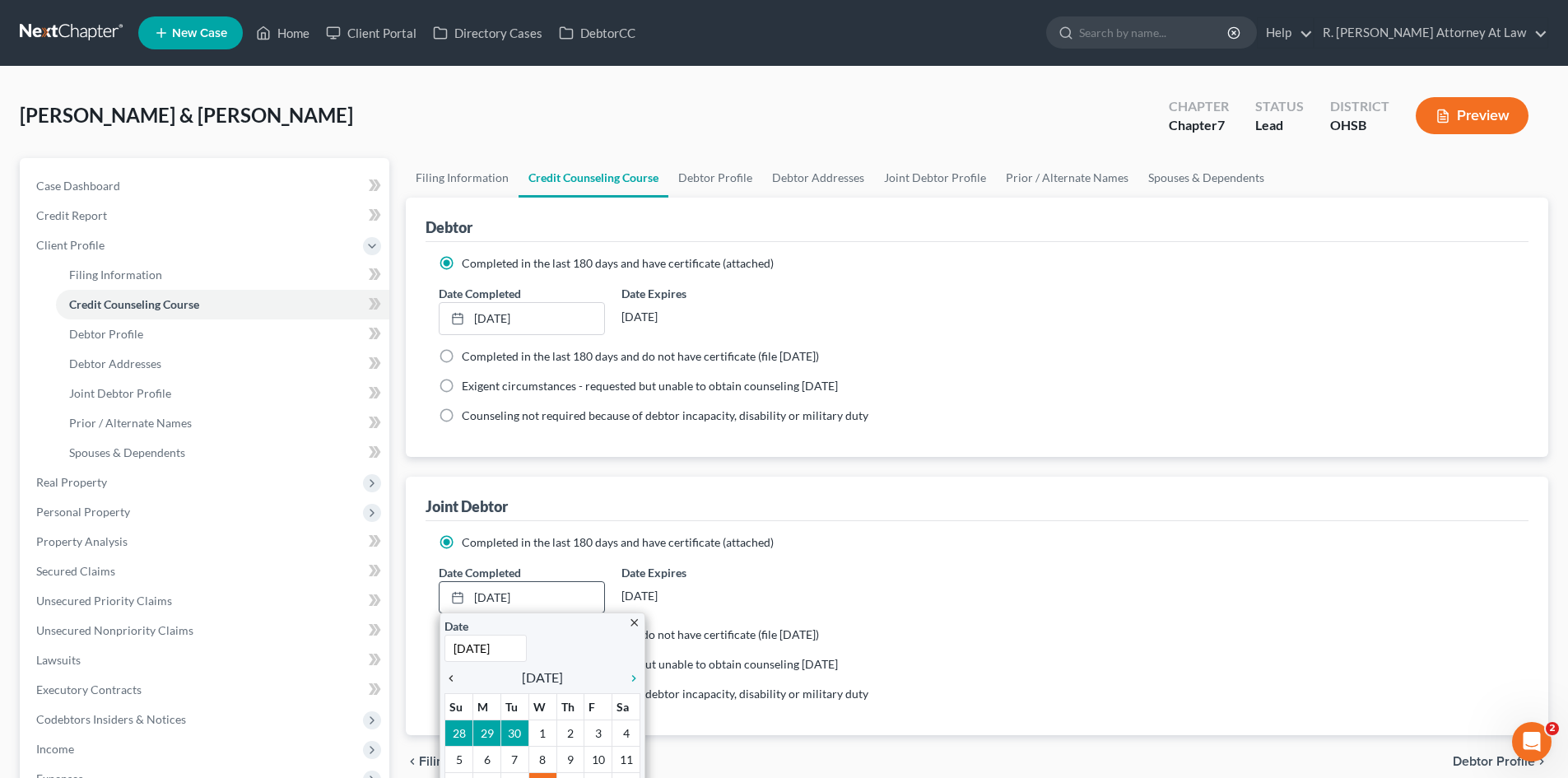
click at [457, 681] on icon "chevron_left" at bounding box center [455, 678] width 21 height 13
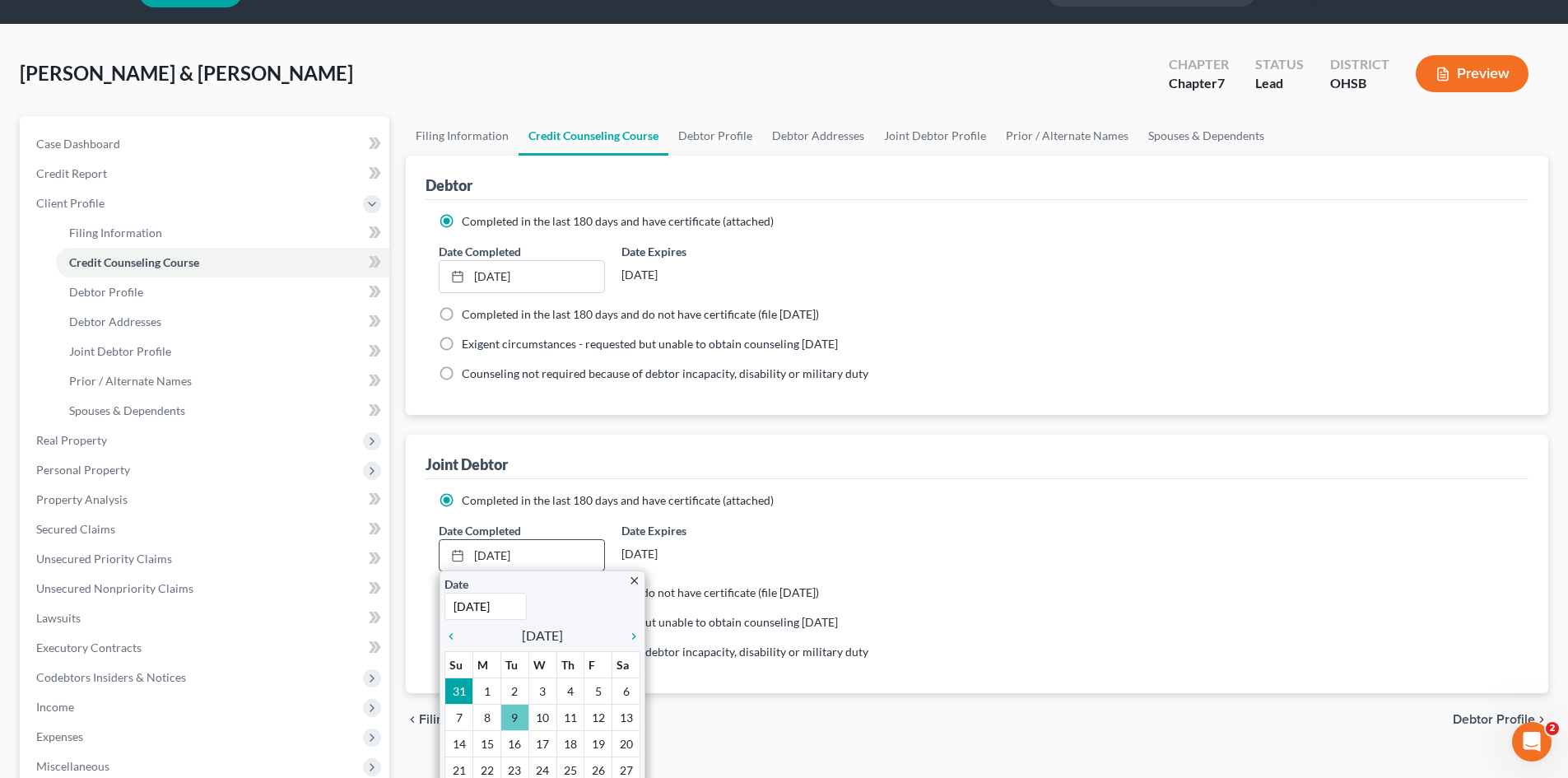
scroll to position [82, 0]
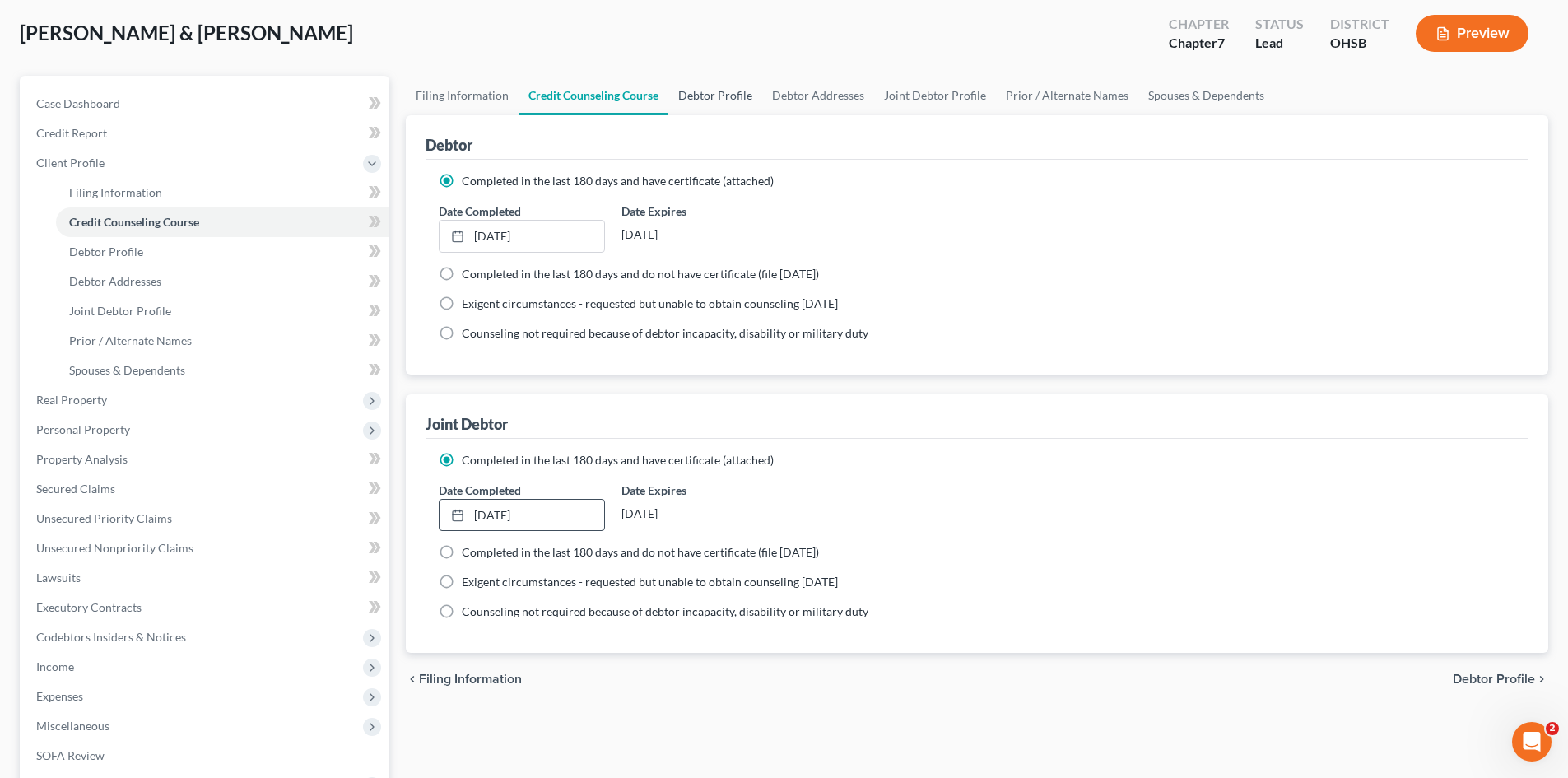
click at [732, 96] on link "Debtor Profile" at bounding box center [715, 96] width 94 height 39
select select "1"
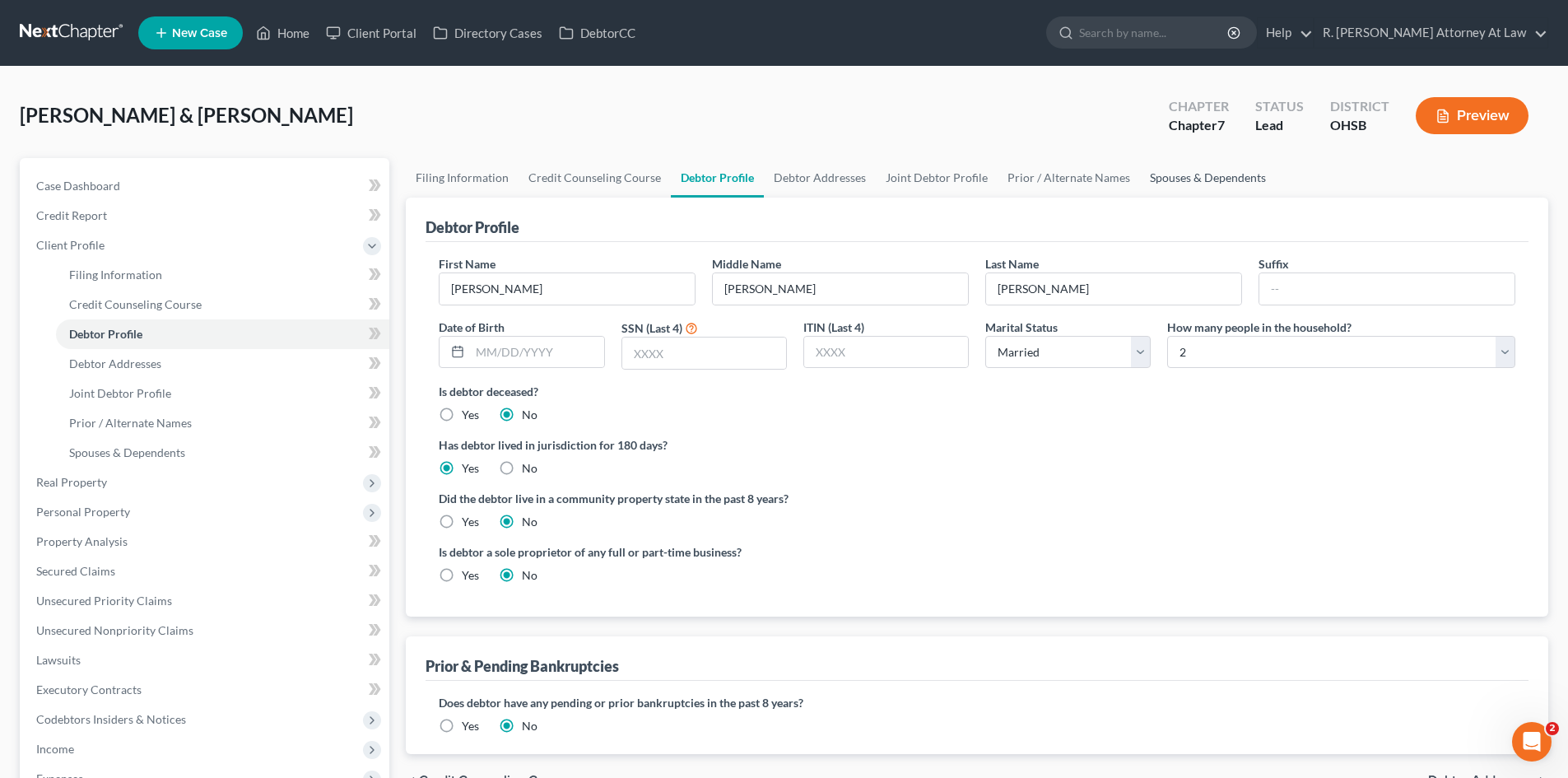
click at [1140, 174] on link "Spouses & Dependents" at bounding box center [1208, 178] width 136 height 39
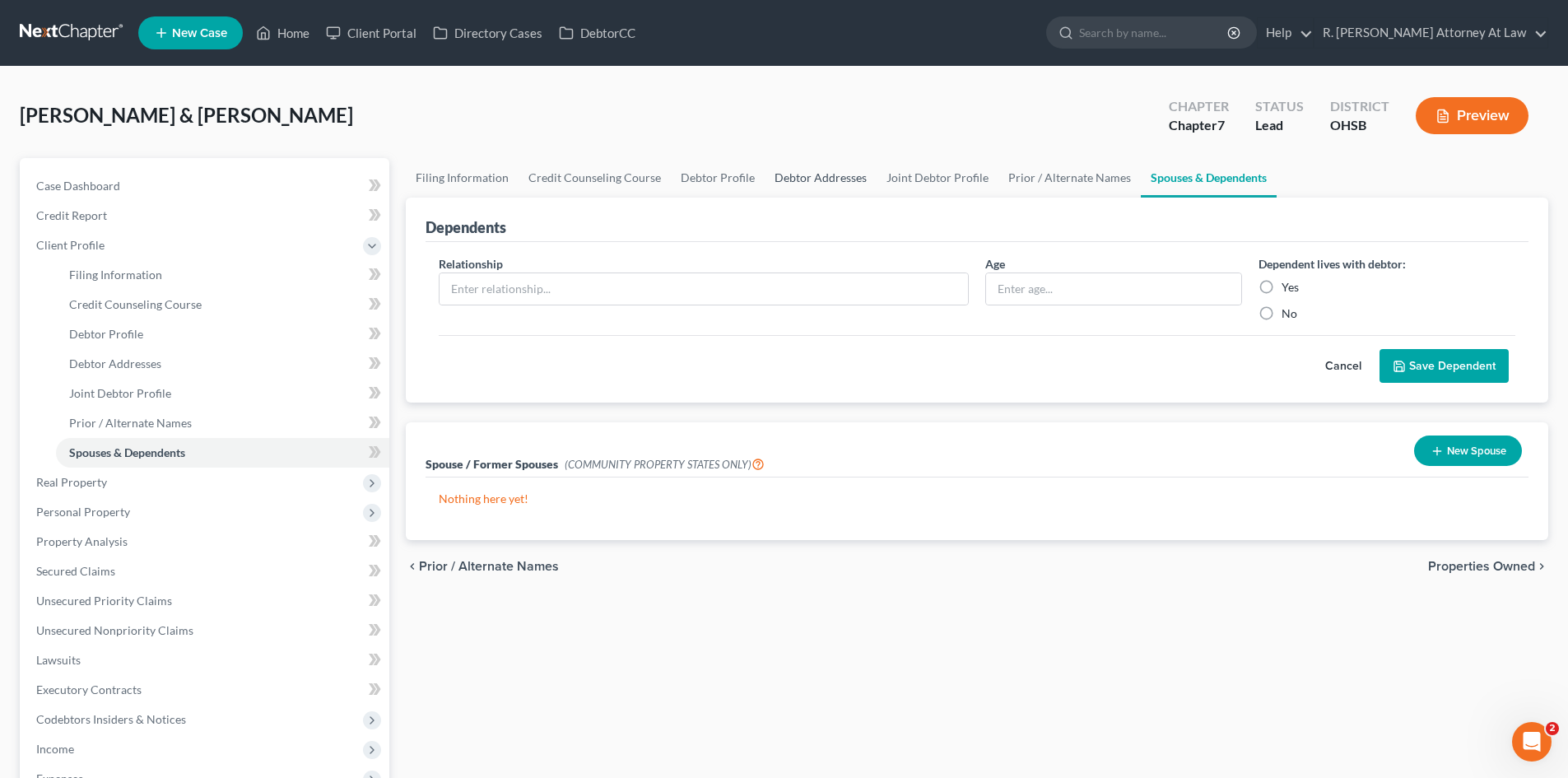
click at [789, 176] on link "Debtor Addresses" at bounding box center [820, 178] width 112 height 39
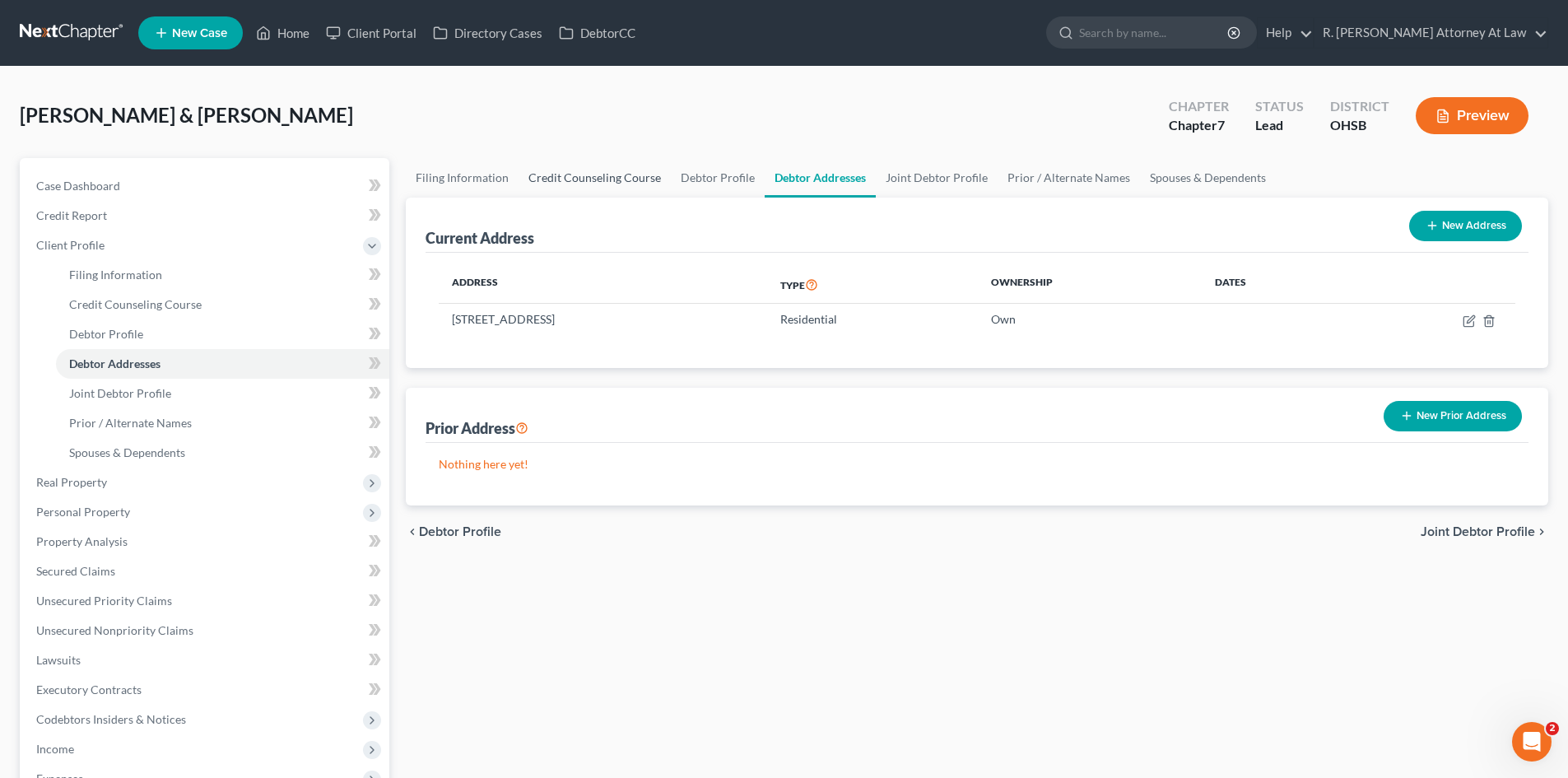
click at [614, 175] on link "Credit Counseling Course" at bounding box center [594, 178] width 152 height 39
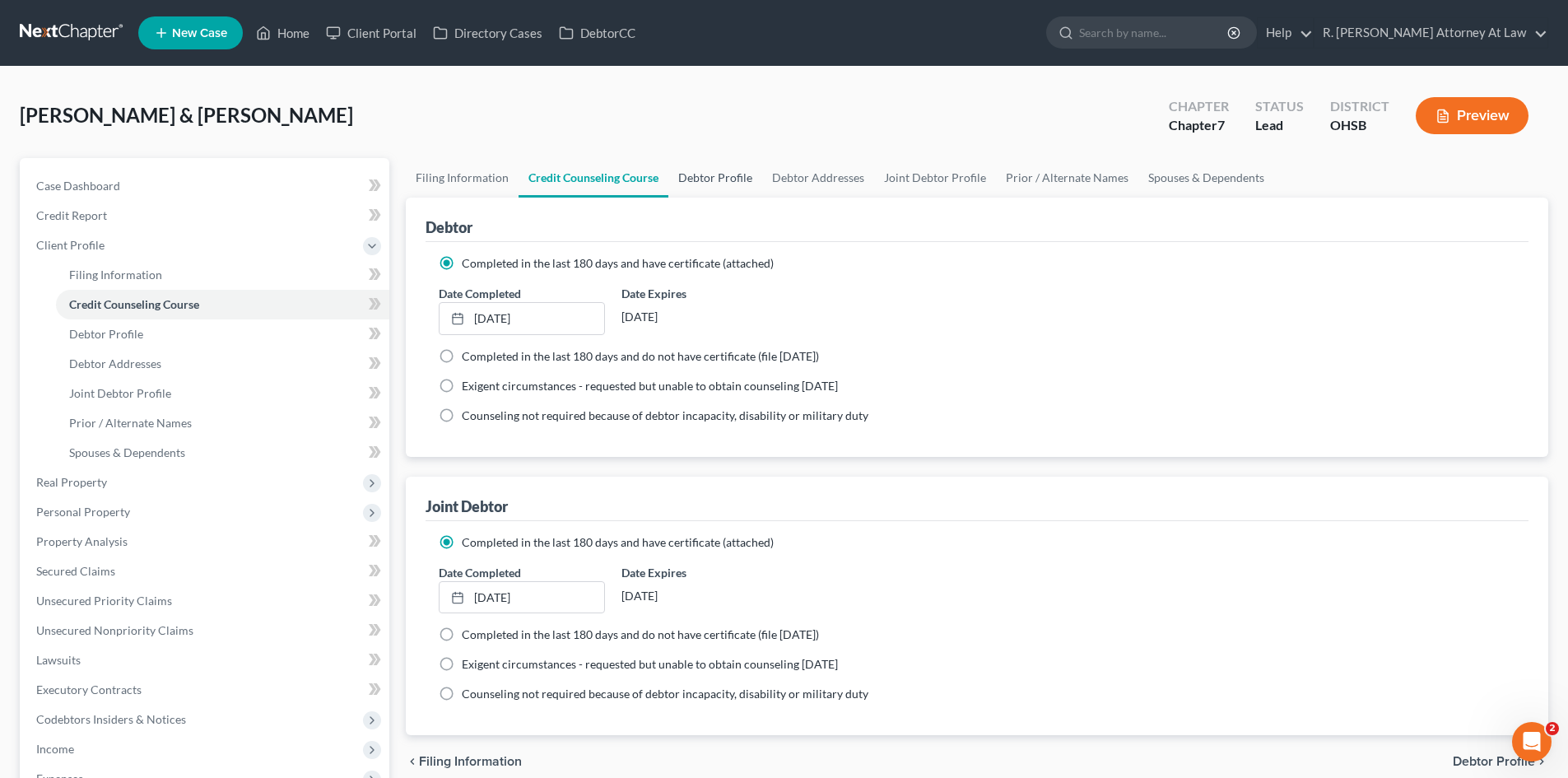
click at [687, 181] on link "Debtor Profile" at bounding box center [715, 178] width 94 height 39
select select "1"
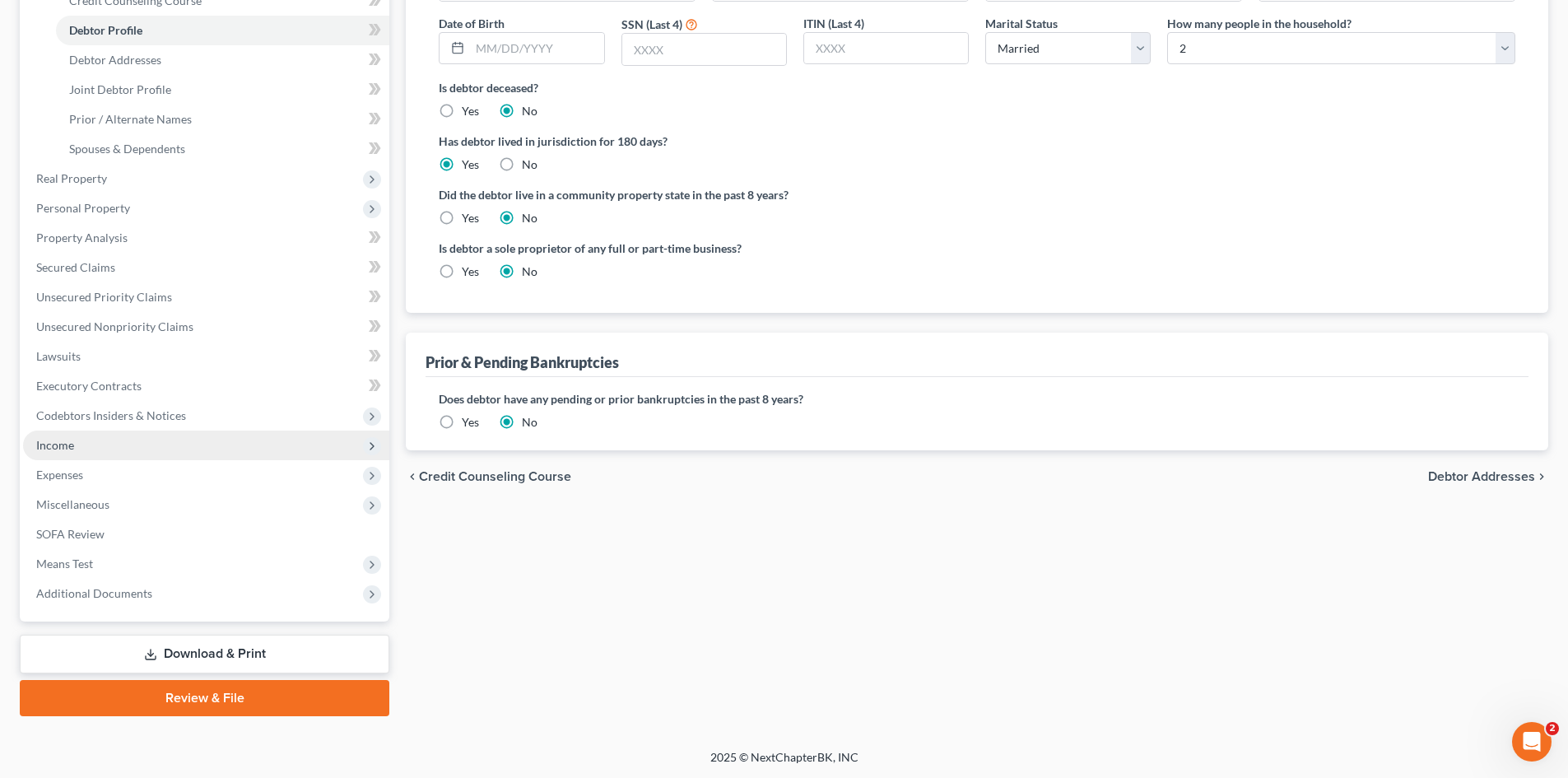
scroll to position [305, 0]
click at [46, 478] on span "Expenses" at bounding box center [60, 474] width 46 height 14
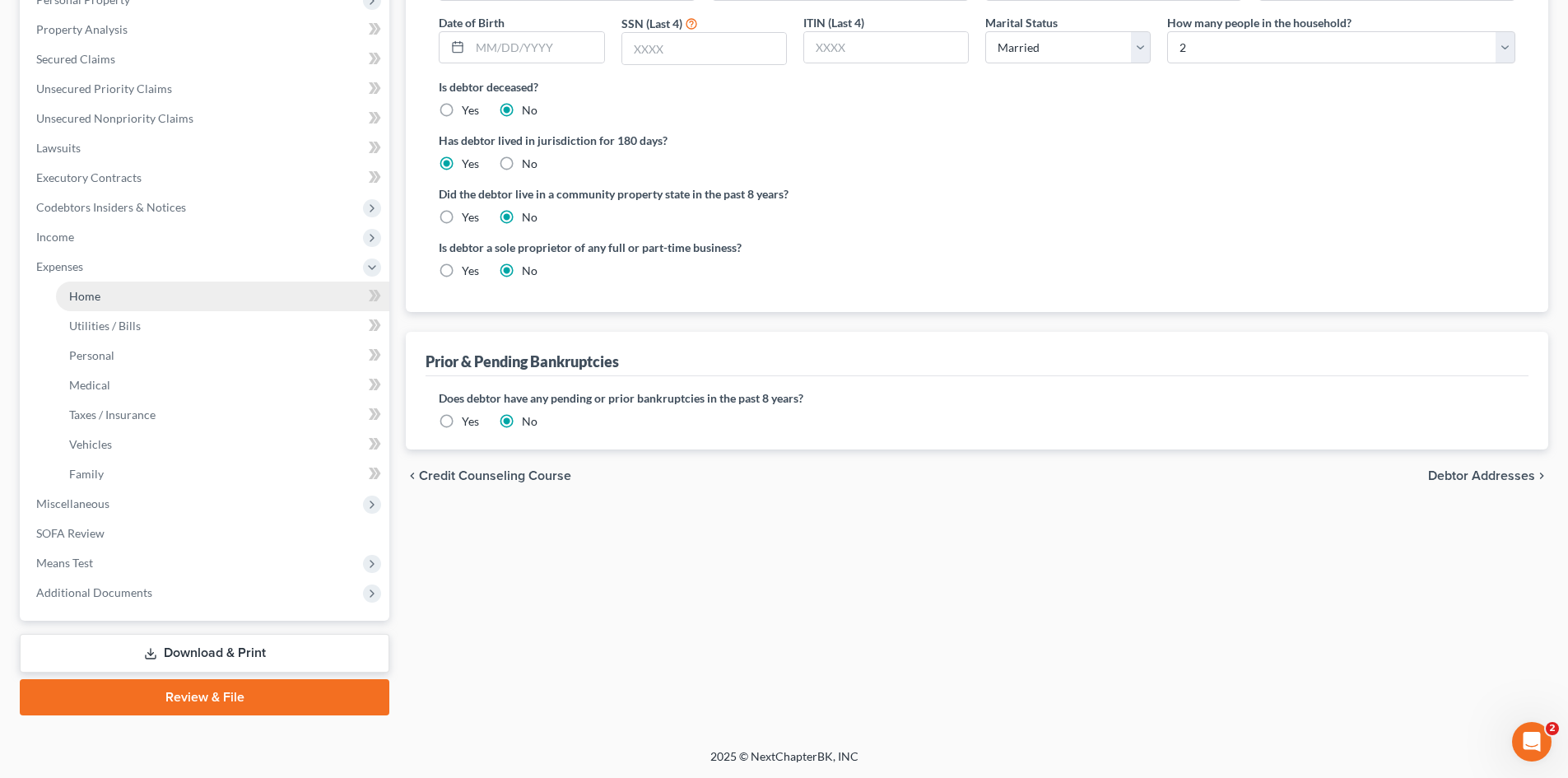
click at [115, 292] on link "Home" at bounding box center [223, 296] width 333 height 30
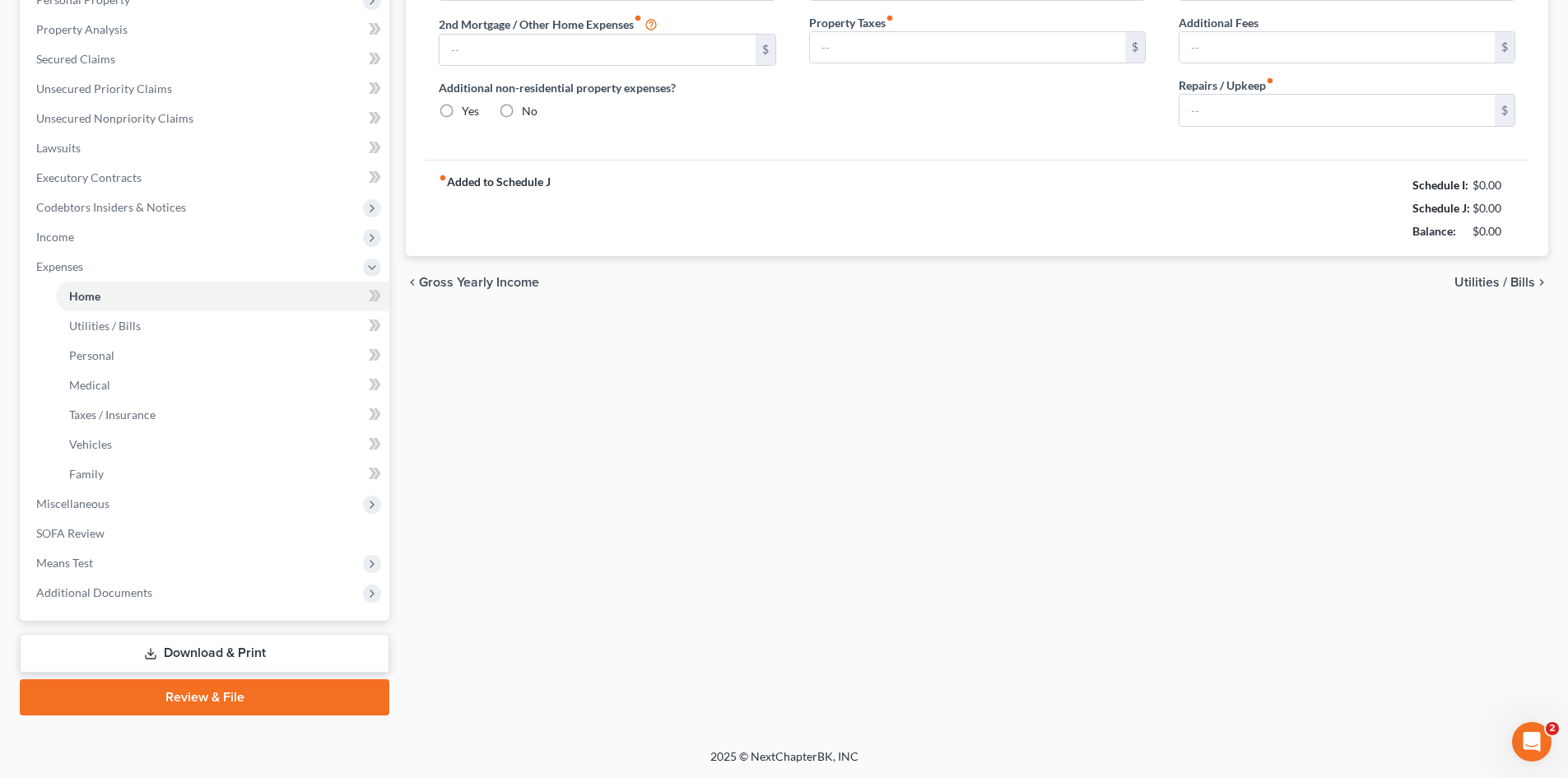
type input "0.00"
radio input "true"
type input "0.00"
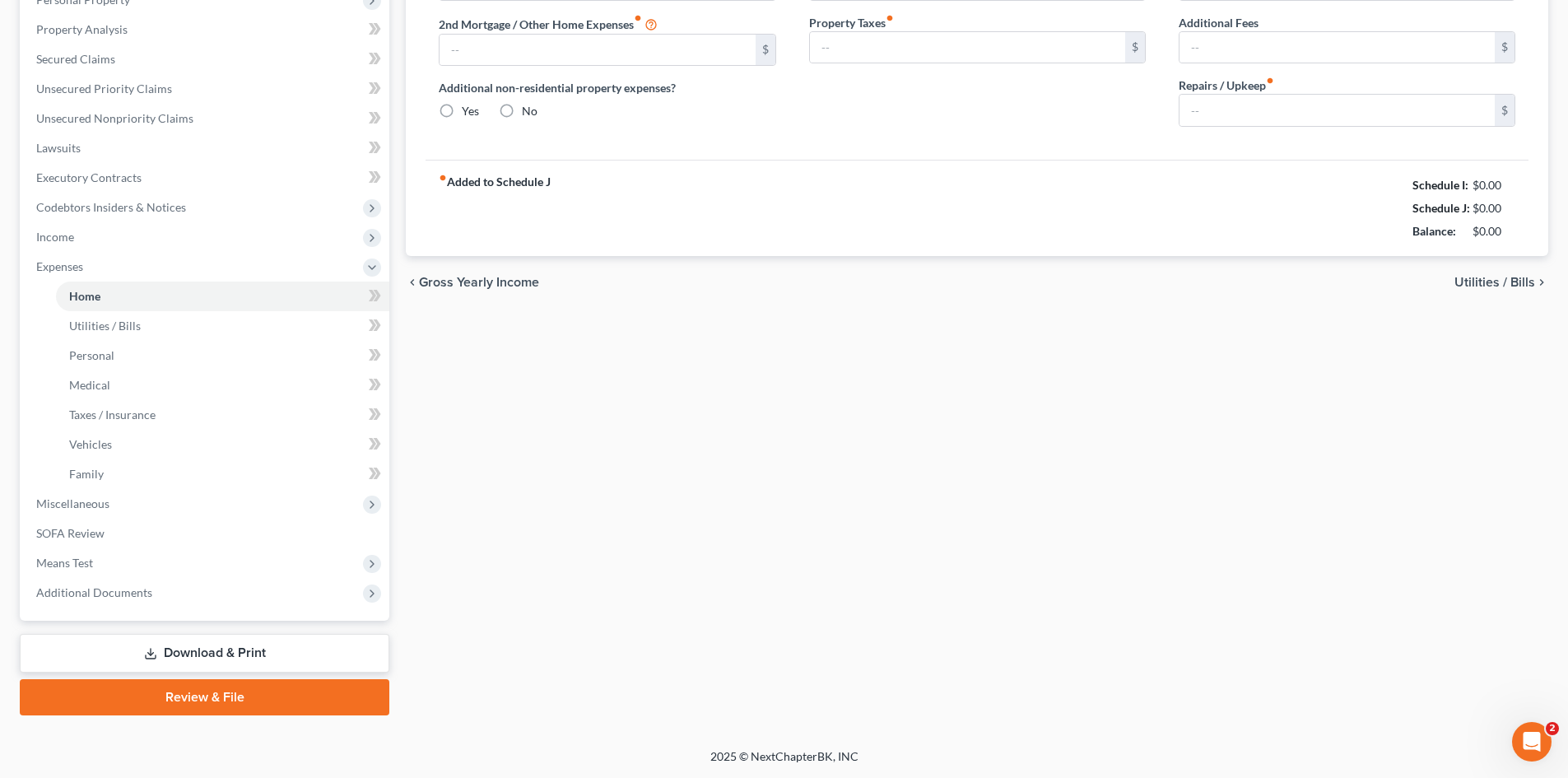
type input "0.00"
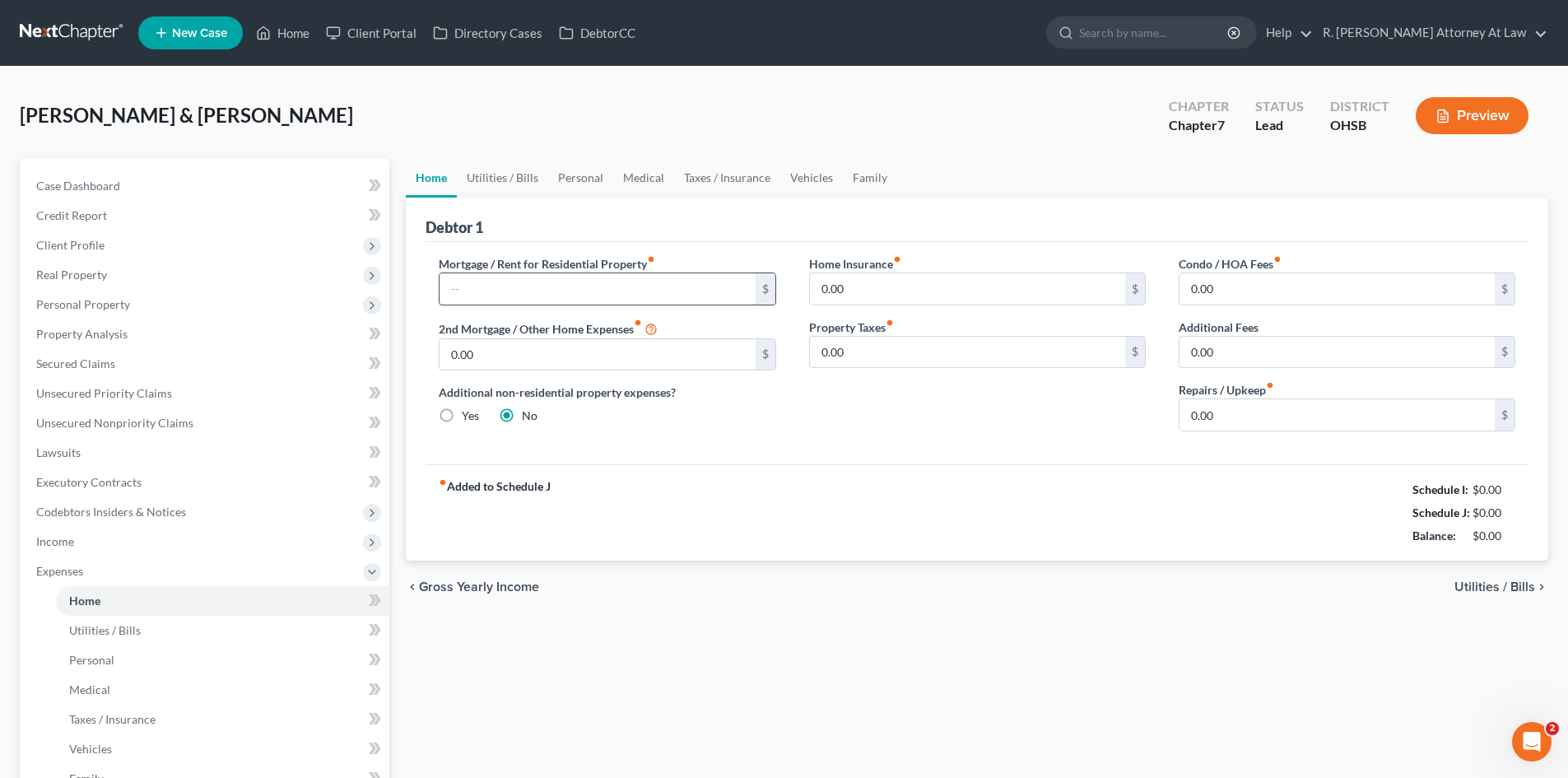
click at [589, 278] on input "text" at bounding box center [597, 289] width 316 height 31
type input "1,062"
click at [1226, 402] on input "0.00" at bounding box center [1337, 415] width 316 height 31
type input "16"
click at [515, 170] on link "Utilities / Bills" at bounding box center [502, 178] width 91 height 39
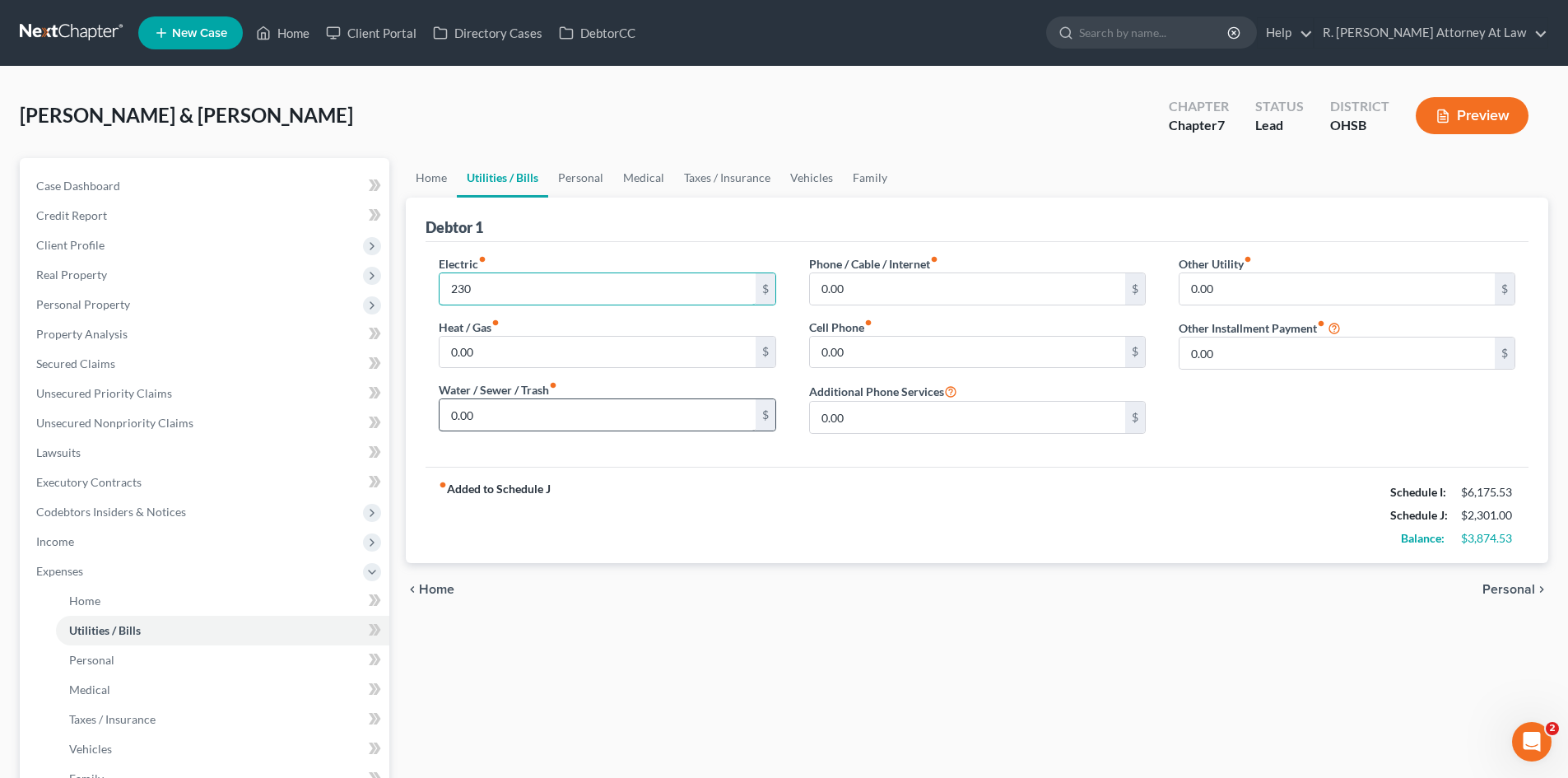
type input "230"
click at [503, 416] on input "0.00" at bounding box center [597, 415] width 316 height 31
type input "90"
click at [871, 351] on input "0.00" at bounding box center [967, 352] width 316 height 31
type input "242"
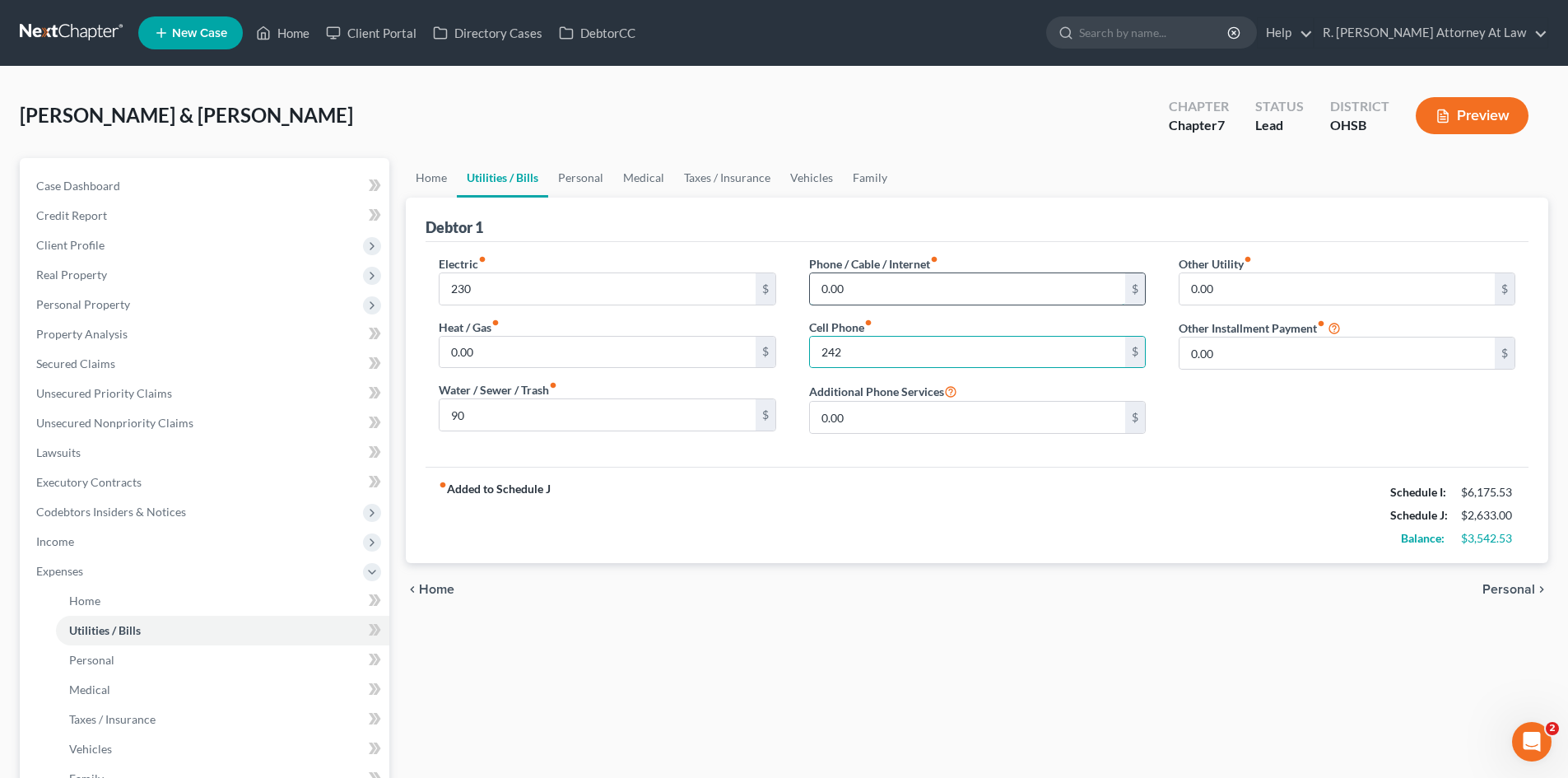
click at [866, 296] on input "0.00" at bounding box center [967, 289] width 316 height 31
type input "93"
click at [585, 182] on link "Personal" at bounding box center [580, 178] width 65 height 39
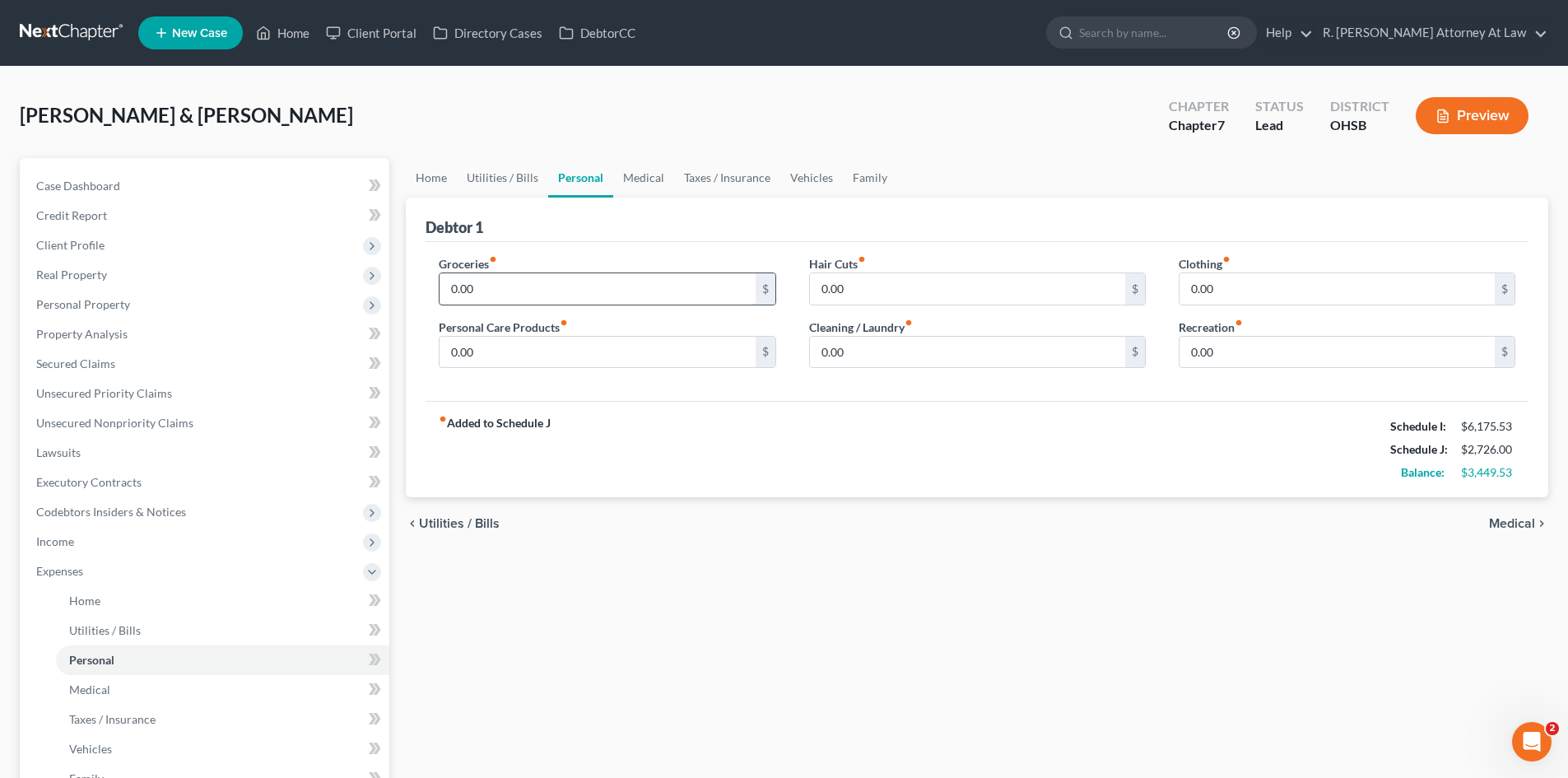
click at [518, 290] on input "0.00" at bounding box center [597, 289] width 316 height 31
type input "660"
drag, startPoint x: 1269, startPoint y: 303, endPoint x: 1260, endPoint y: 300, distance: 9.5
click at [1268, 303] on input "0.00" at bounding box center [1337, 289] width 316 height 31
type input "120"
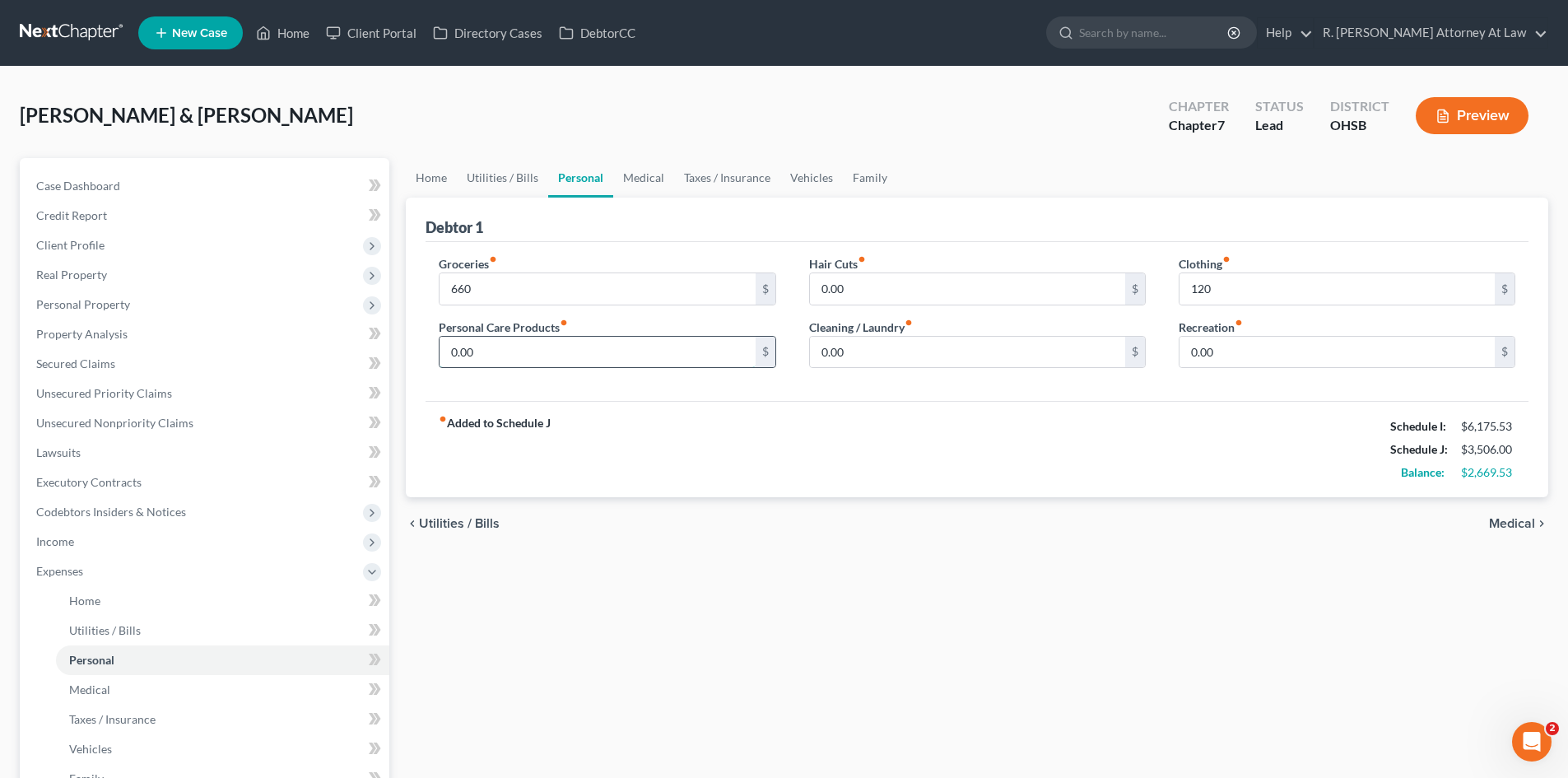
click at [552, 352] on input "0.00" at bounding box center [597, 352] width 316 height 31
type input "52"
click at [714, 180] on link "Taxes / Insurance" at bounding box center [727, 178] width 106 height 39
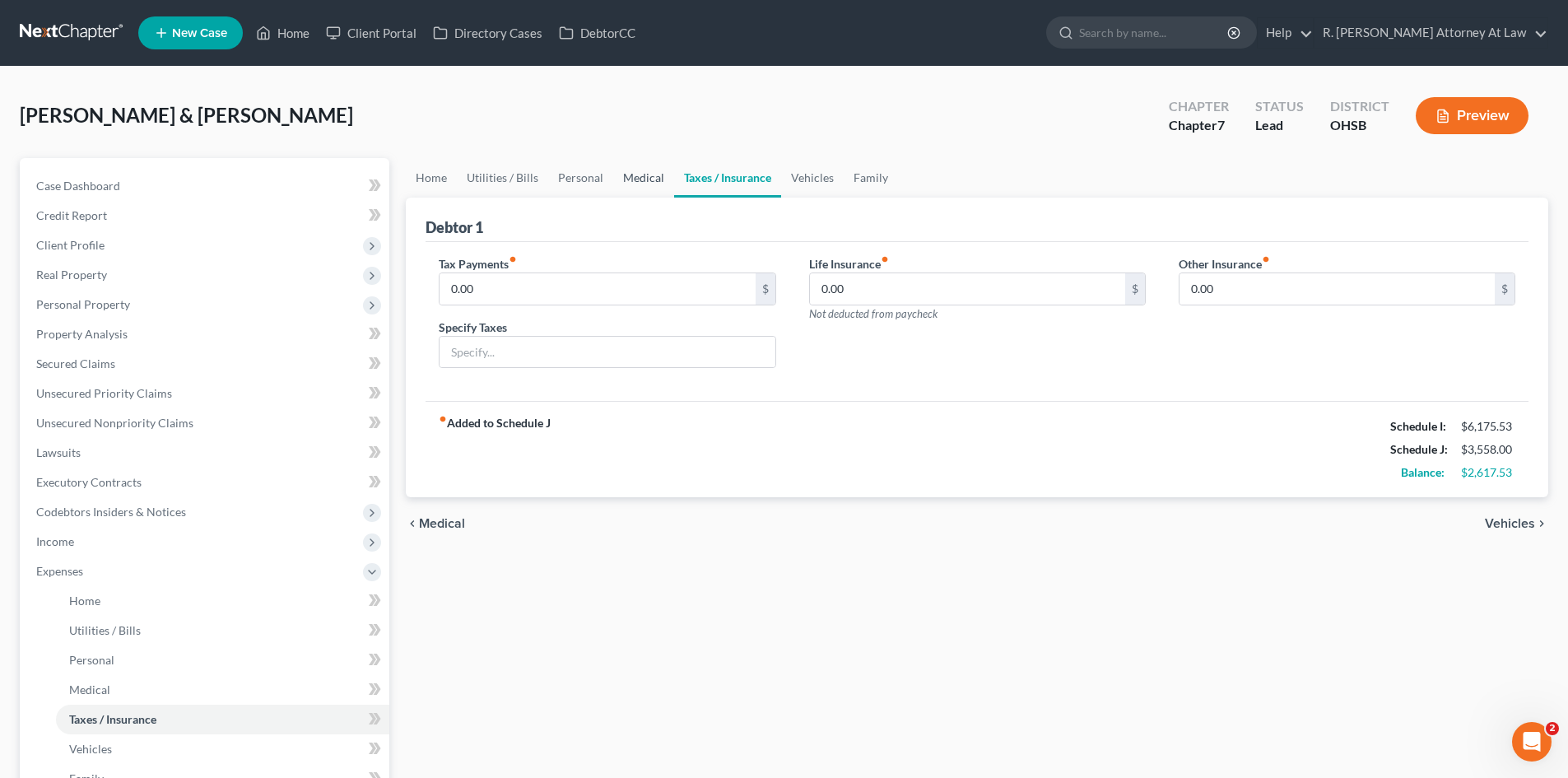
click at [634, 179] on link "Medical" at bounding box center [644, 178] width 61 height 39
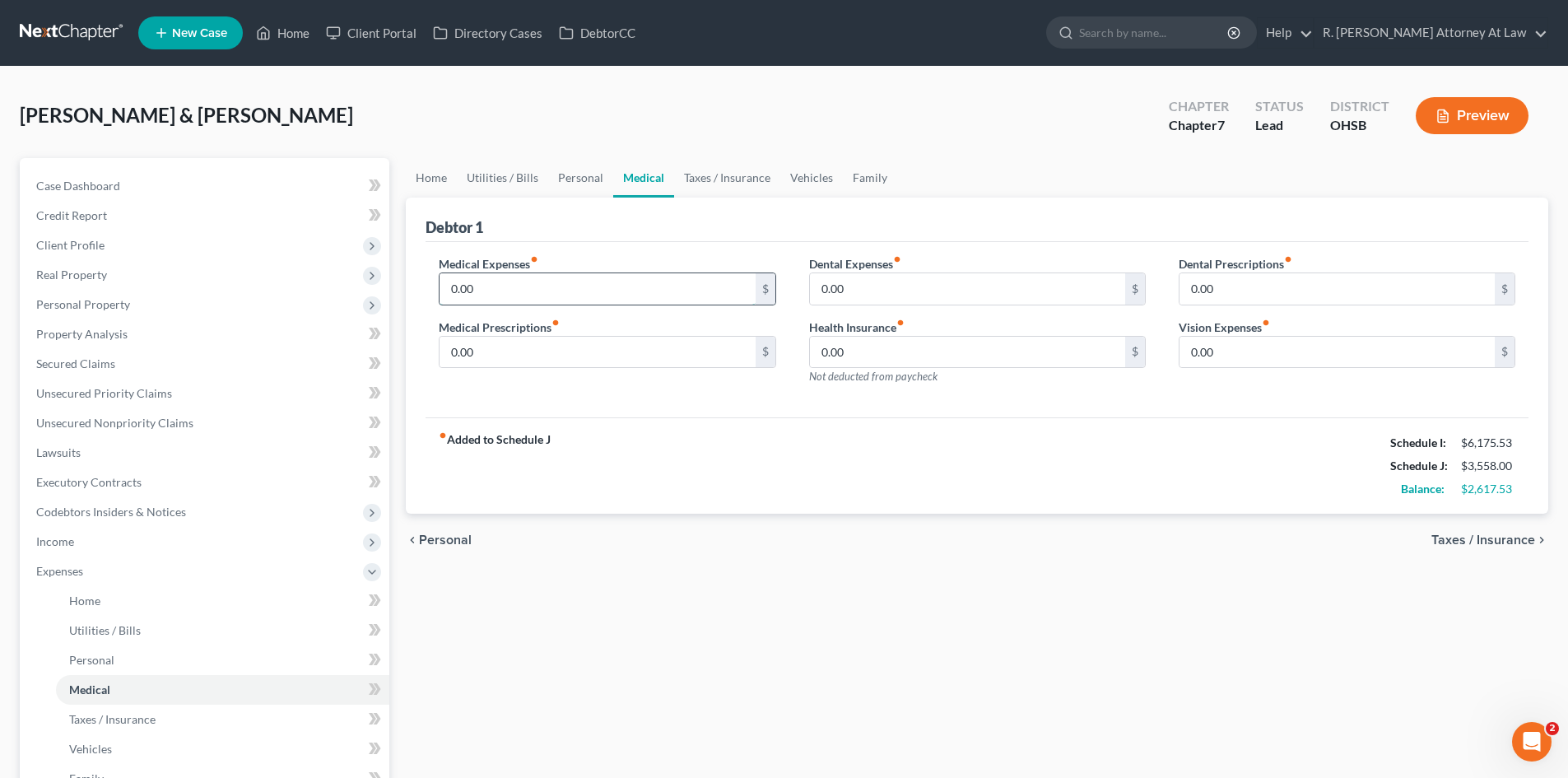
click at [504, 286] on input "0.00" at bounding box center [597, 289] width 316 height 31
type input "43"
click at [819, 178] on link "Vehicles" at bounding box center [812, 178] width 63 height 39
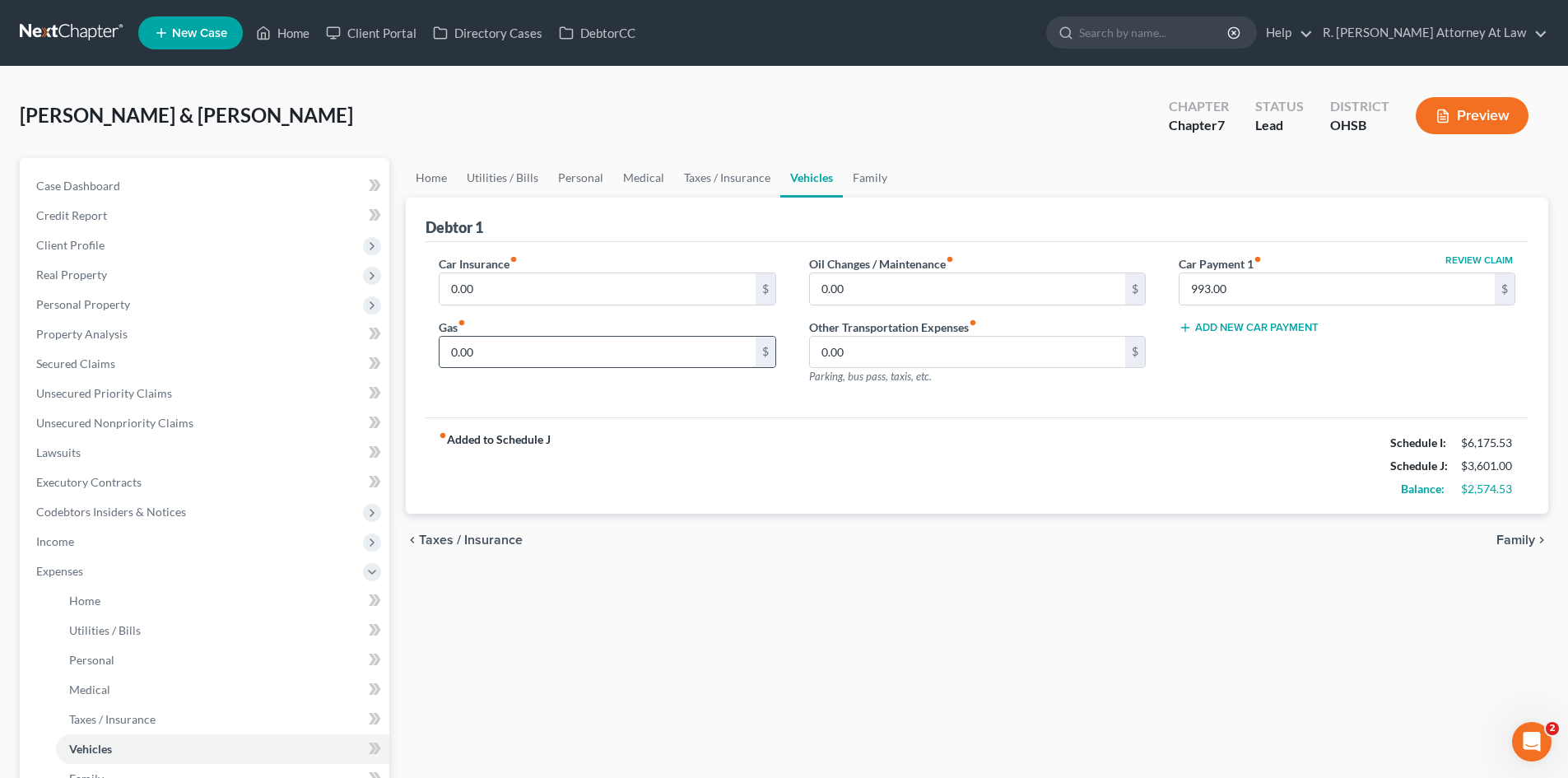
click at [491, 359] on input "0.00" at bounding box center [597, 352] width 316 height 31
type input "210"
drag, startPoint x: 579, startPoint y: 182, endPoint x: 601, endPoint y: 182, distance: 22.0
click at [580, 182] on link "Personal" at bounding box center [580, 178] width 65 height 39
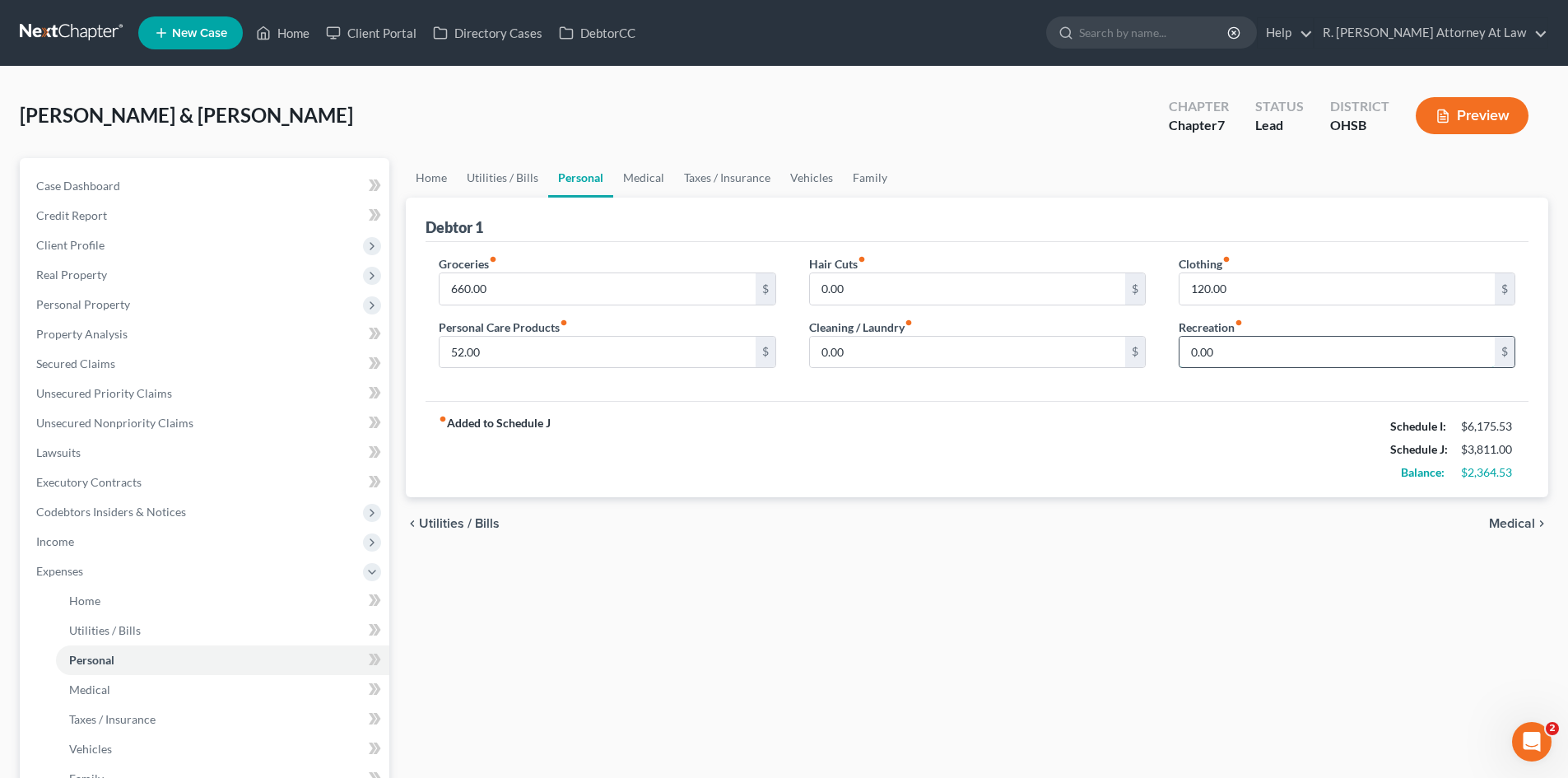
click at [1245, 346] on input "0.00" at bounding box center [1337, 352] width 316 height 31
type input "22"
drag, startPoint x: 869, startPoint y: 169, endPoint x: 867, endPoint y: 182, distance: 13.2
click at [869, 169] on link "Family" at bounding box center [870, 178] width 55 height 39
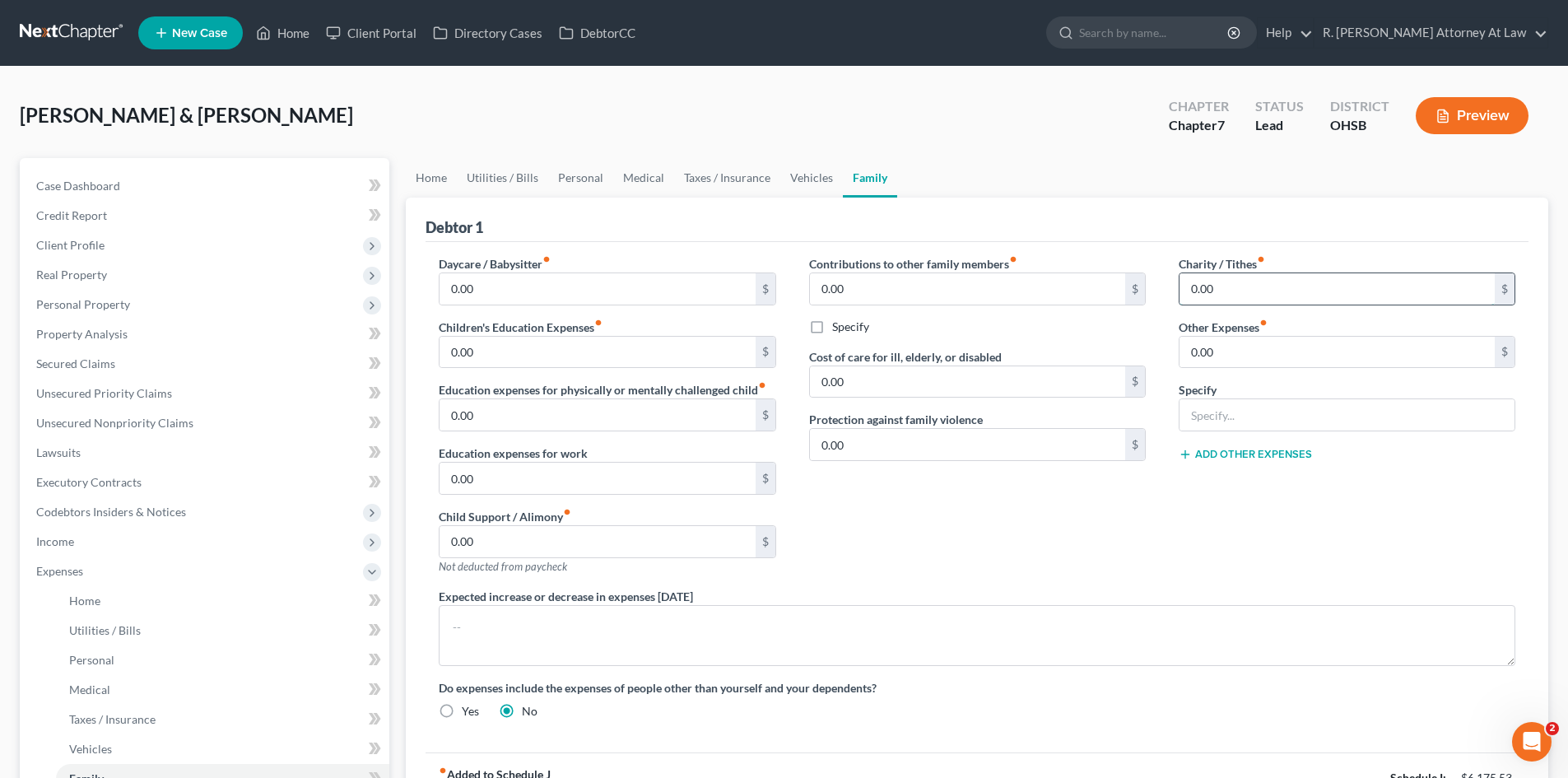
click at [1214, 302] on input "0.00" at bounding box center [1337, 289] width 316 height 31
type input "280"
click at [797, 171] on link "Vehicles" at bounding box center [812, 178] width 63 height 39
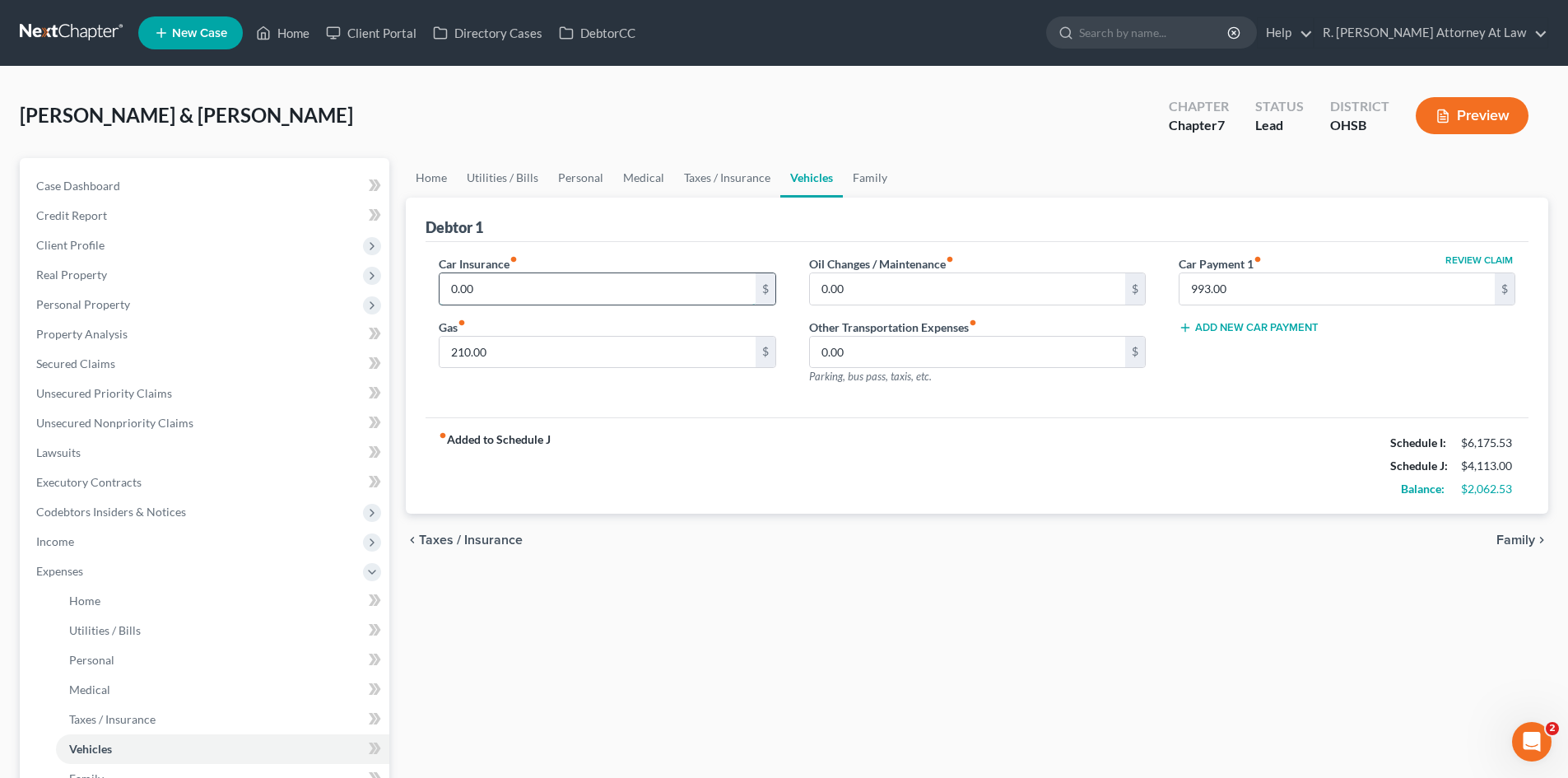
click at [494, 294] on input "0.00" at bounding box center [597, 289] width 316 height 31
type input "2"
type input "269"
click at [869, 290] on input "0.00" at bounding box center [967, 289] width 316 height 31
type input "67"
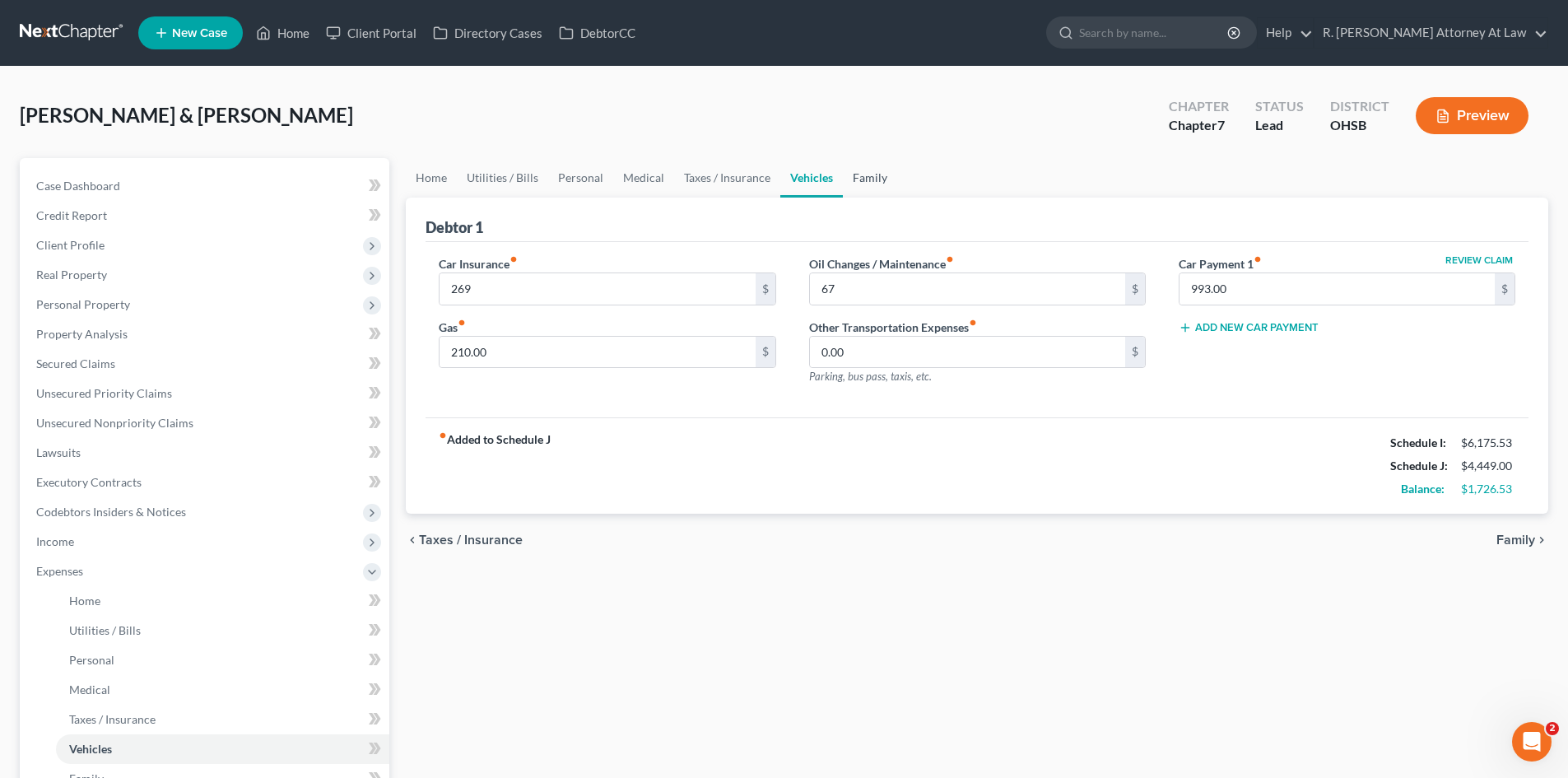
click at [869, 177] on link "Family" at bounding box center [870, 178] width 55 height 39
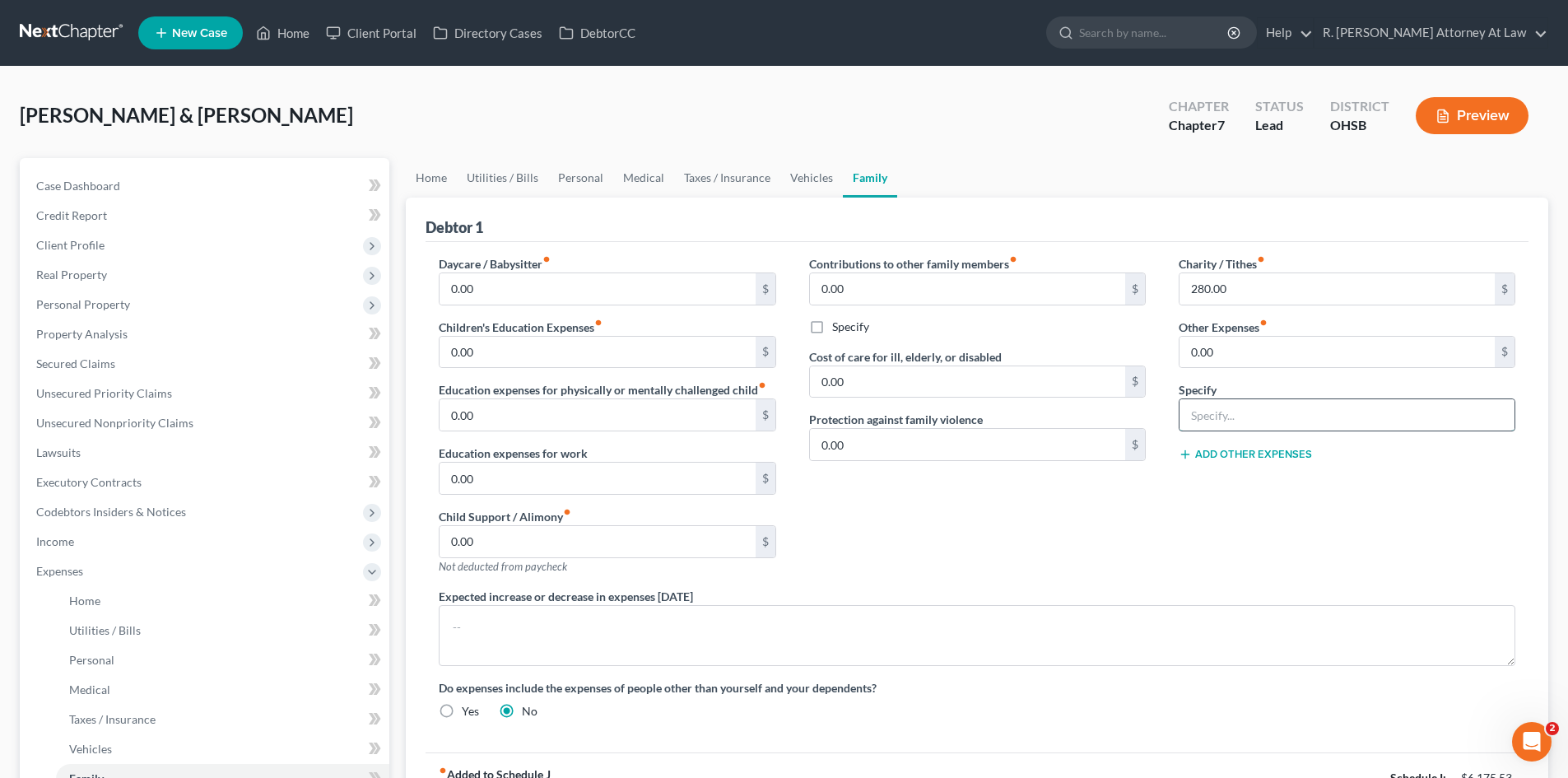
click at [1224, 418] on input "text" at bounding box center [1347, 415] width 335 height 31
type input "Travel for work 210, Pets 320, Cigarettes 50"
type input "580"
click at [1253, 453] on button "Add Other Expenses" at bounding box center [1245, 454] width 133 height 13
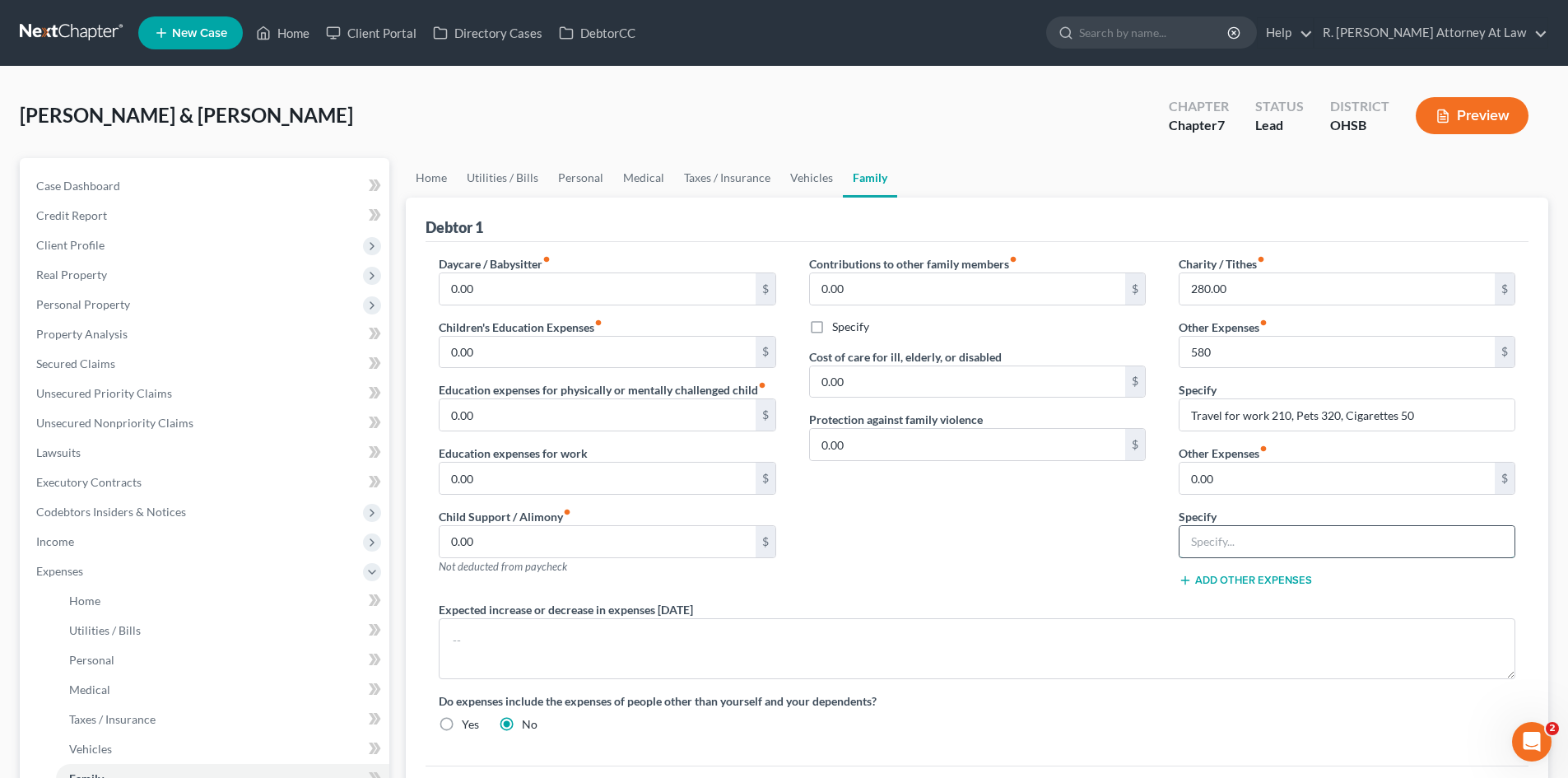
click at [1243, 538] on input "text" at bounding box center [1347, 541] width 335 height 31
type input "Subscriptions 187"
click at [1253, 478] on input "0.00" at bounding box center [1337, 478] width 316 height 31
type input "187"
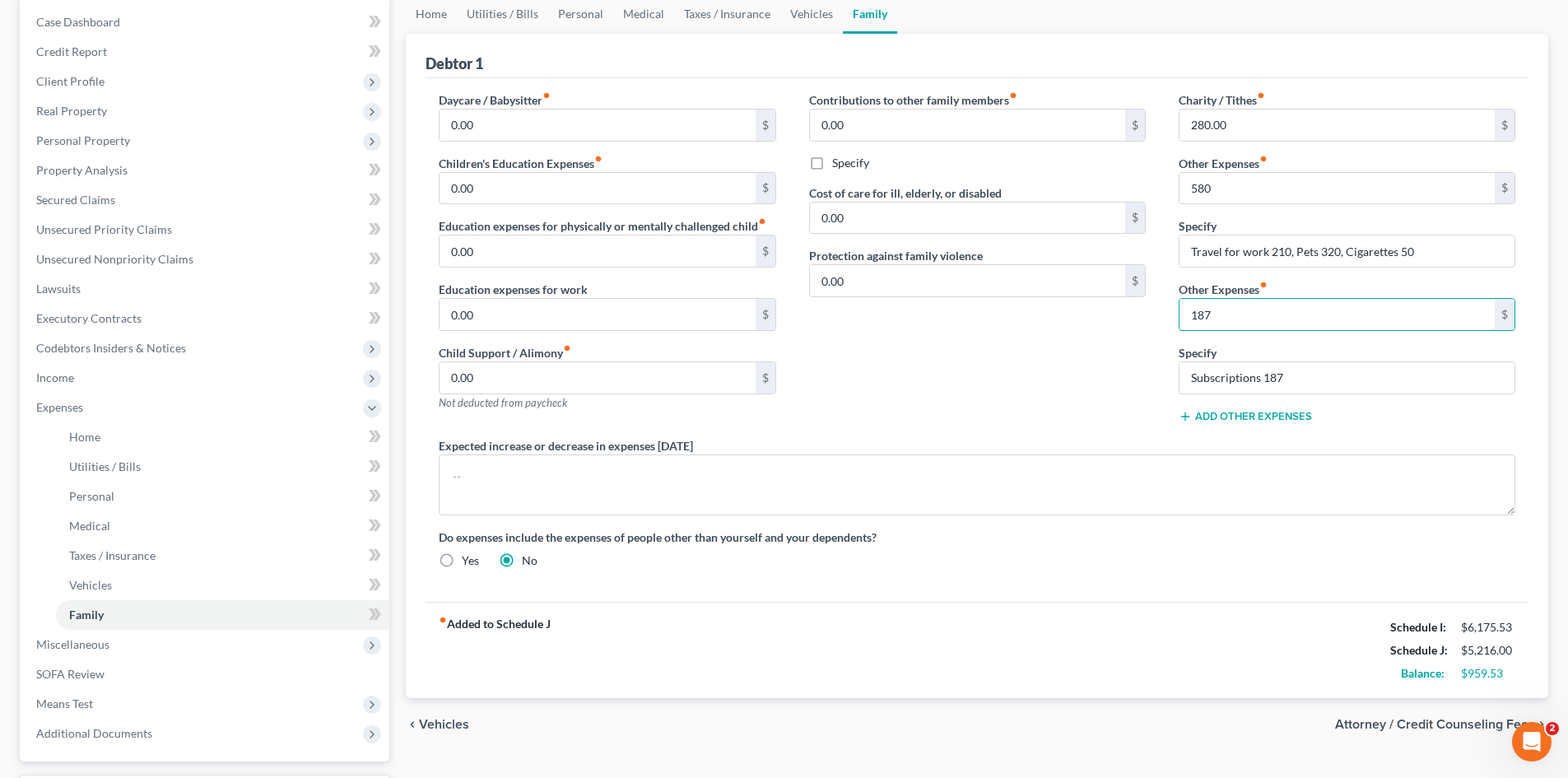
scroll to position [165, 0]
click at [495, 251] on input "0.00" at bounding box center [597, 249] width 316 height 31
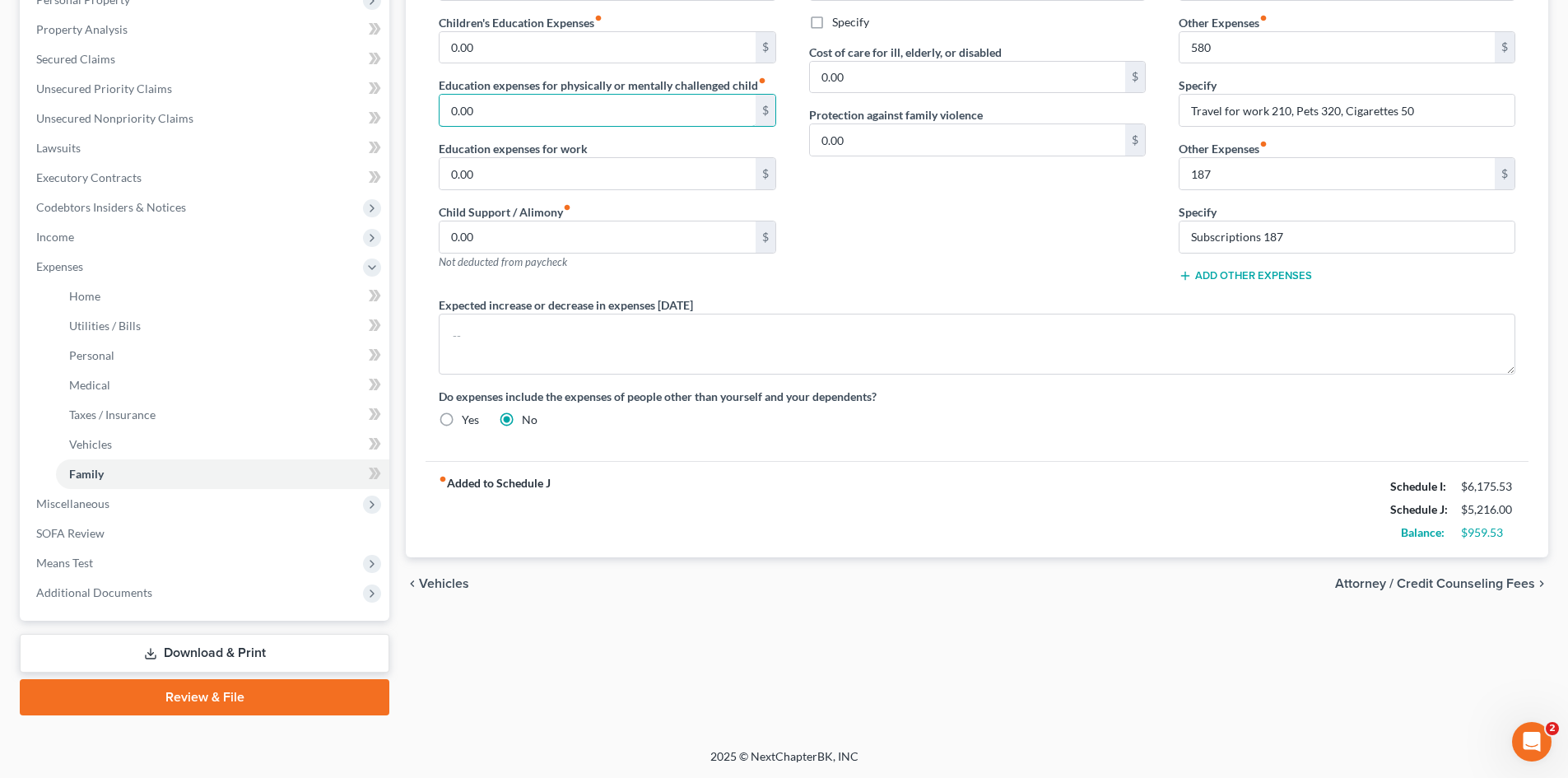
scroll to position [140, 0]
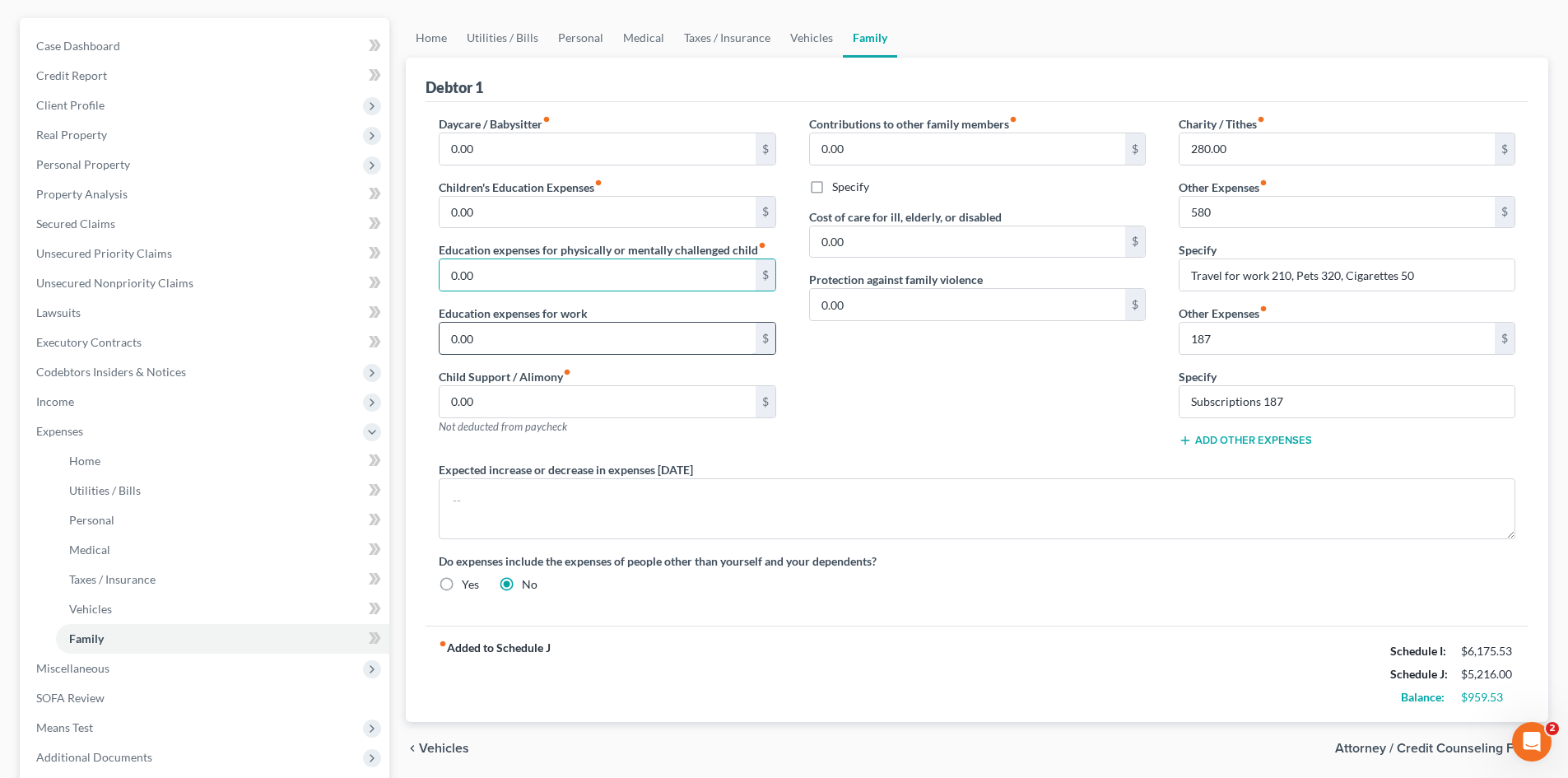
click at [604, 337] on input "0.00" at bounding box center [597, 338] width 316 height 31
click at [929, 380] on div "Contributions to other family members fiber_manual_record 0.00 $ Specify Cost o…" at bounding box center [977, 288] width 369 height 346
click at [75, 165] on span "Personal Property" at bounding box center [83, 165] width 94 height 14
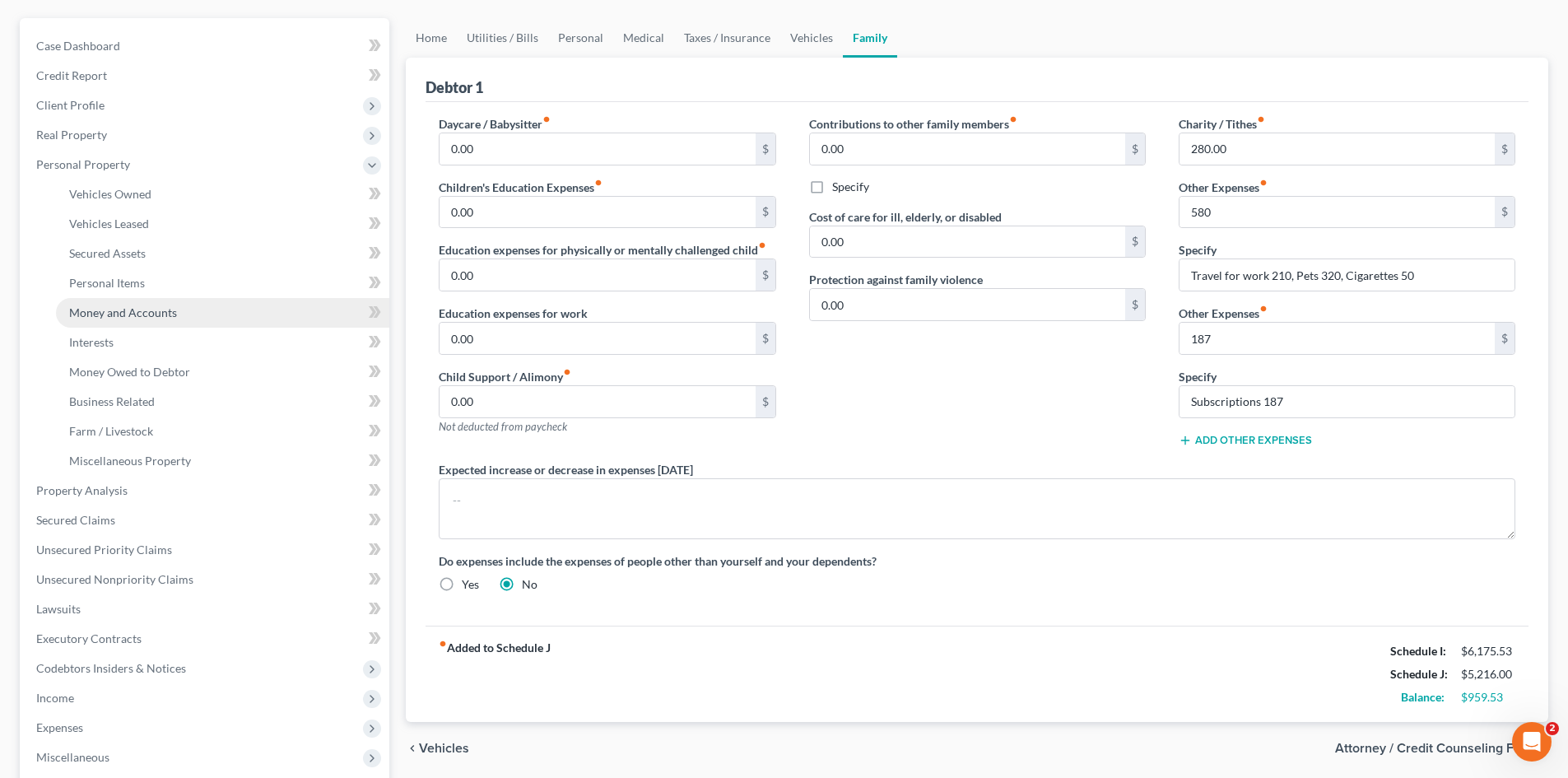
click at [144, 309] on span "Money and Accounts" at bounding box center [122, 313] width 108 height 14
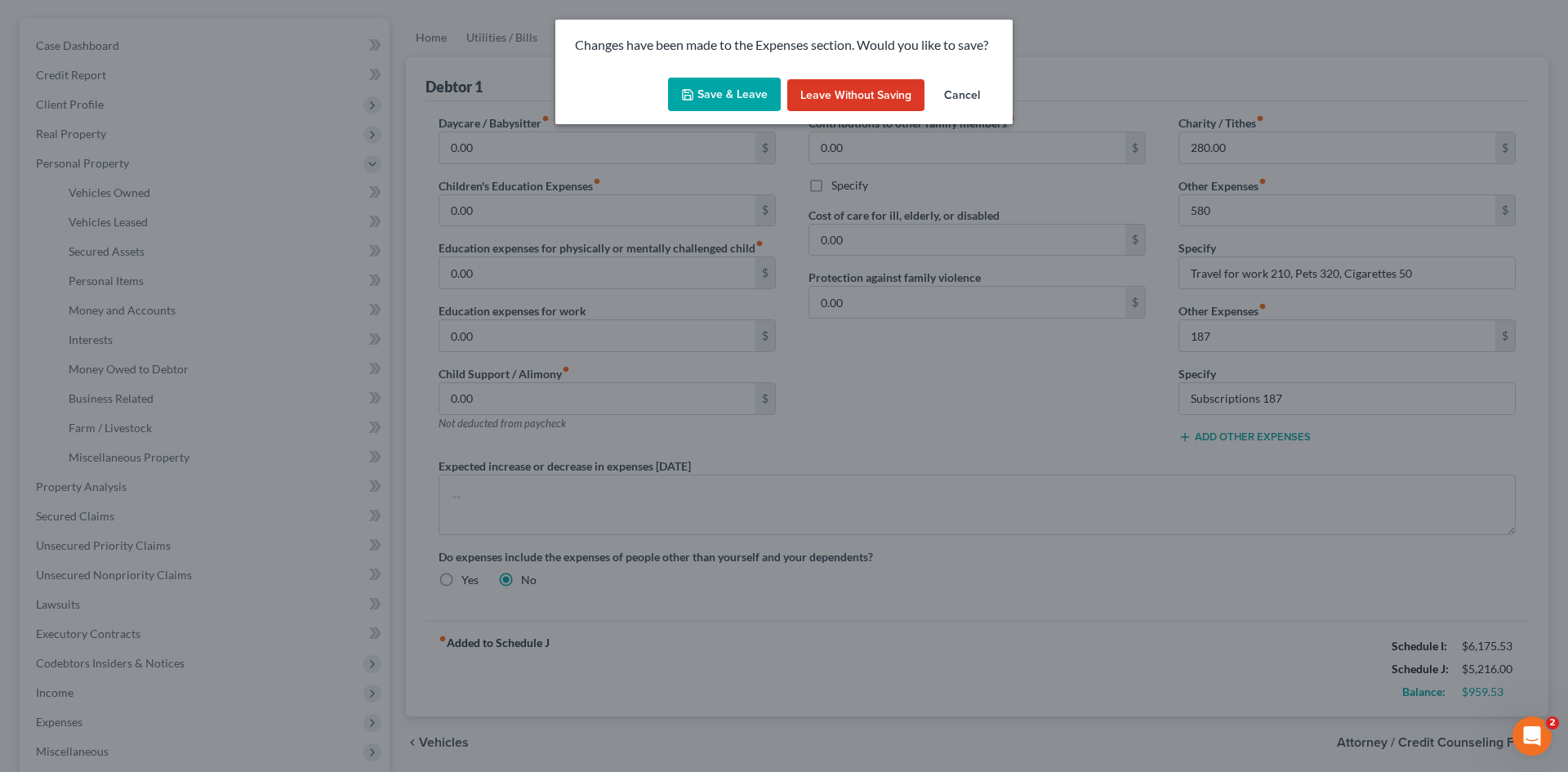
click at [729, 120] on div "Save & Leave Leave without Saving Cancel" at bounding box center [784, 98] width 458 height 54
click at [729, 111] on button "Save & Leave" at bounding box center [724, 94] width 113 height 35
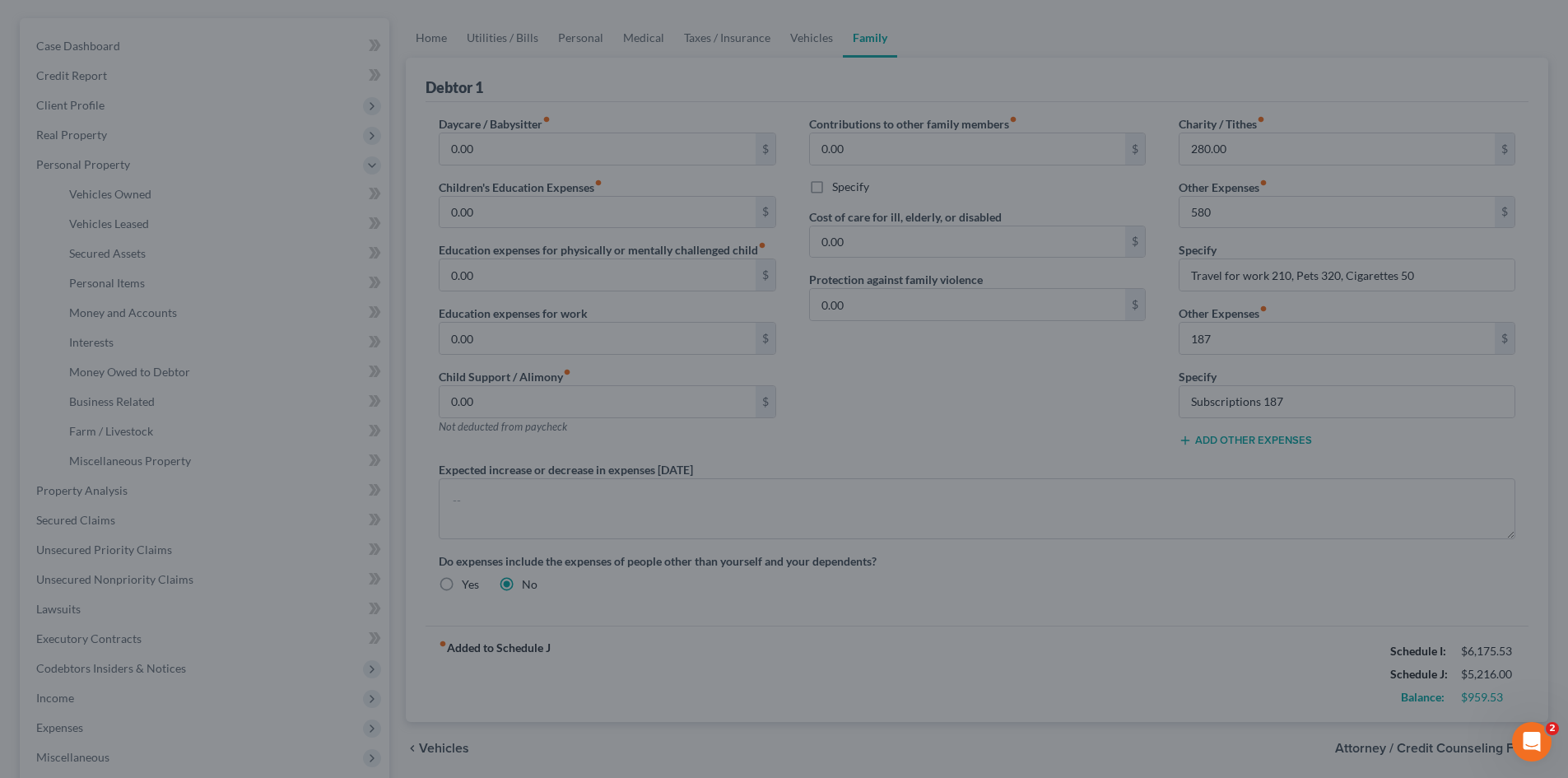
type input "580.00"
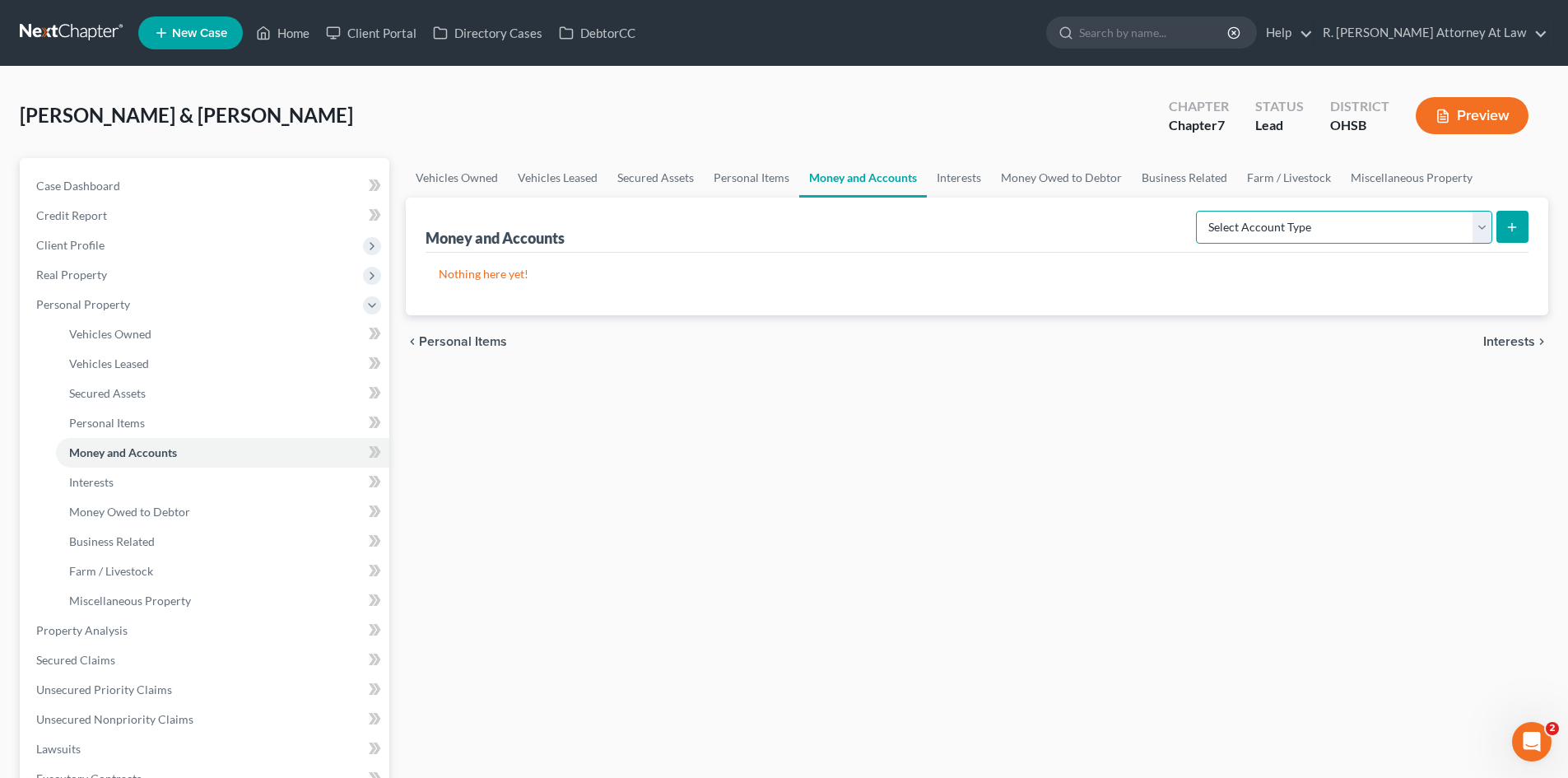
drag, startPoint x: 1410, startPoint y: 233, endPoint x: 1382, endPoint y: 237, distance: 28.3
click at [1400, 230] on select "Select Account Type Brokerage Cash on Hand Certificates of Deposit Checking Acc…" at bounding box center [1345, 227] width 297 height 33
select select "savings"
click at [1200, 211] on select "Select Account Type Brokerage Cash on Hand Certificates of Deposit Checking Acc…" at bounding box center [1345, 227] width 297 height 33
click at [1511, 224] on icon "submit" at bounding box center [1512, 227] width 13 height 13
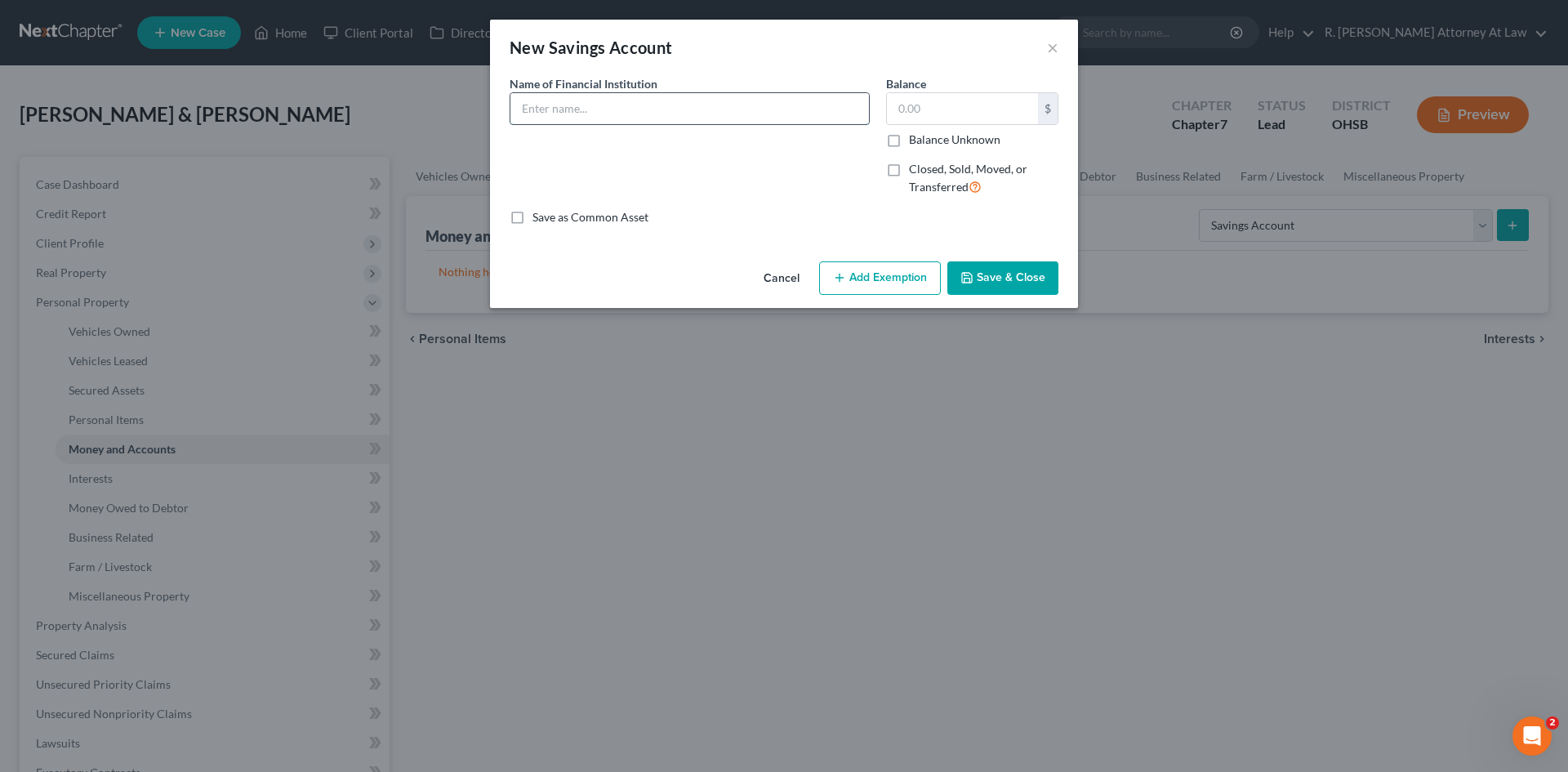
click at [679, 115] on input "text" at bounding box center [690, 108] width 358 height 31
type input "US Bank #8963"
click at [986, 273] on button "Save & Close" at bounding box center [1002, 279] width 111 height 35
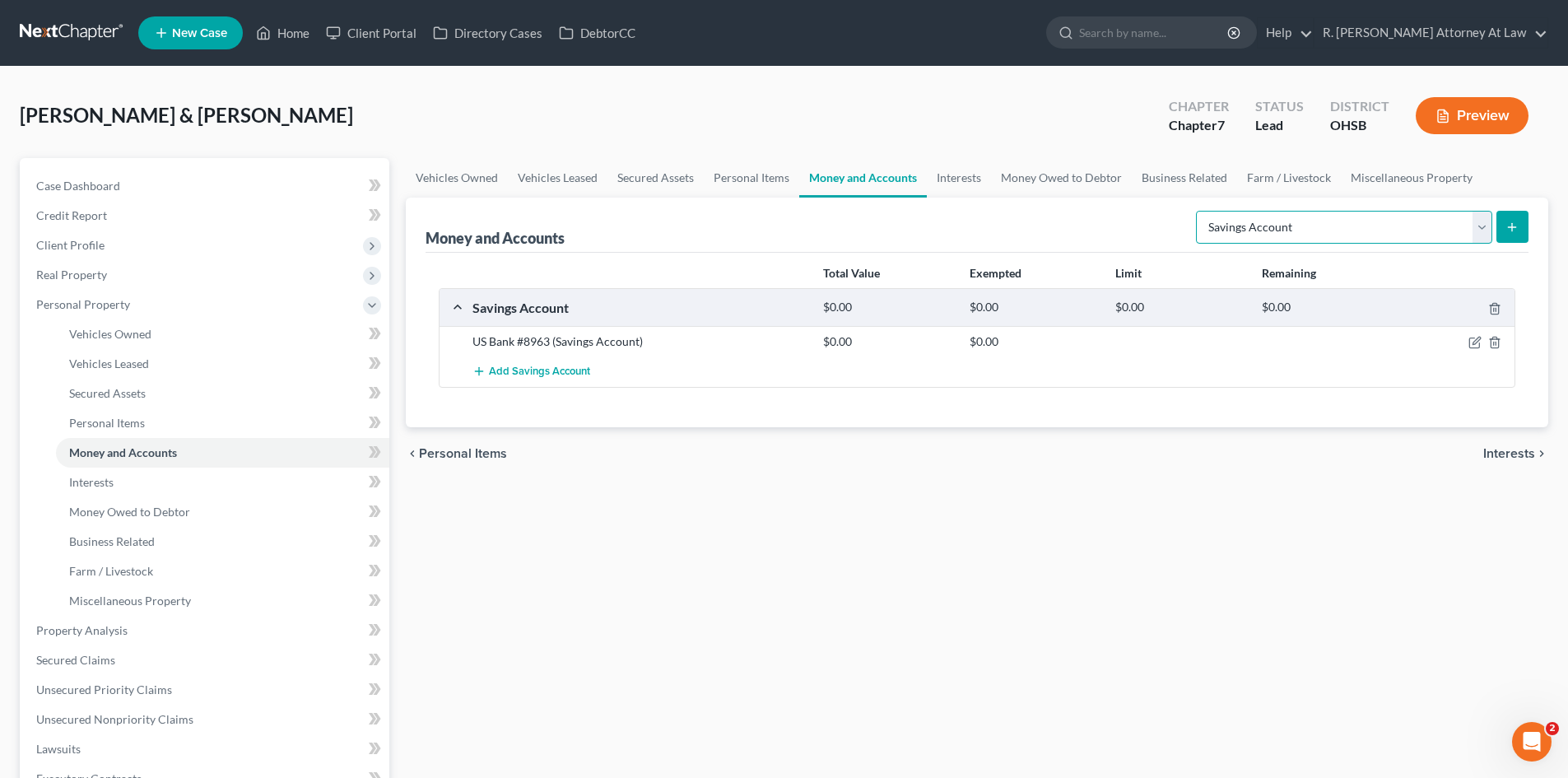
drag, startPoint x: 1265, startPoint y: 234, endPoint x: 1259, endPoint y: 241, distance: 9.2
click at [1266, 234] on select "Select Account Type Brokerage Cash on Hand Certificates of Deposit Checking Acc…" at bounding box center [1345, 227] width 297 height 33
select select "checking"
click at [1200, 211] on select "Select Account Type Brokerage Cash on Hand Certificates of Deposit Checking Acc…" at bounding box center [1345, 227] width 297 height 33
click at [1507, 226] on icon "submit" at bounding box center [1512, 227] width 13 height 13
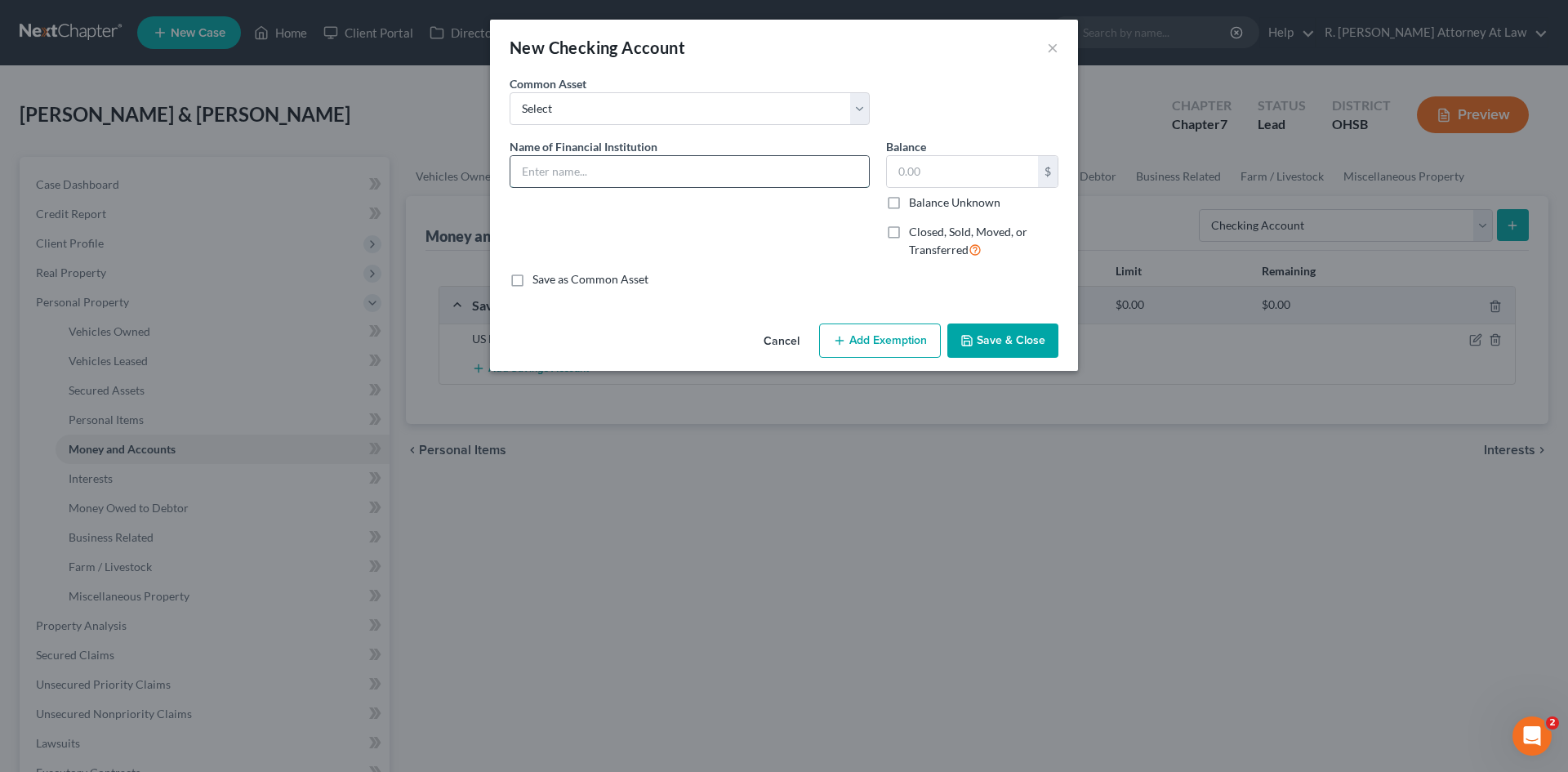
click at [689, 159] on input "text" at bounding box center [690, 171] width 358 height 31
type input "US Bank #4755"
click at [980, 340] on button "Save & Close" at bounding box center [1002, 341] width 111 height 35
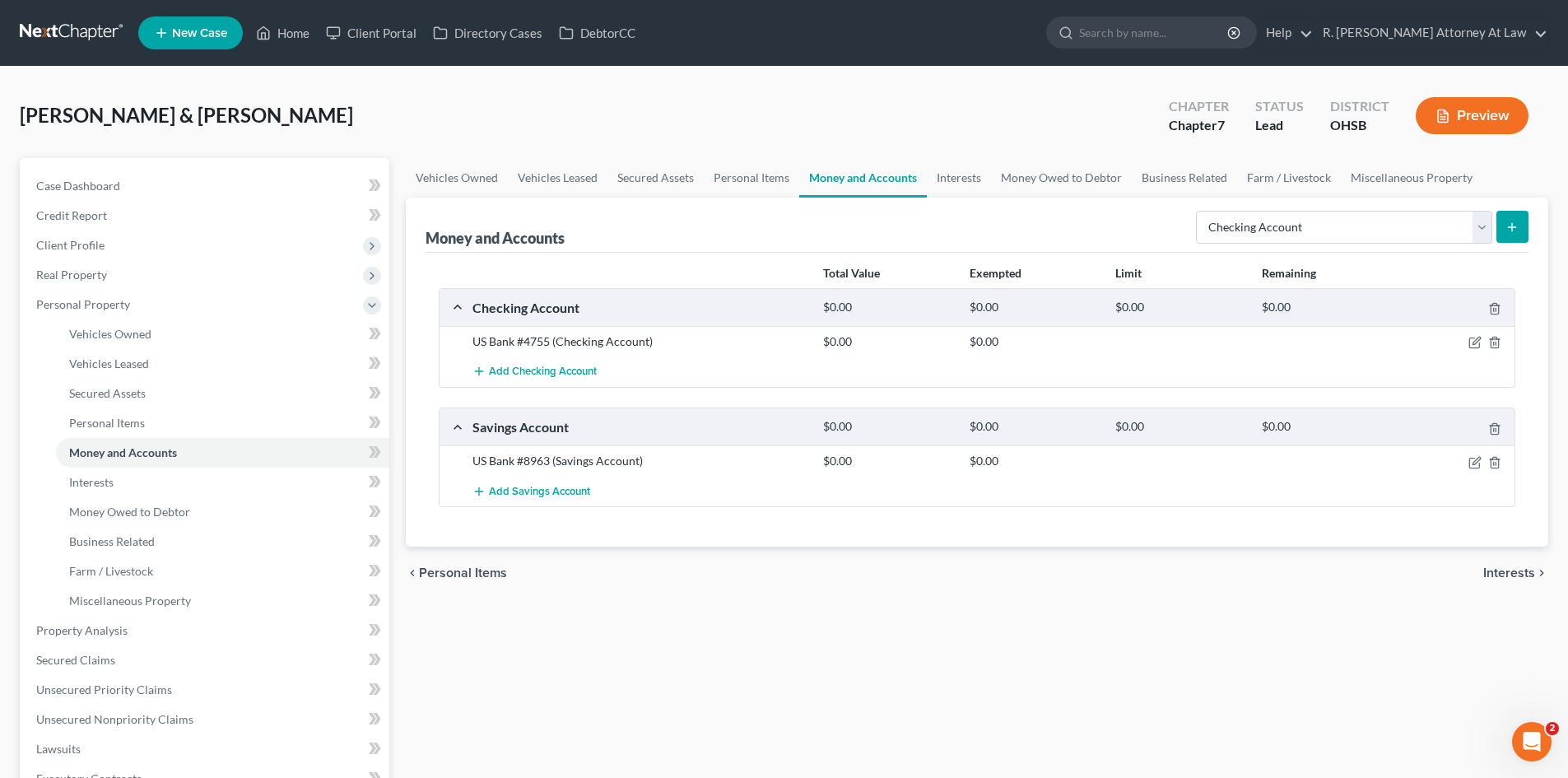
click at [1504, 221] on button "submit" at bounding box center [1513, 227] width 32 height 32
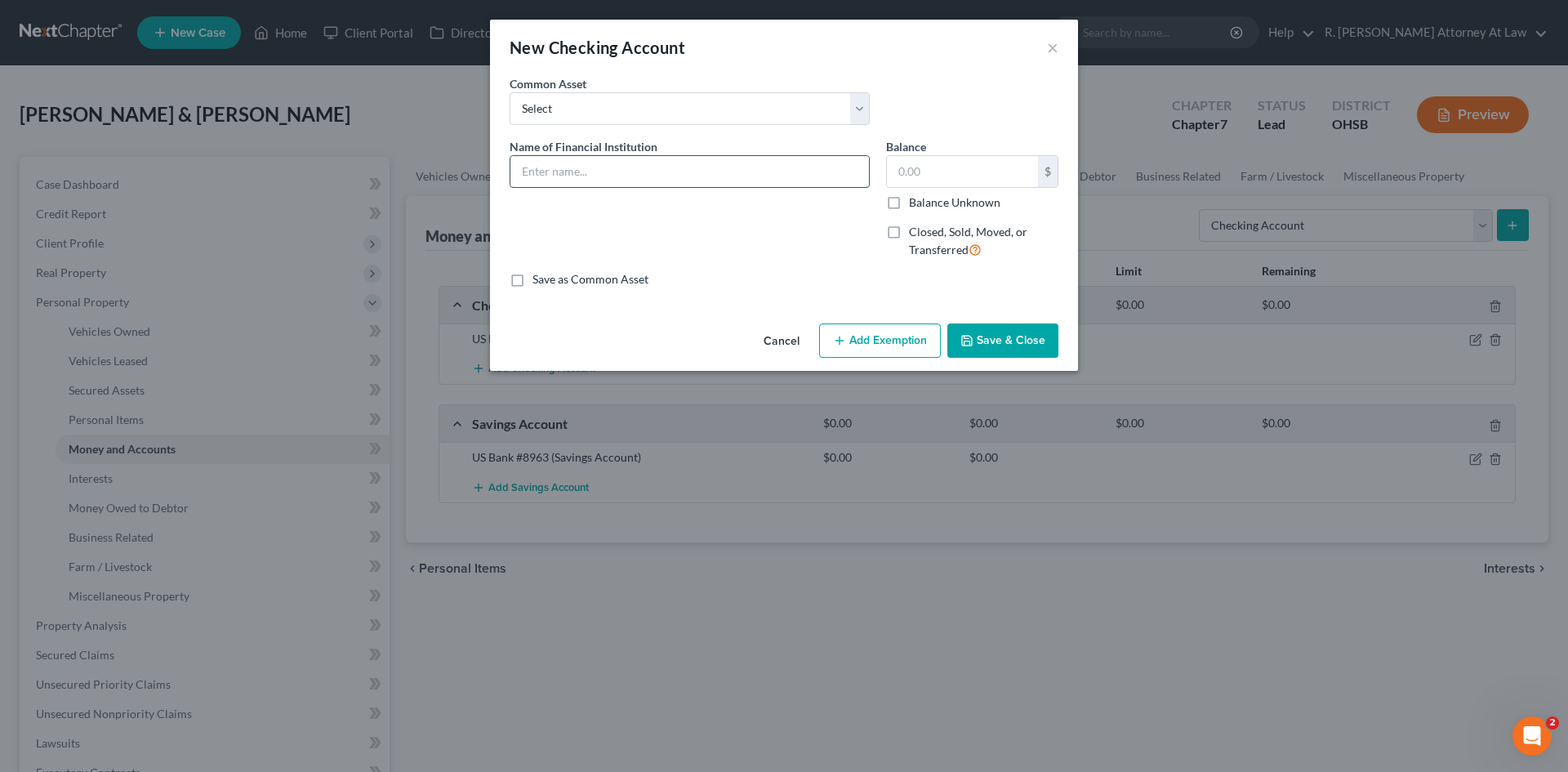
click at [738, 177] on input "text" at bounding box center [690, 171] width 358 height 31
type input "Oportun"
click at [977, 337] on button "Save & Close" at bounding box center [1002, 341] width 111 height 35
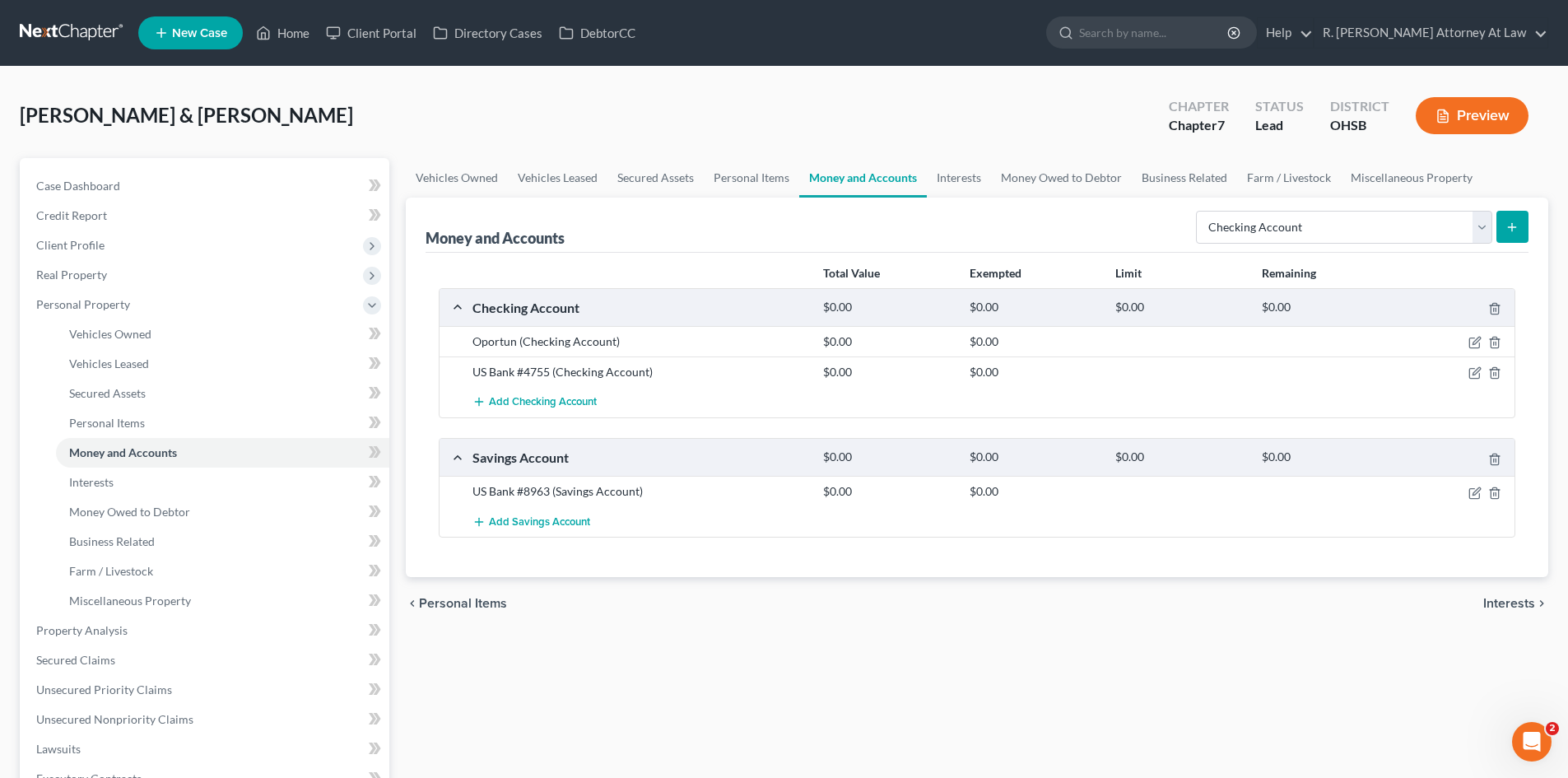
click at [1509, 231] on icon "submit" at bounding box center [1512, 227] width 13 height 13
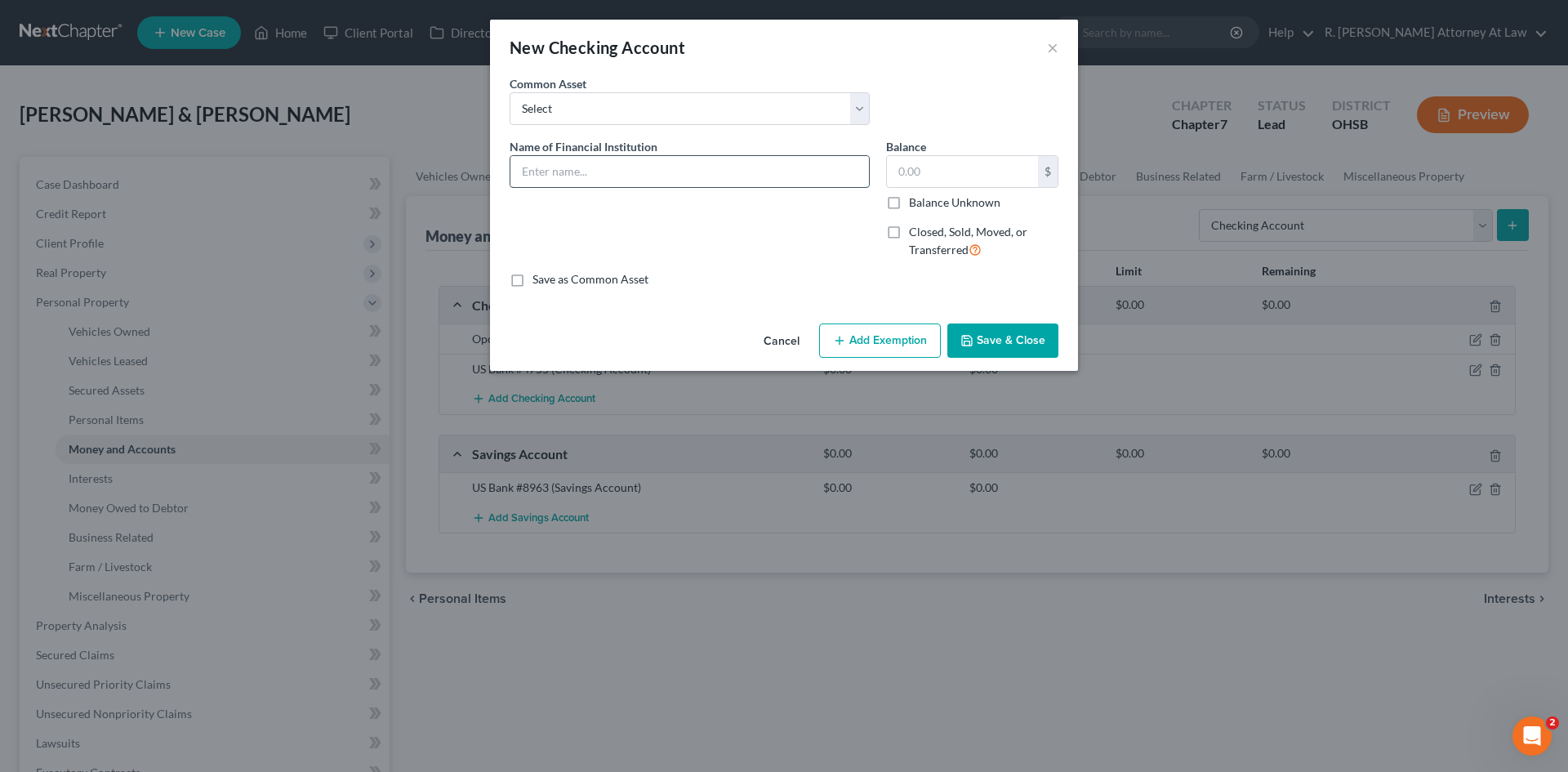
drag, startPoint x: 699, startPoint y: 163, endPoint x: 678, endPoint y: 187, distance: 31.9
click at [696, 162] on input "text" at bounding box center [690, 171] width 358 height 31
type input "Cash App"
click at [1008, 335] on button "Save & Close" at bounding box center [1002, 341] width 111 height 35
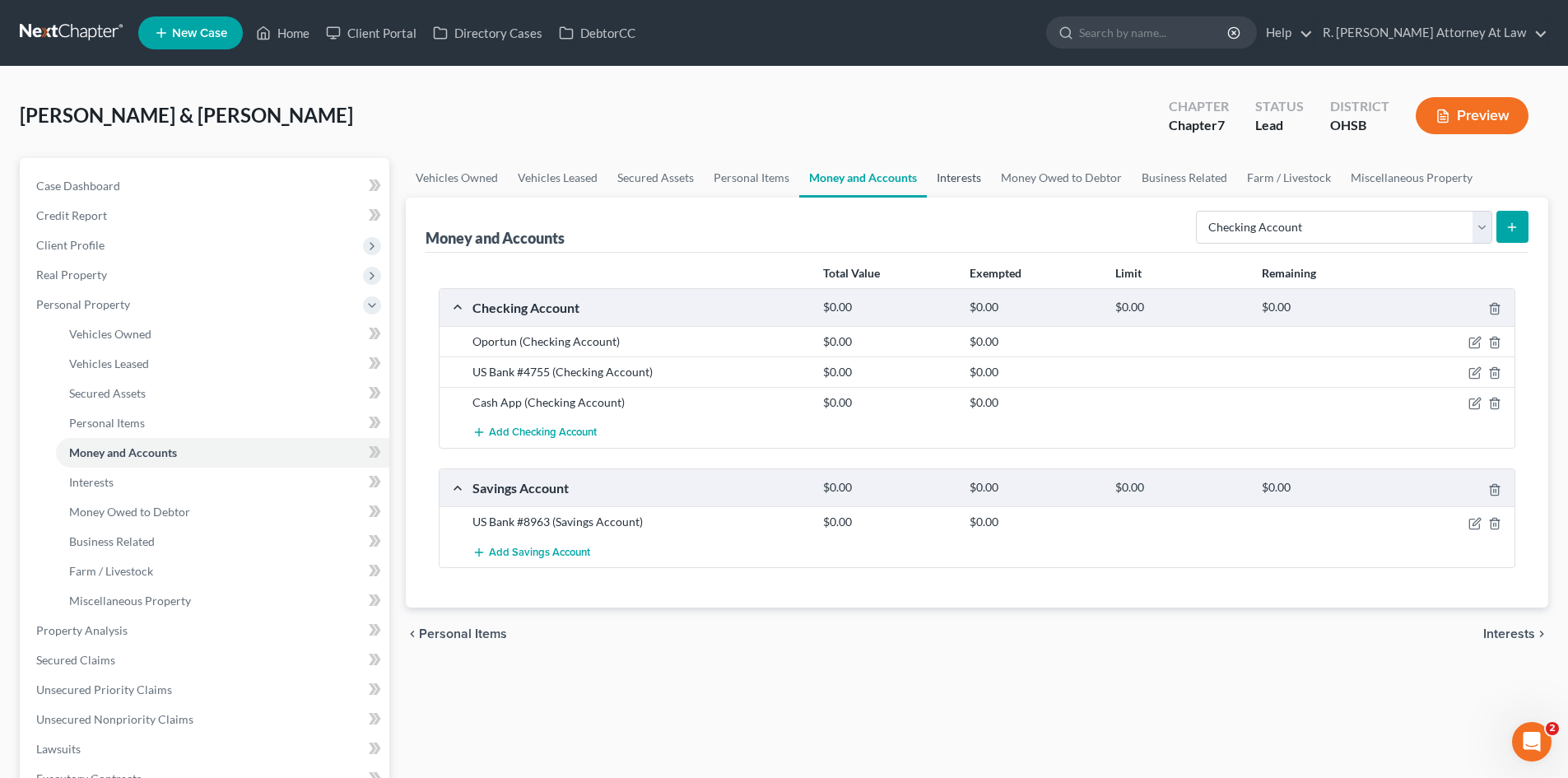
click at [953, 178] on link "Interests" at bounding box center [959, 178] width 64 height 39
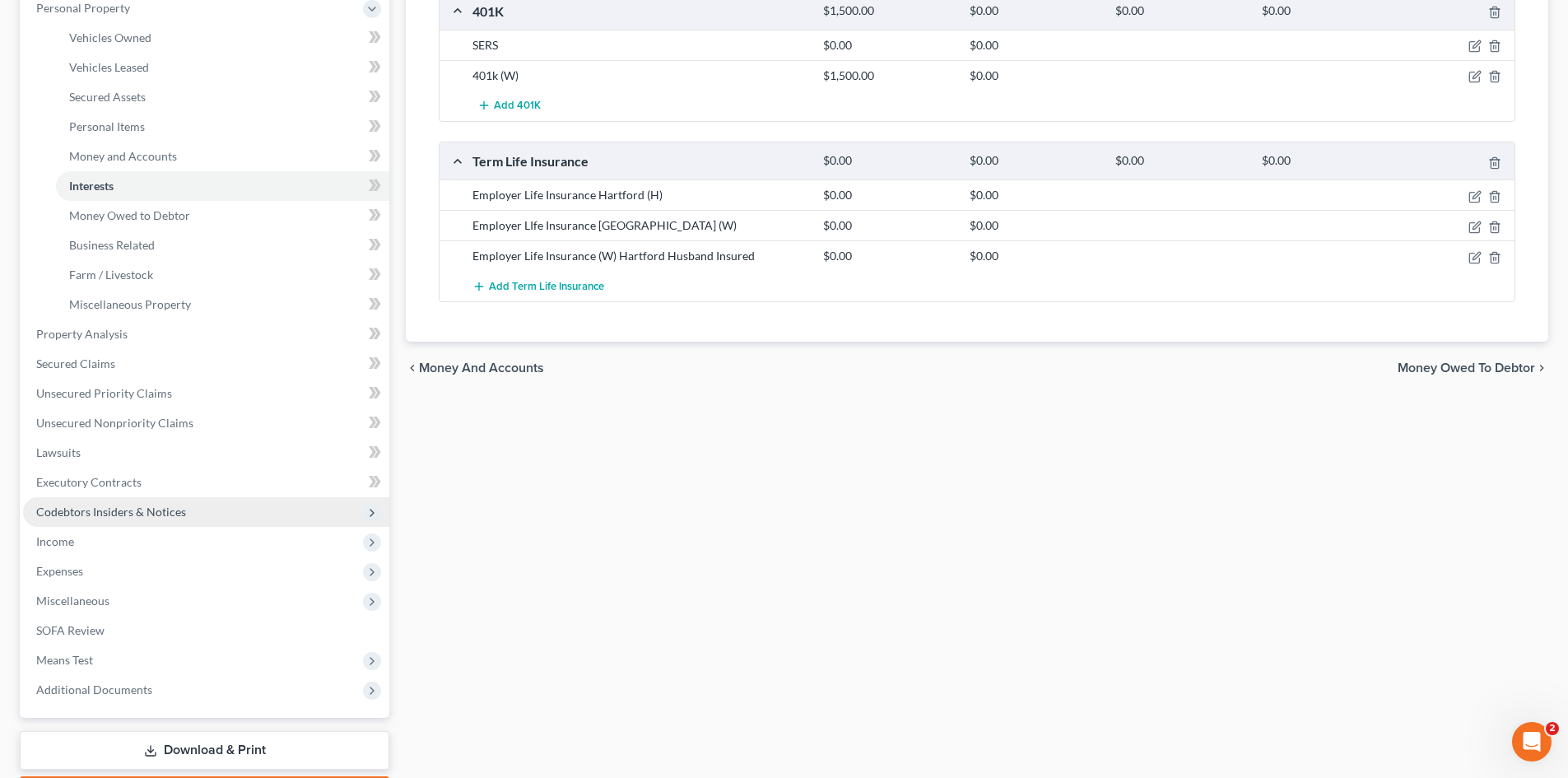
scroll to position [329, 0]
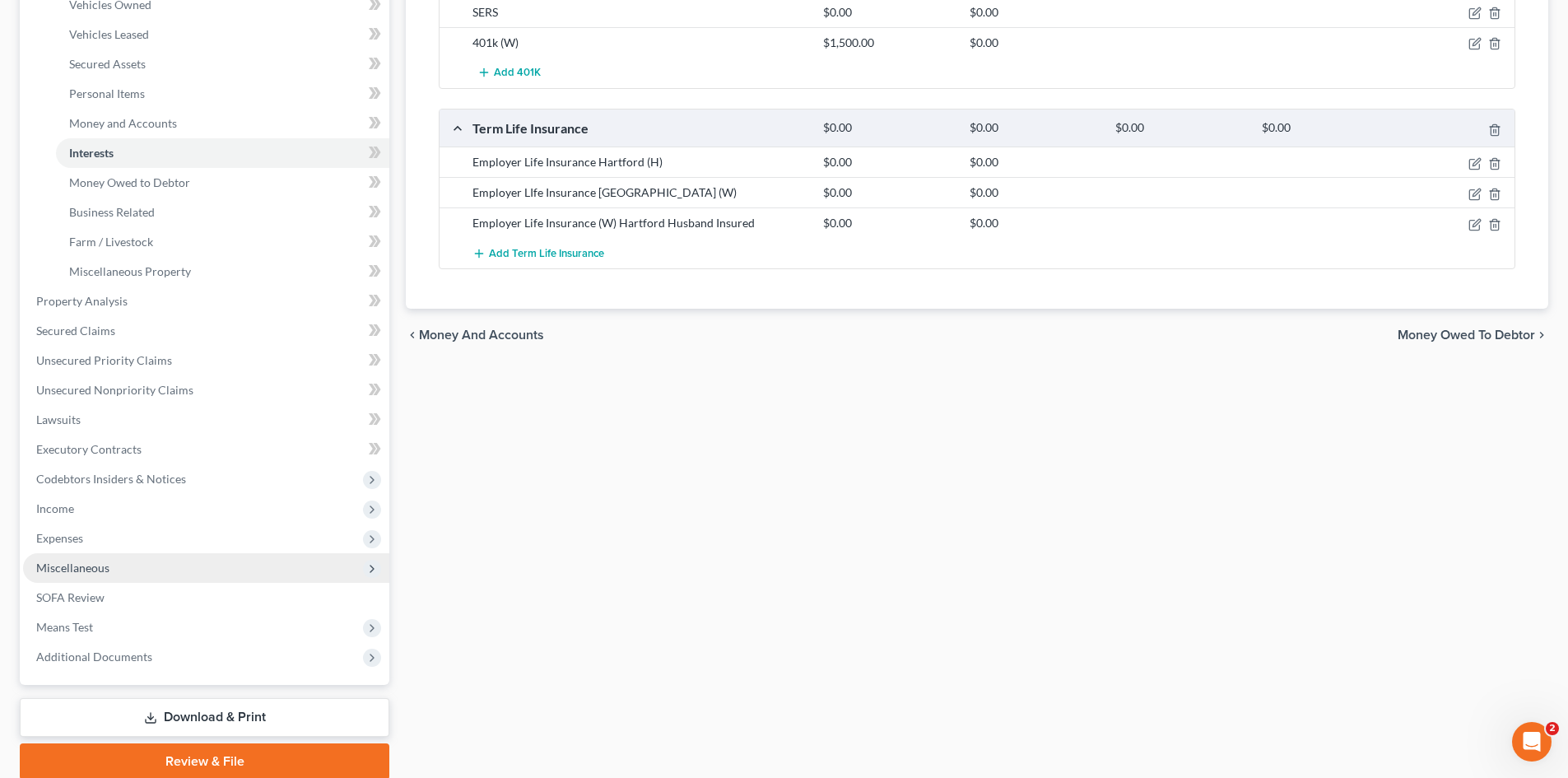
click at [68, 567] on span "Miscellaneous" at bounding box center [73, 568] width 73 height 14
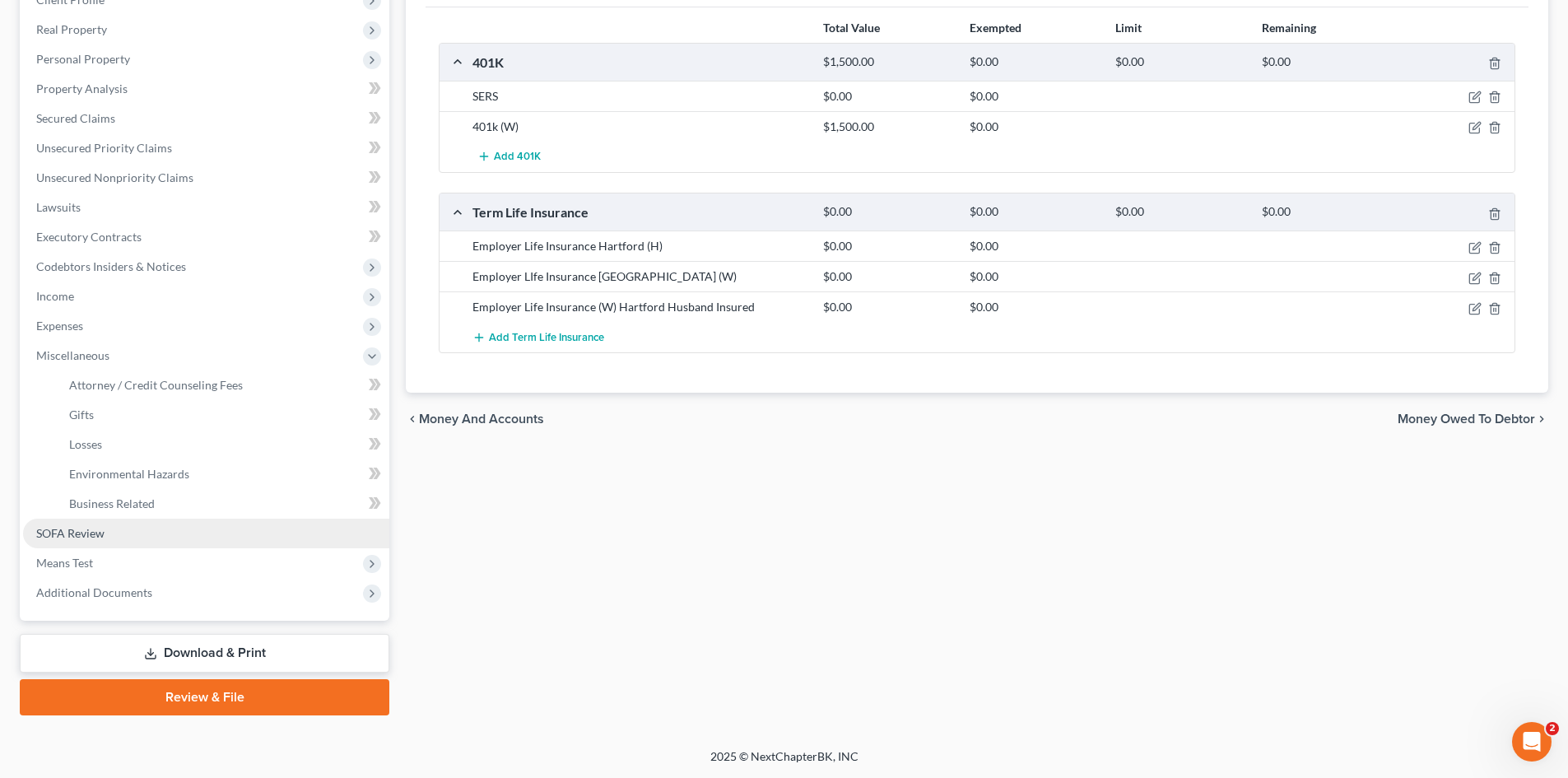
scroll to position [245, 0]
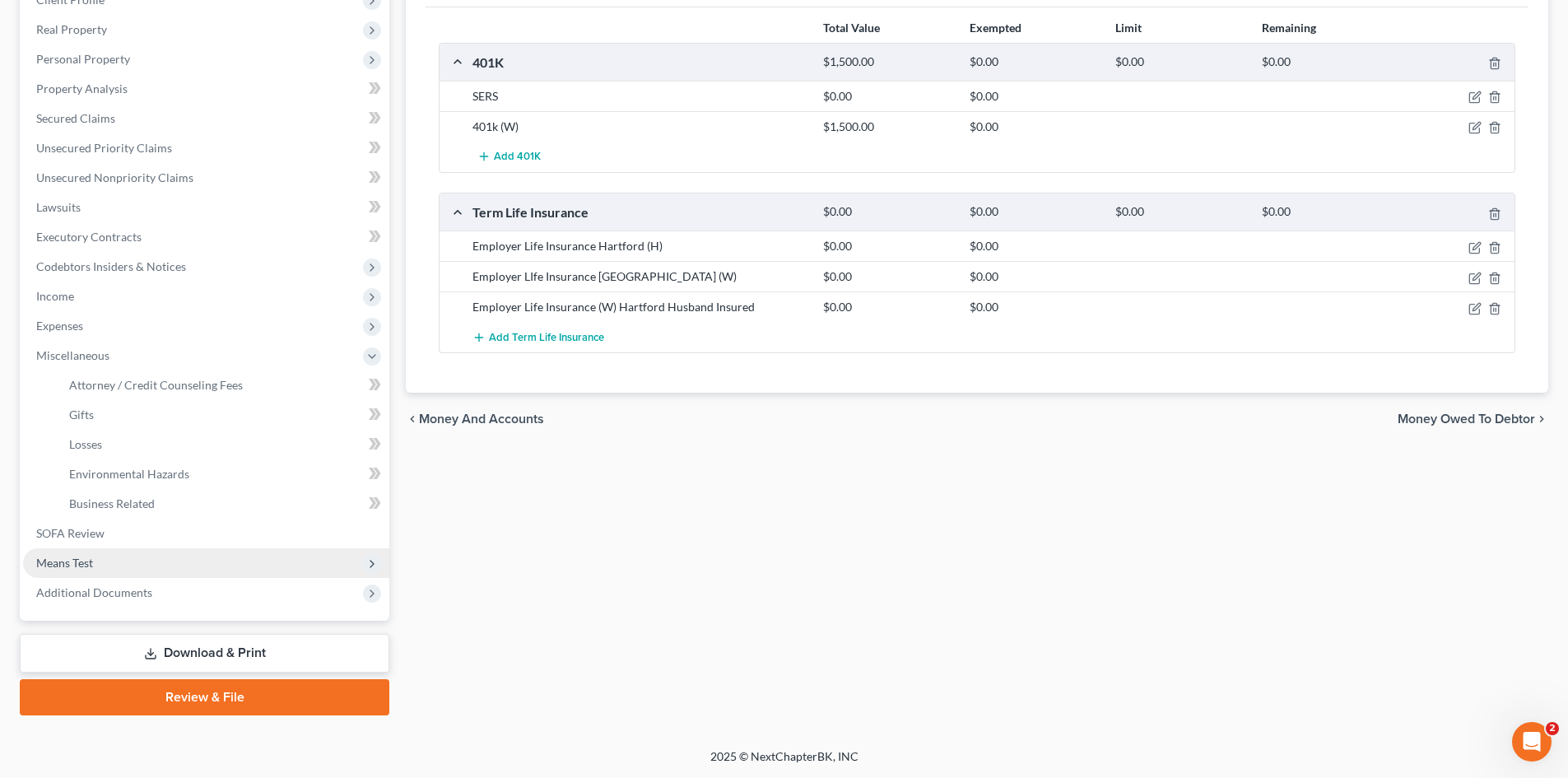
click at [76, 554] on span "Means Test" at bounding box center [207, 562] width 367 height 30
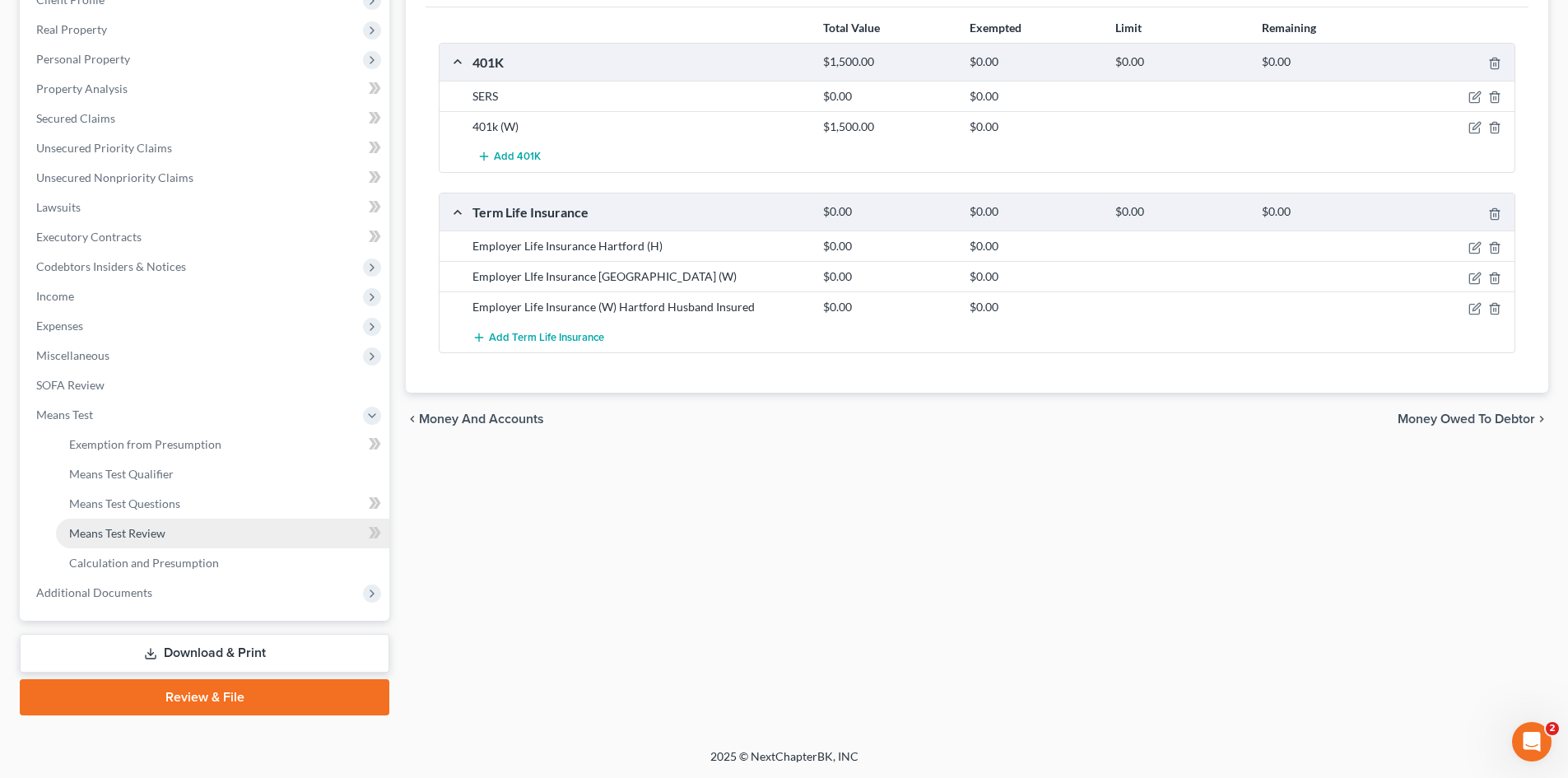
click at [122, 544] on link "Means Test Review" at bounding box center [223, 533] width 333 height 30
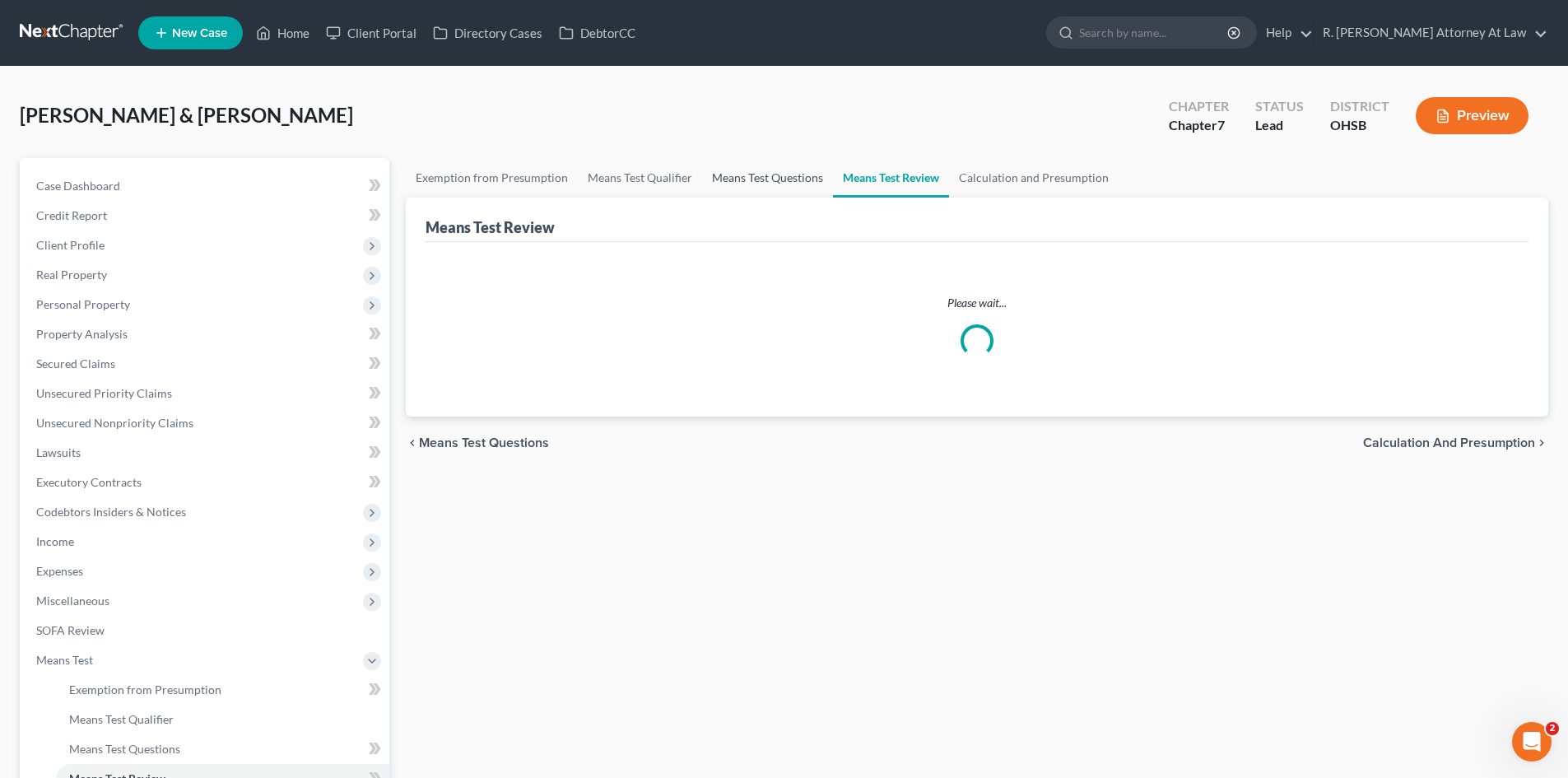
drag, startPoint x: 751, startPoint y: 173, endPoint x: 642, endPoint y: 173, distance: 109.0
click at [750, 173] on link "Means Test Questions" at bounding box center [767, 178] width 131 height 39
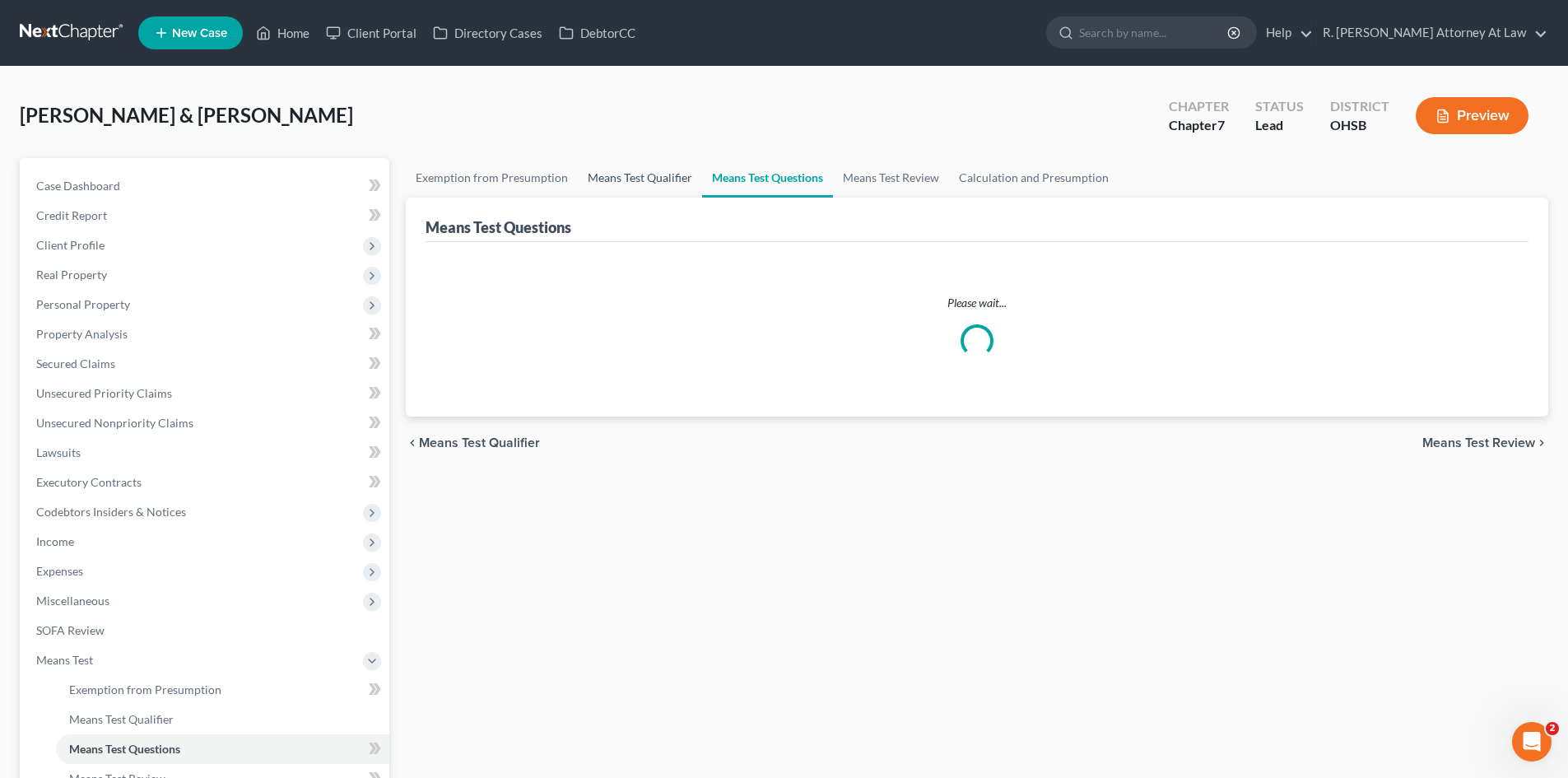
click at [633, 173] on link "Means Test Qualifier" at bounding box center [639, 178] width 124 height 39
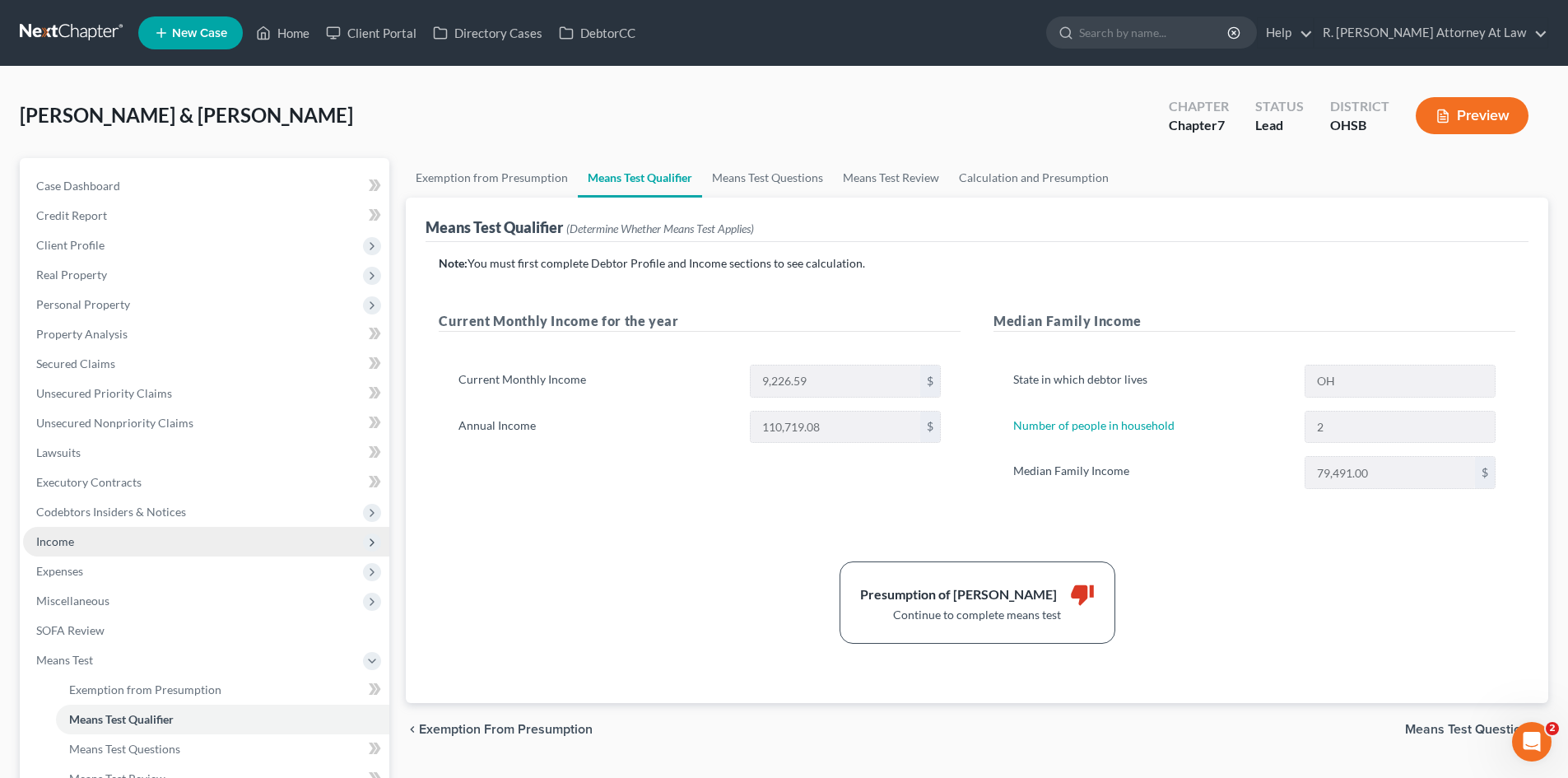
click at [67, 545] on span "Income" at bounding box center [55, 542] width 38 height 14
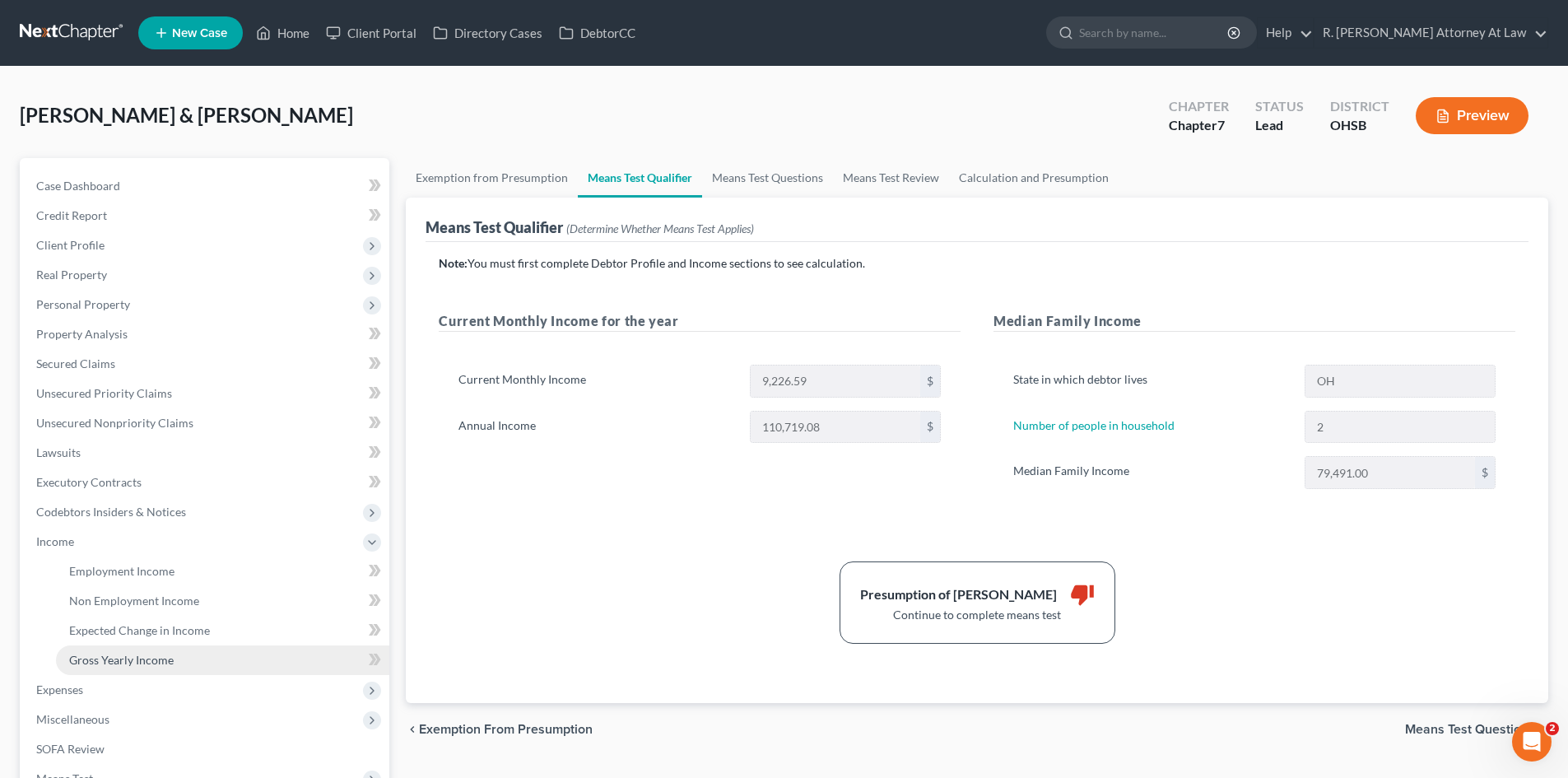
click at [131, 653] on span "Gross Yearly Income" at bounding box center [121, 660] width 105 height 14
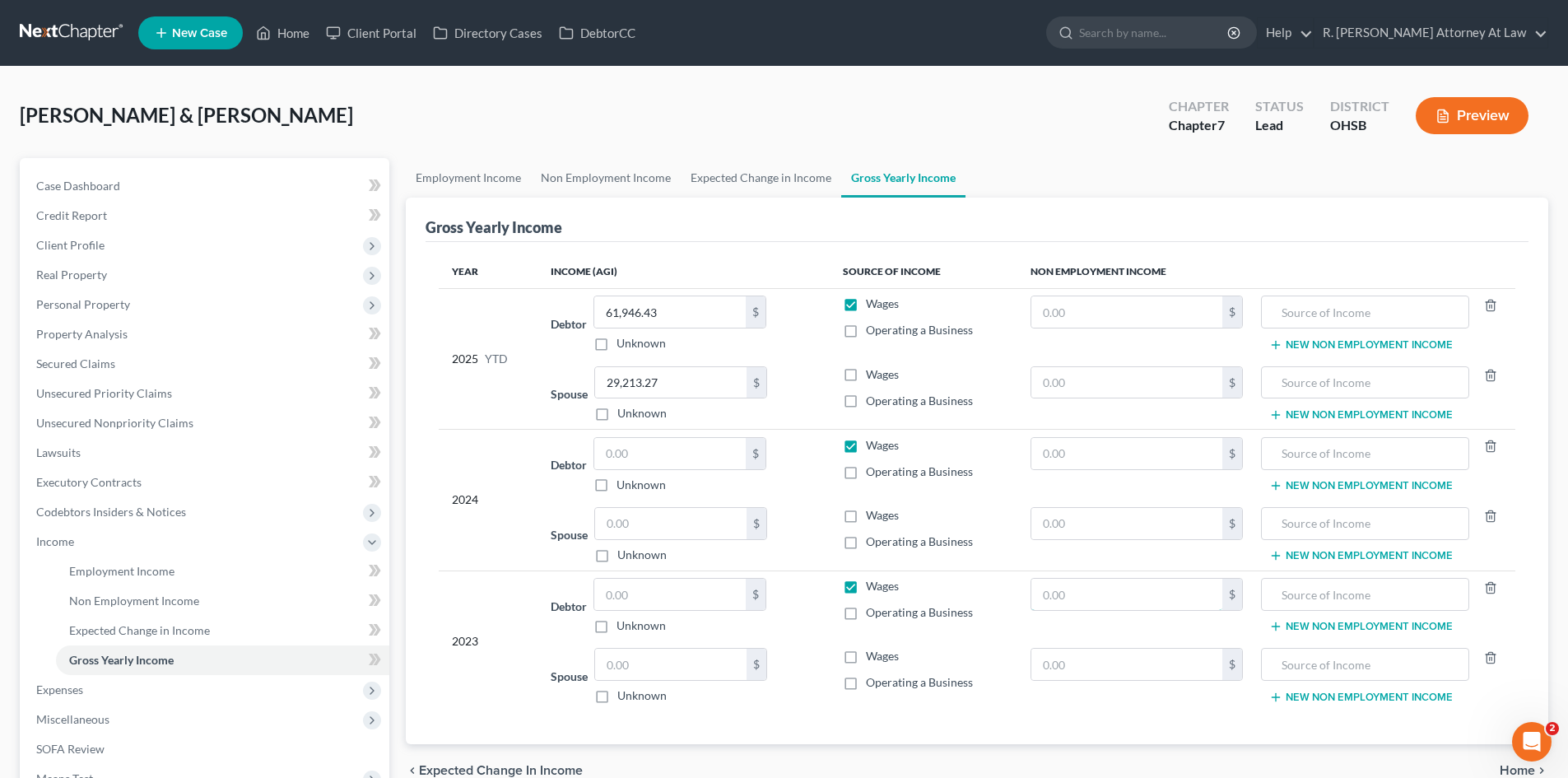
click at [1162, 593] on input "text" at bounding box center [1127, 594] width 192 height 31
type input "1,894.00"
click at [1345, 592] on input "text" at bounding box center [1365, 594] width 190 height 31
type input "2022 Federal Refund"
click at [1322, 623] on button "New Non Employment Income" at bounding box center [1361, 626] width 183 height 13
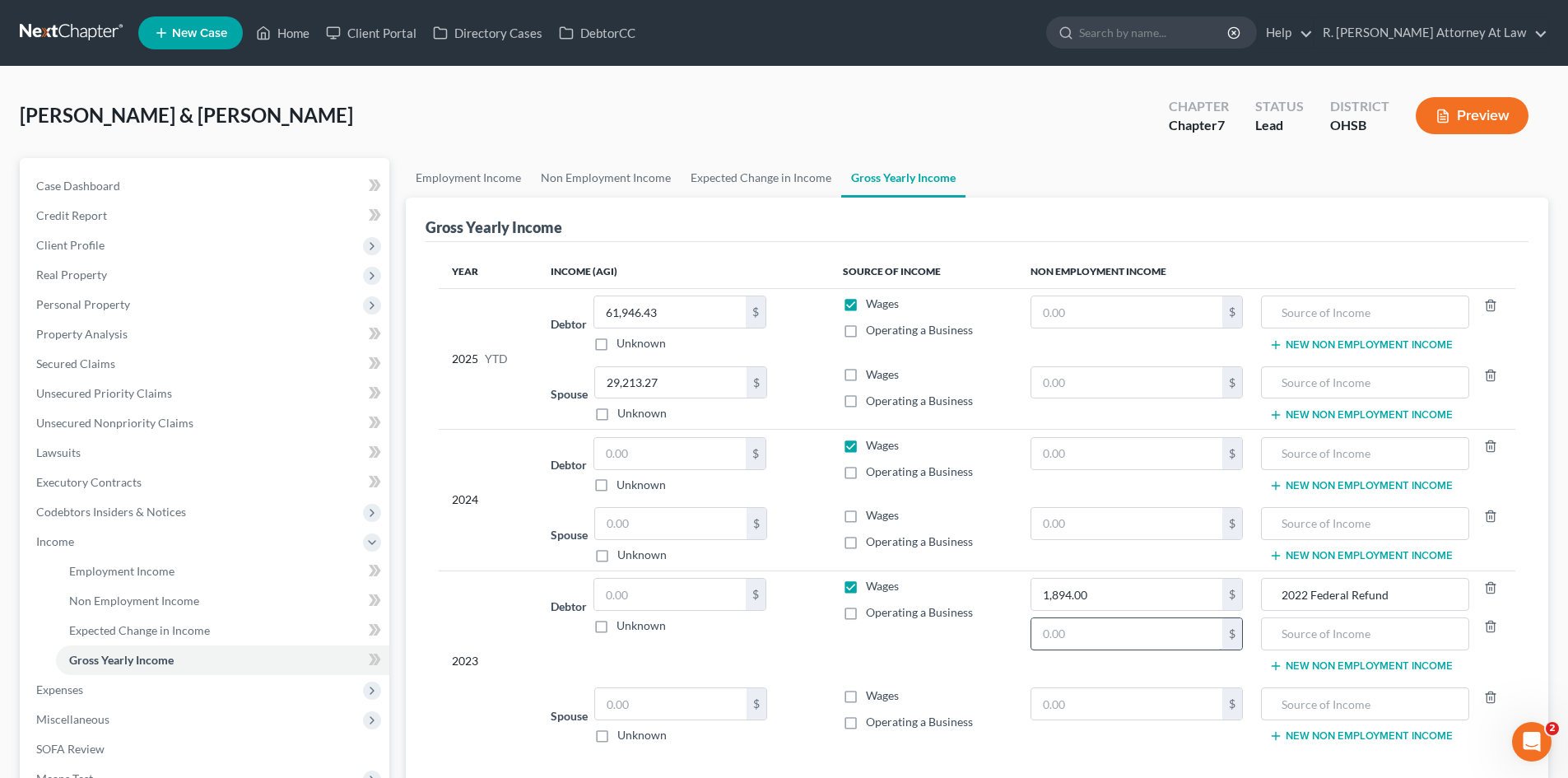
click at [1145, 624] on input "text" at bounding box center [1127, 634] width 192 height 31
type input "317.00"
click at [1312, 637] on input "text" at bounding box center [1365, 634] width 190 height 31
type input "2022 State Refund"
click at [1124, 460] on input "text" at bounding box center [1127, 453] width 192 height 31
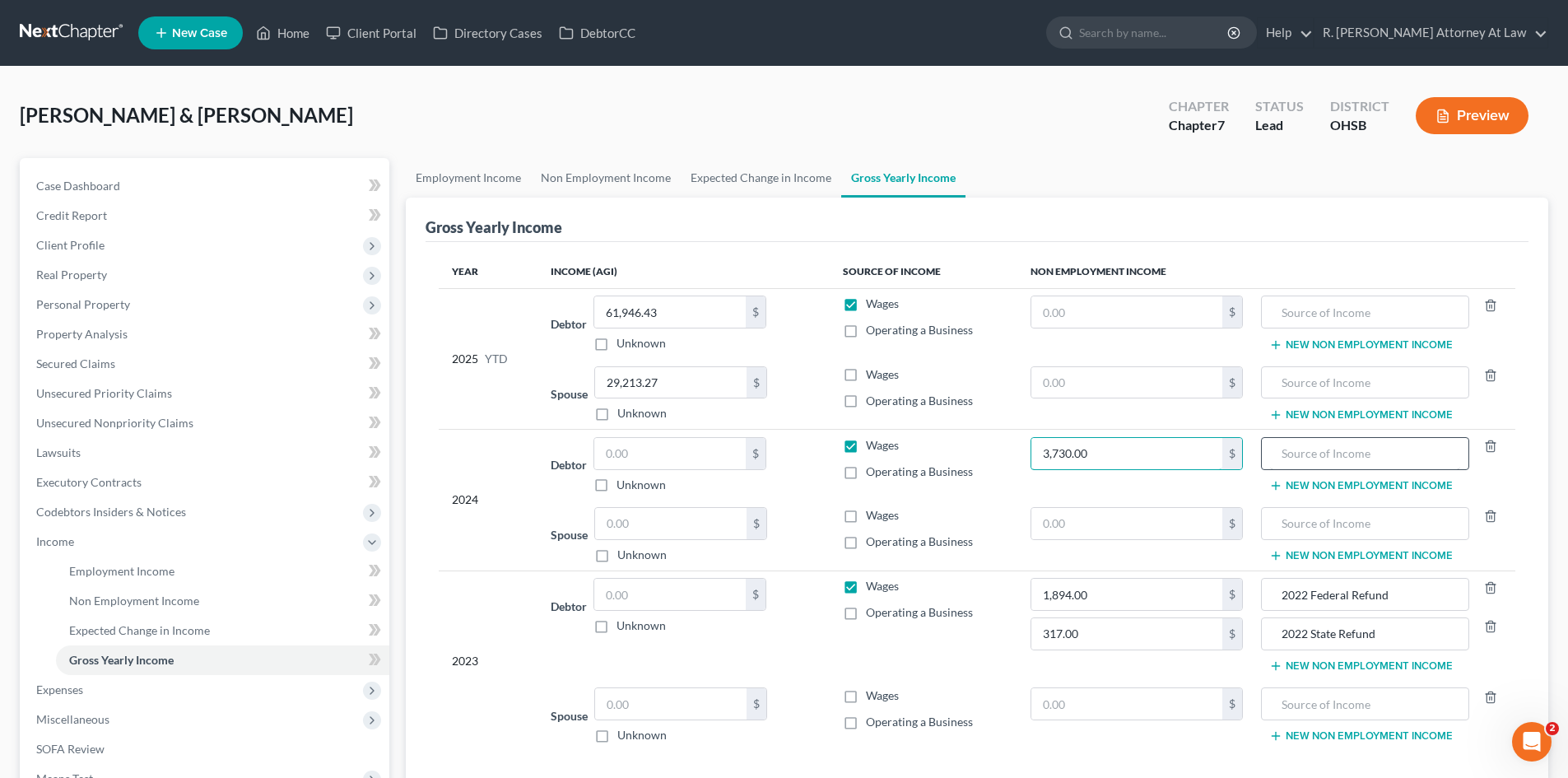
type input "3,730.00"
click at [1321, 440] on input "text" at bounding box center [1365, 453] width 190 height 31
type input "2023 Federal Refund"
click at [1328, 484] on button "New Non Employment Income" at bounding box center [1361, 486] width 183 height 13
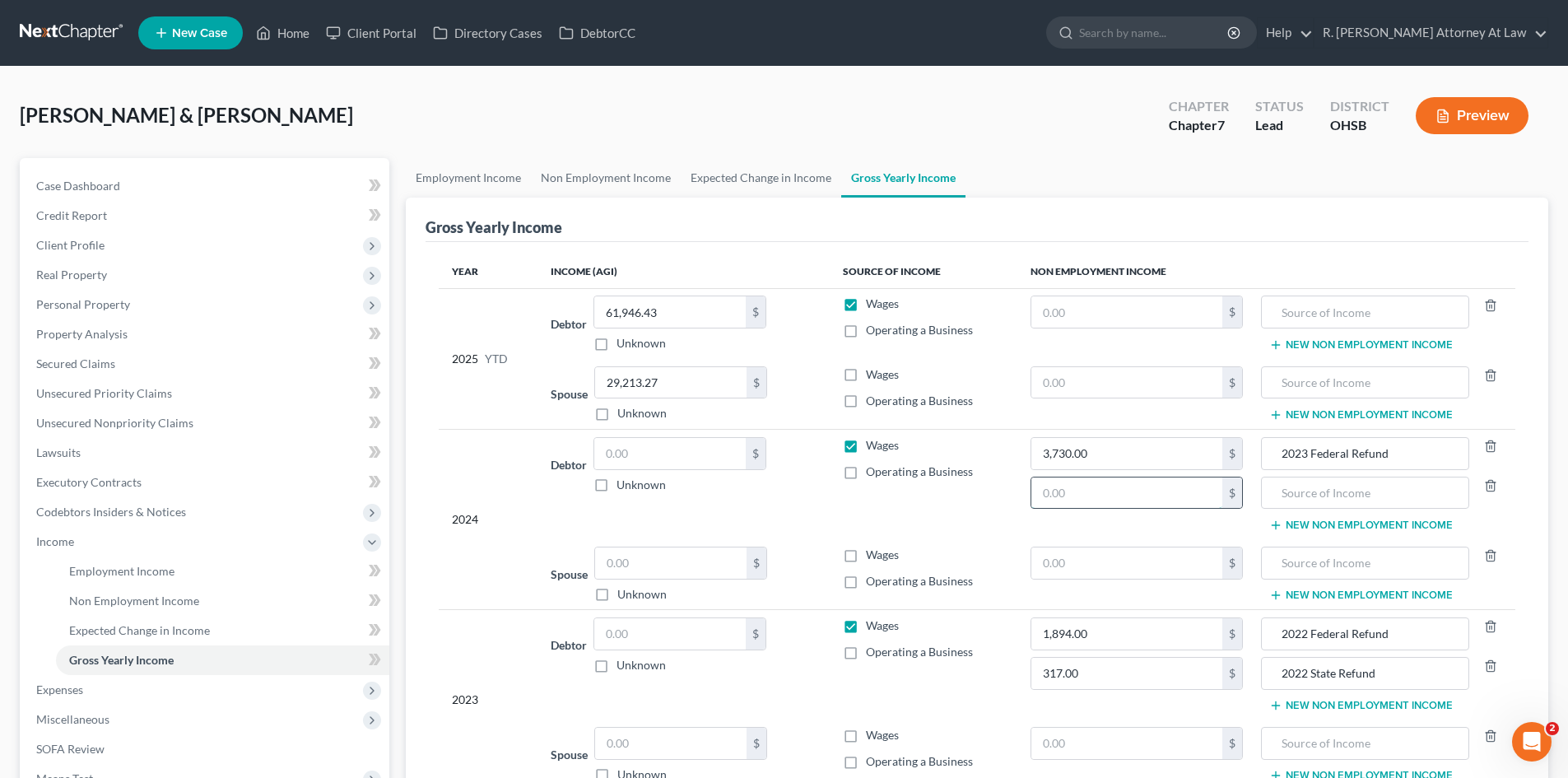
click at [1114, 484] on input "text" at bounding box center [1127, 493] width 192 height 31
click at [1150, 489] on input "121" at bounding box center [1127, 493] width 192 height 31
type input "121.00"
click at [1291, 497] on input "text" at bounding box center [1365, 493] width 190 height 31
type input "2023 State Refund"
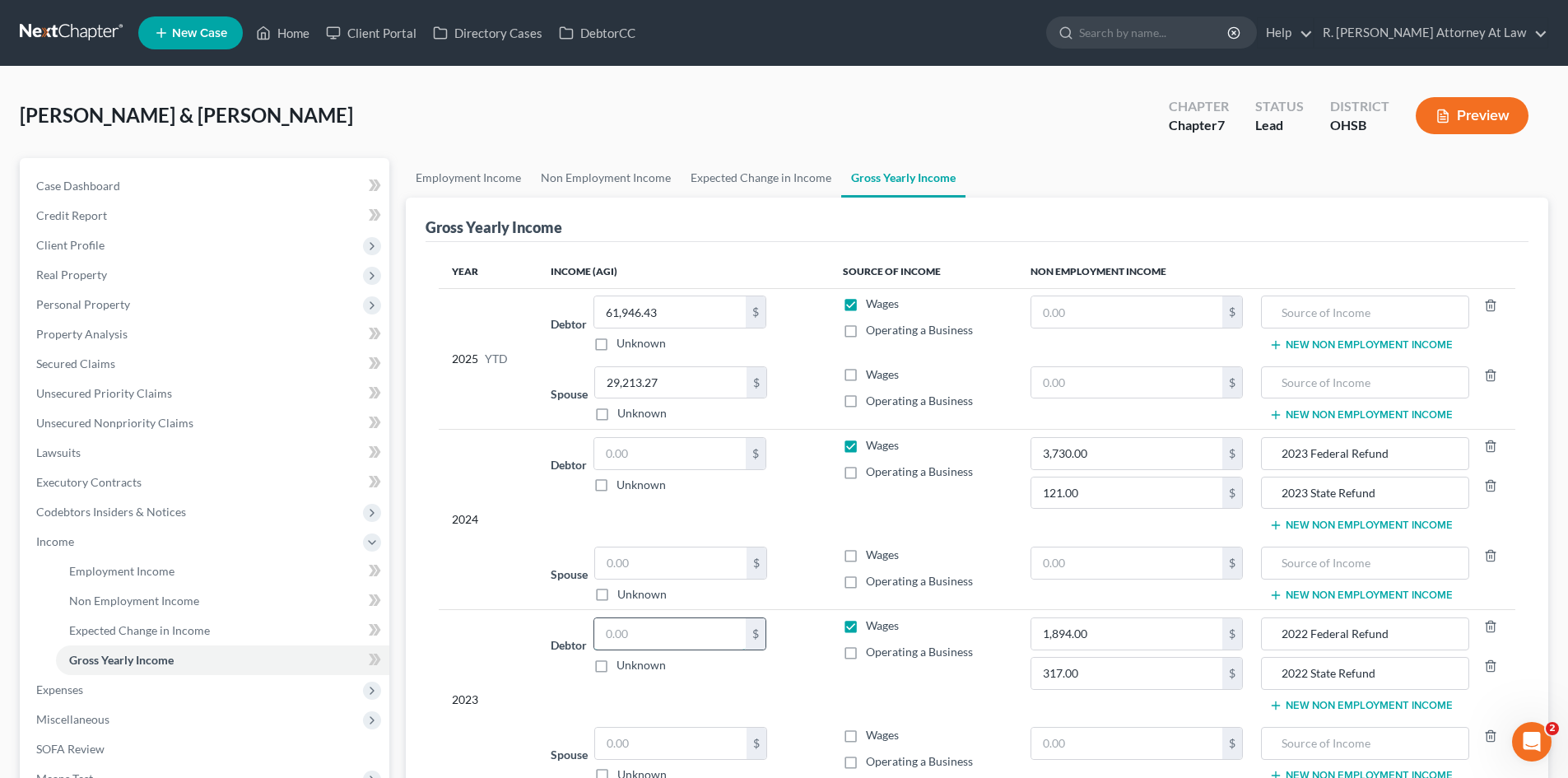
drag, startPoint x: 638, startPoint y: 645, endPoint x: 650, endPoint y: 645, distance: 12.0
click at [639, 644] on input "text" at bounding box center [670, 634] width 151 height 31
type input "76,789.83"
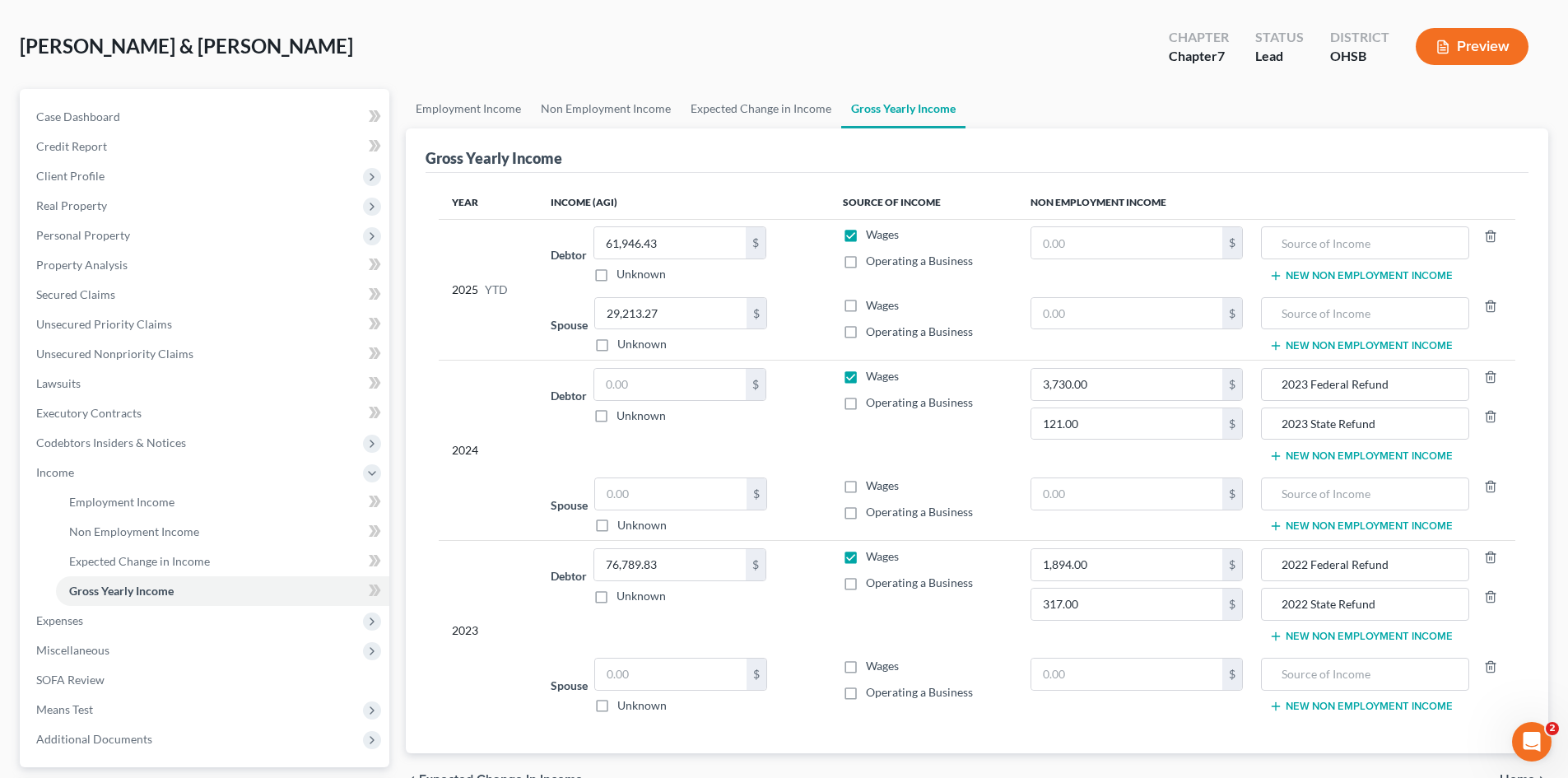
scroll to position [165, 0]
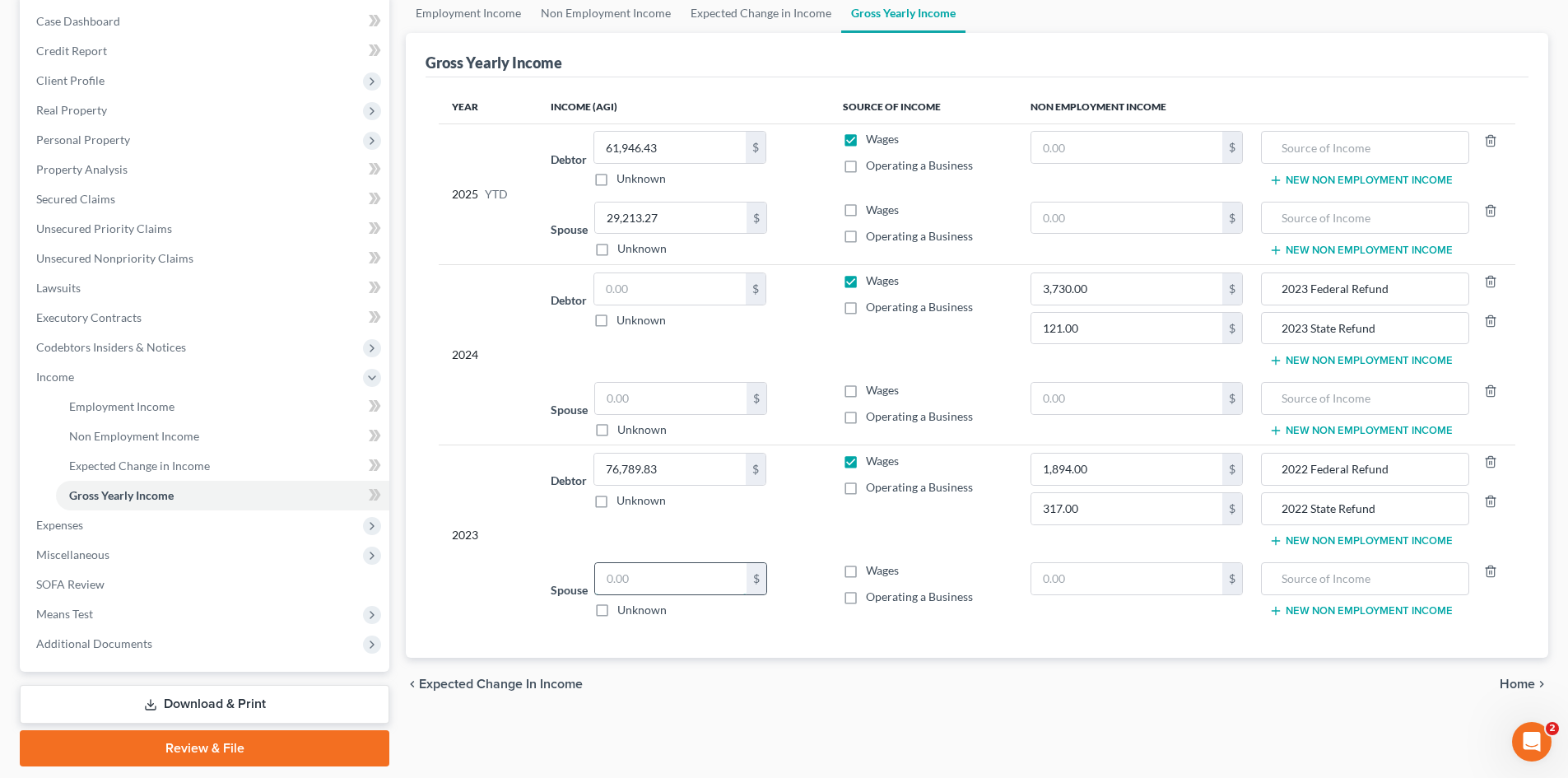
click at [683, 573] on input "text" at bounding box center [670, 579] width 151 height 31
type input "53,576.00"
drag, startPoint x: 1088, startPoint y: 149, endPoint x: 1107, endPoint y: 150, distance: 19.0
click at [1094, 149] on input "text" at bounding box center [1127, 147] width 192 height 31
type input "5,174.00"
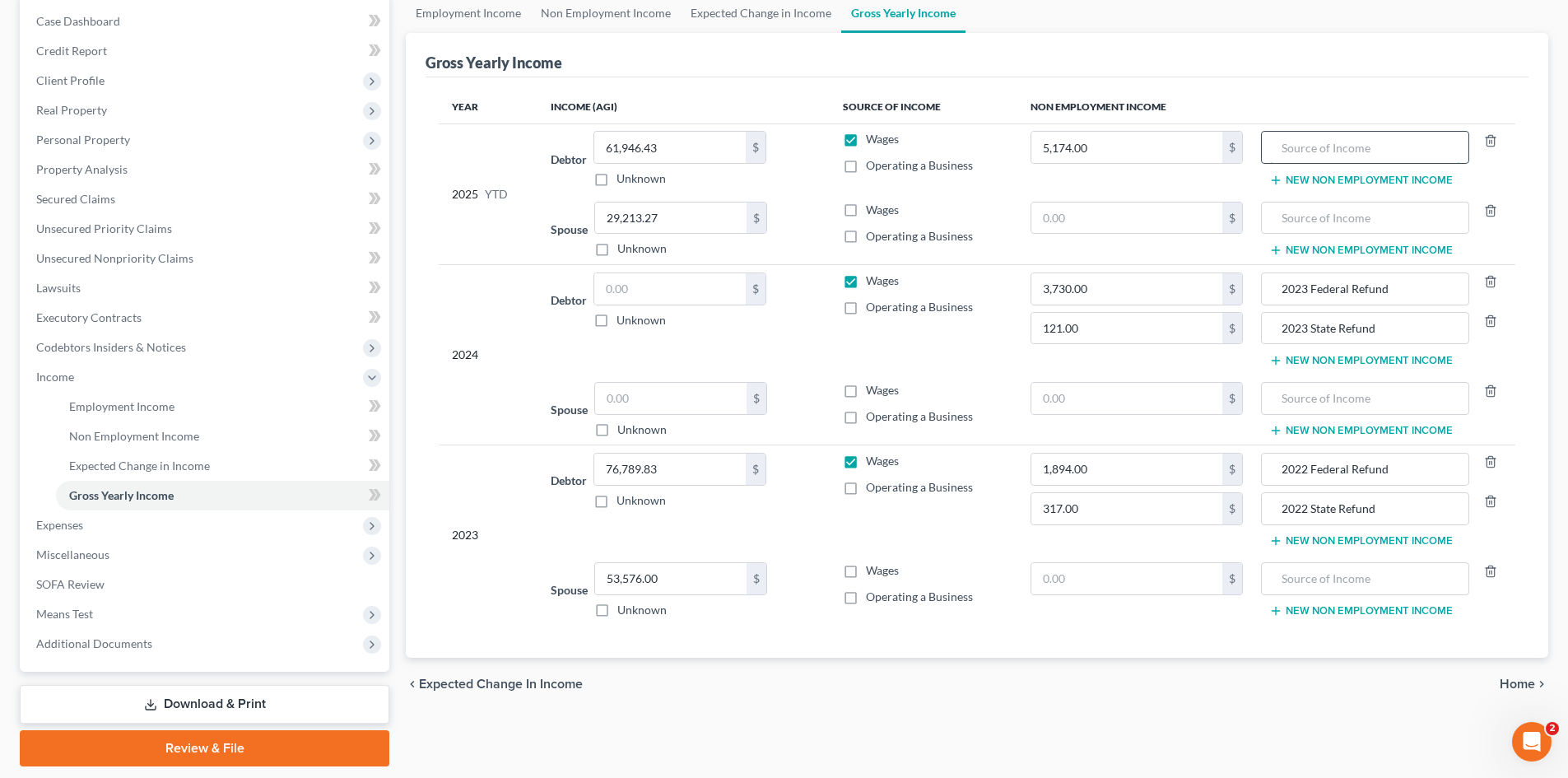
click at [1387, 157] on input "text" at bounding box center [1365, 147] width 190 height 31
type input "2024 Federal Refund"
click at [1320, 176] on button "New Non Employment Income" at bounding box center [1361, 180] width 183 height 13
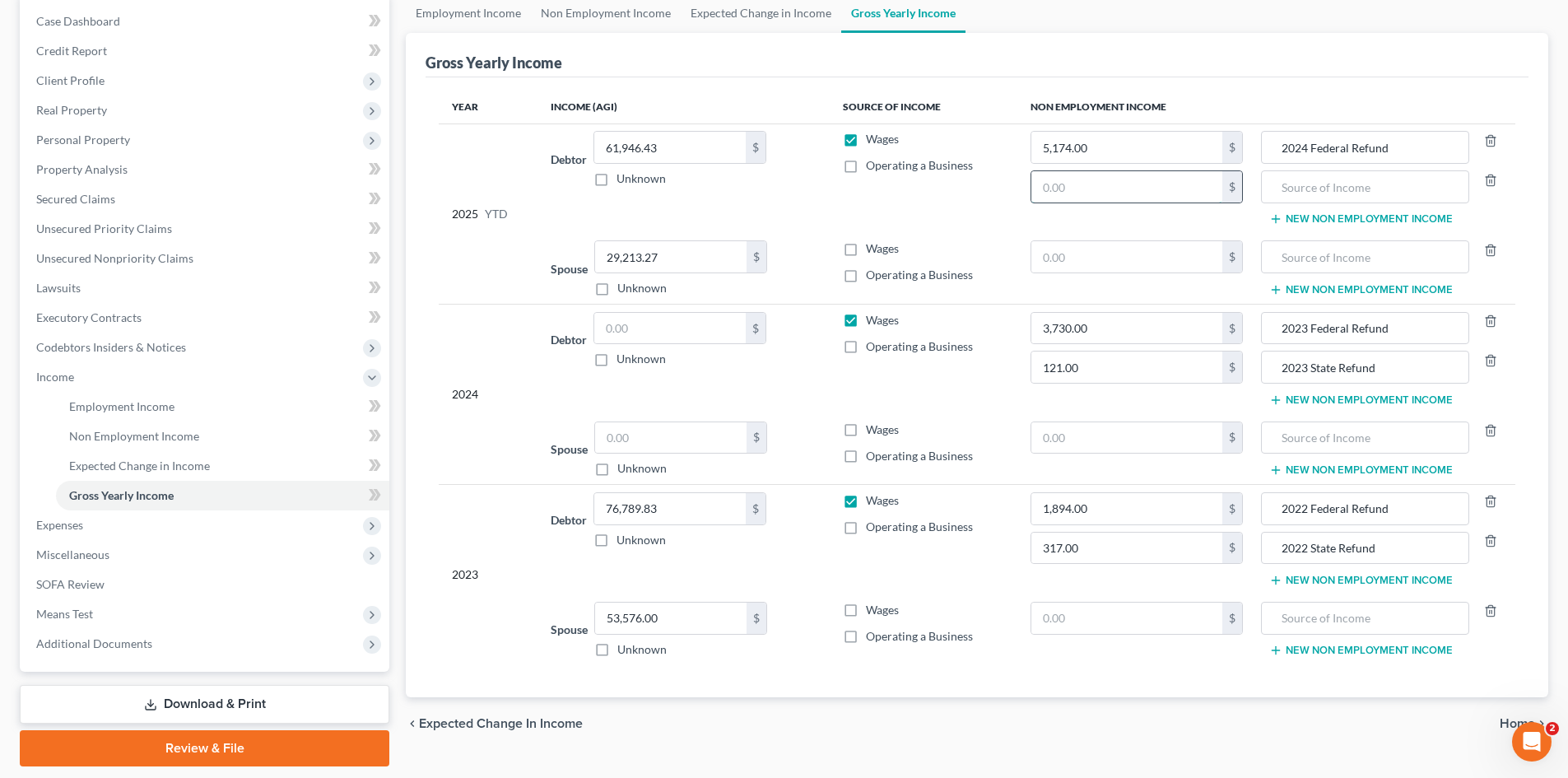
click at [1112, 192] on input "text" at bounding box center [1127, 187] width 192 height 31
type input "62.00"
click at [1361, 197] on input "text" at bounding box center [1365, 187] width 190 height 31
type input "2024 State Refund"
click at [652, 329] on input "text" at bounding box center [670, 328] width 151 height 31
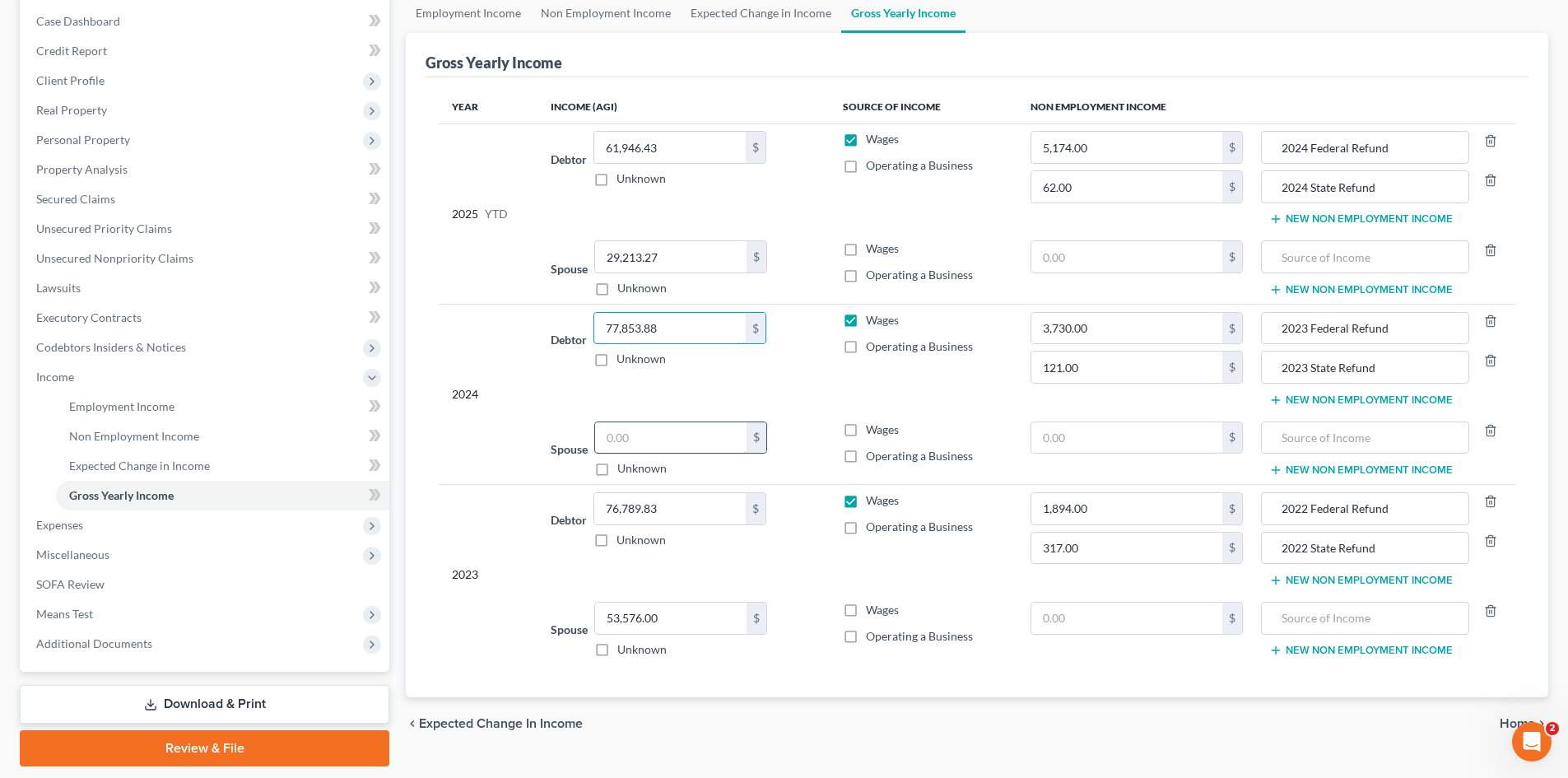
type input "77,853.88"
click at [642, 432] on input "text" at bounding box center [670, 437] width 151 height 31
type input "23,549.81"
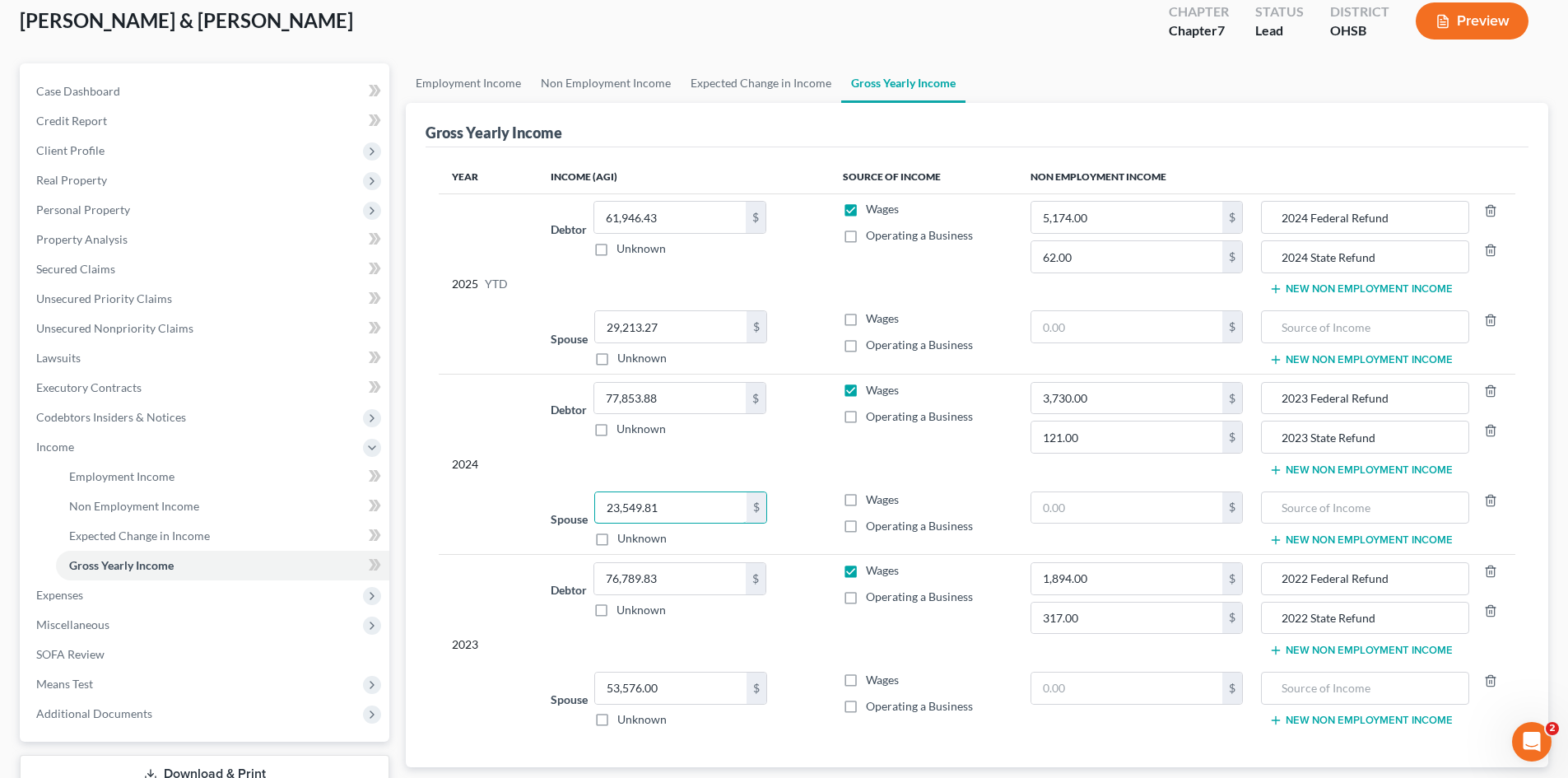
scroll to position [0, 0]
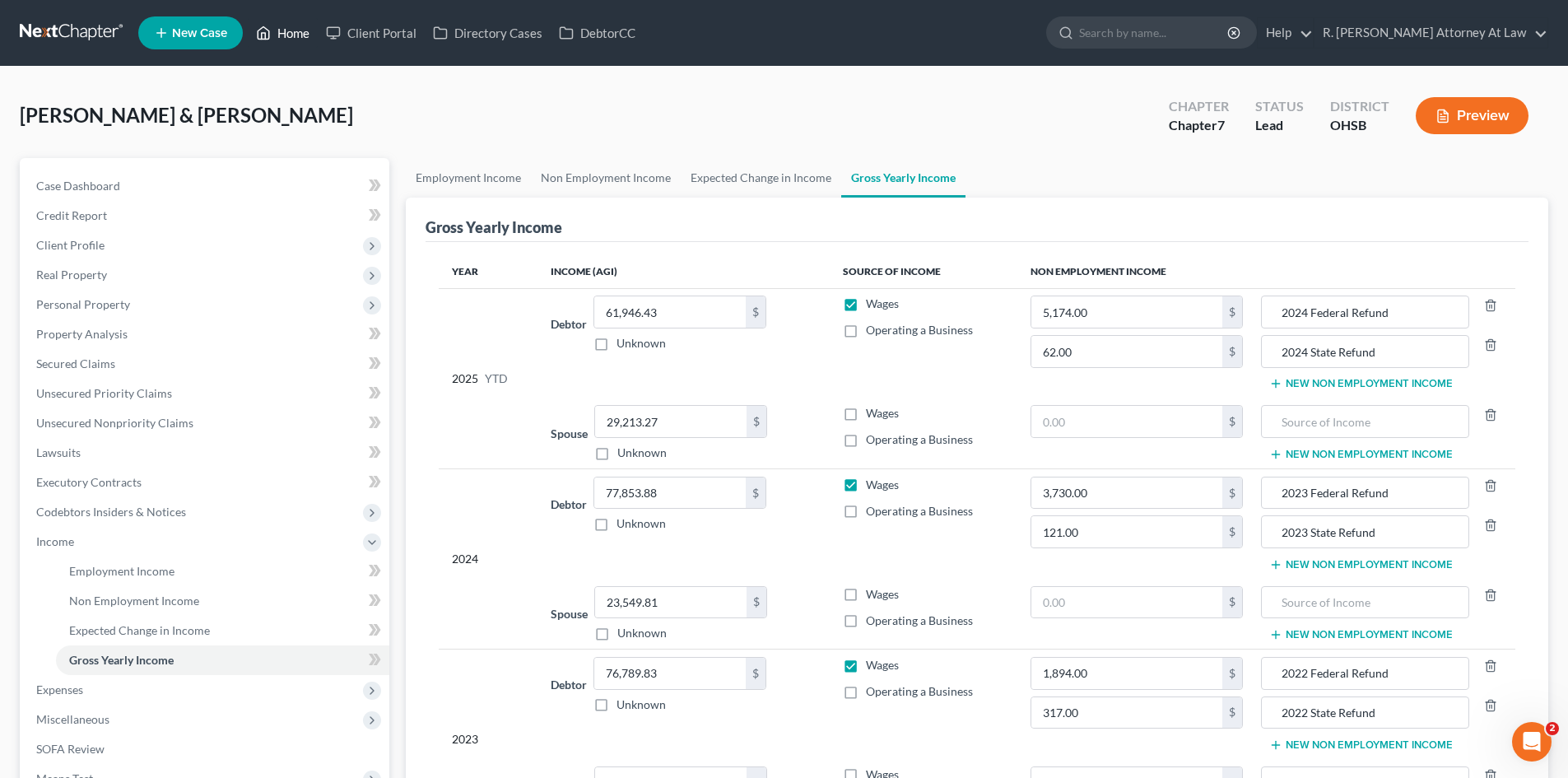
click at [291, 26] on link "Home" at bounding box center [282, 32] width 70 height 30
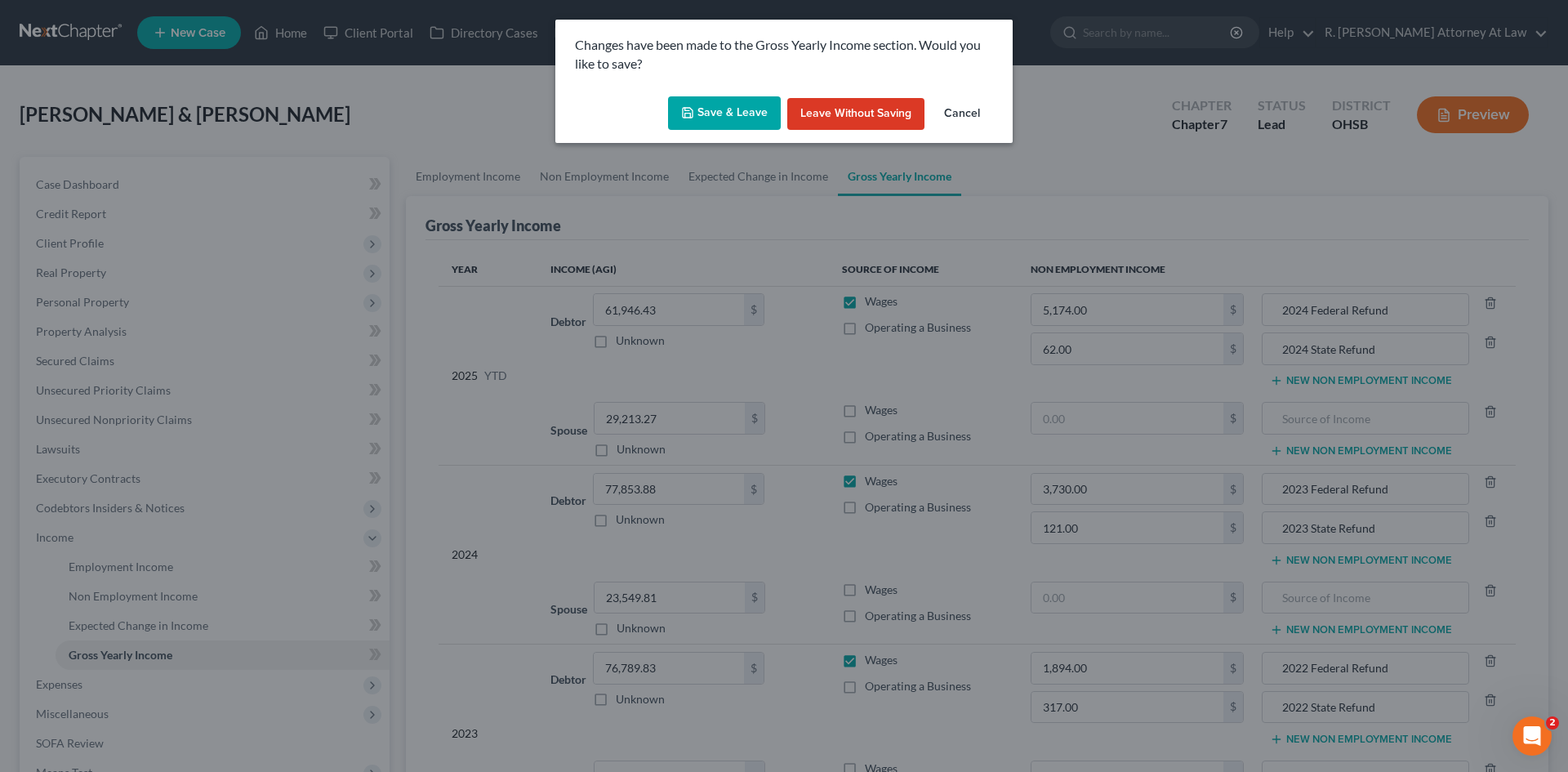
click at [715, 122] on button "Save & Leave" at bounding box center [724, 114] width 113 height 35
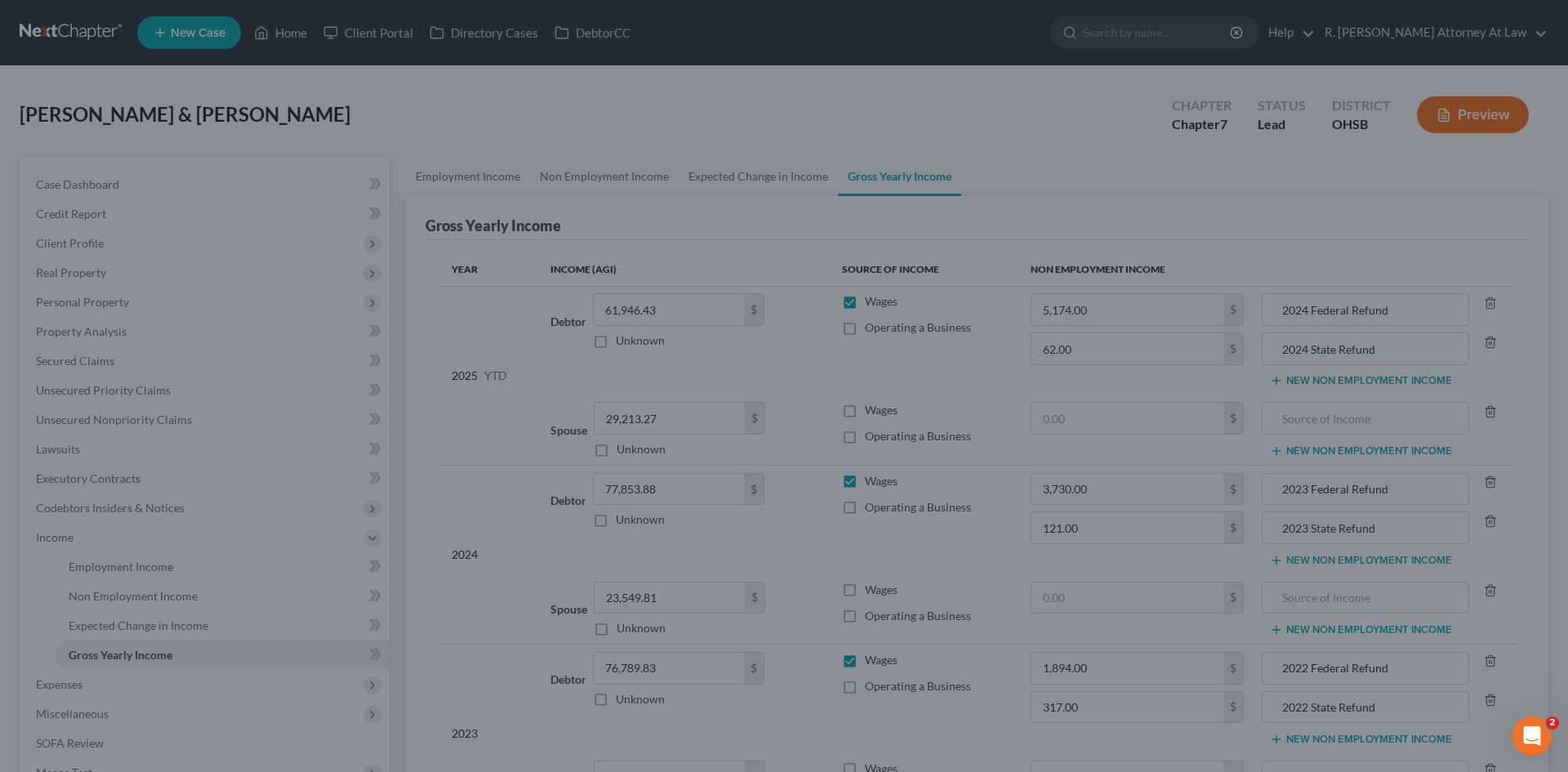
type input "121.00"
type input "2023 State Refund"
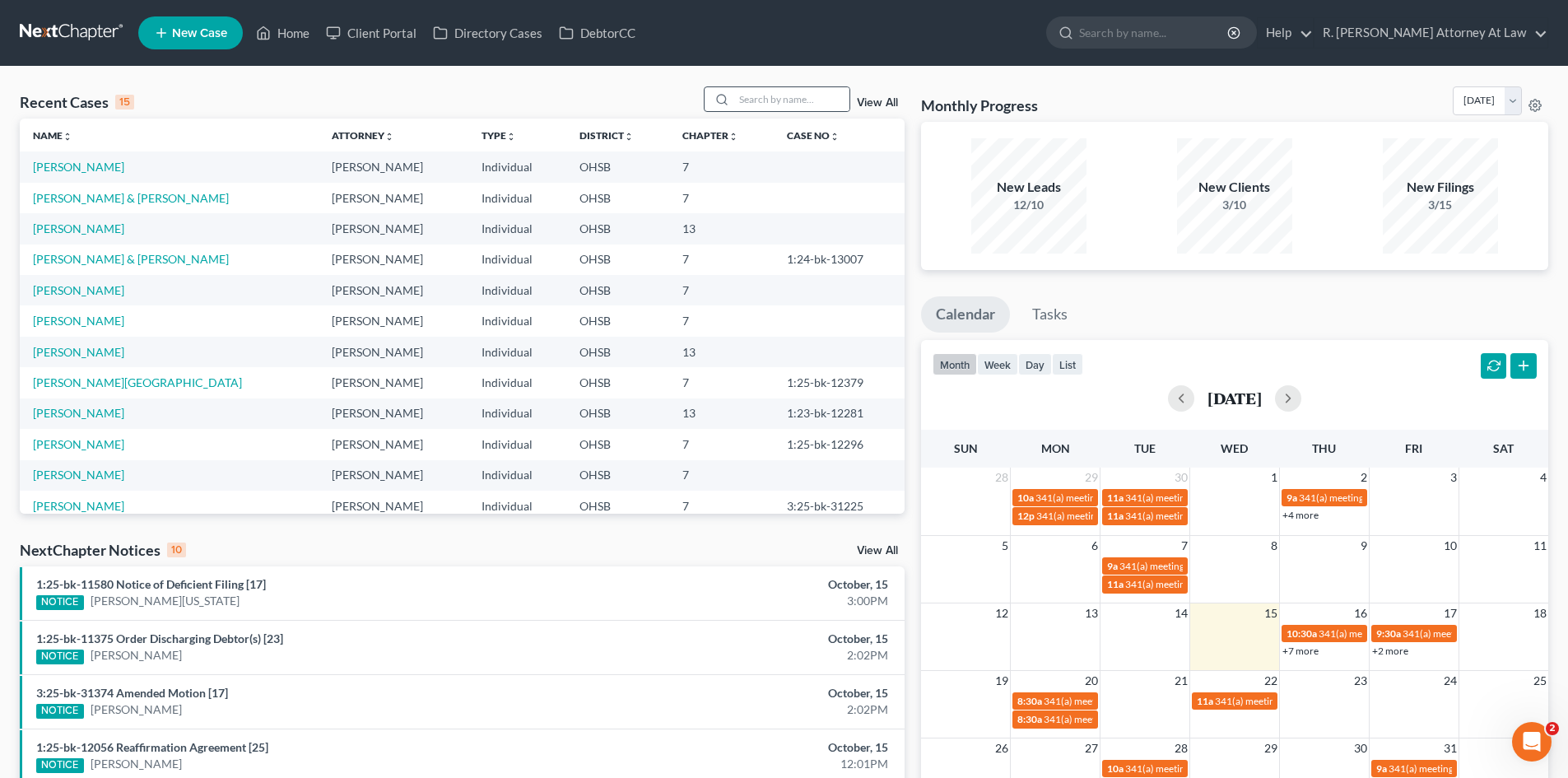
click at [758, 112] on div at bounding box center [777, 99] width 147 height 26
click at [763, 106] on input "search" at bounding box center [791, 99] width 115 height 24
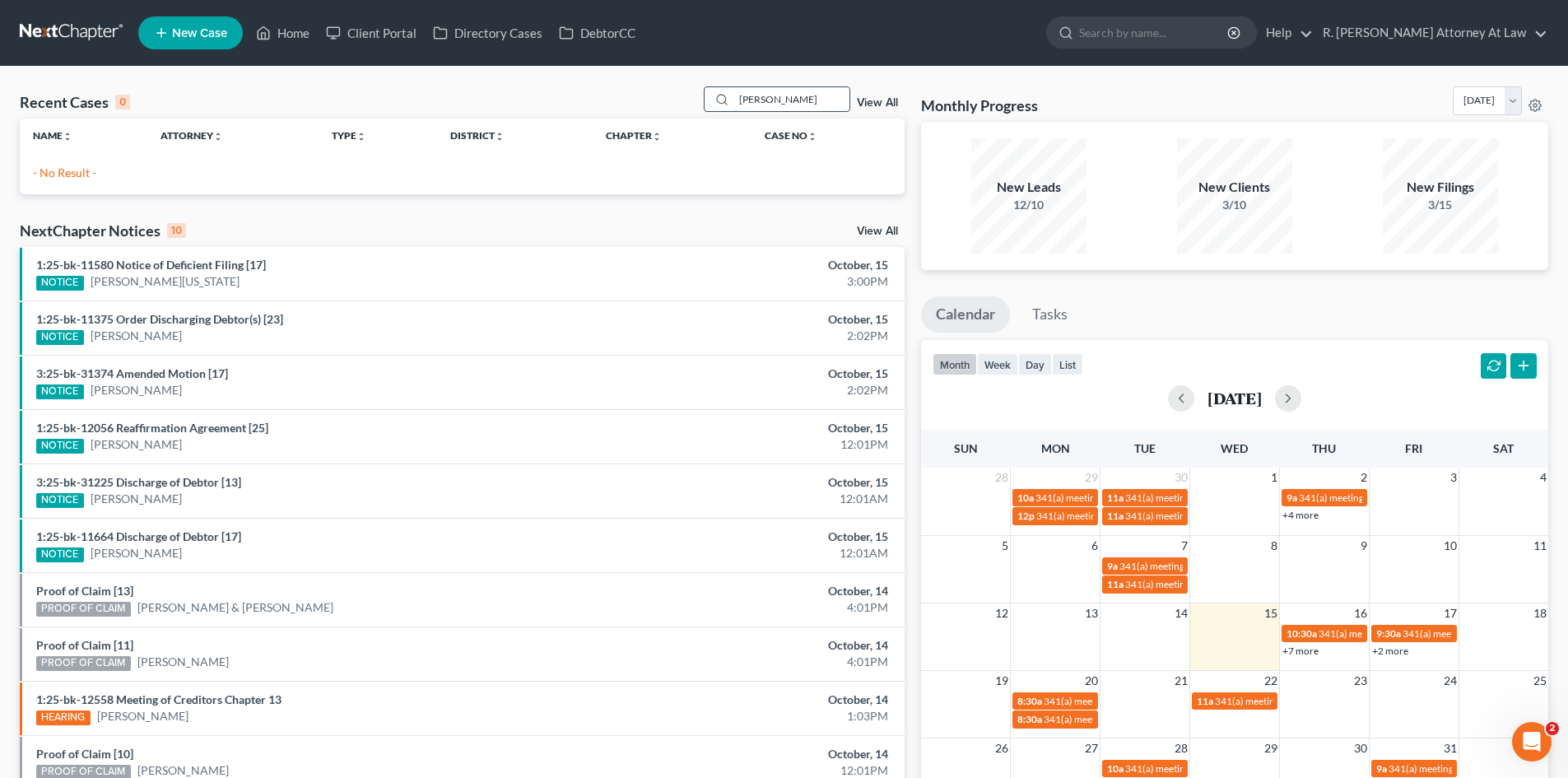
type input "[PERSON_NAME]"
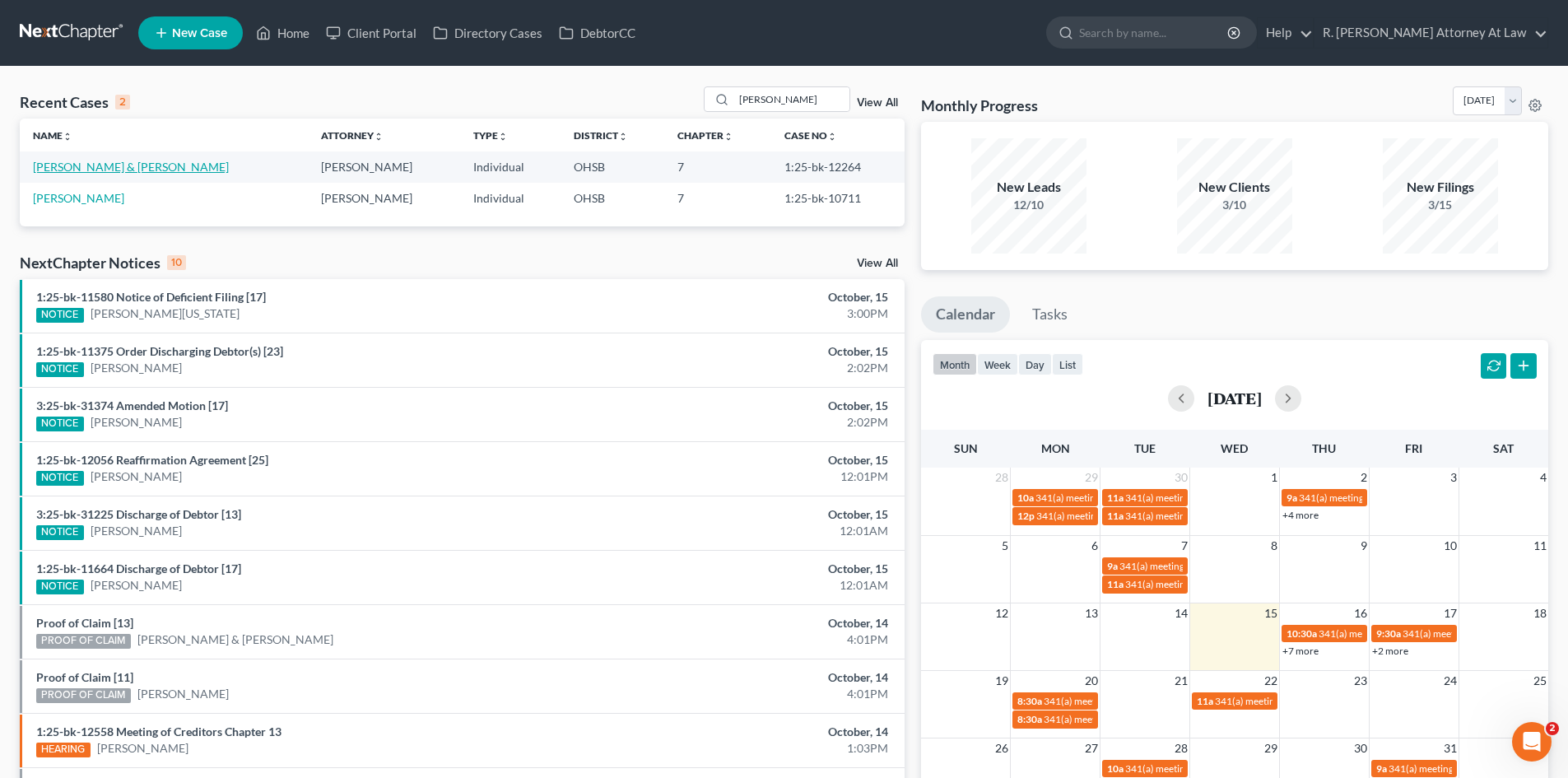
click at [51, 172] on link "[PERSON_NAME] & [PERSON_NAME]" at bounding box center [131, 167] width 196 height 14
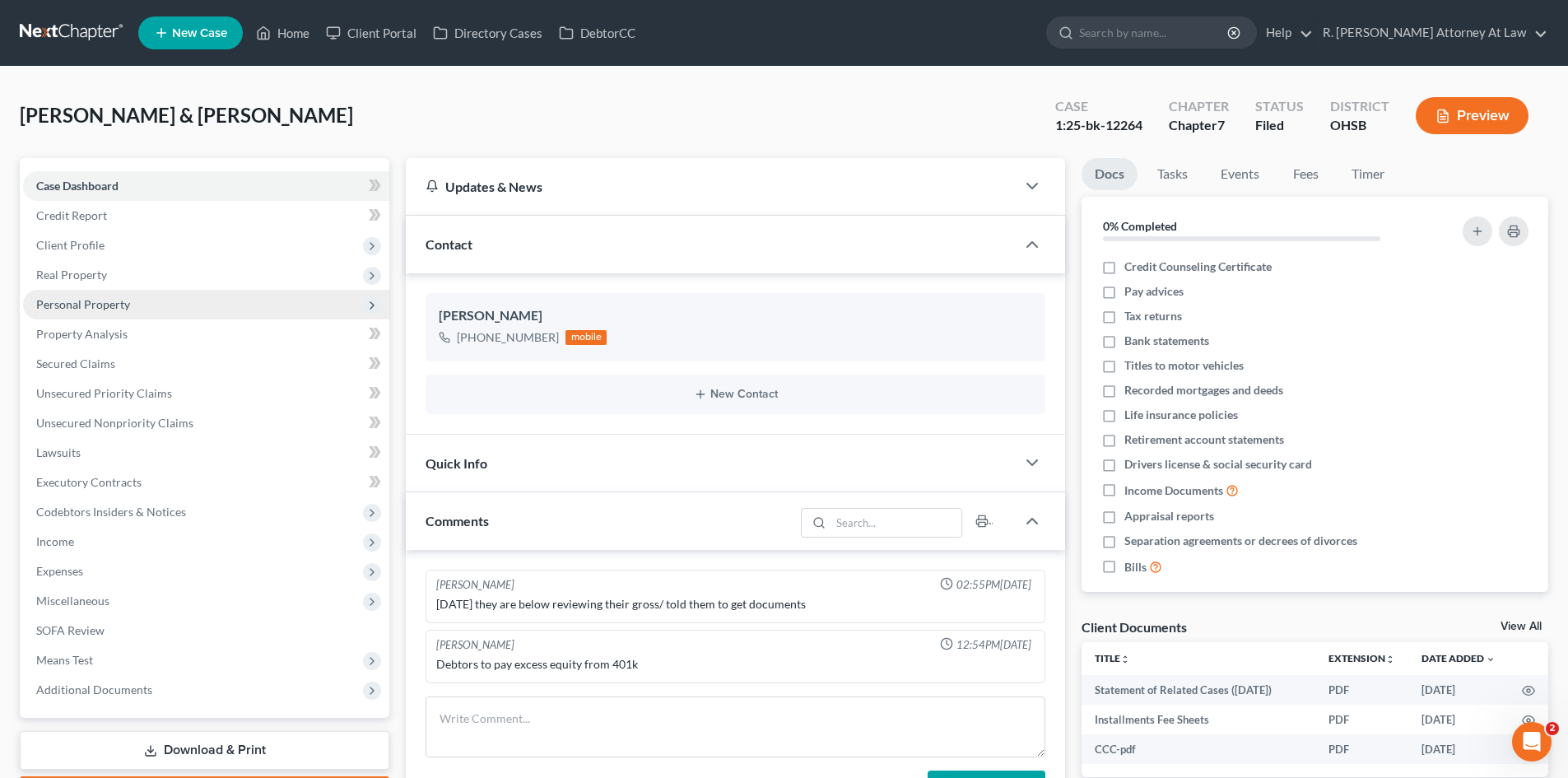
click at [78, 306] on span "Personal Property" at bounding box center [83, 304] width 94 height 14
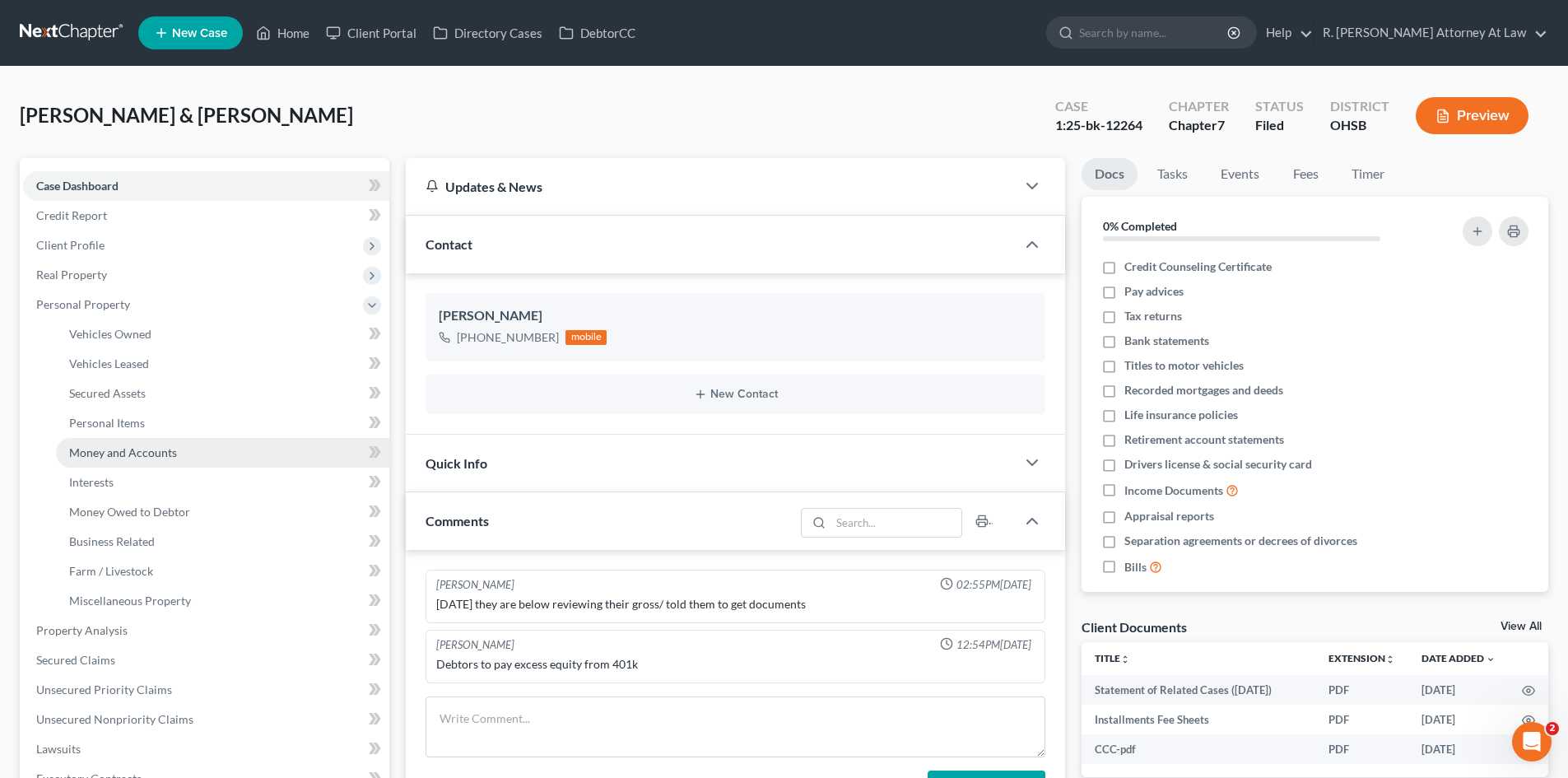
click at [136, 457] on span "Money and Accounts" at bounding box center [122, 452] width 108 height 14
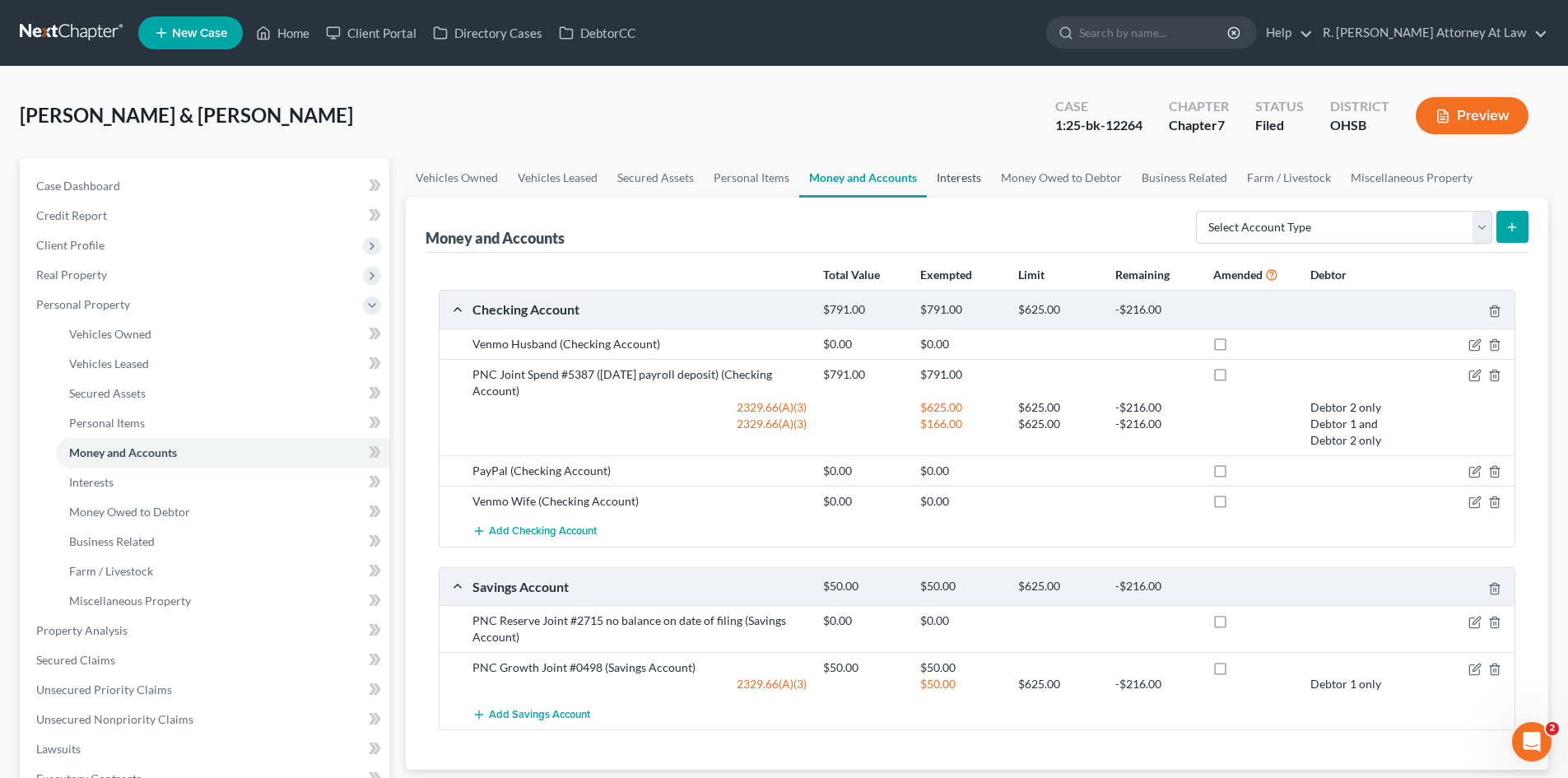
click at [958, 176] on link "Interests" at bounding box center [959, 178] width 64 height 39
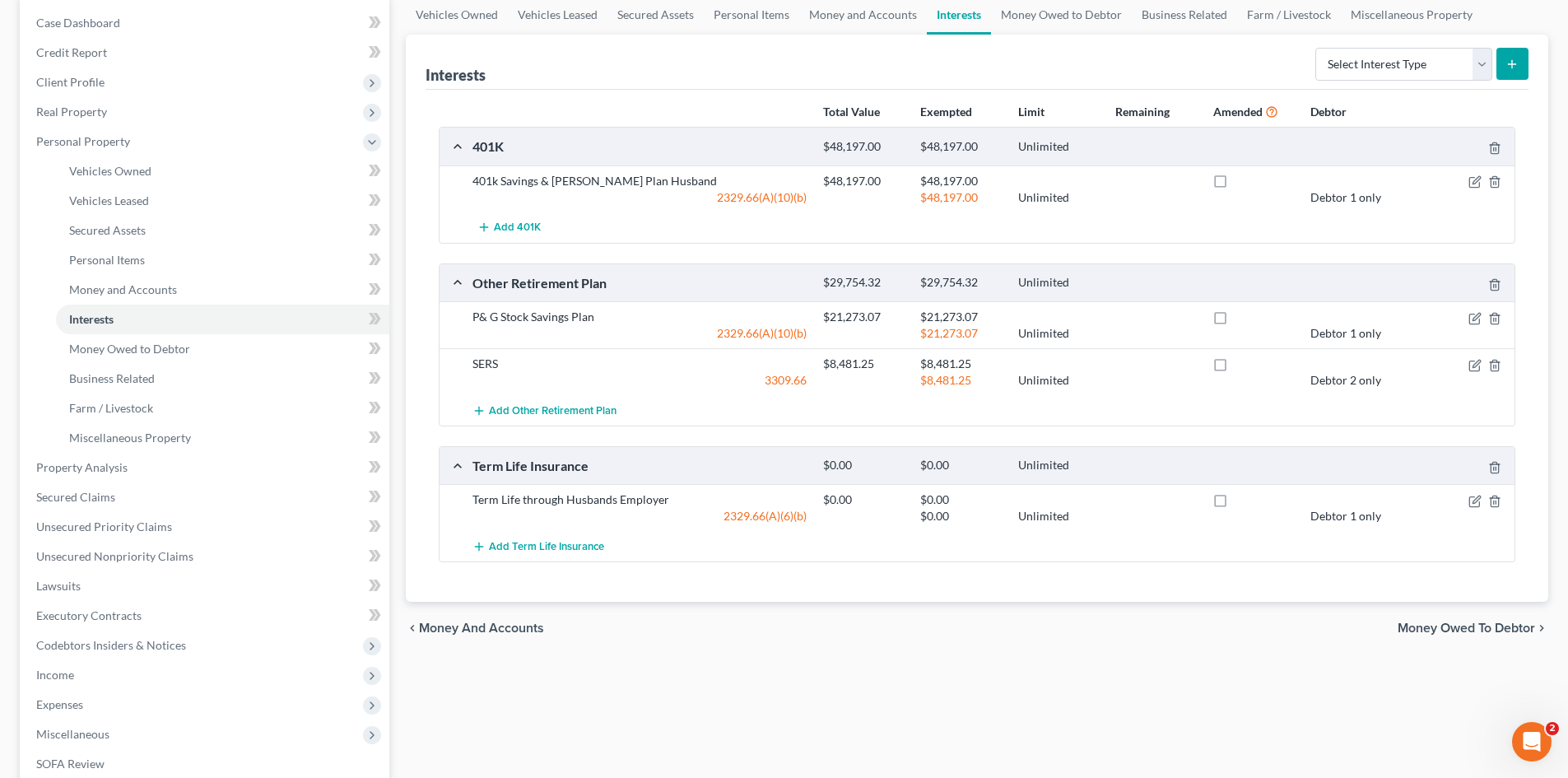
scroll to position [165, 0]
